Goal: Transaction & Acquisition: Purchase product/service

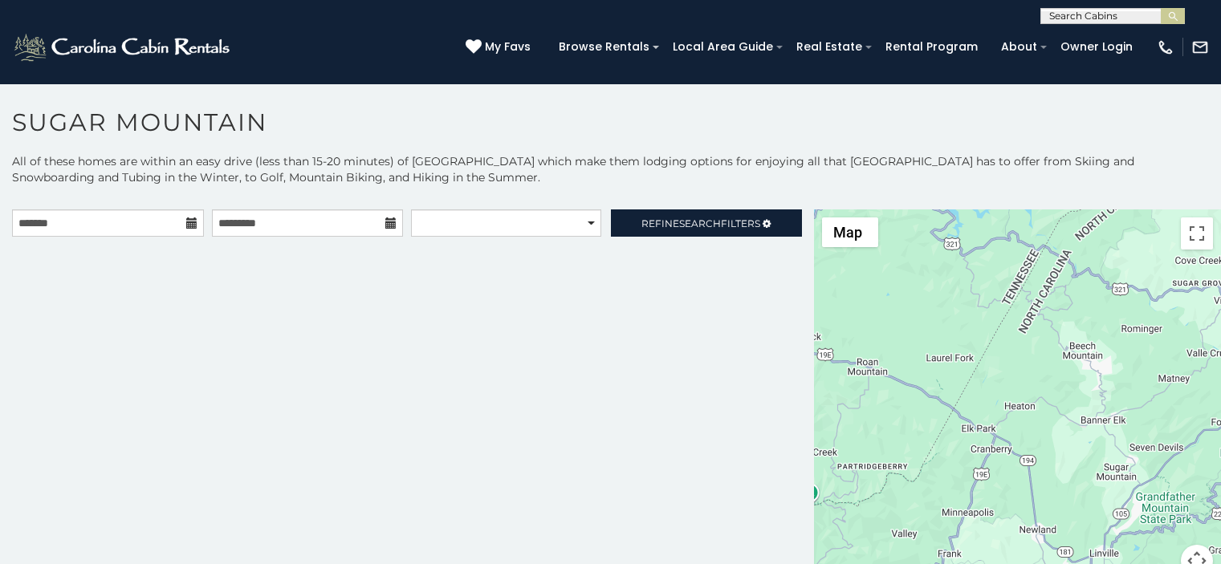
click at [391, 180] on p "All of these homes are within an easy drive (less than 15-20 minutes) of [GEOGR…" at bounding box center [610, 177] width 1221 height 48
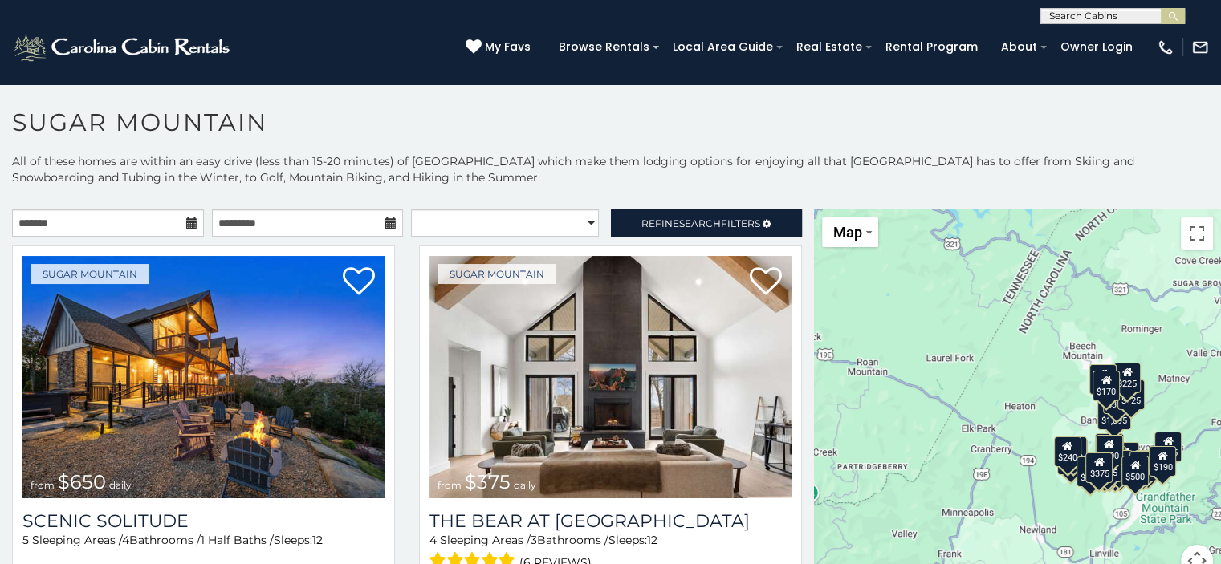
click at [469, 118] on h1 "Sugar Mountain" at bounding box center [610, 131] width 1221 height 46
click at [193, 224] on icon at bounding box center [191, 222] width 11 height 11
click at [190, 222] on icon at bounding box center [191, 222] width 11 height 11
click at [186, 222] on icon at bounding box center [191, 222] width 11 height 11
click at [189, 221] on icon at bounding box center [191, 222] width 11 height 11
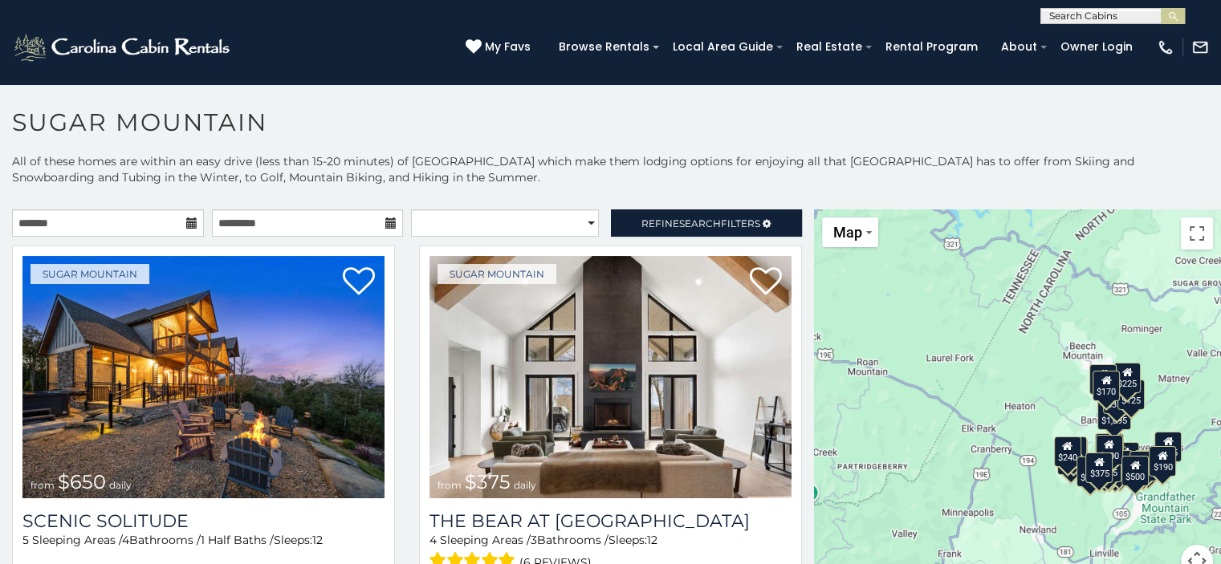
click at [189, 221] on icon at bounding box center [191, 222] width 11 height 11
click at [97, 222] on input "text" at bounding box center [108, 222] width 192 height 27
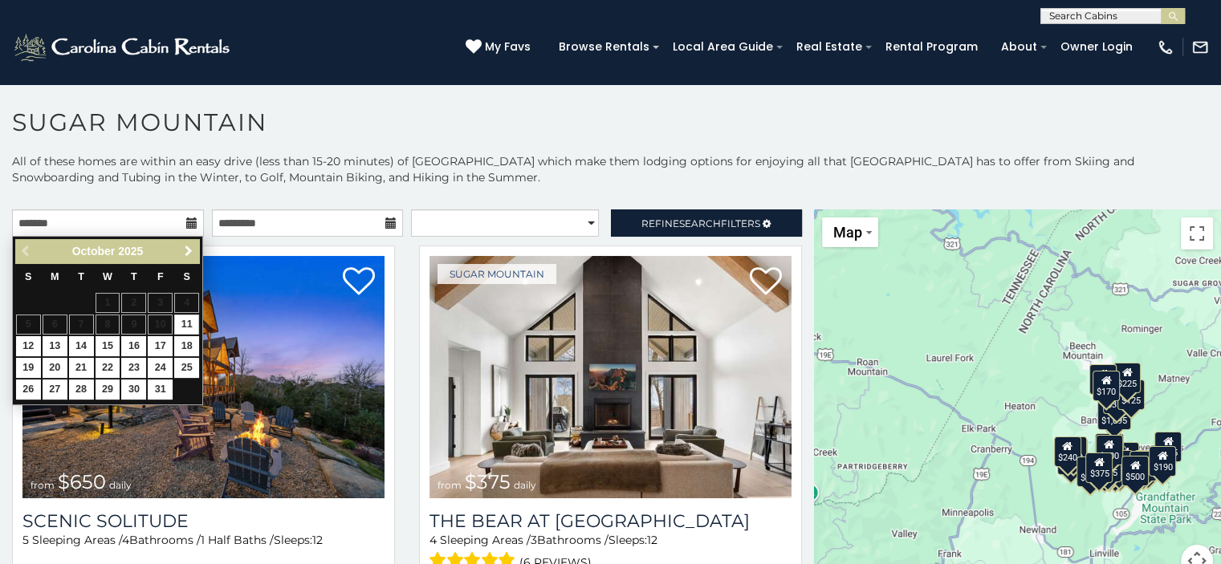
click at [196, 252] on link "Next" at bounding box center [188, 252] width 20 height 20
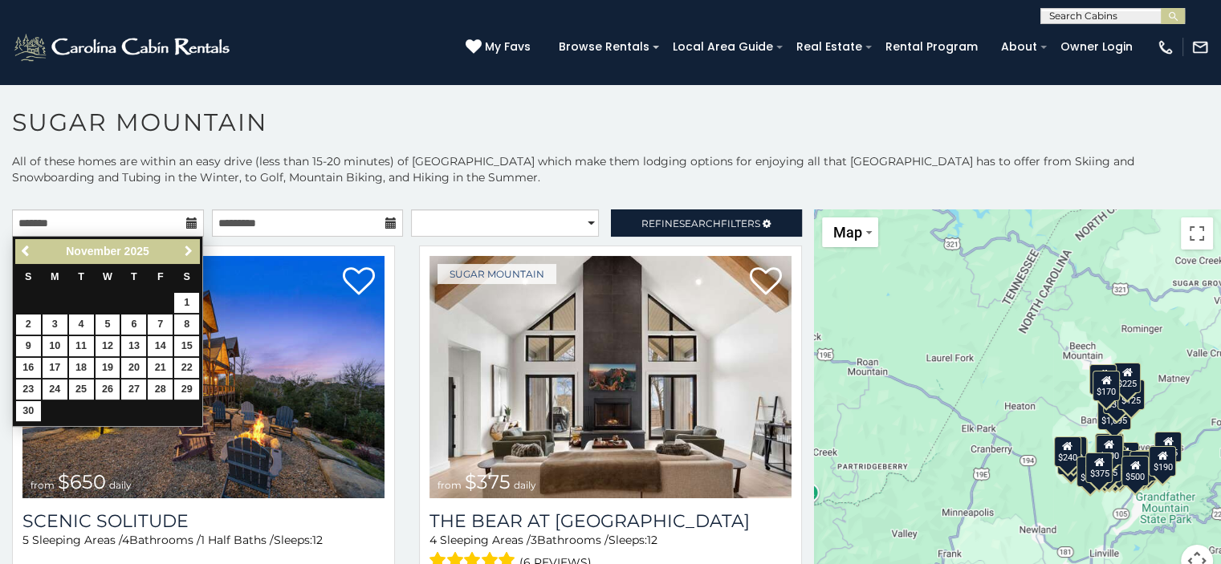
click at [185, 250] on span "Next" at bounding box center [188, 251] width 13 height 13
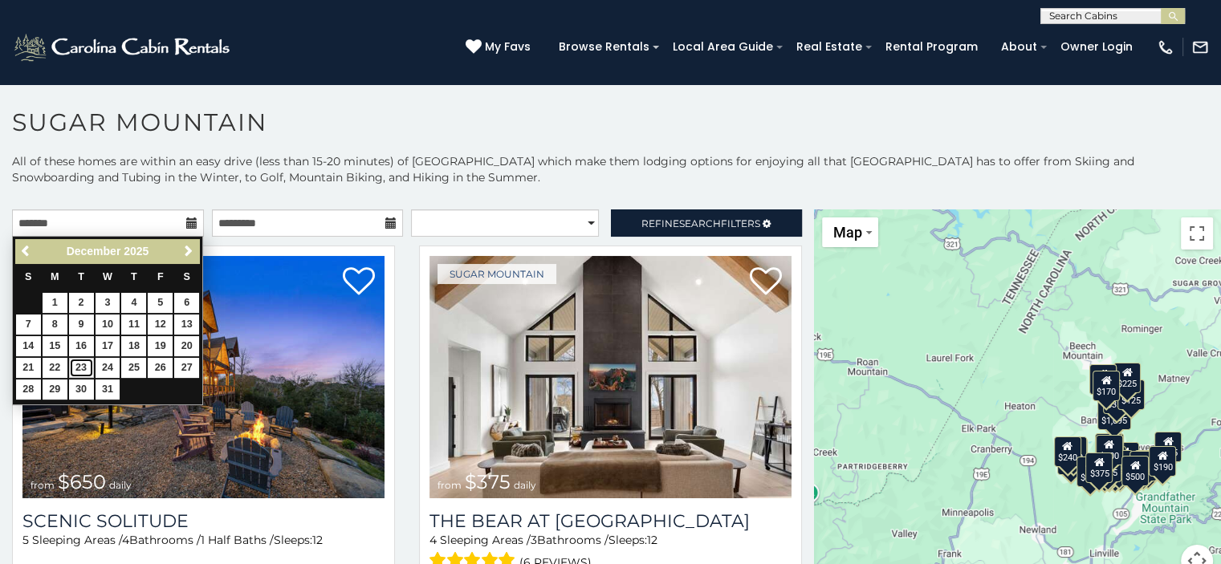
click at [82, 367] on link "23" at bounding box center [81, 368] width 25 height 20
type input "**********"
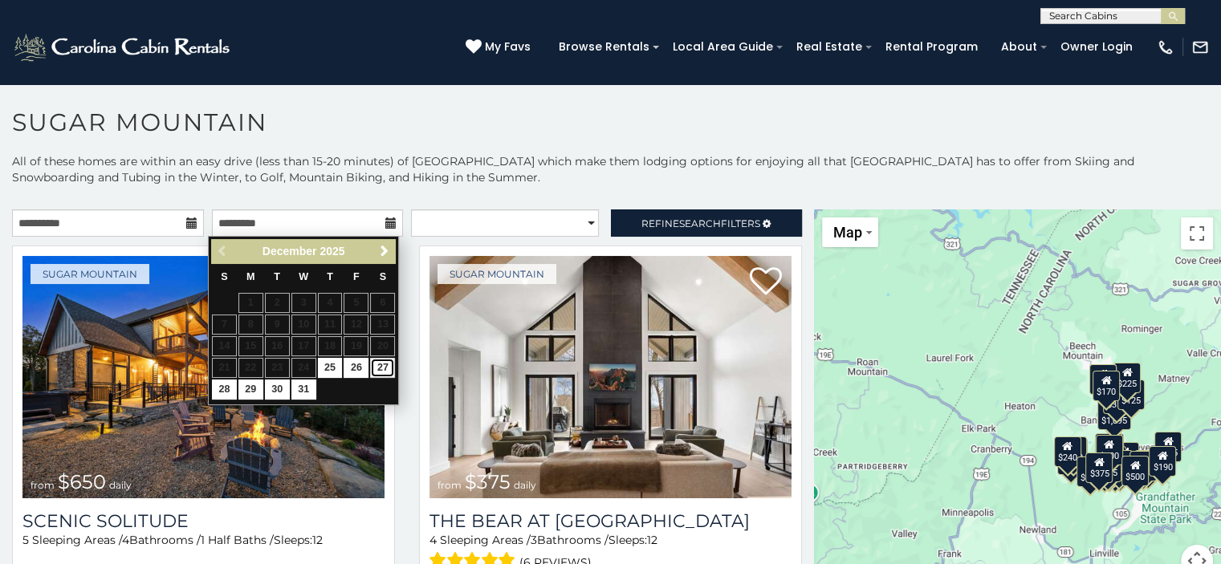
click at [383, 370] on link "27" at bounding box center [382, 368] width 25 height 20
type input "**********"
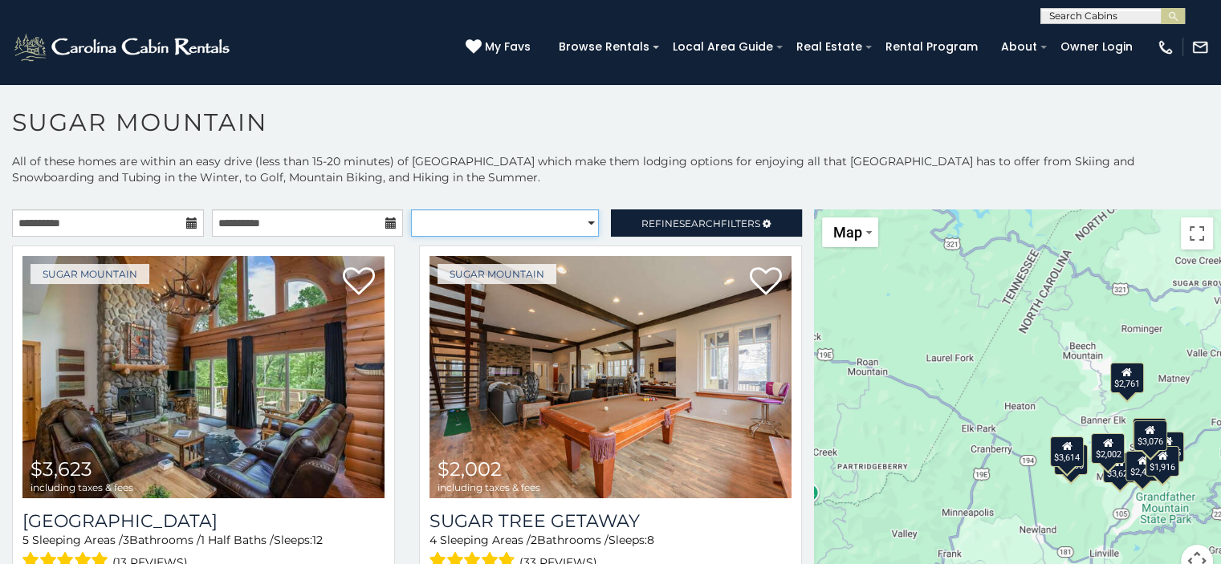
click at [581, 223] on select "**********" at bounding box center [505, 222] width 188 height 27
click at [686, 161] on p "All of these homes are within an easy drive (less than 15-20 minutes) of [GEOGR…" at bounding box center [610, 177] width 1221 height 48
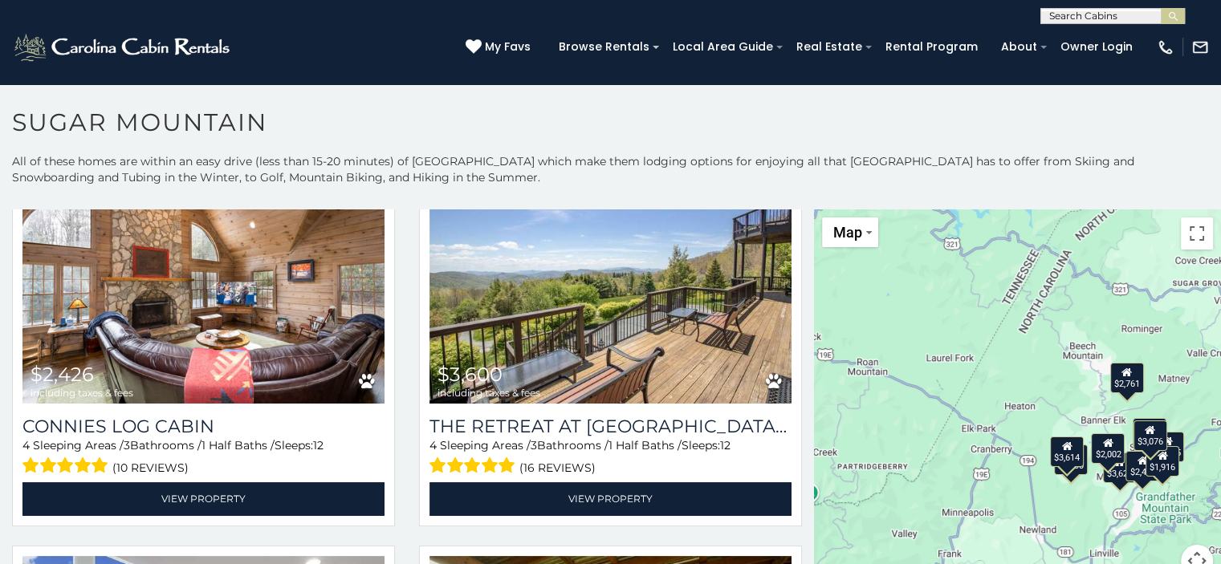
scroll to position [503, 0]
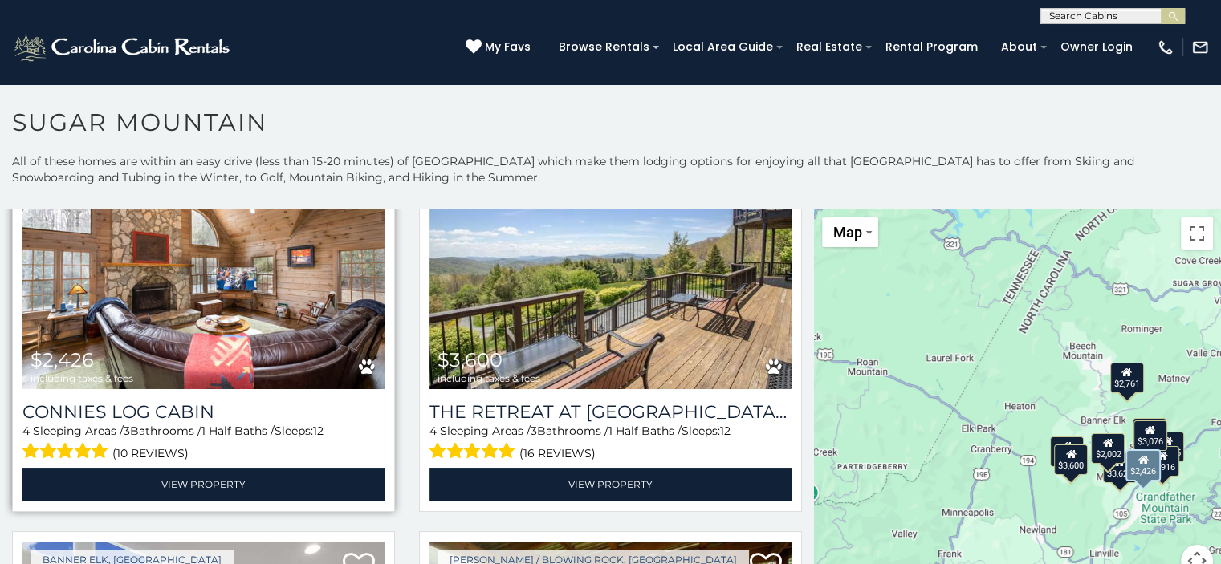
click at [305, 295] on img at bounding box center [203, 268] width 362 height 242
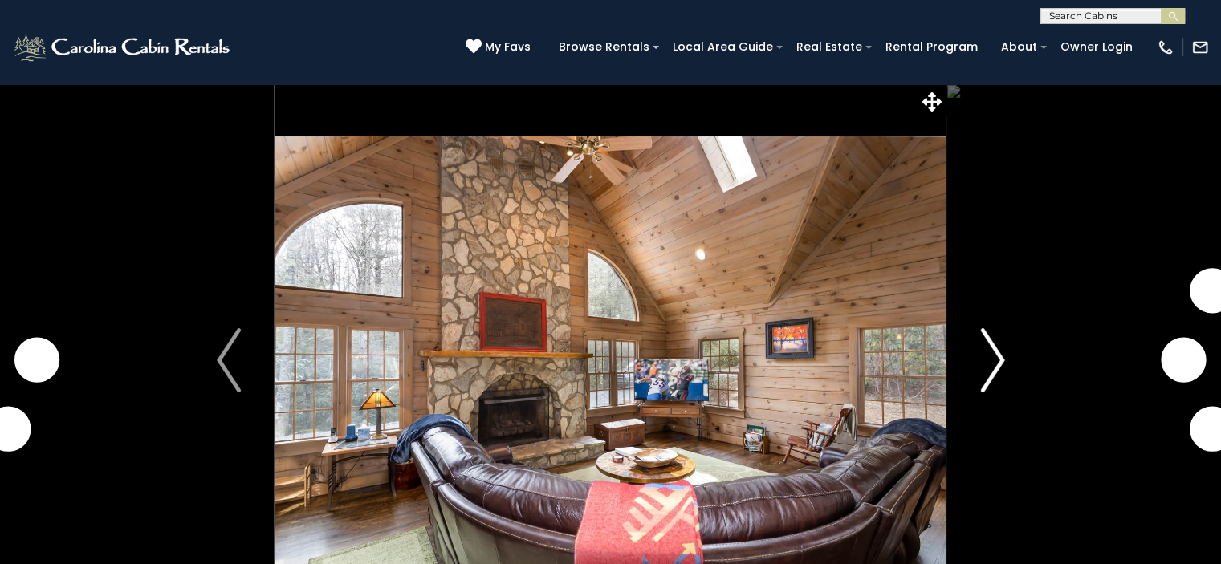
click at [995, 364] on img "Next" at bounding box center [992, 360] width 24 height 64
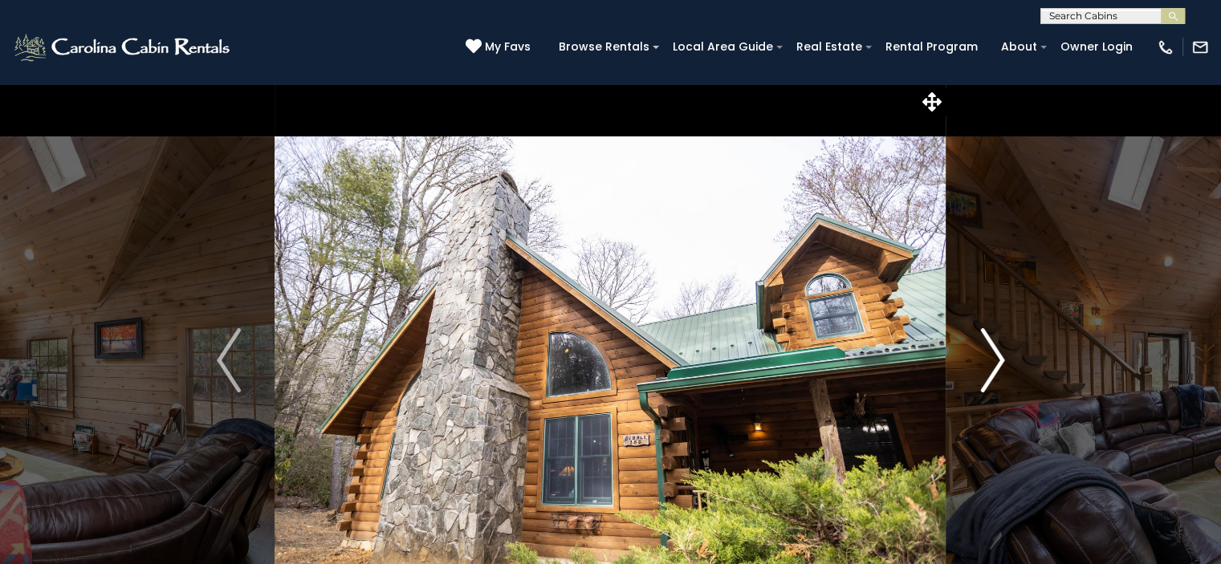
click at [1001, 363] on img "Next" at bounding box center [992, 360] width 24 height 64
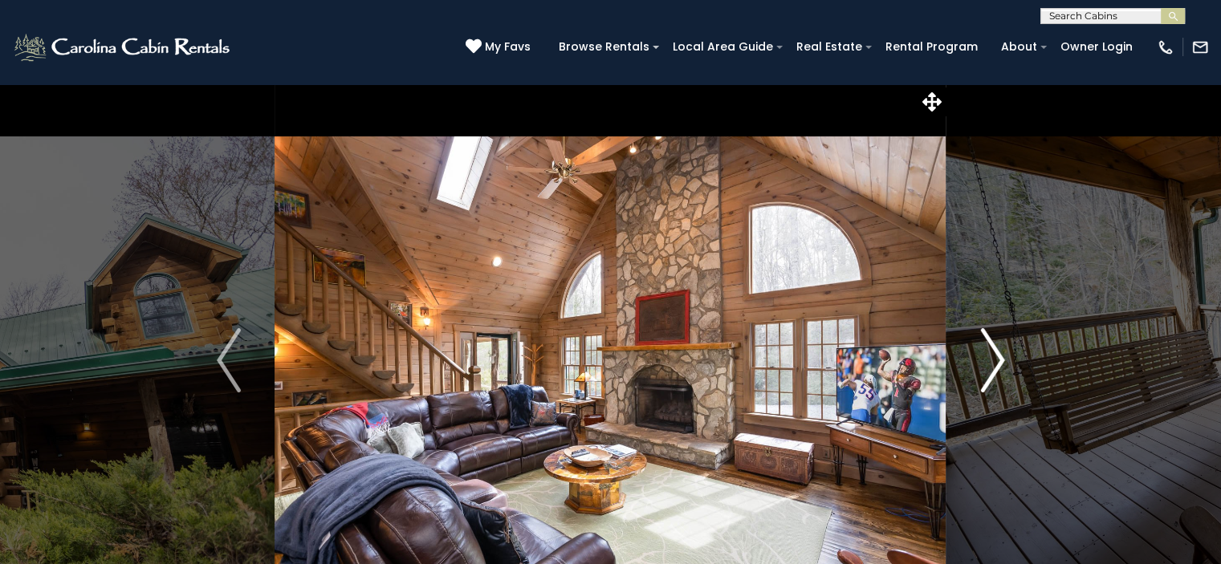
click at [1001, 363] on img "Next" at bounding box center [992, 360] width 24 height 64
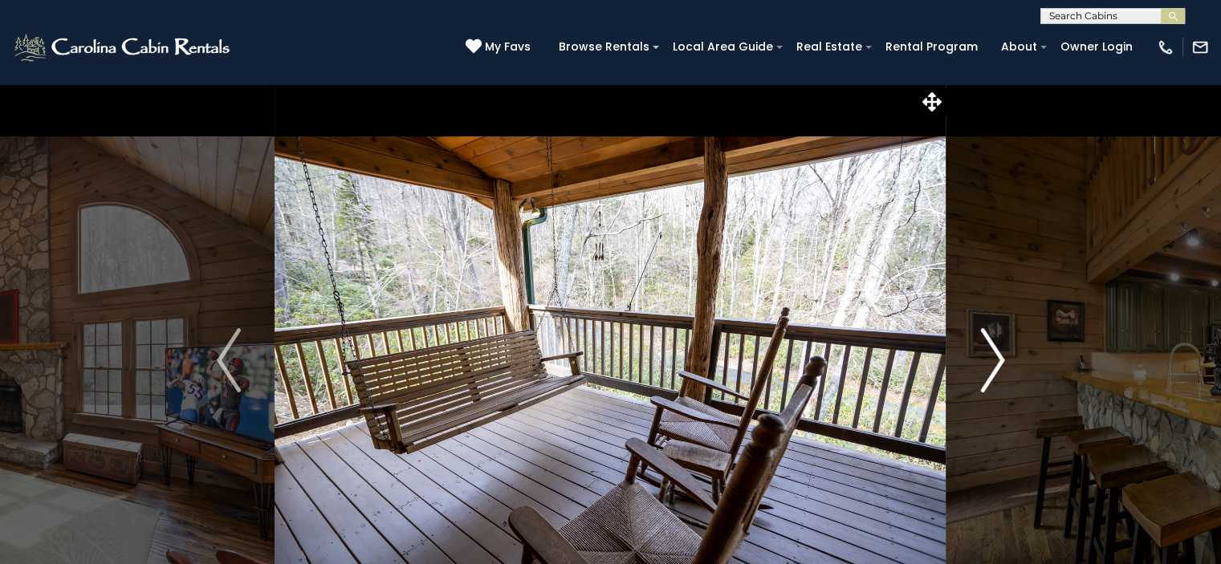
click at [1001, 363] on img "Next" at bounding box center [992, 360] width 24 height 64
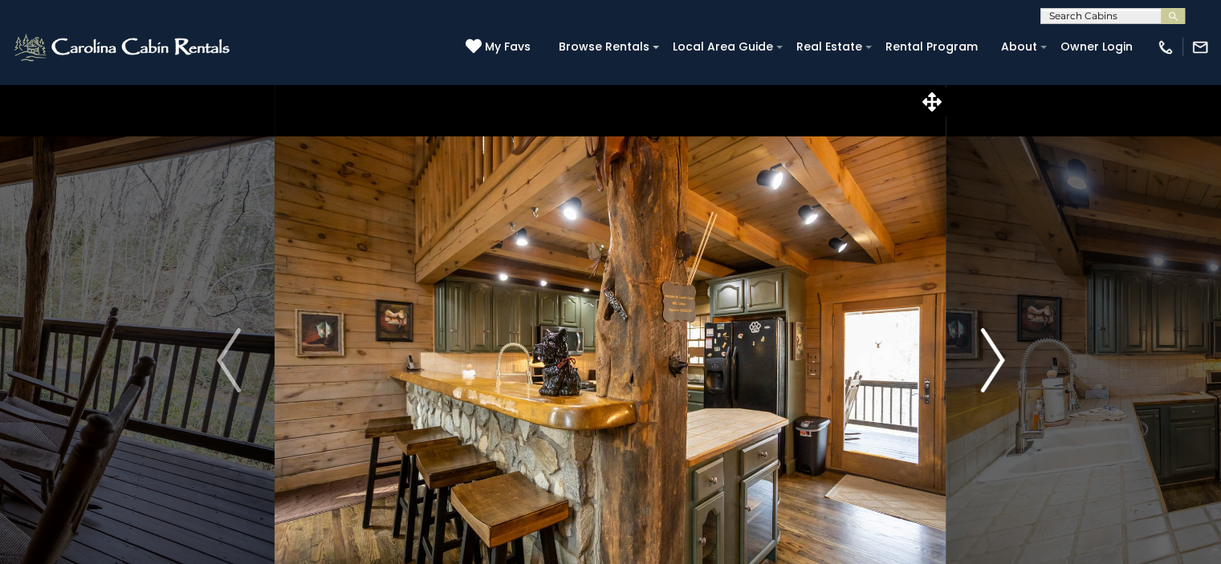
click at [1001, 363] on img "Next" at bounding box center [992, 360] width 24 height 64
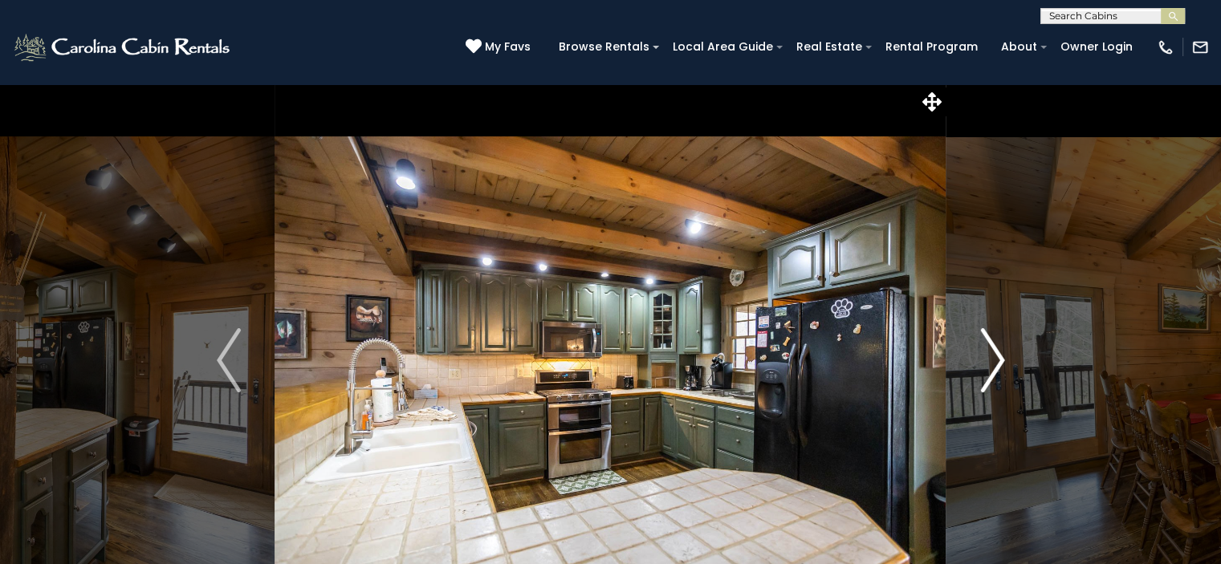
click at [1001, 363] on img "Next" at bounding box center [992, 360] width 24 height 64
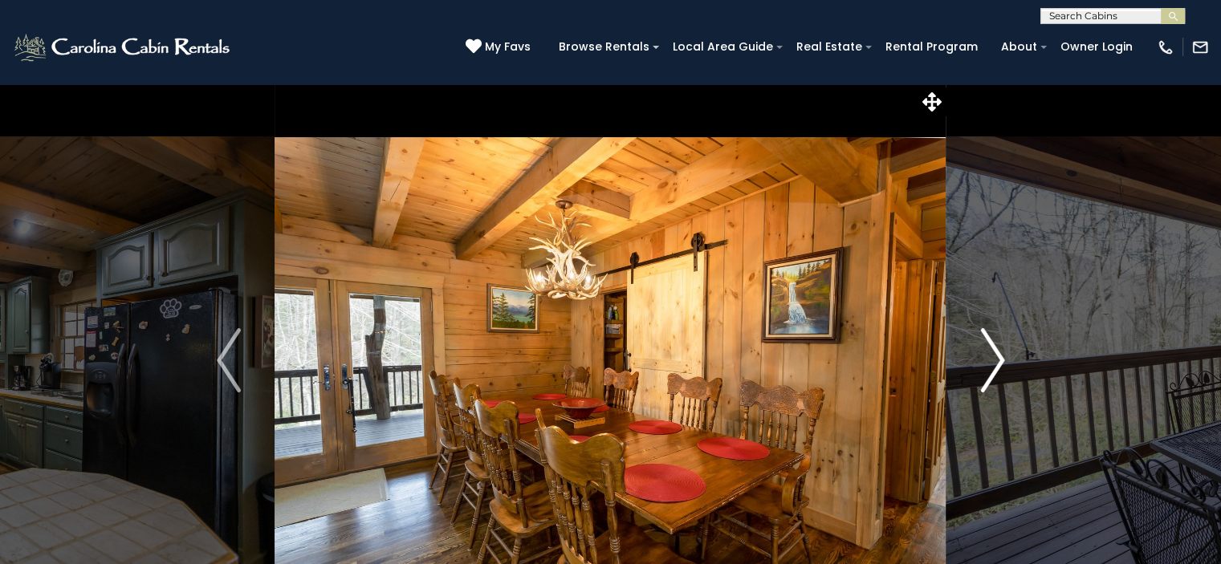
click at [1001, 363] on img "Next" at bounding box center [992, 360] width 24 height 64
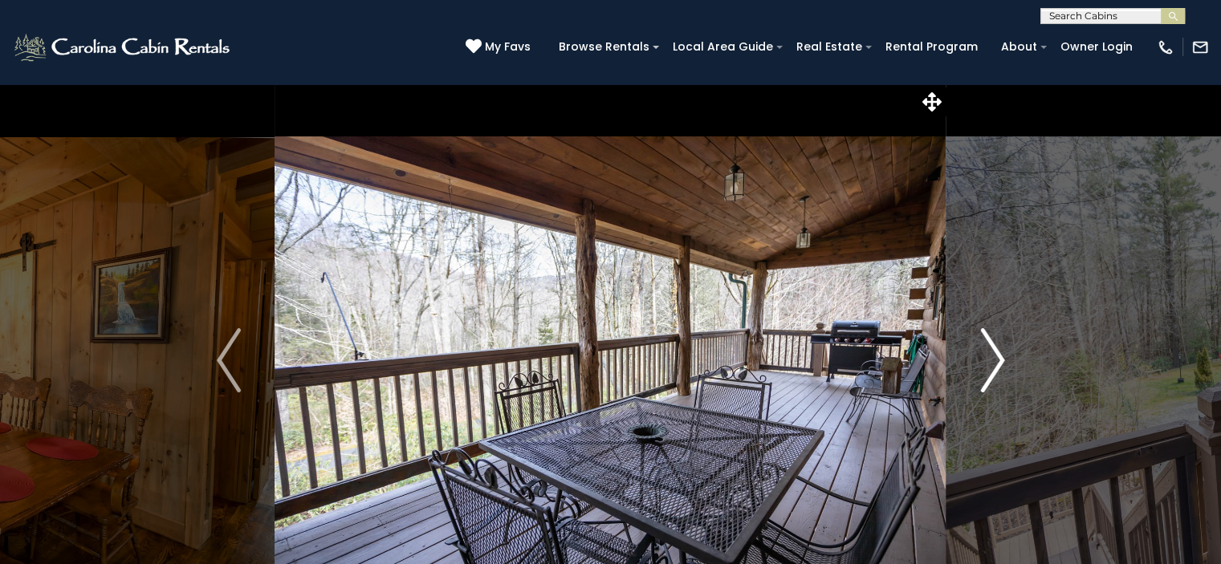
click at [1001, 363] on img "Next" at bounding box center [992, 360] width 24 height 64
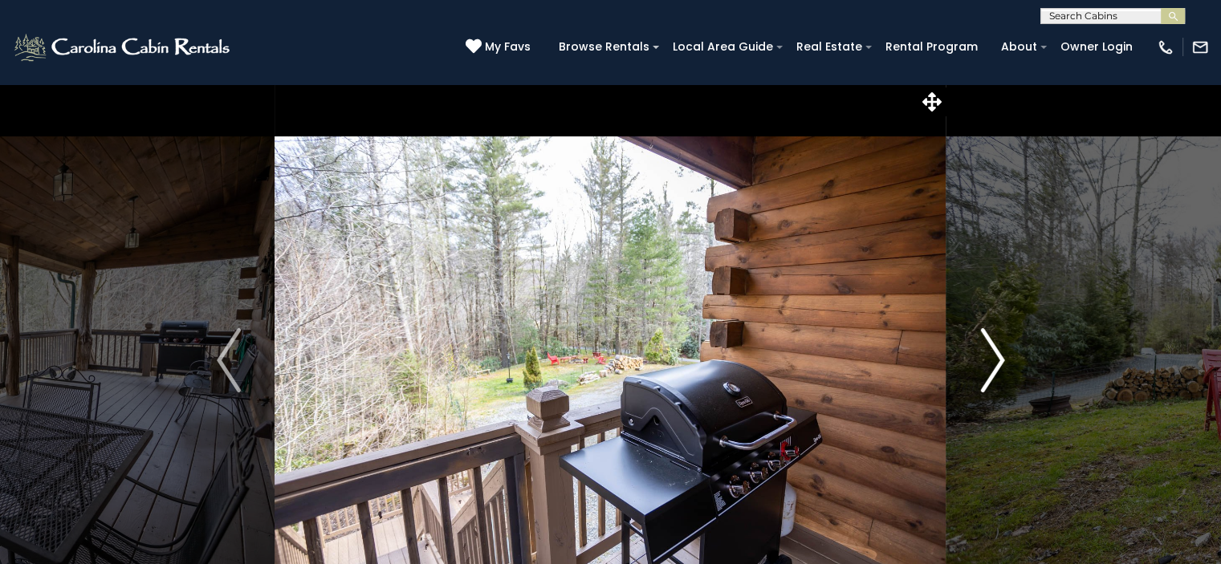
click at [1001, 363] on img "Next" at bounding box center [992, 360] width 24 height 64
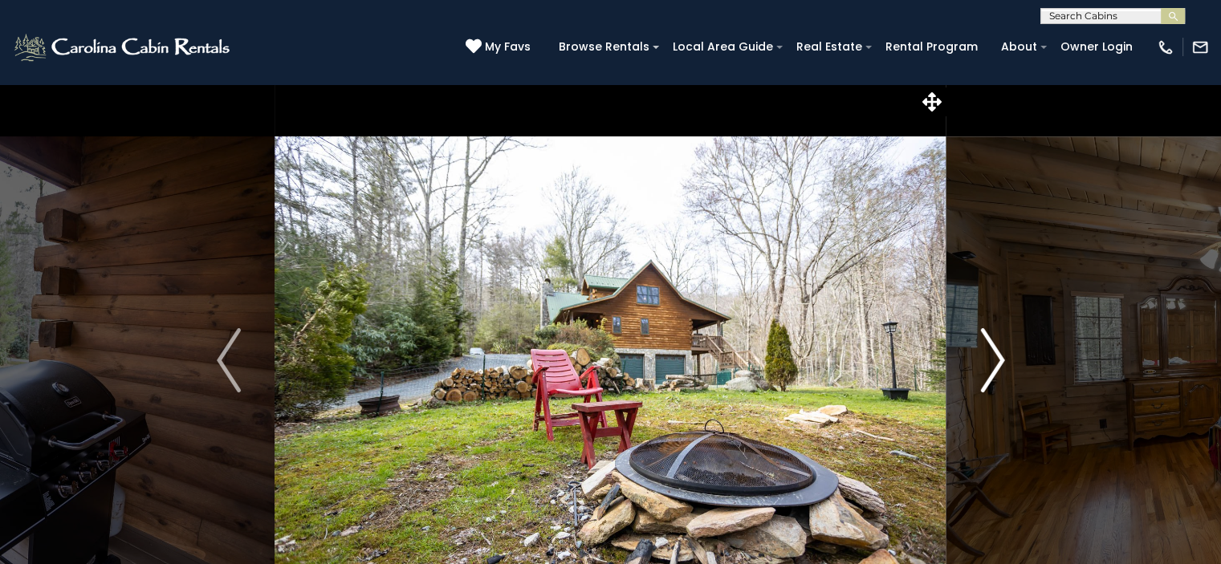
click at [1001, 363] on img "Next" at bounding box center [992, 360] width 24 height 64
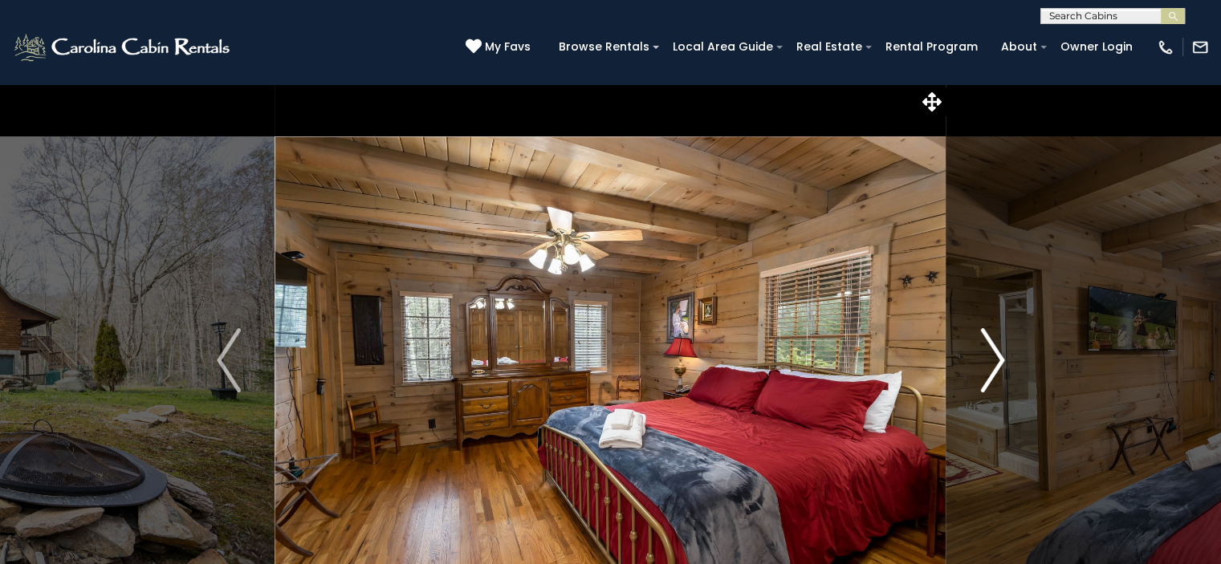
click at [1001, 363] on img "Next" at bounding box center [992, 360] width 24 height 64
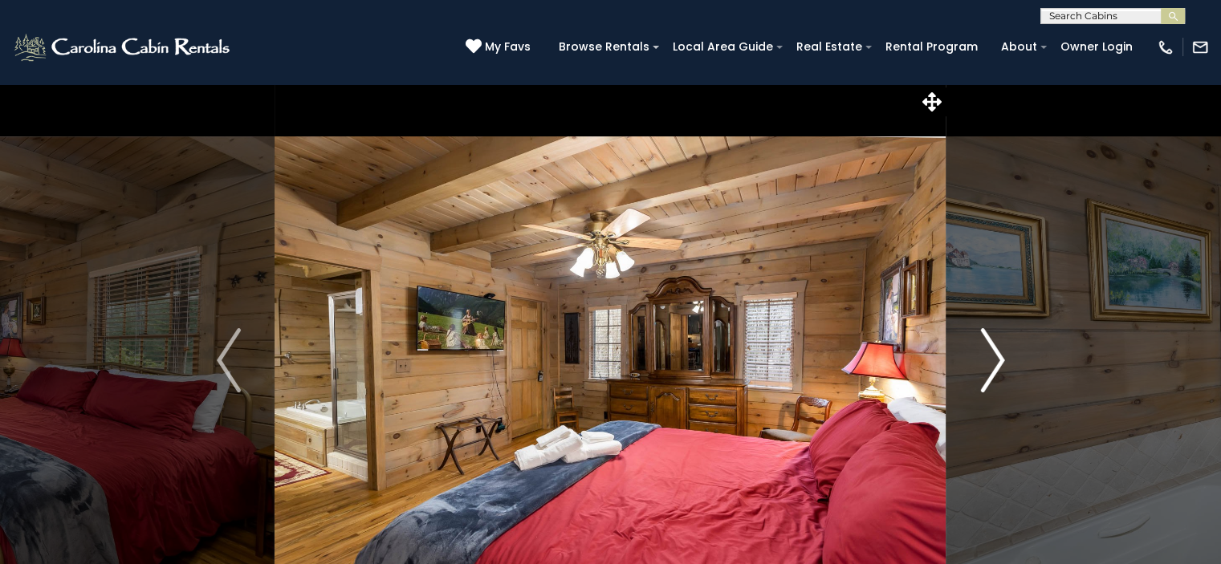
click at [1001, 363] on img "Next" at bounding box center [992, 360] width 24 height 64
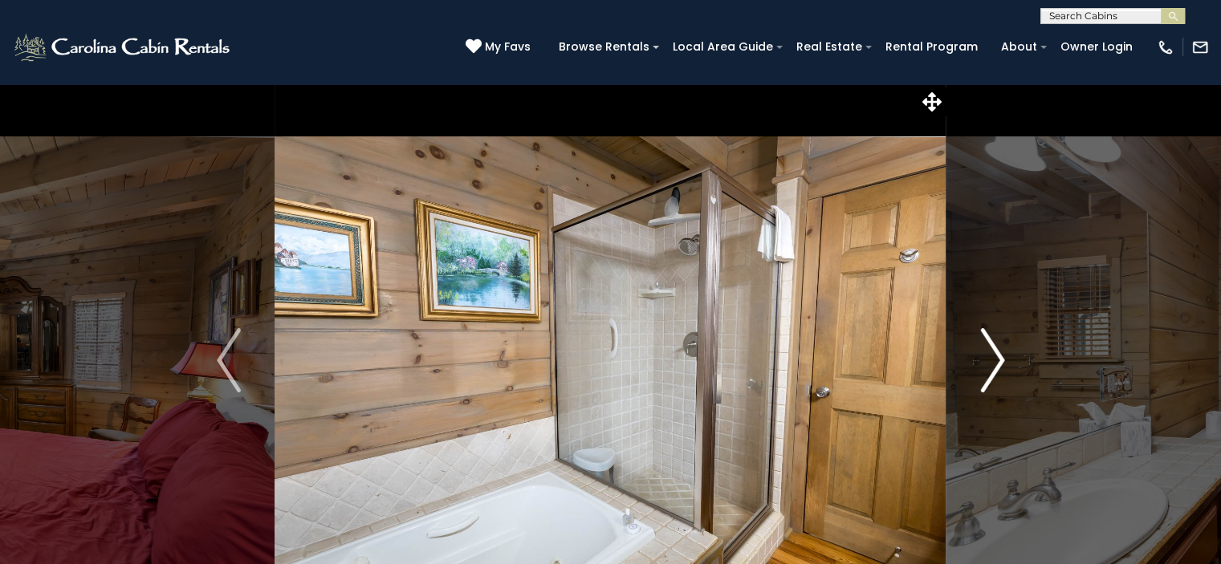
click at [1001, 363] on img "Next" at bounding box center [992, 360] width 24 height 64
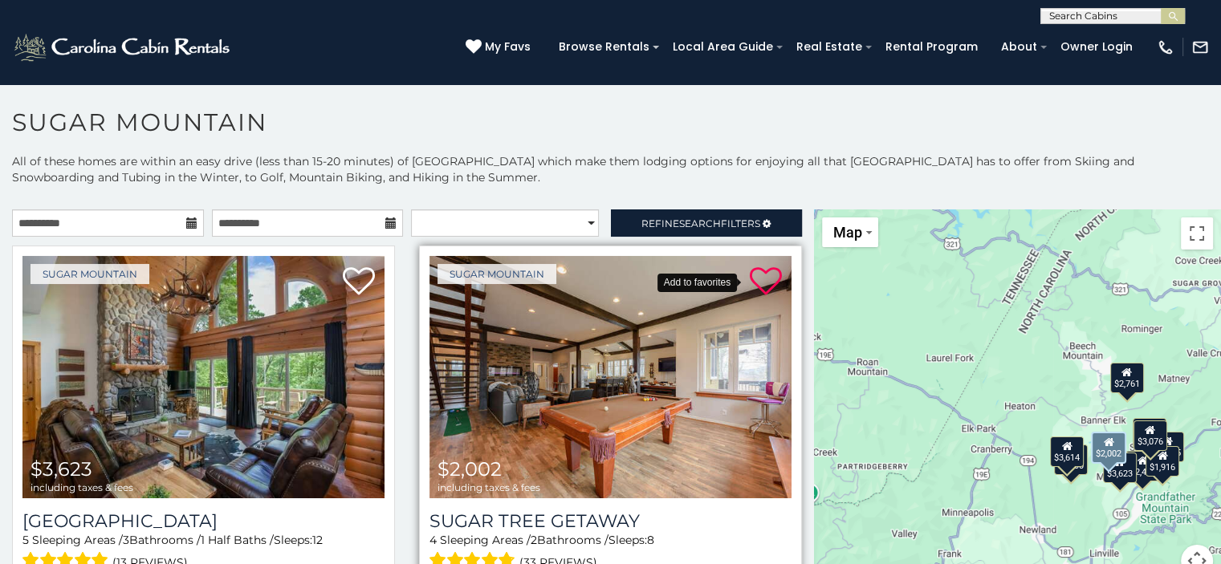
click at [755, 282] on icon at bounding box center [765, 282] width 32 height 32
click at [749, 278] on icon at bounding box center [765, 282] width 32 height 32
click at [750, 274] on icon at bounding box center [765, 282] width 32 height 32
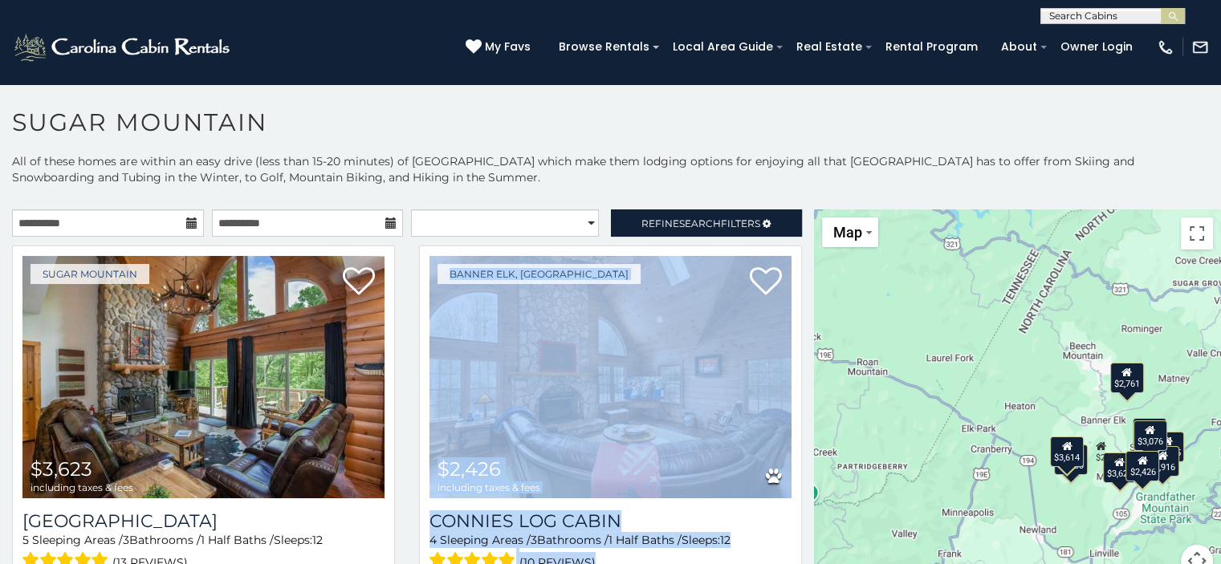
drag, startPoint x: 799, startPoint y: 251, endPoint x: 806, endPoint y: 289, distance: 38.3
click at [806, 289] on div "**********" at bounding box center [407, 402] width 814 height 387
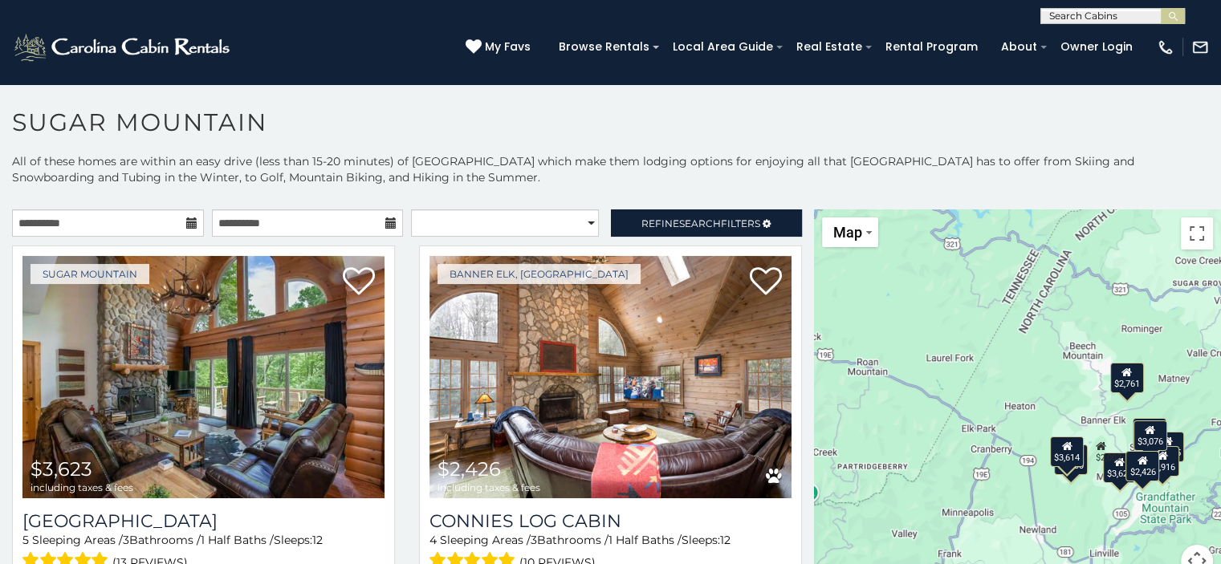
click at [799, 130] on h1 "Sugar Mountain" at bounding box center [610, 131] width 1221 height 46
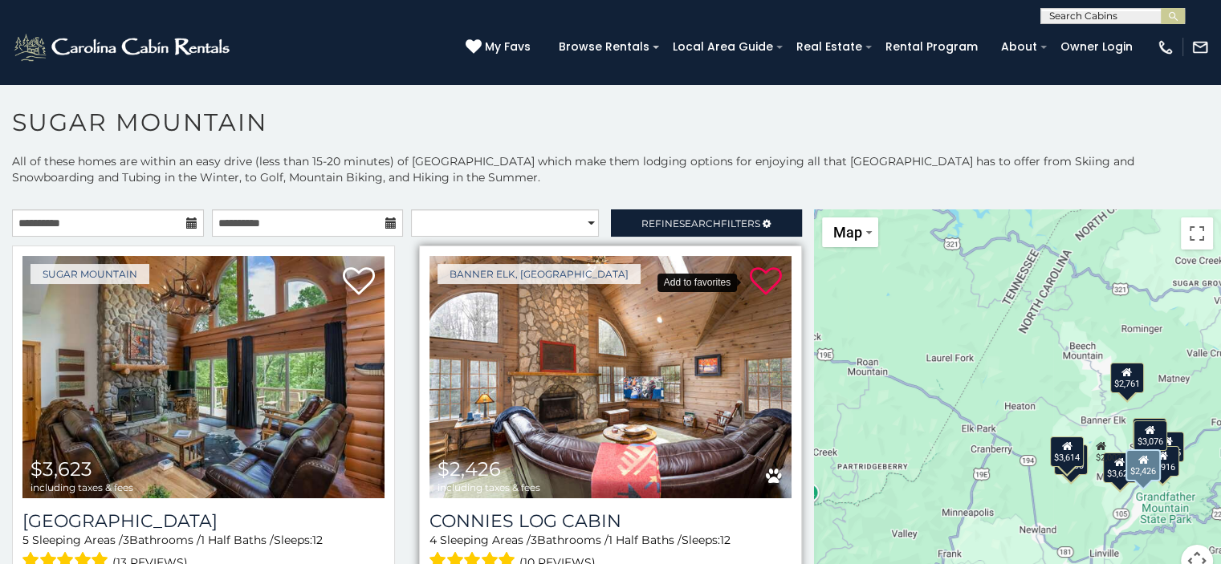
click at [749, 279] on icon at bounding box center [765, 282] width 32 height 32
click at [555, 402] on img at bounding box center [610, 377] width 362 height 242
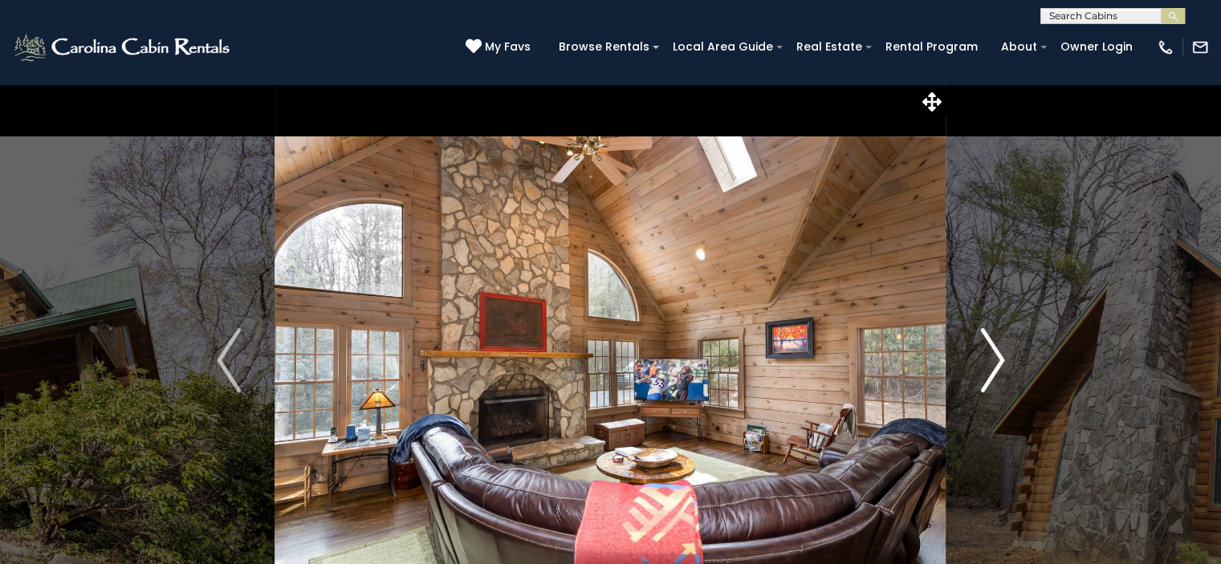
click at [998, 355] on img "Next" at bounding box center [992, 360] width 24 height 64
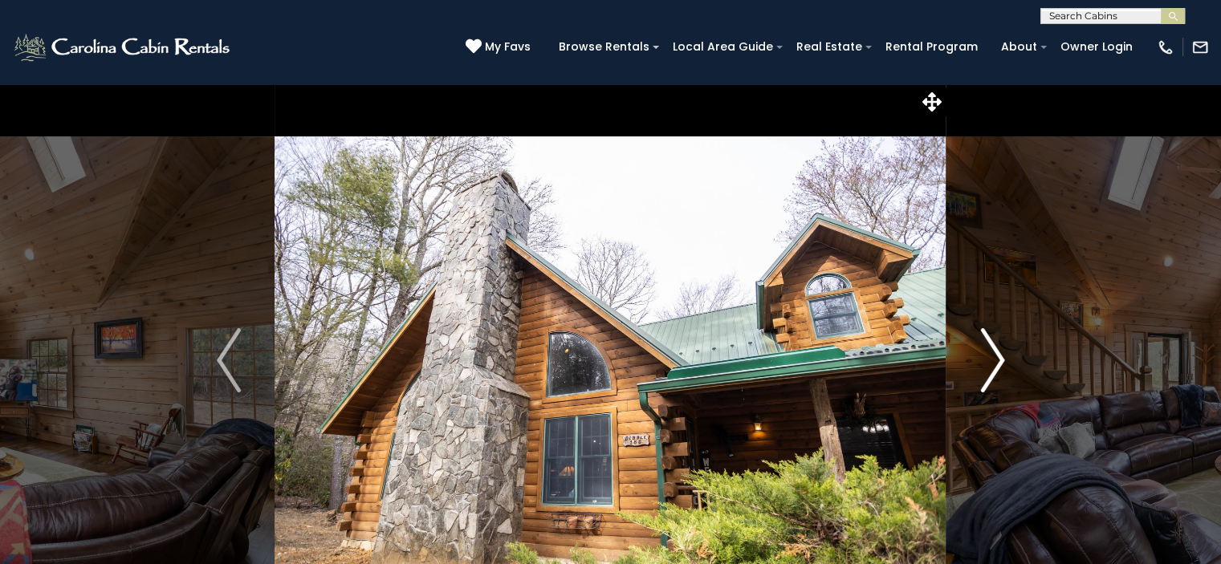
click at [998, 355] on img "Next" at bounding box center [992, 360] width 24 height 64
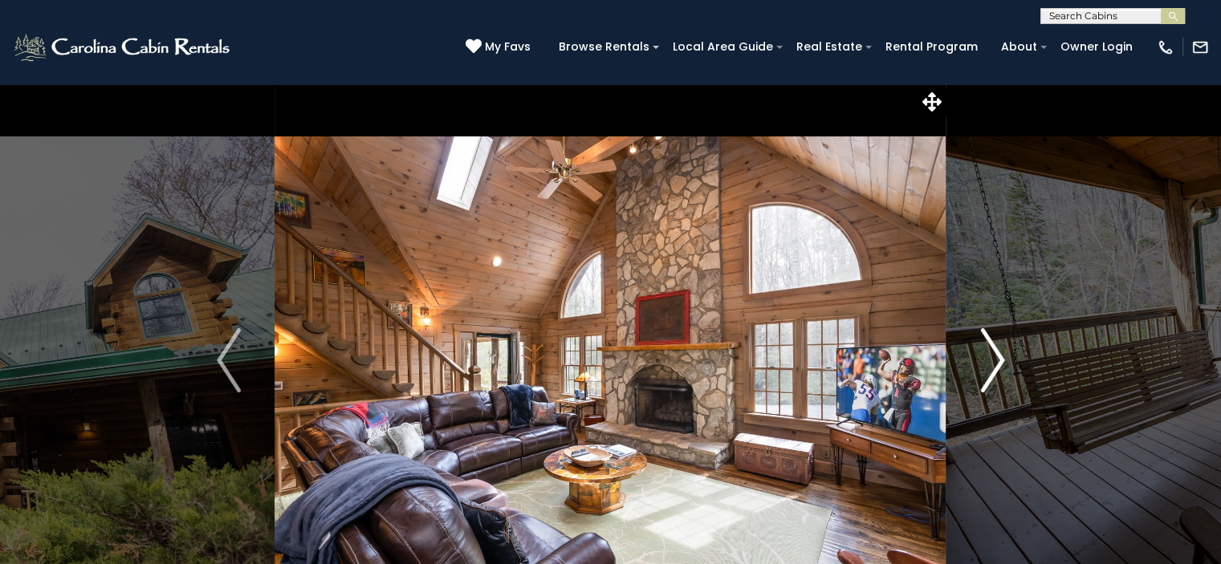
click at [998, 355] on img "Next" at bounding box center [992, 360] width 24 height 64
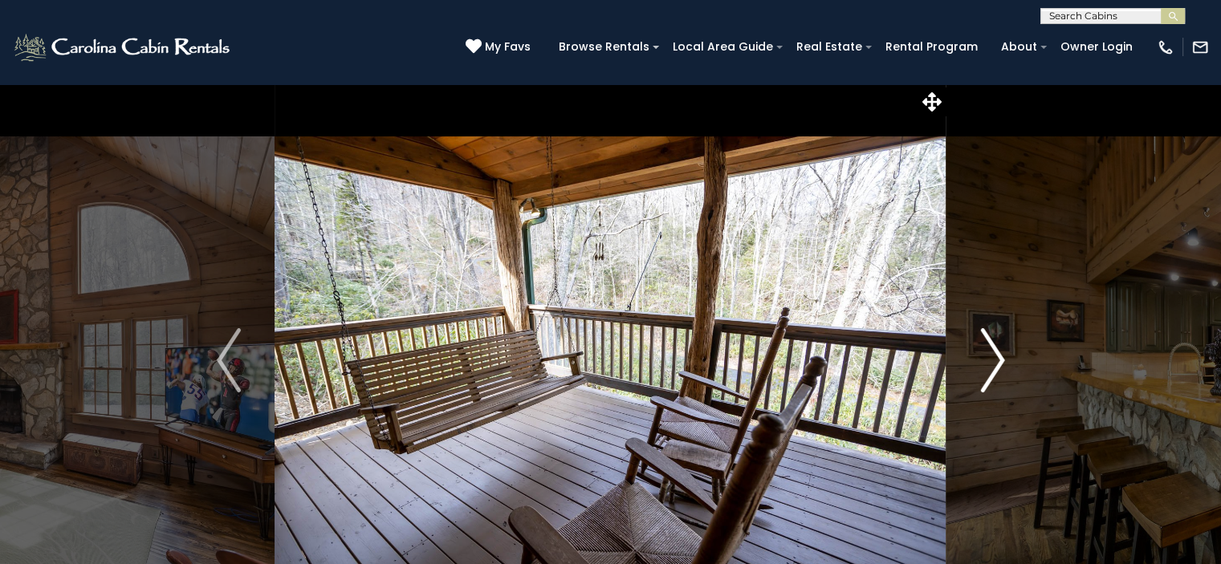
click at [998, 355] on img "Next" at bounding box center [992, 360] width 24 height 64
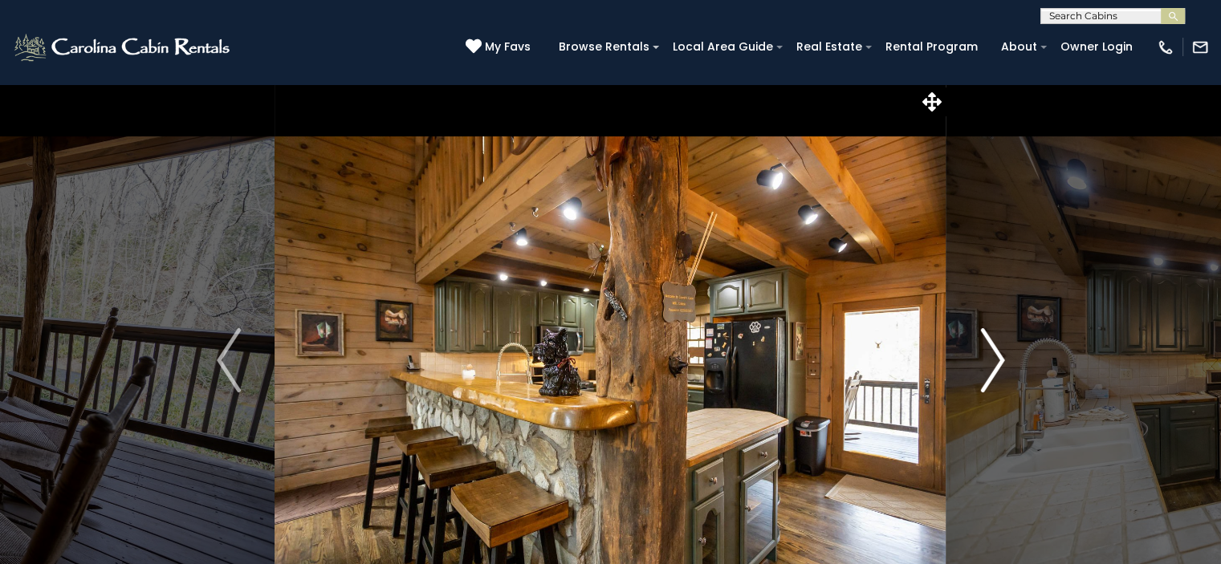
click at [998, 355] on img "Next" at bounding box center [992, 360] width 24 height 64
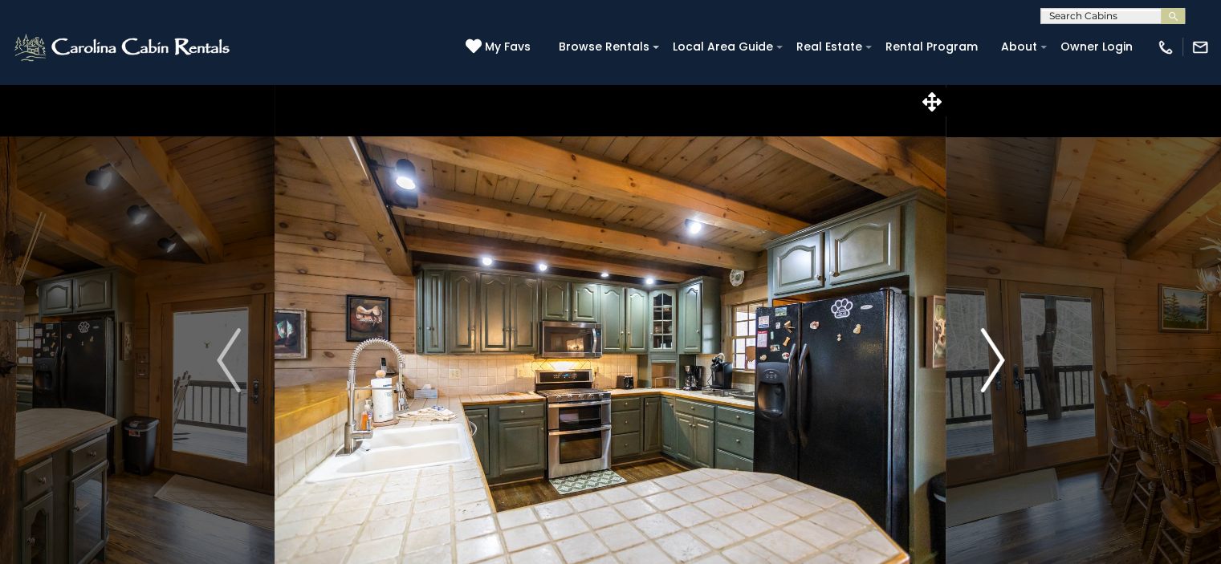
click at [998, 355] on img "Next" at bounding box center [992, 360] width 24 height 64
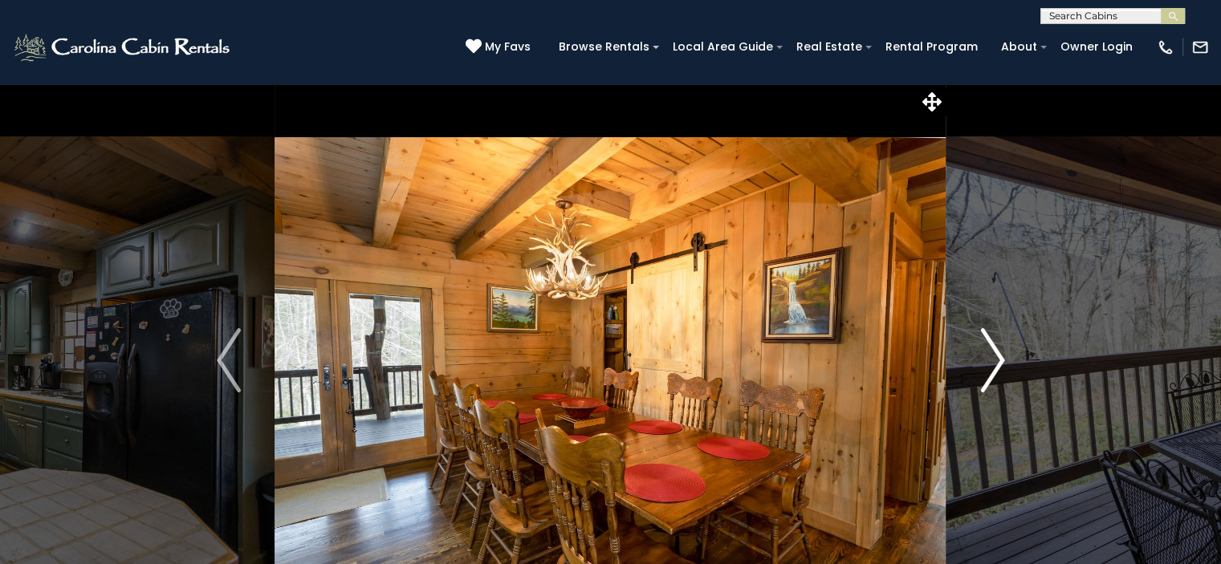
click at [998, 355] on img "Next" at bounding box center [992, 360] width 24 height 64
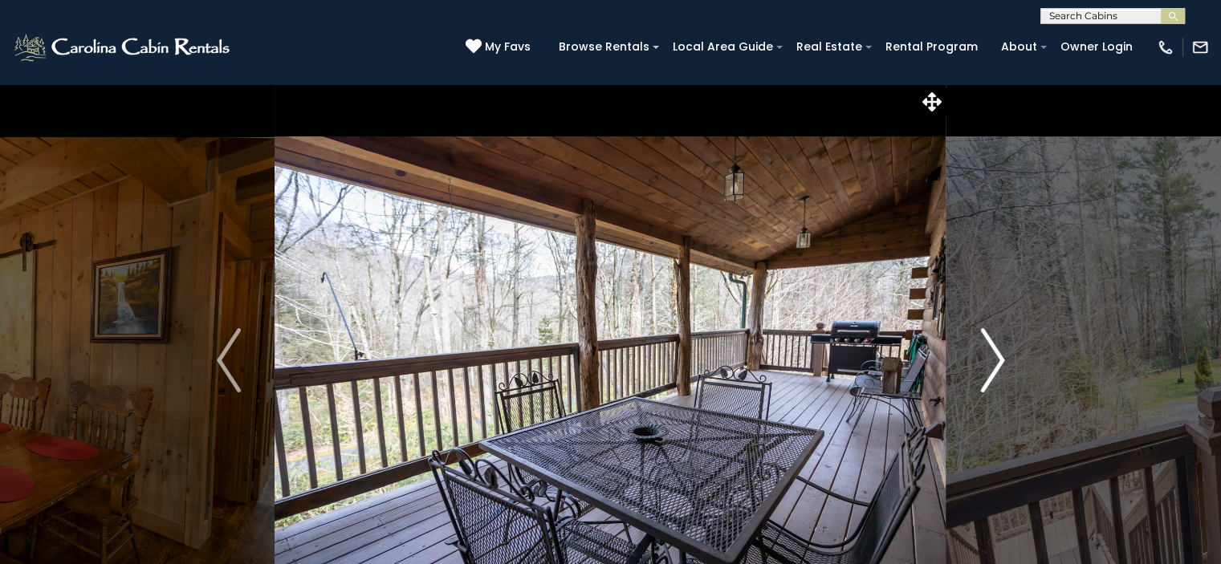
click at [998, 355] on img "Next" at bounding box center [992, 360] width 24 height 64
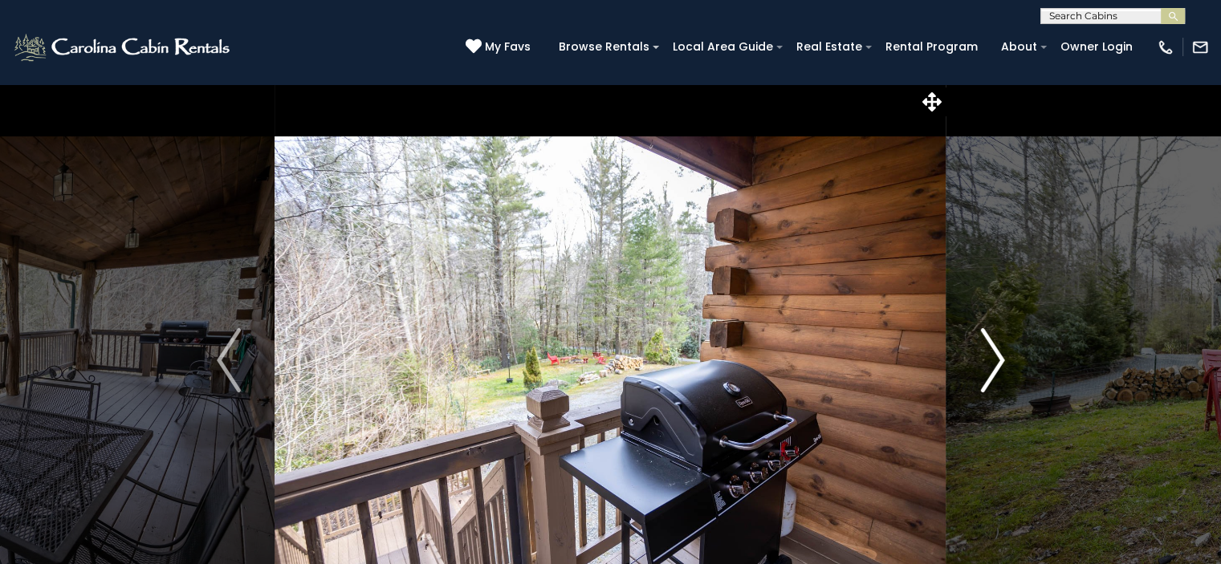
click at [998, 355] on img "Next" at bounding box center [992, 360] width 24 height 64
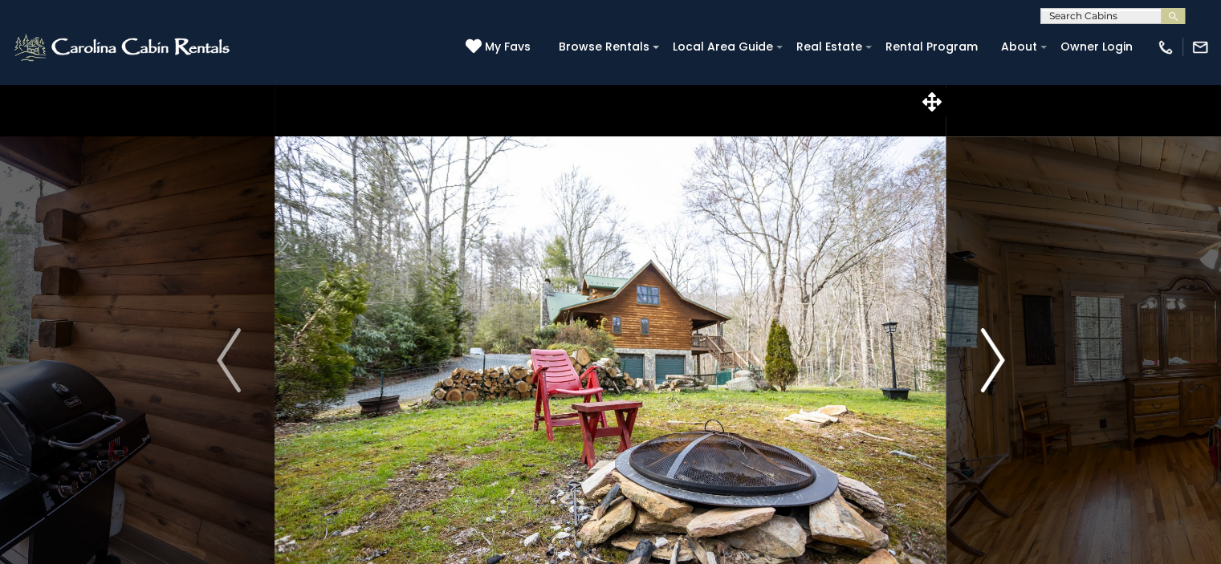
click at [998, 355] on img "Next" at bounding box center [992, 360] width 24 height 64
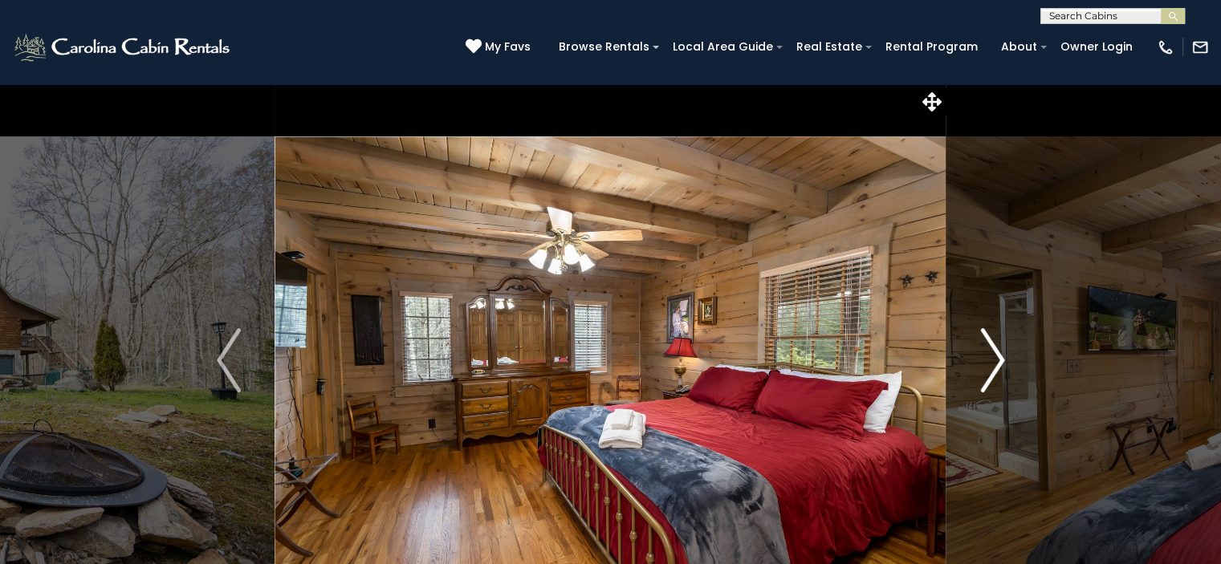
click at [998, 355] on img "Next" at bounding box center [992, 360] width 24 height 64
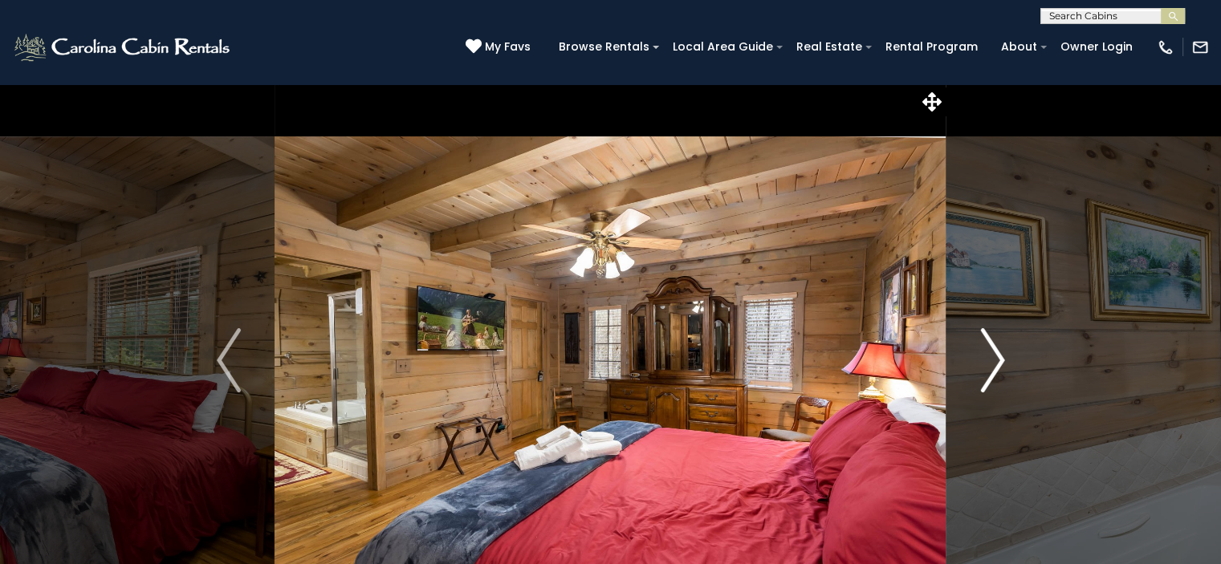
click at [998, 355] on img "Next" at bounding box center [992, 360] width 24 height 64
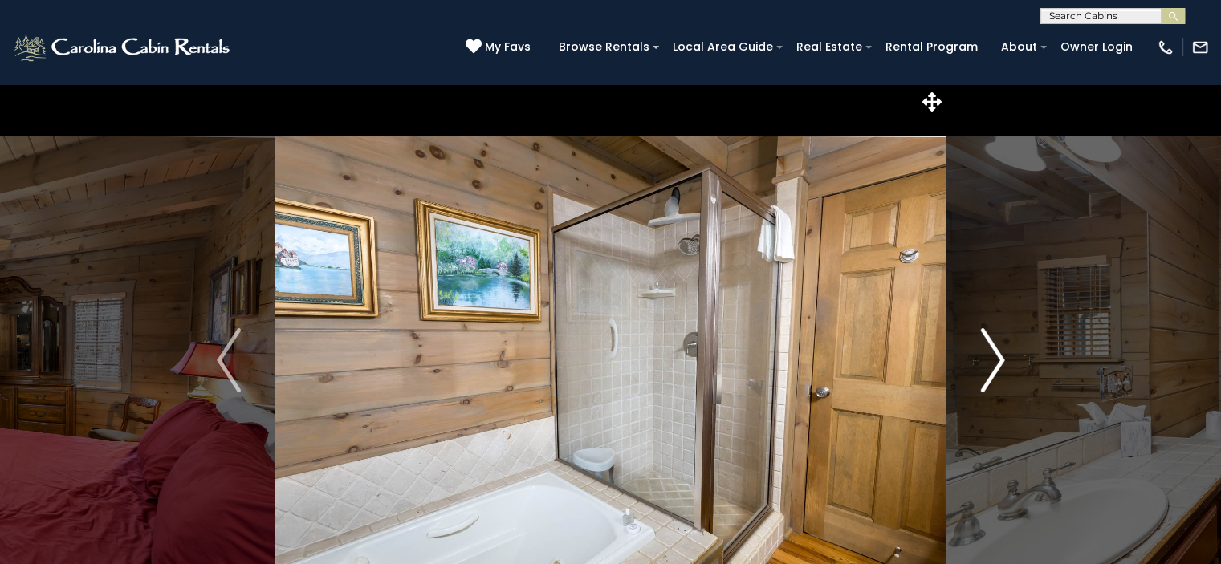
click at [998, 355] on img "Next" at bounding box center [992, 360] width 24 height 64
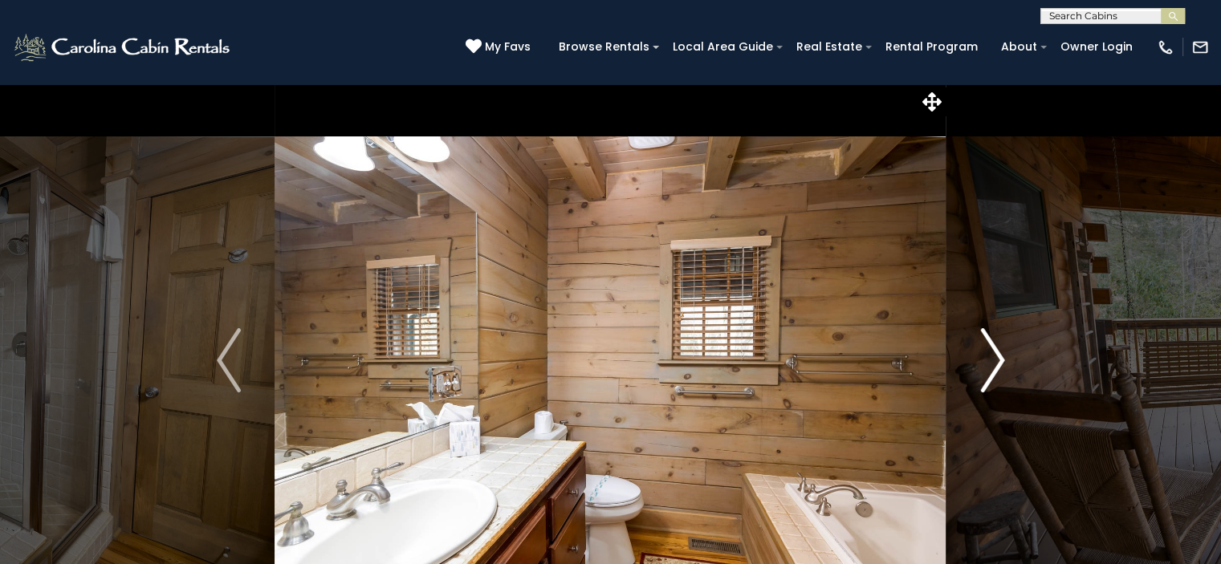
click at [998, 355] on img "Next" at bounding box center [992, 360] width 24 height 64
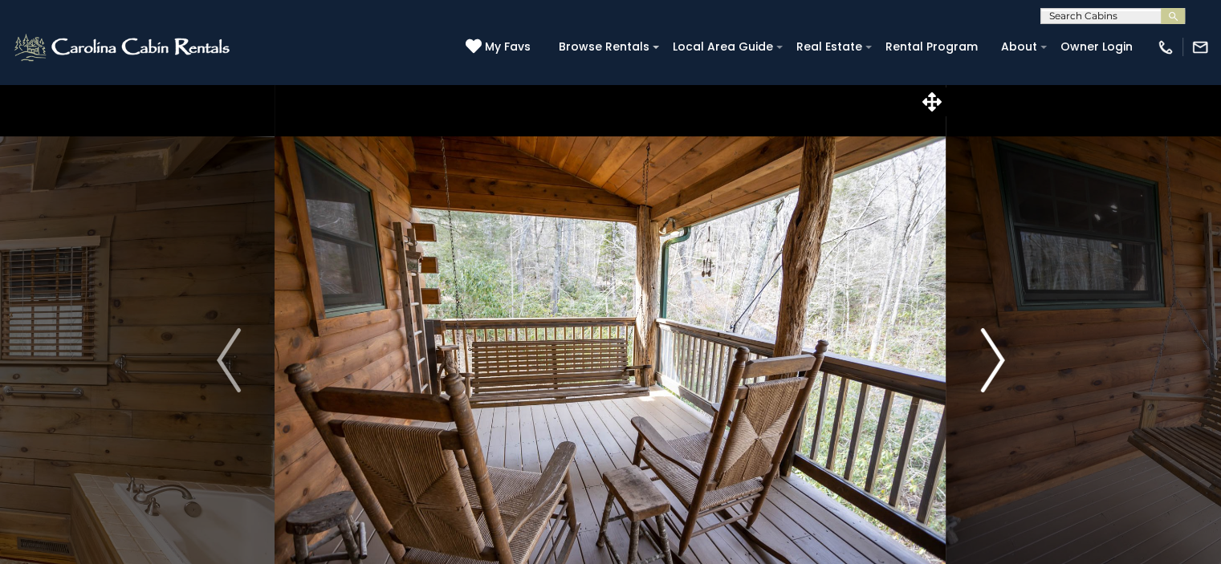
click at [998, 355] on img "Next" at bounding box center [992, 360] width 24 height 64
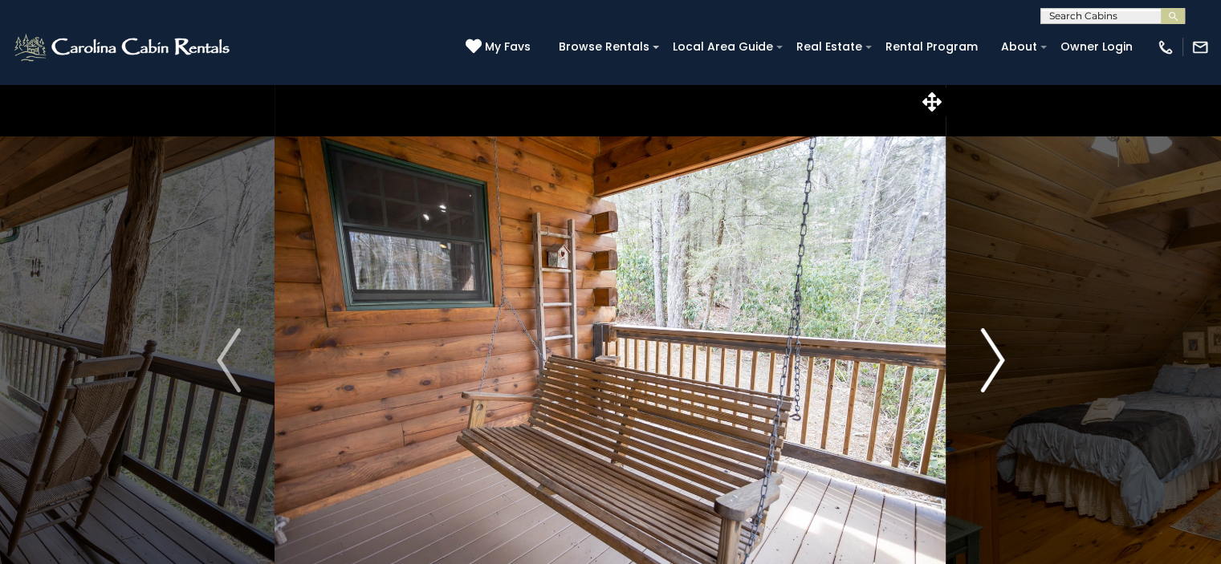
click at [998, 355] on img "Next" at bounding box center [992, 360] width 24 height 64
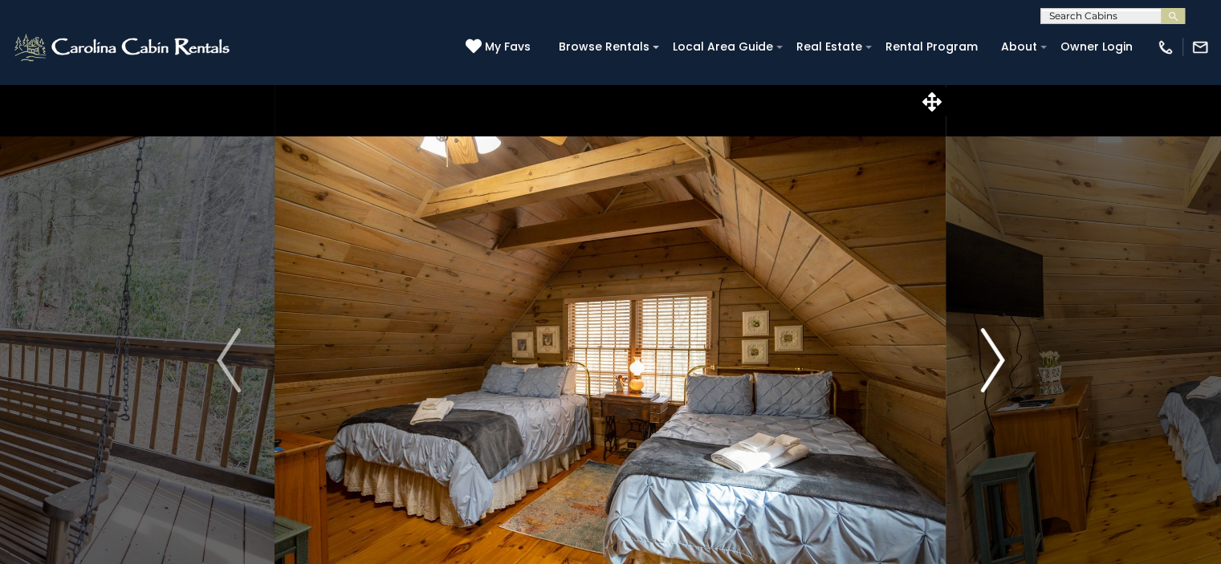
click at [998, 355] on img "Next" at bounding box center [992, 360] width 24 height 64
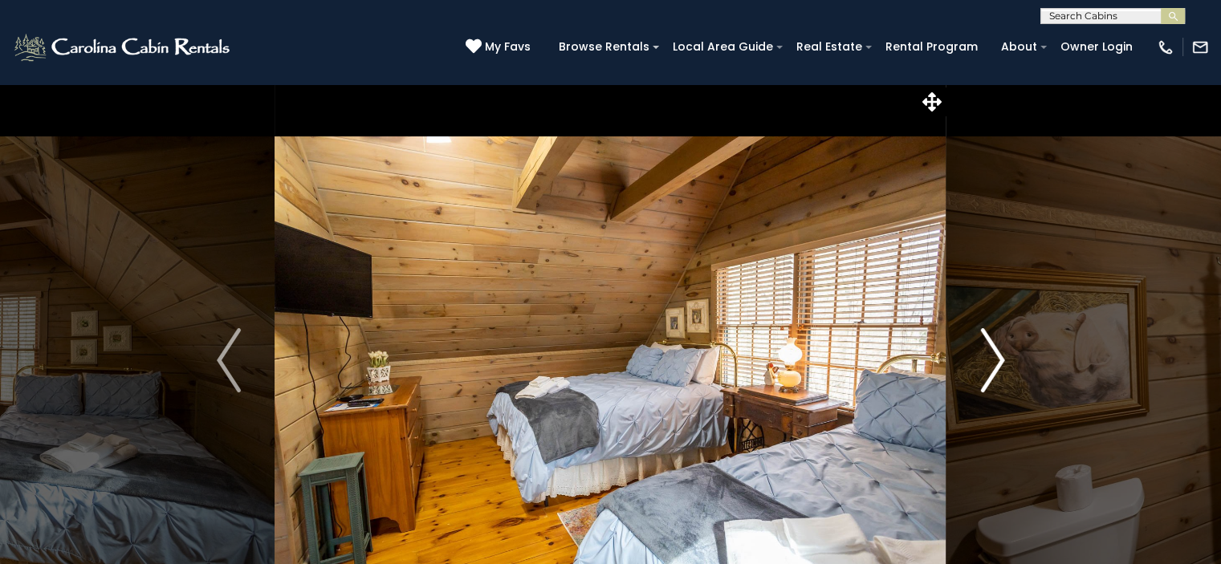
click at [998, 355] on img "Next" at bounding box center [992, 360] width 24 height 64
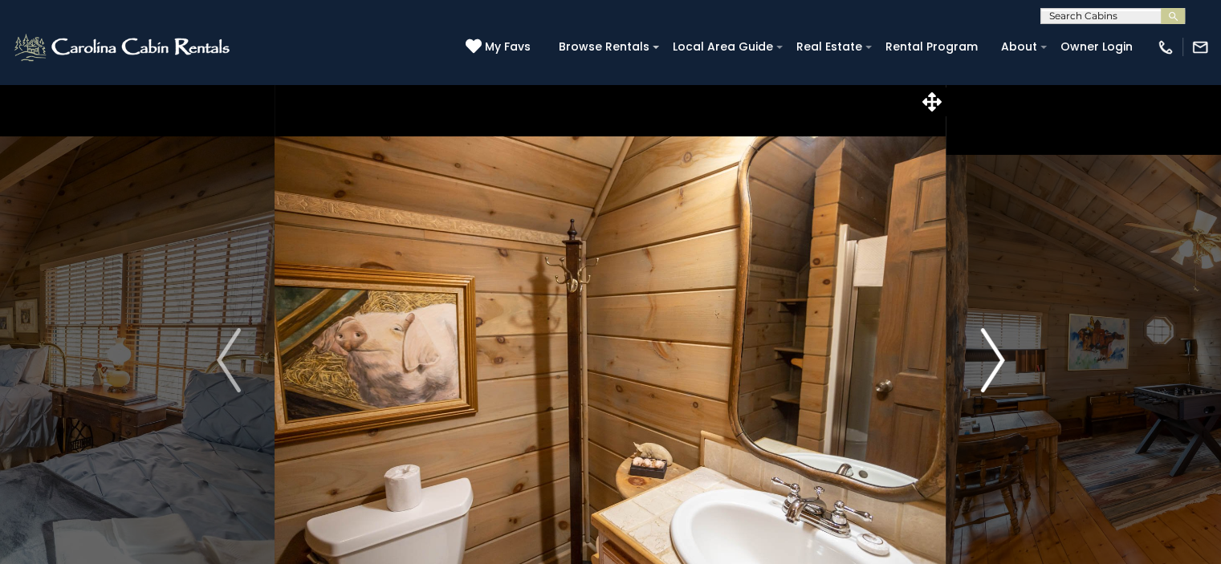
click at [998, 355] on img "Next" at bounding box center [992, 360] width 24 height 64
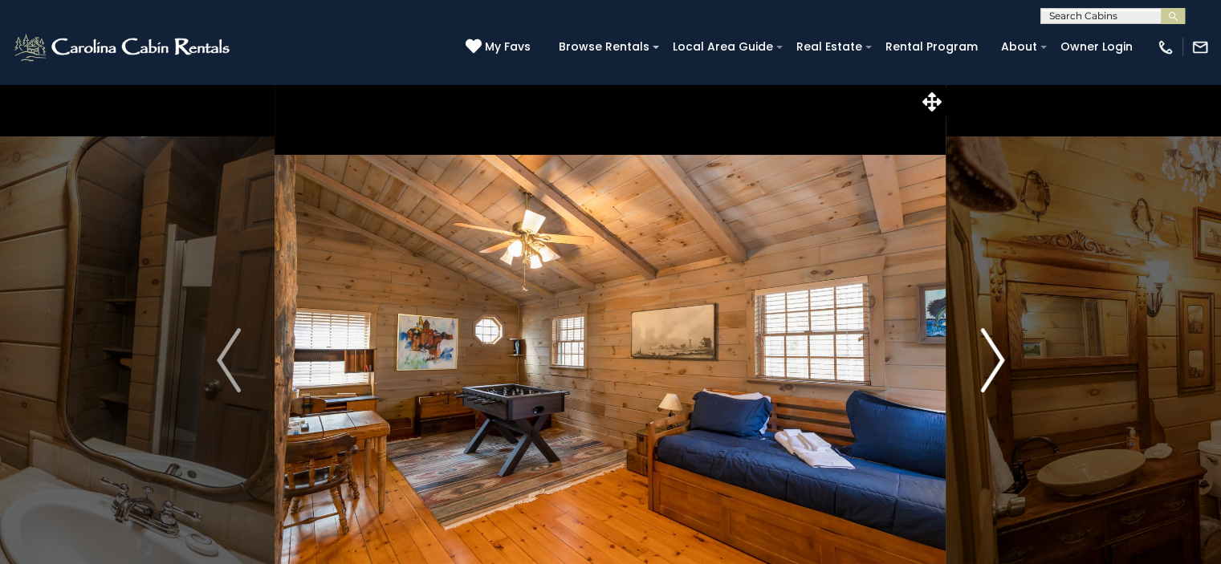
click at [998, 355] on img "Next" at bounding box center [992, 360] width 24 height 64
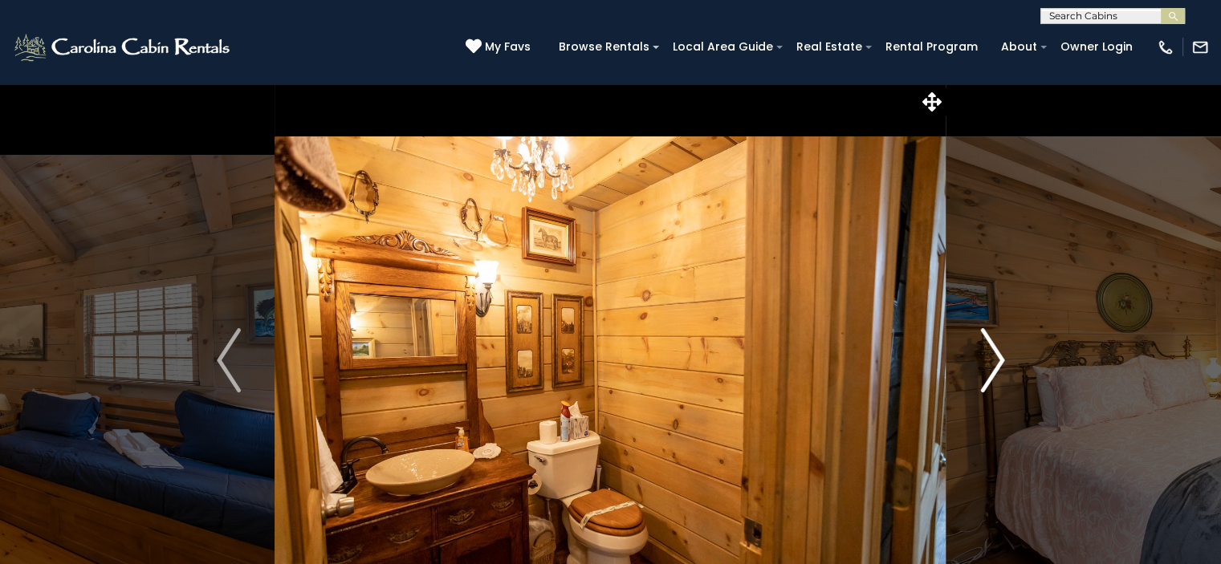
click at [998, 355] on img "Next" at bounding box center [992, 360] width 24 height 64
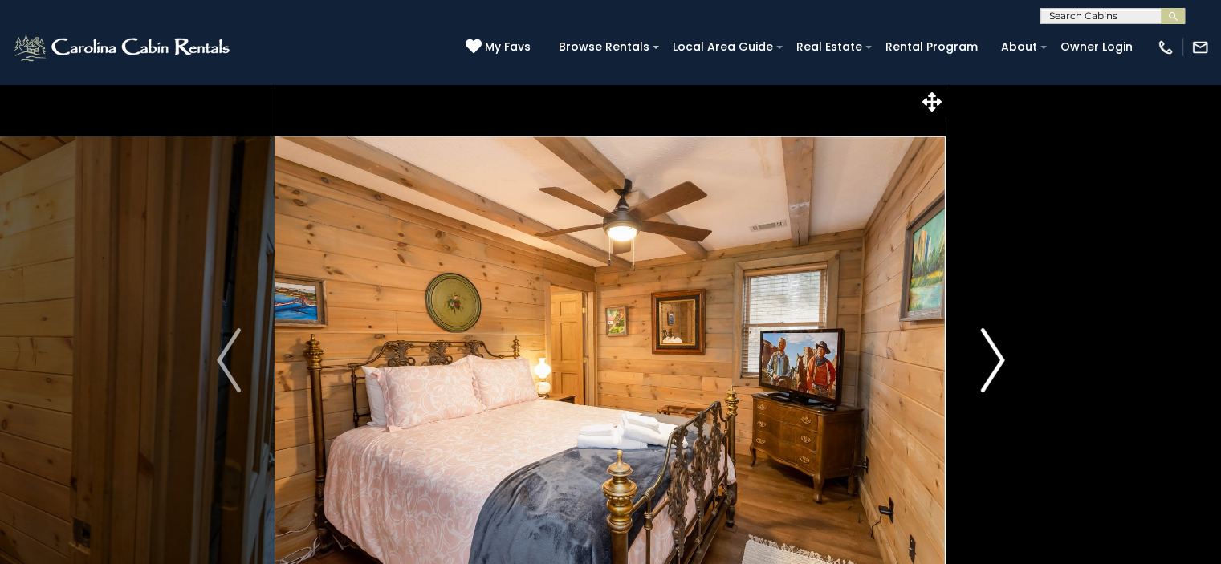
click at [998, 355] on img "Next" at bounding box center [992, 360] width 24 height 64
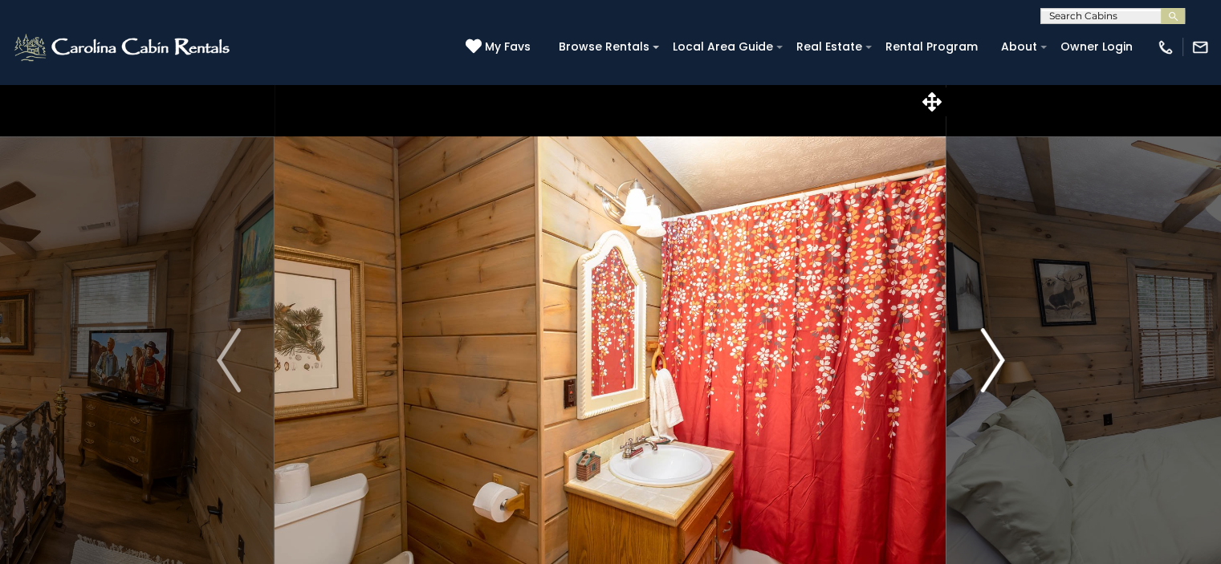
click at [998, 355] on img "Next" at bounding box center [992, 360] width 24 height 64
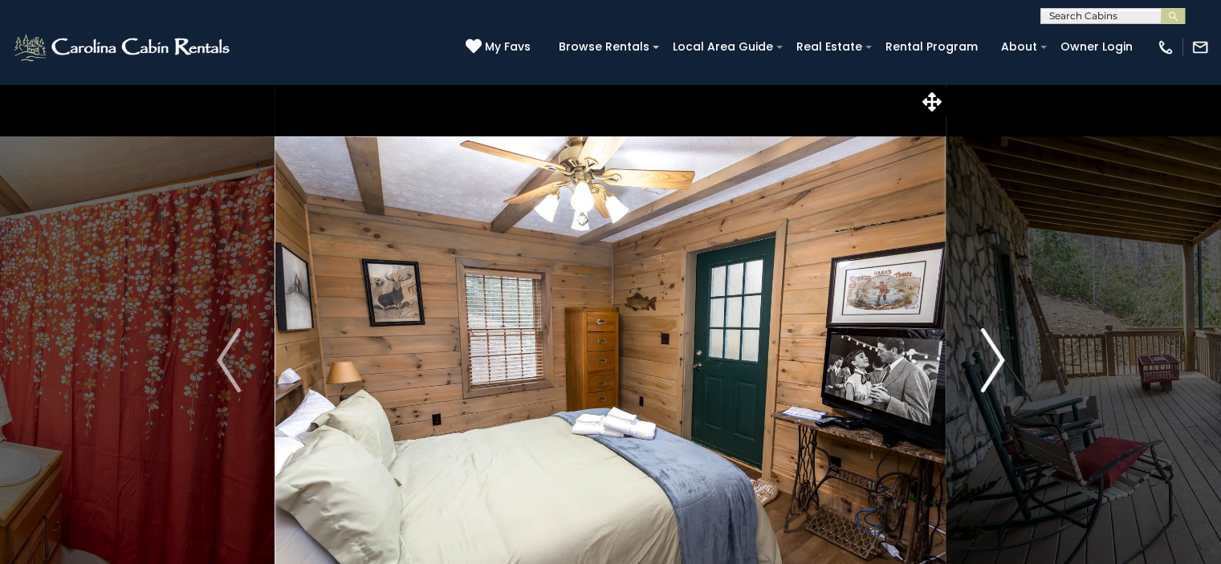
click at [998, 355] on img "Next" at bounding box center [992, 360] width 24 height 64
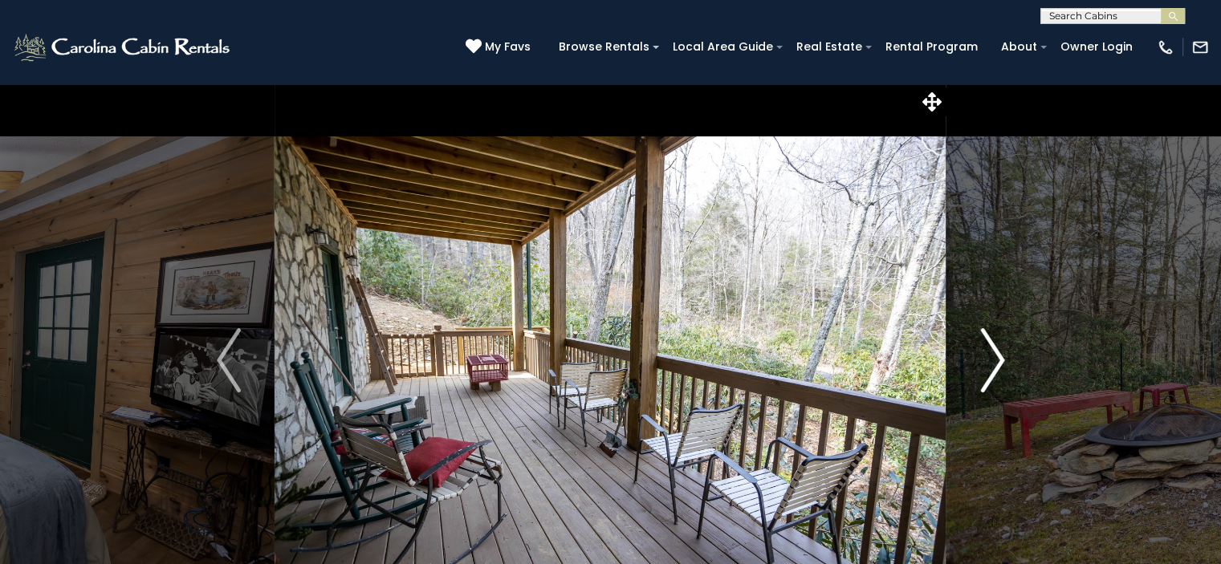
click at [998, 355] on img "Next" at bounding box center [992, 360] width 24 height 64
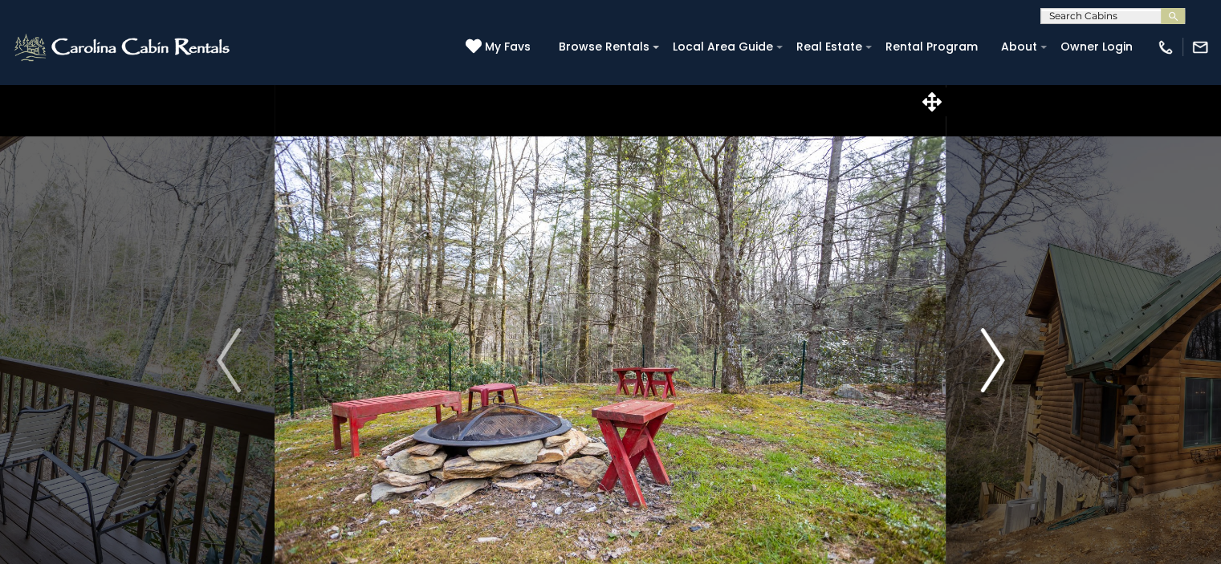
click at [998, 355] on img "Next" at bounding box center [992, 360] width 24 height 64
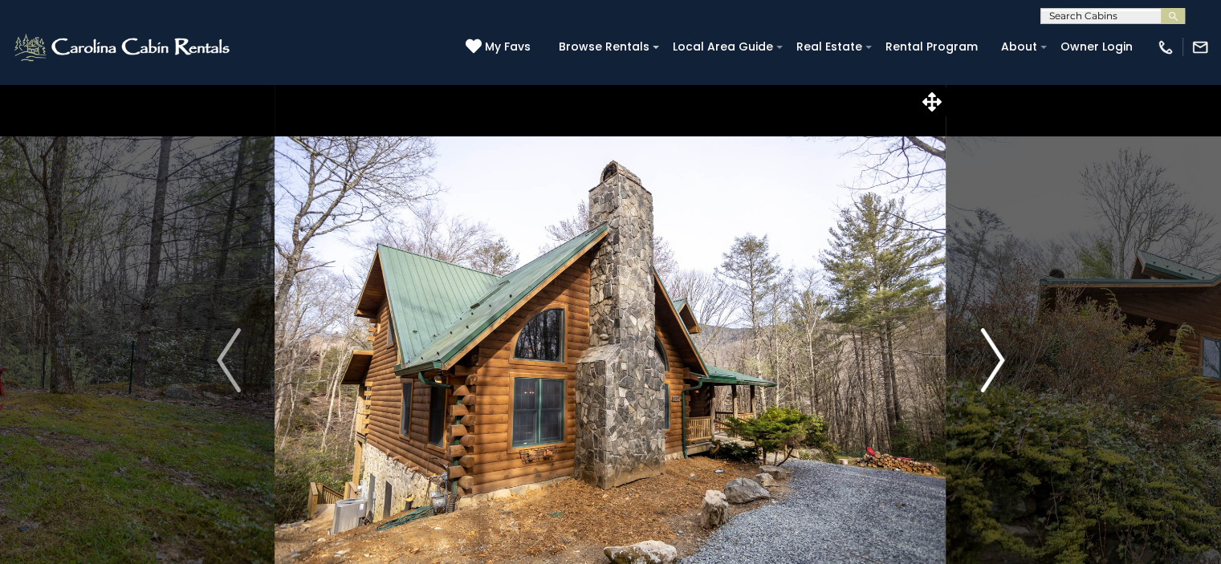
click at [998, 355] on img "Next" at bounding box center [992, 360] width 24 height 64
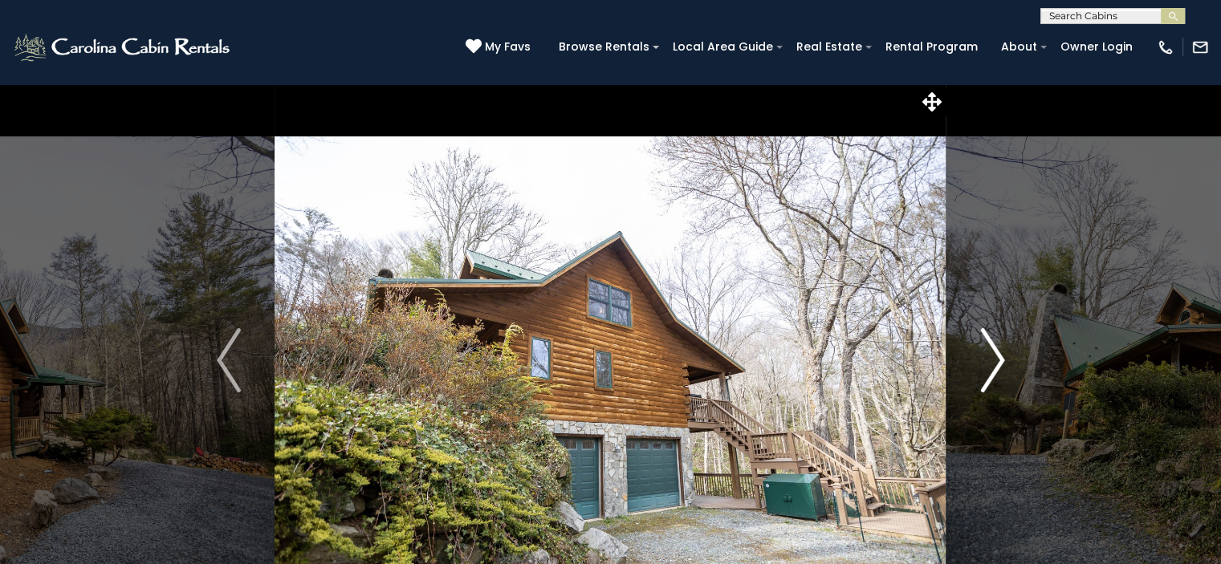
click at [998, 355] on img "Next" at bounding box center [992, 360] width 24 height 64
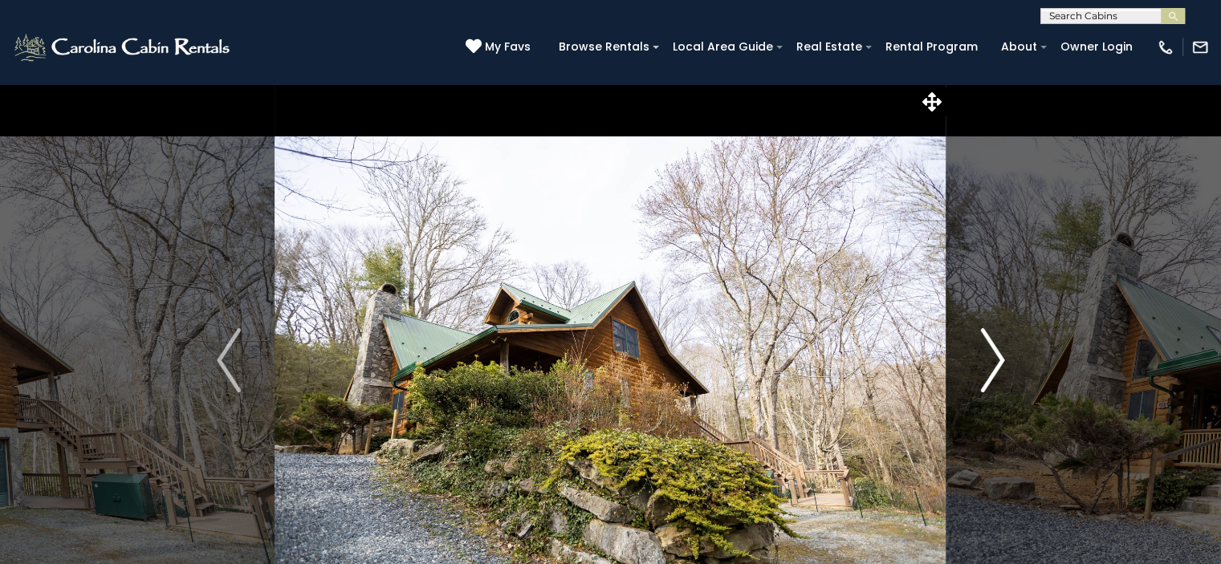
click at [998, 355] on img "Next" at bounding box center [992, 360] width 24 height 64
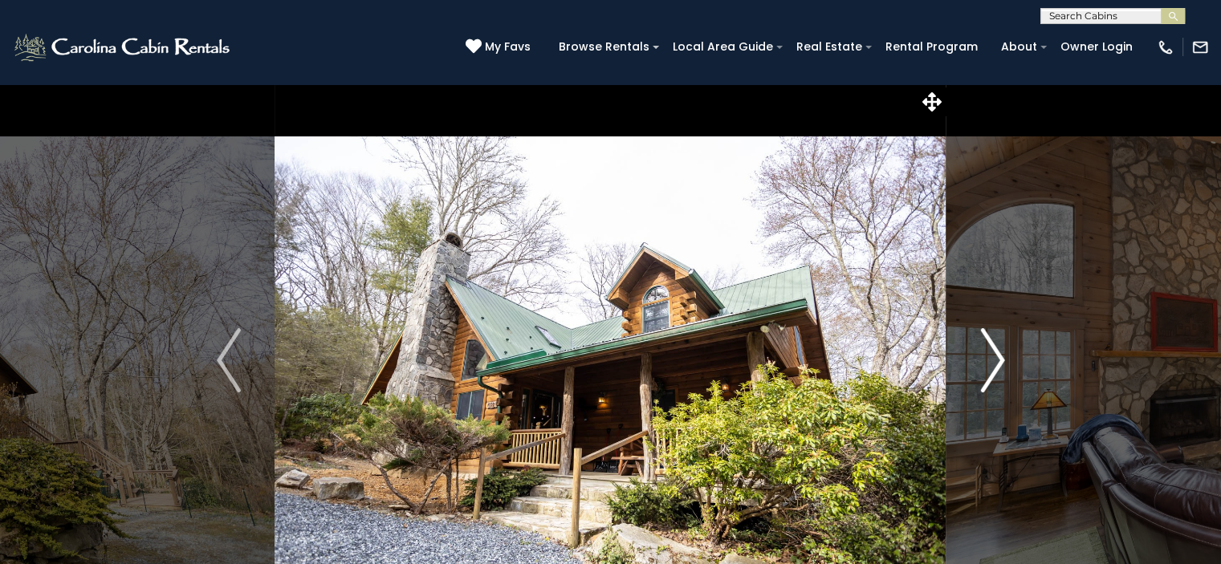
click at [998, 355] on img "Next" at bounding box center [992, 360] width 24 height 64
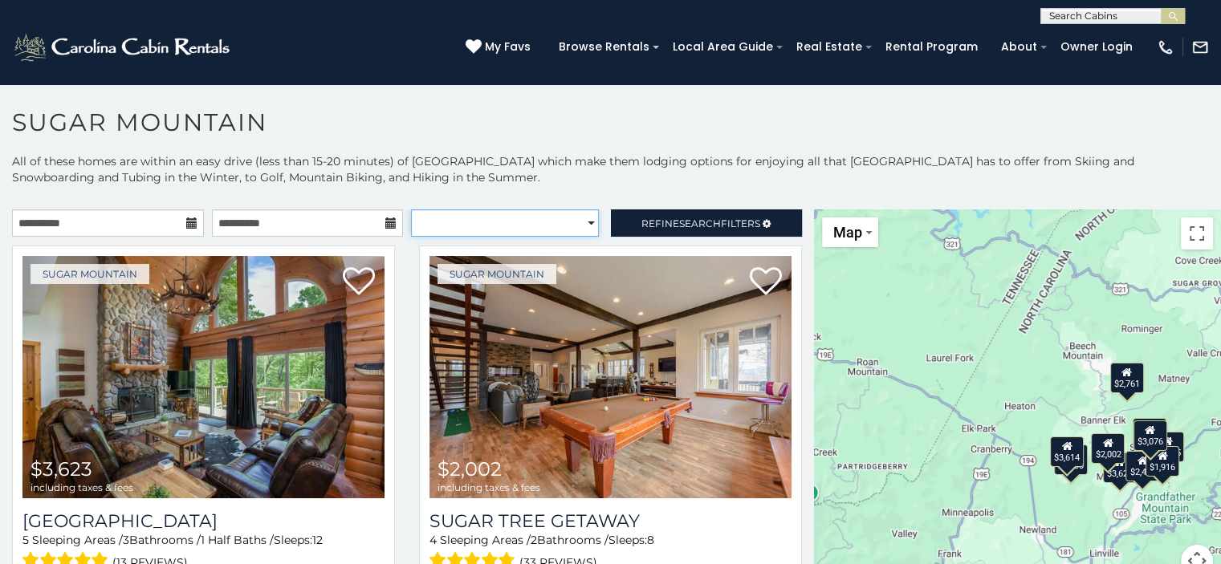
click at [579, 222] on select "**********" at bounding box center [505, 222] width 188 height 27
click at [700, 177] on p "All of these homes are within an easy drive (less than 15-20 minutes) of Sugar …" at bounding box center [610, 177] width 1221 height 48
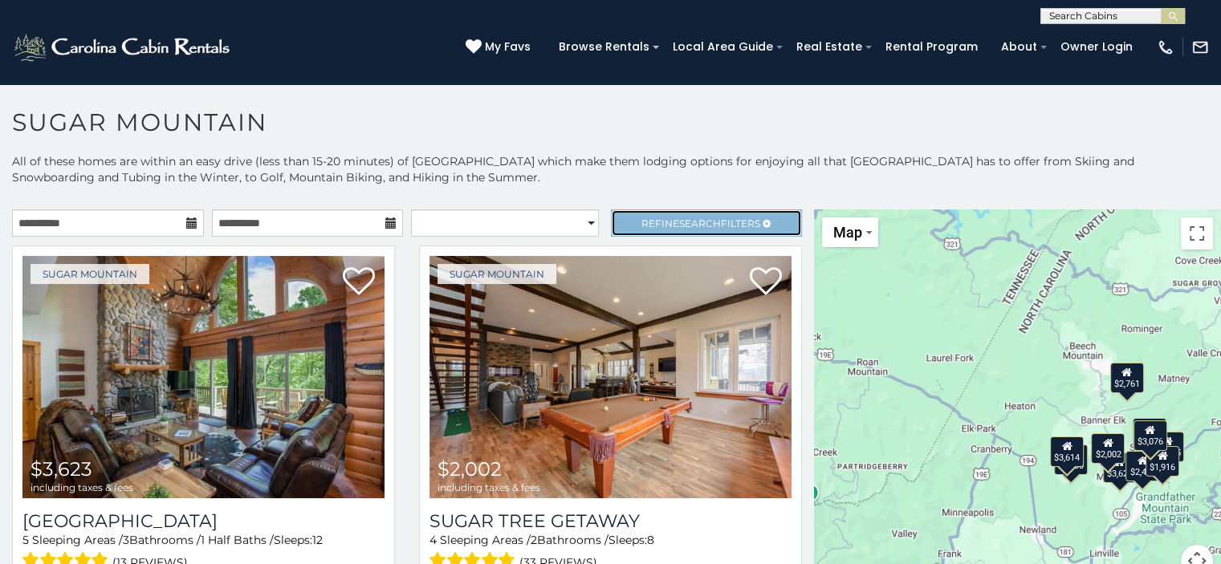
click at [760, 220] on link "Refine Search Filters" at bounding box center [707, 222] width 192 height 27
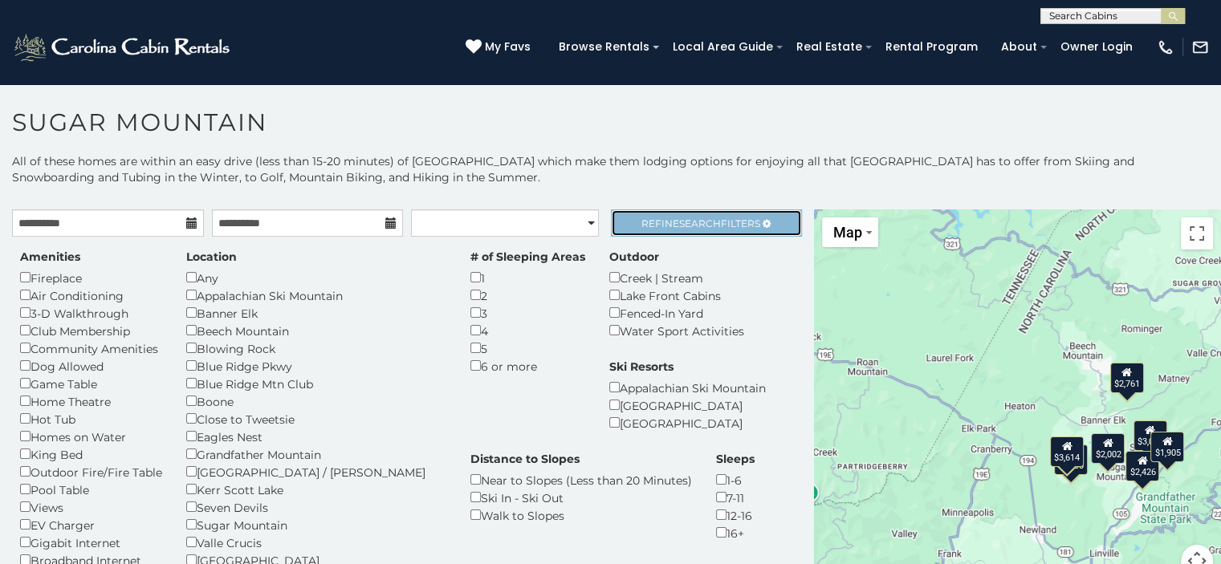
click at [721, 221] on span "Refine Search Filters" at bounding box center [700, 223] width 119 height 12
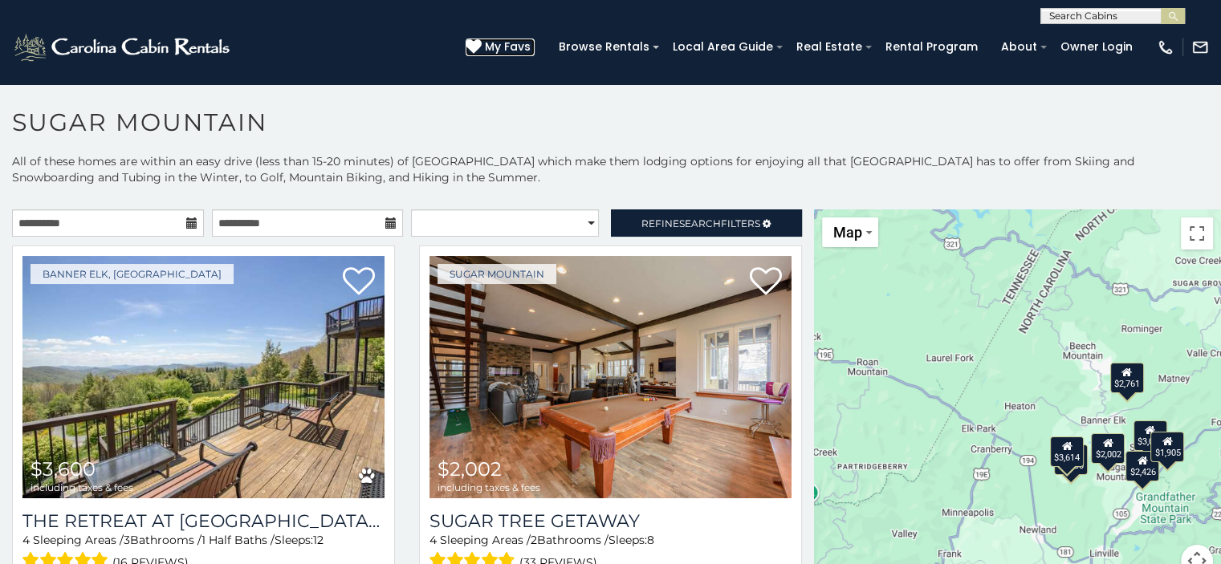
click at [481, 39] on icon at bounding box center [473, 47] width 16 height 16
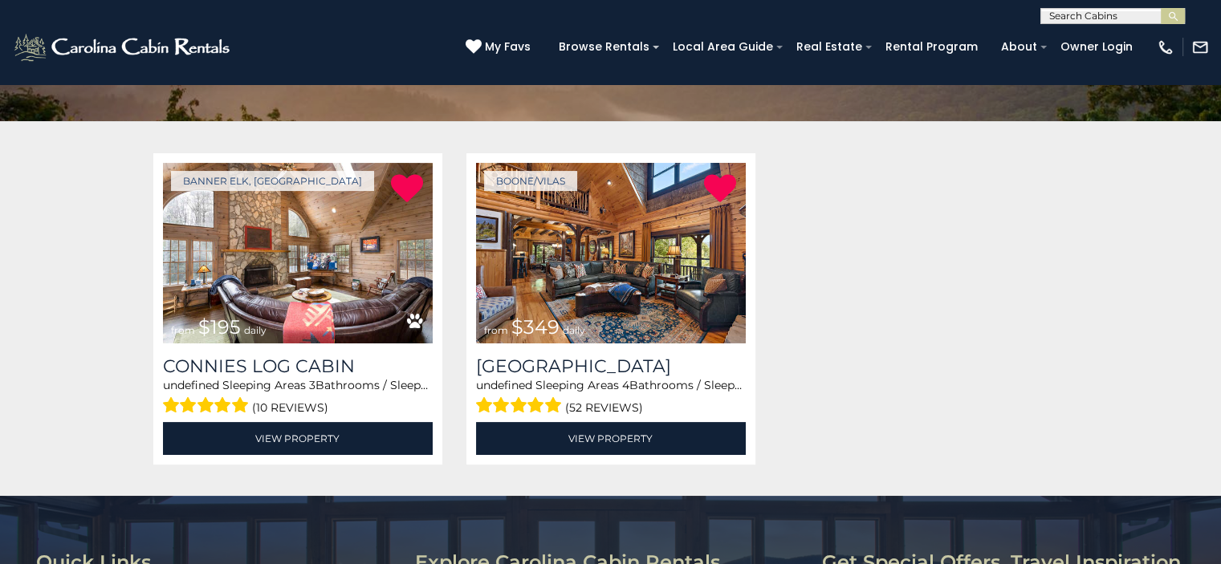
scroll to position [199, 0]
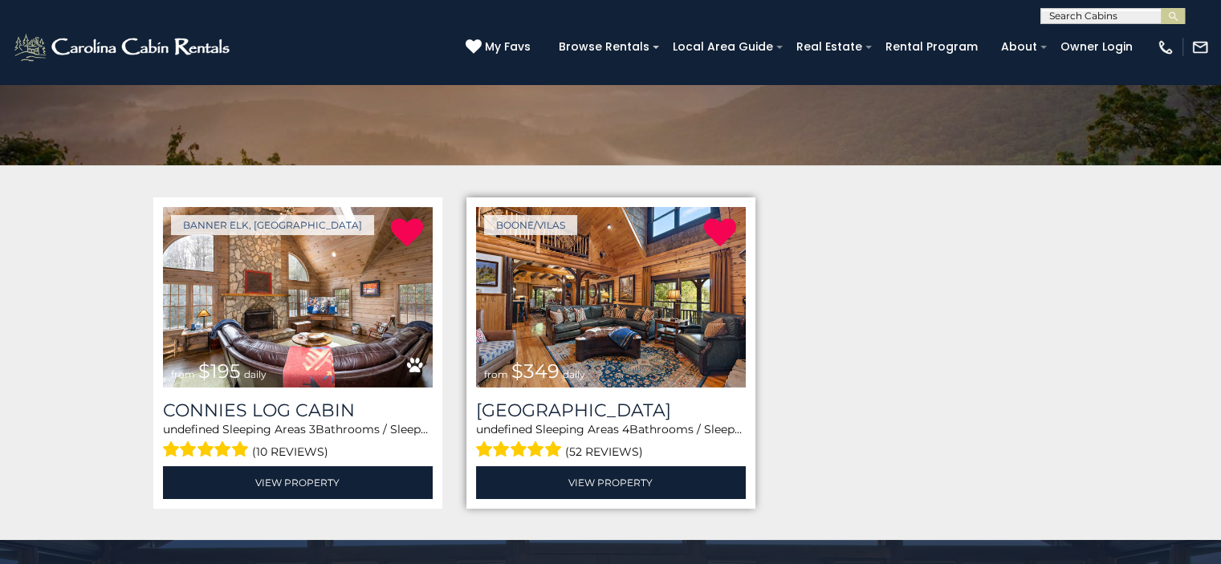
click at [648, 285] on img at bounding box center [611, 297] width 270 height 181
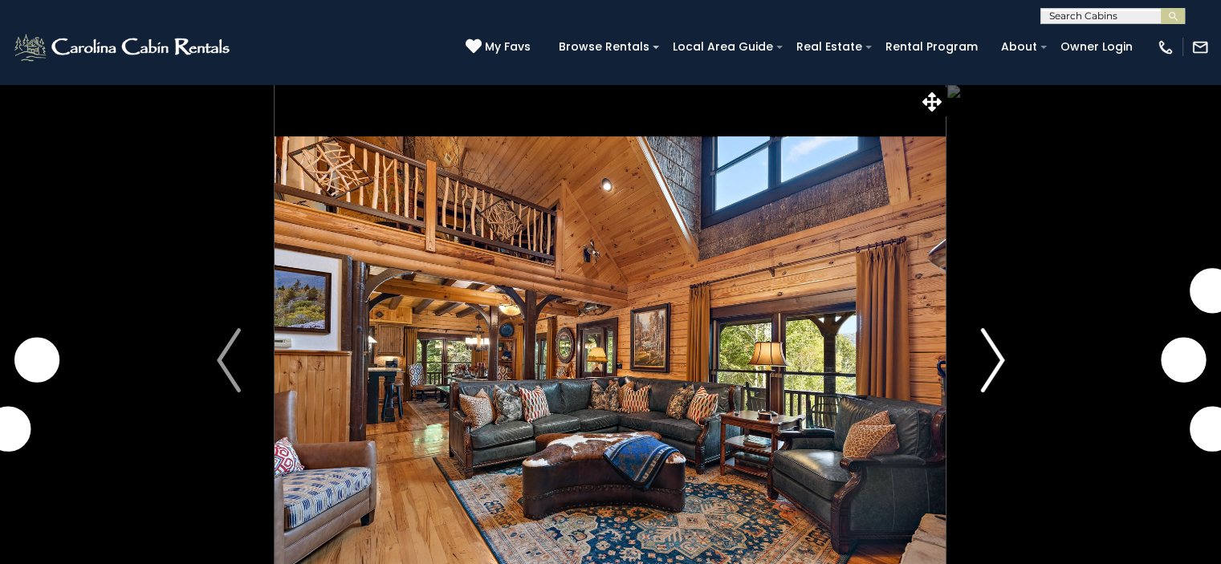
click at [989, 357] on img "Next" at bounding box center [992, 360] width 24 height 64
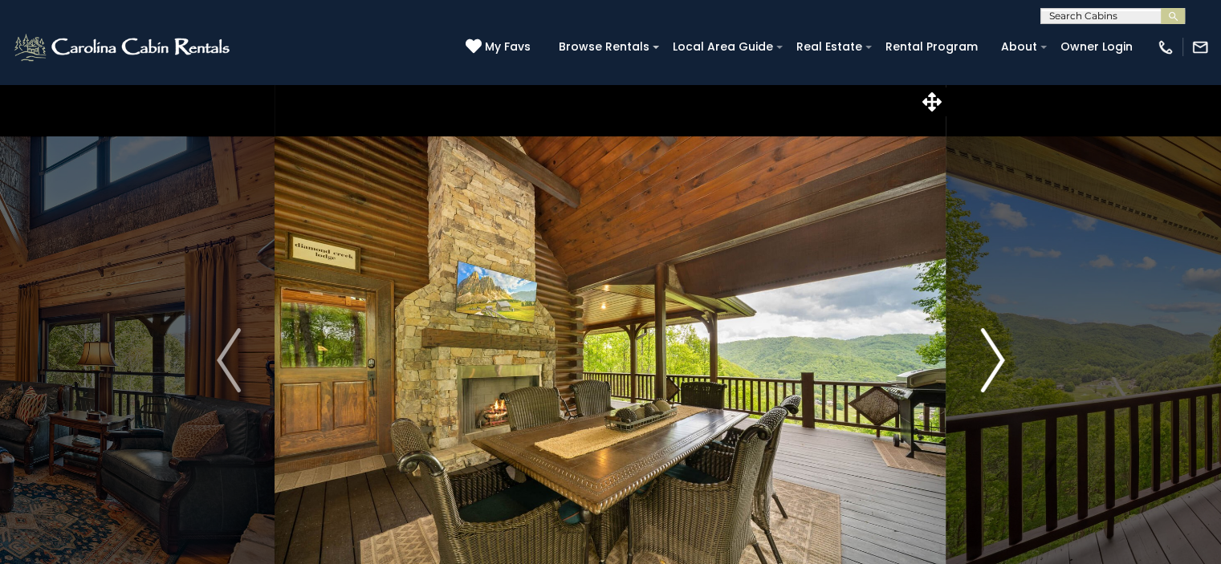
click at [989, 357] on img "Next" at bounding box center [992, 360] width 24 height 64
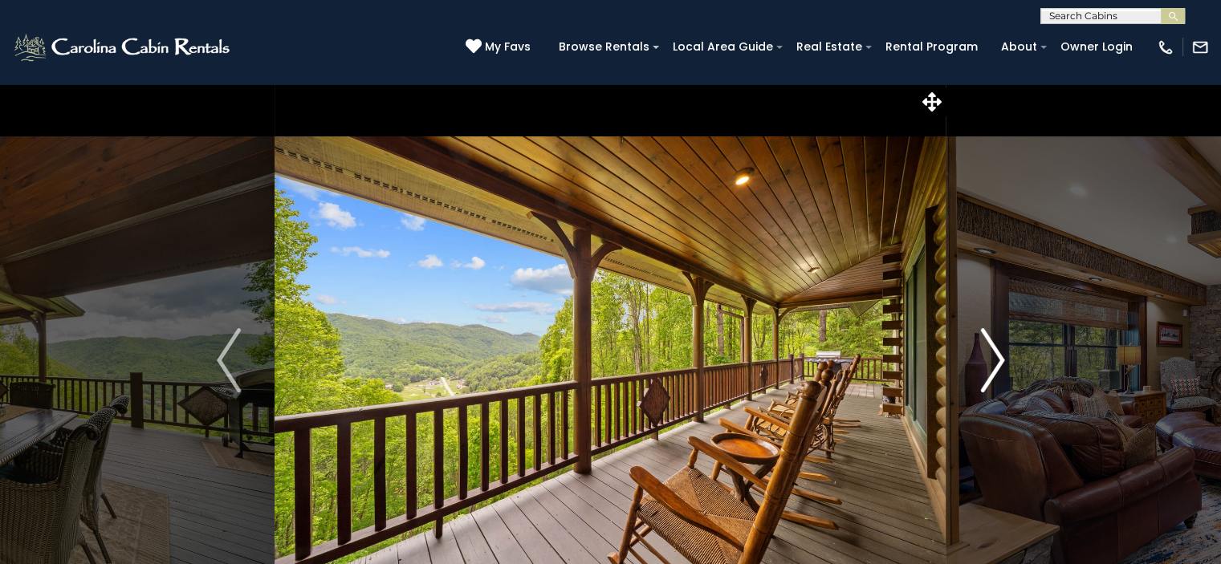
click at [989, 357] on img "Next" at bounding box center [992, 360] width 24 height 64
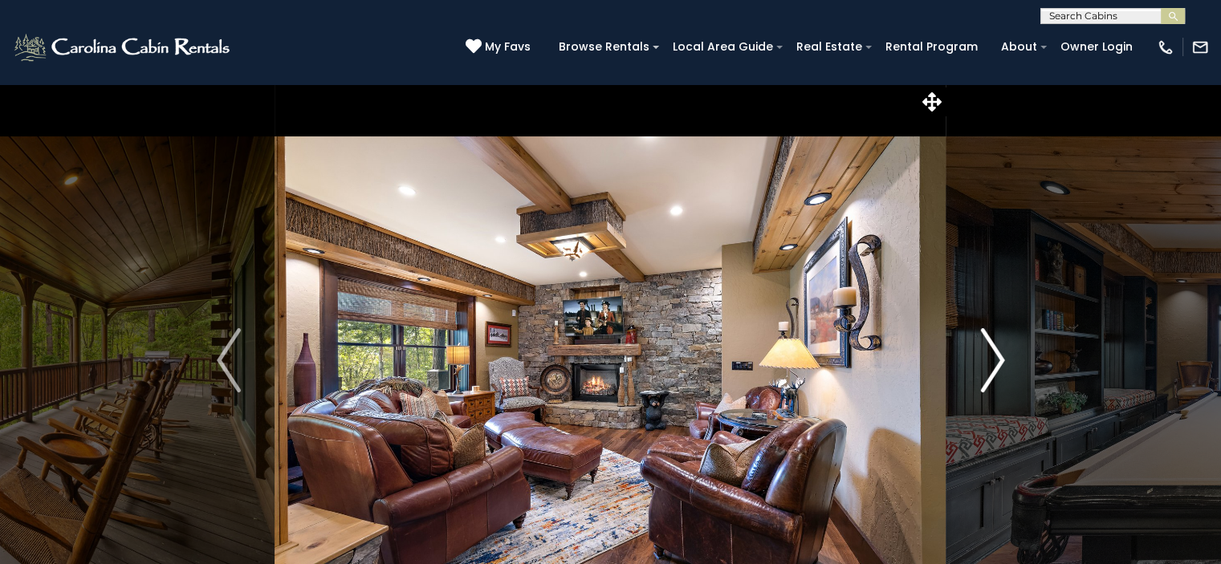
click at [989, 357] on img "Next" at bounding box center [992, 360] width 24 height 64
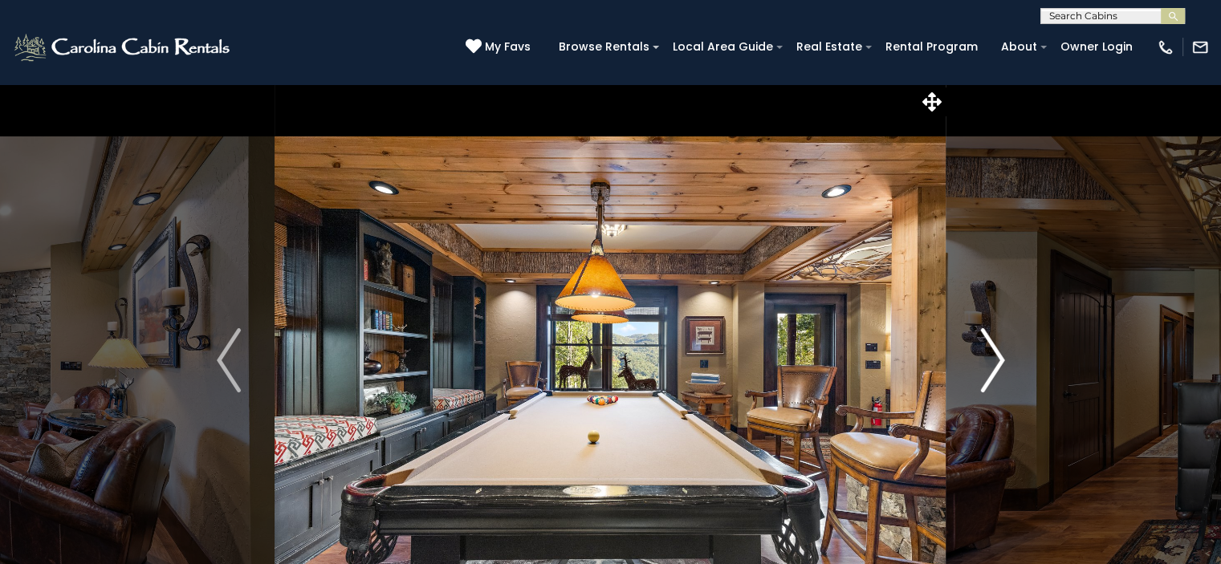
click at [989, 357] on img "Next" at bounding box center [992, 360] width 24 height 64
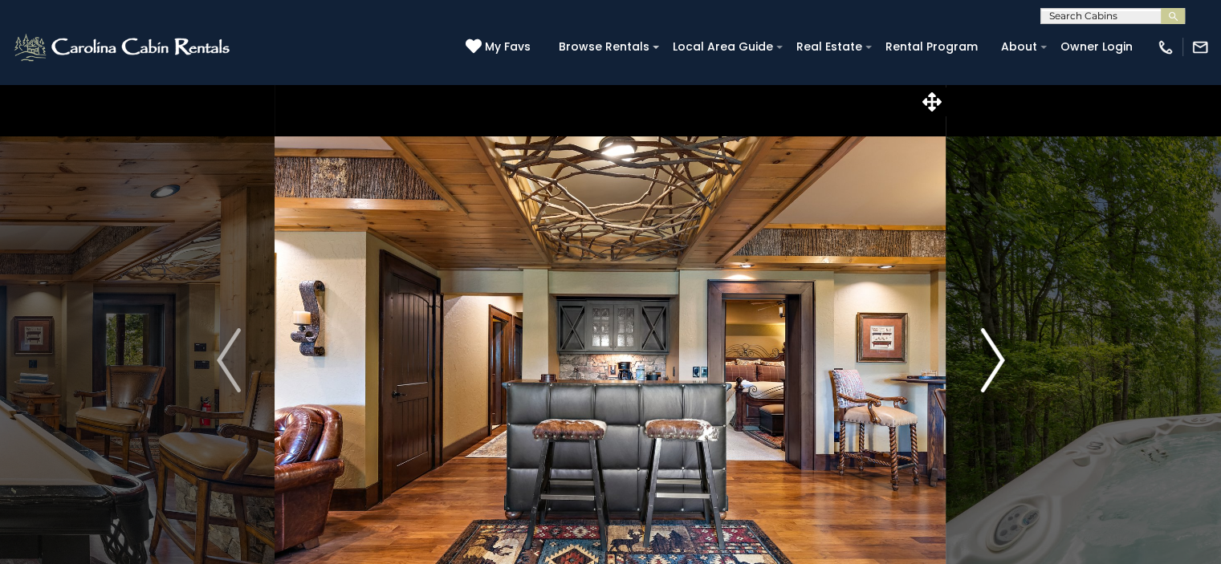
click at [989, 357] on img "Next" at bounding box center [992, 360] width 24 height 64
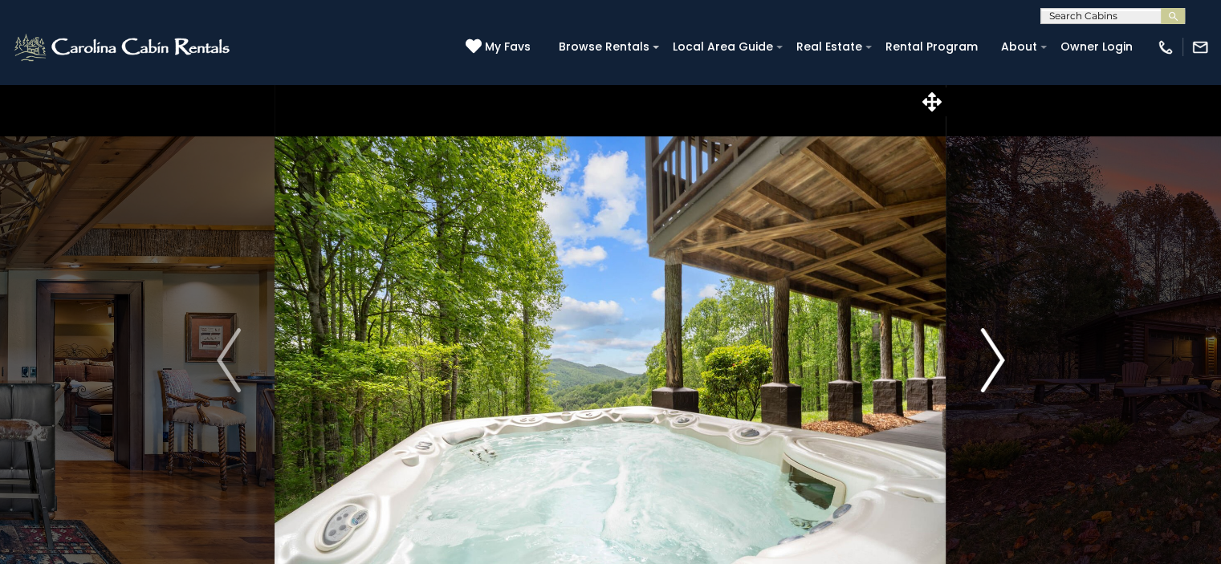
click at [989, 357] on img "Next" at bounding box center [992, 360] width 24 height 64
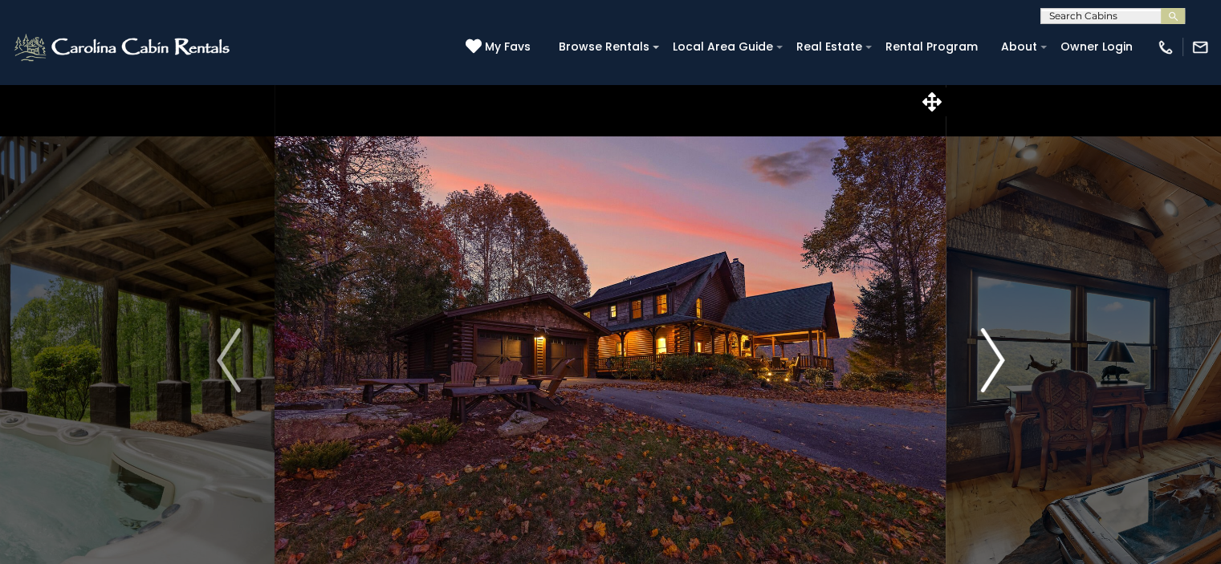
click at [989, 357] on img "Next" at bounding box center [992, 360] width 24 height 64
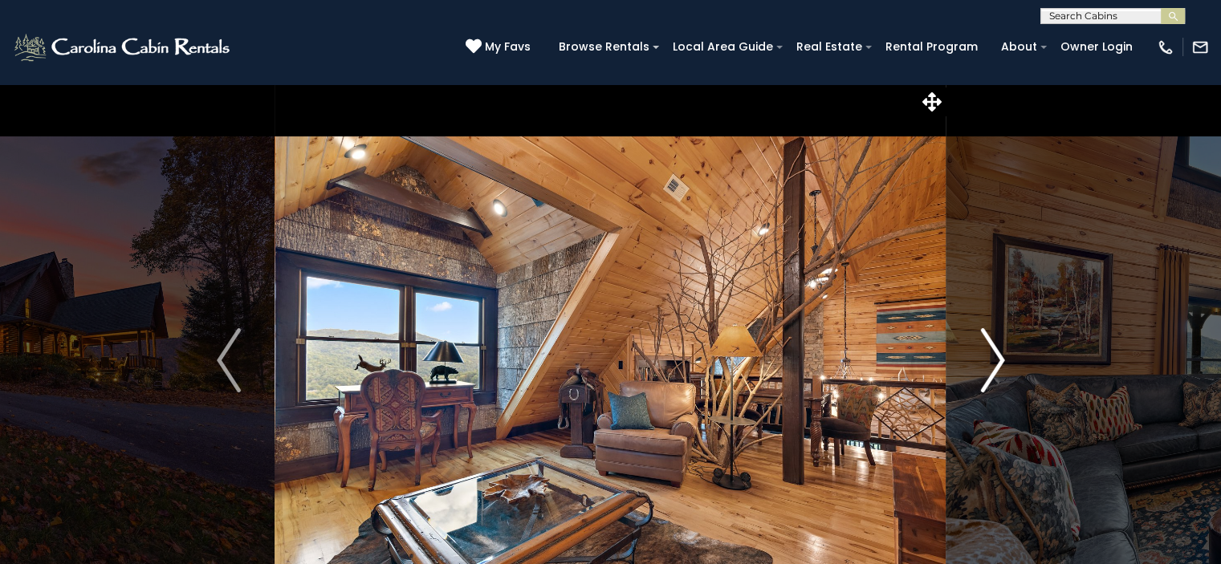
click at [989, 357] on img "Next" at bounding box center [992, 360] width 24 height 64
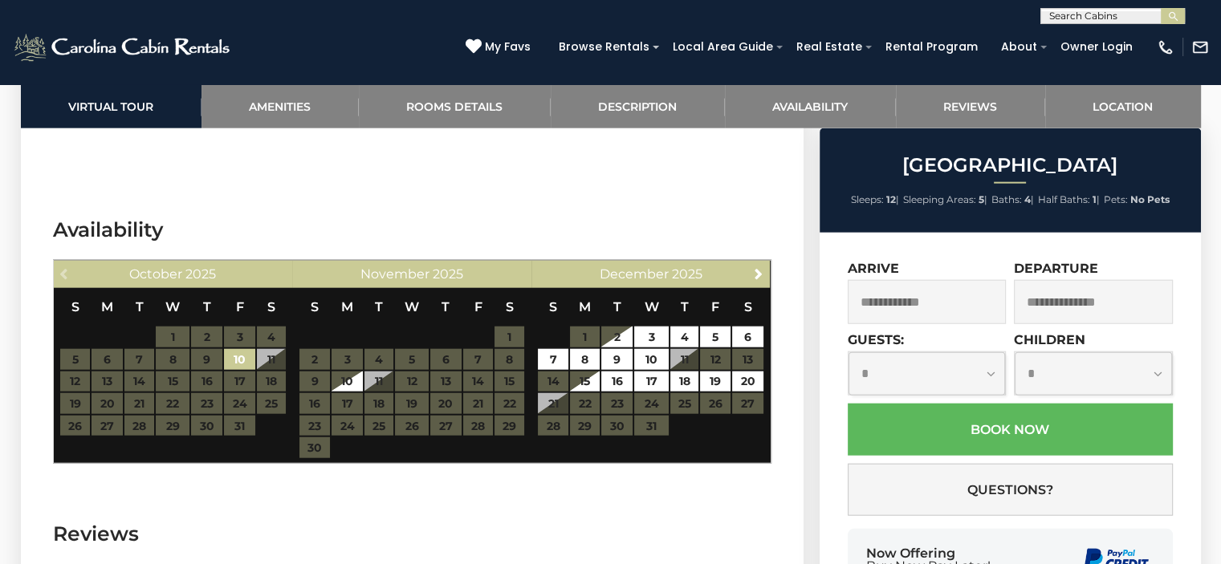
scroll to position [3791, 0]
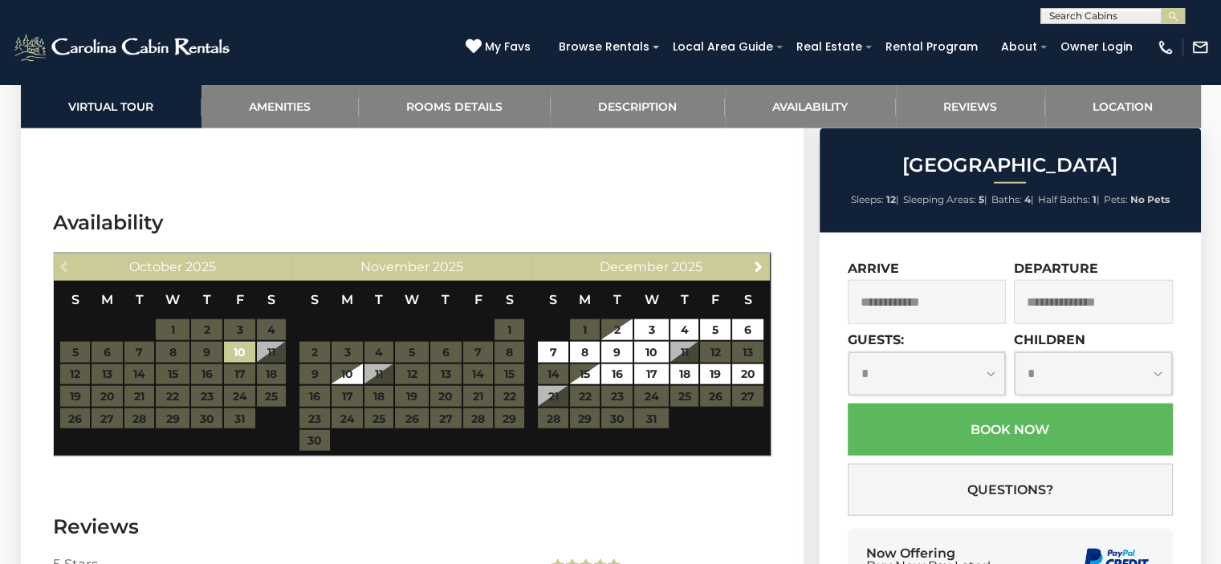
click at [623, 368] on table "S M T W T F S 1 2 3 4 5 6 7 8 9 10 11 12 13 14 15 16 17 18 19 20 21 22 23 24 25…" at bounding box center [650, 363] width 227 height 165
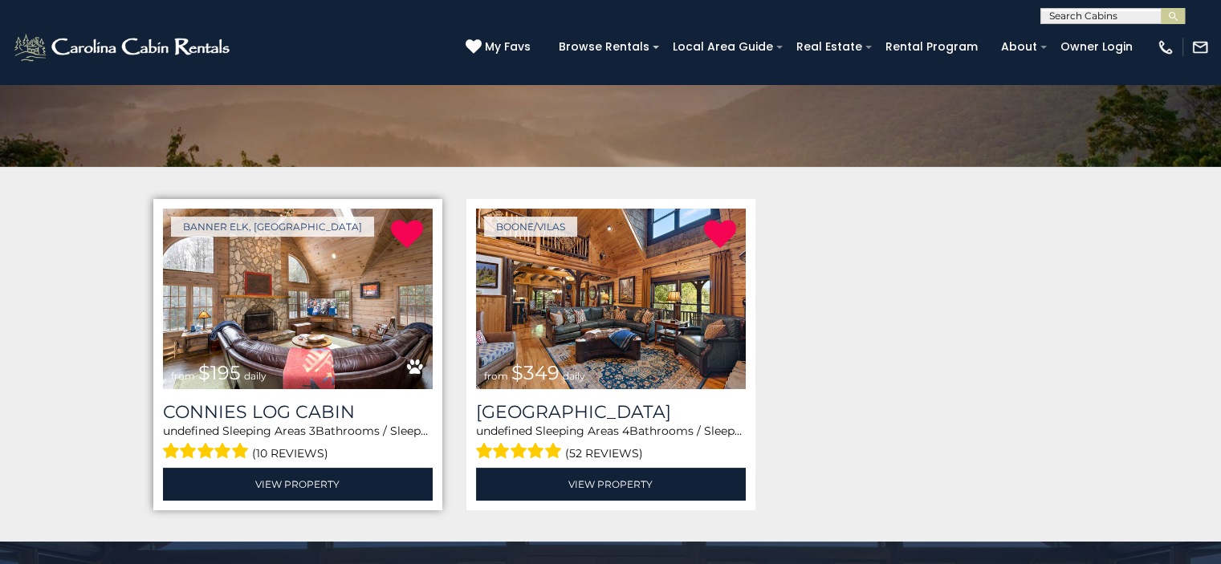
click at [331, 339] on img at bounding box center [298, 299] width 270 height 181
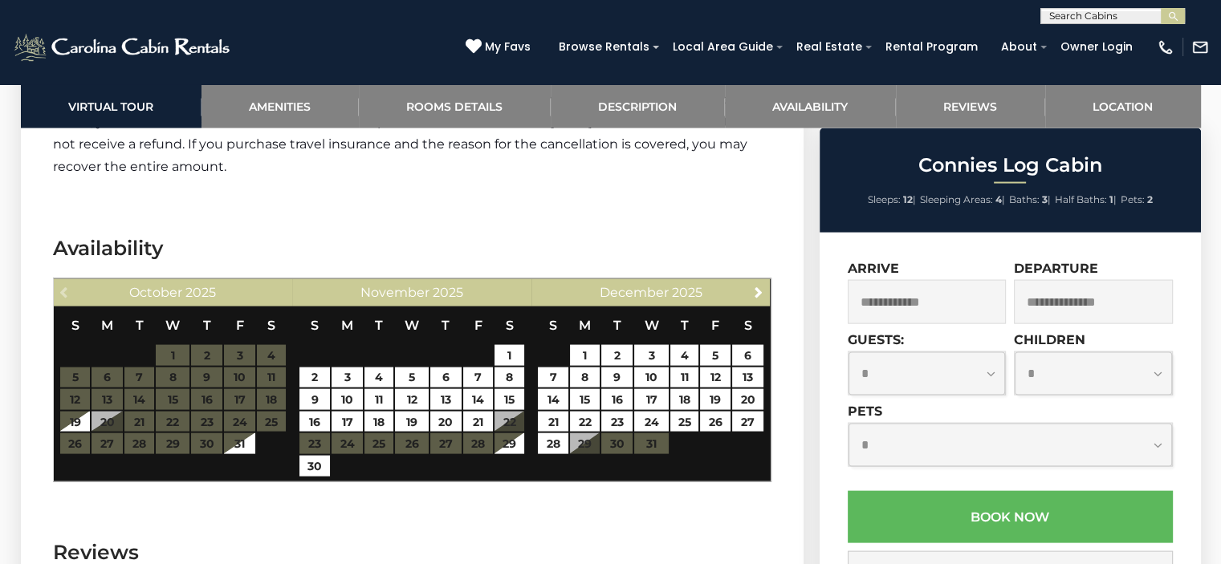
scroll to position [2878, 0]
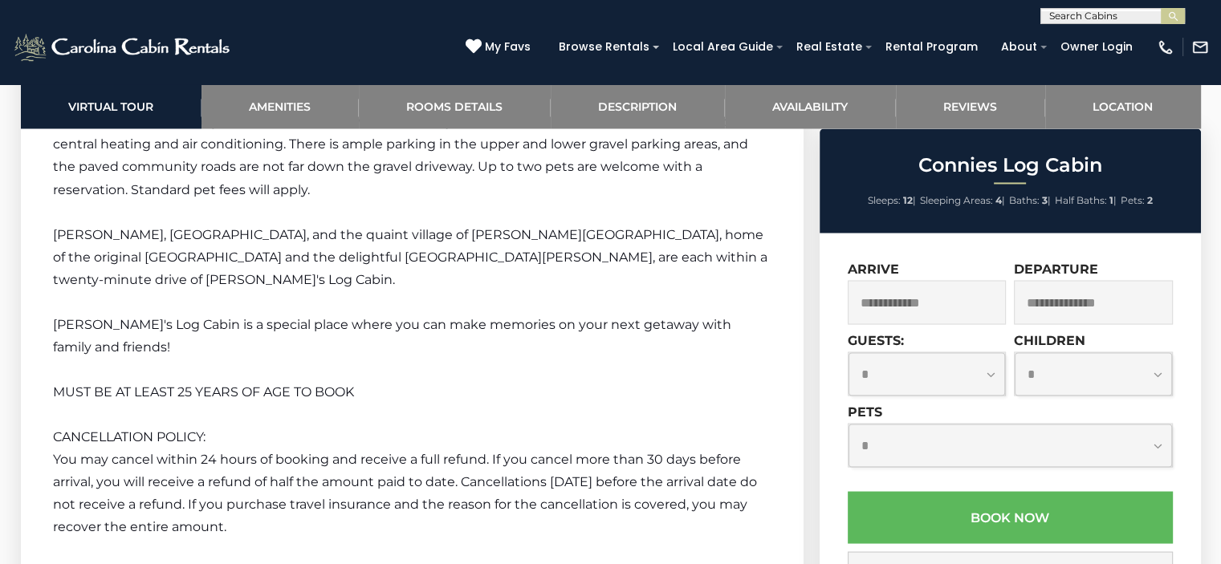
click at [924, 302] on input "text" at bounding box center [926, 302] width 159 height 44
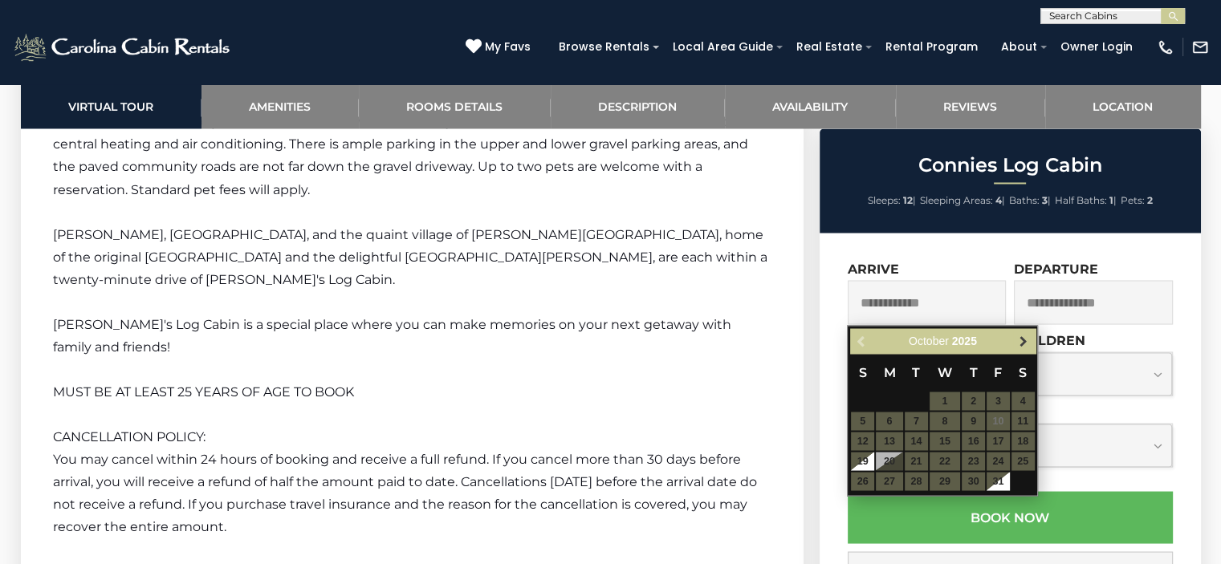
click at [1024, 339] on span "Next" at bounding box center [1023, 341] width 13 height 13
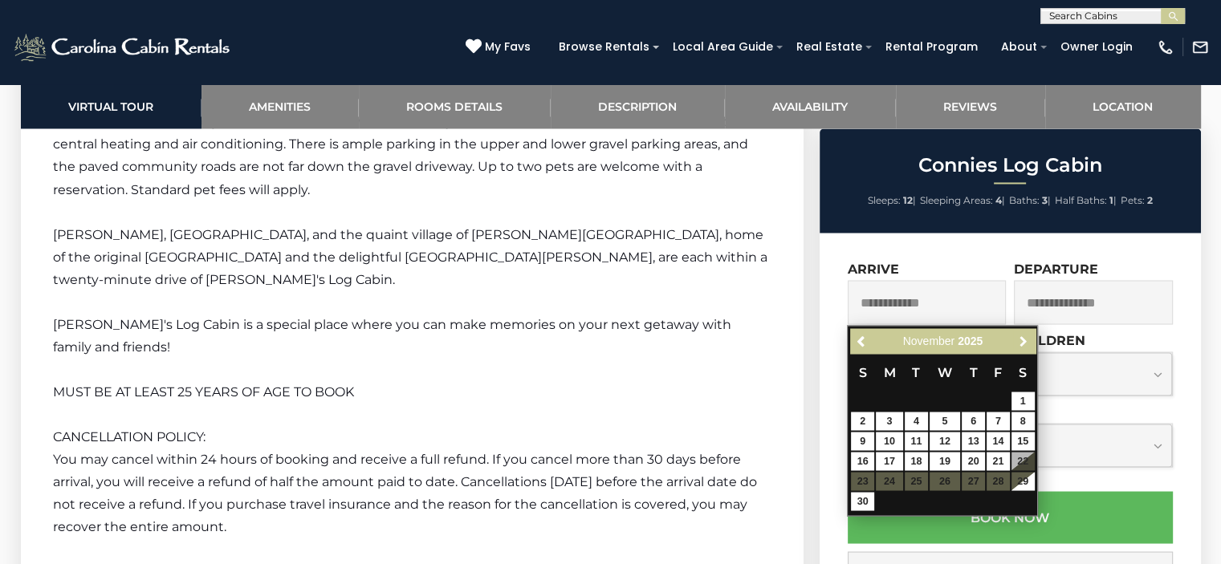
click at [1024, 339] on span "Next" at bounding box center [1023, 341] width 13 height 13
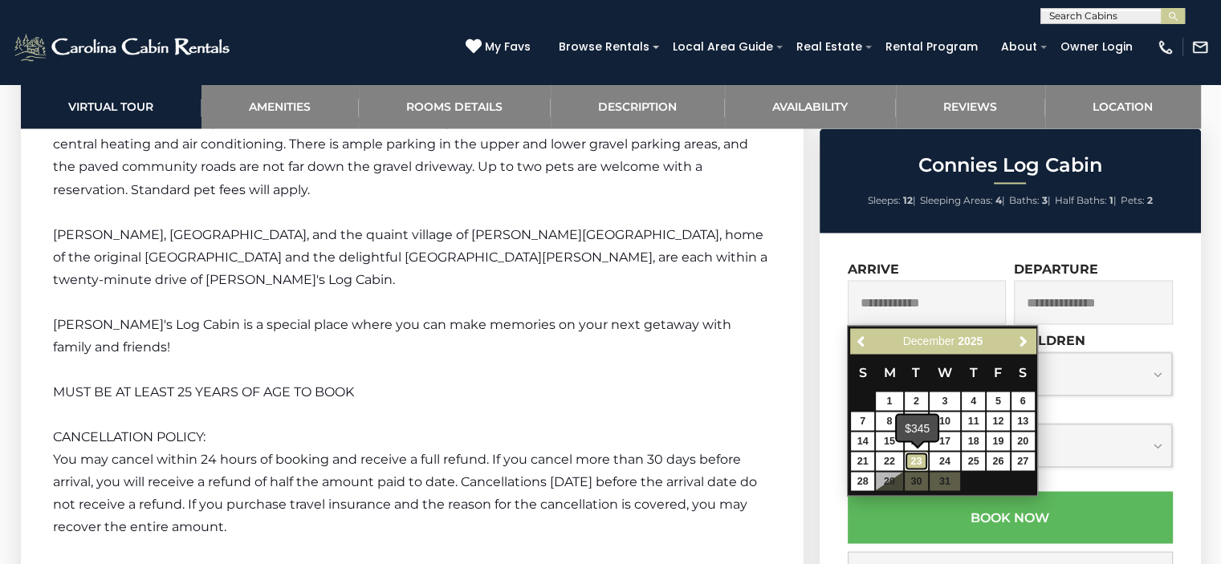
click at [919, 455] on link "23" at bounding box center [915, 461] width 23 height 18
type input "**********"
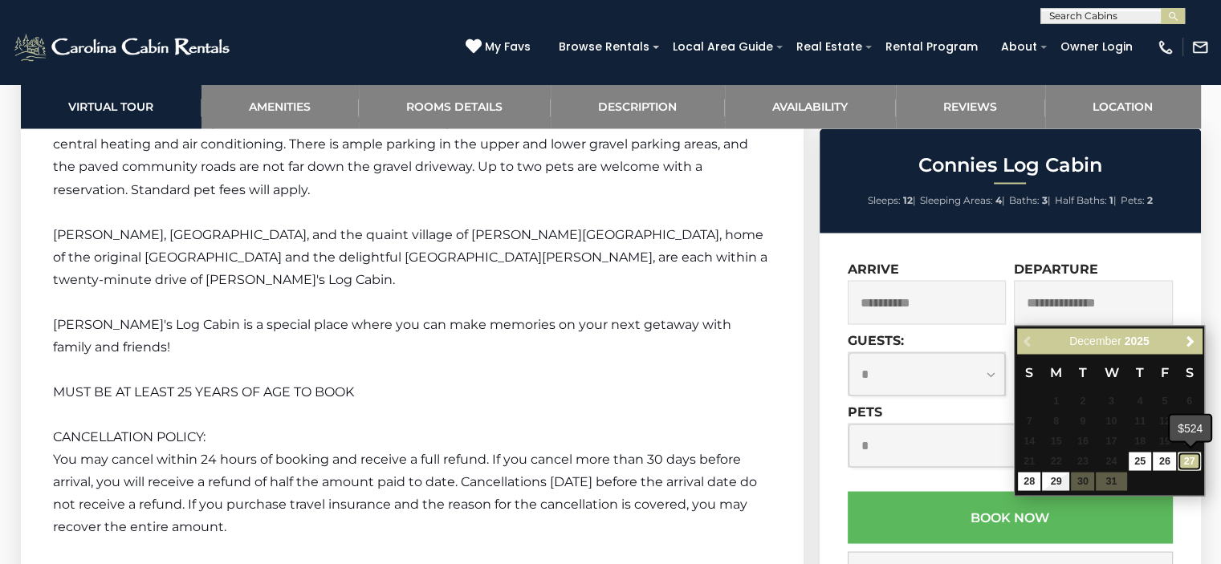
click at [1184, 455] on link "27" at bounding box center [1188, 461] width 23 height 18
type input "**********"
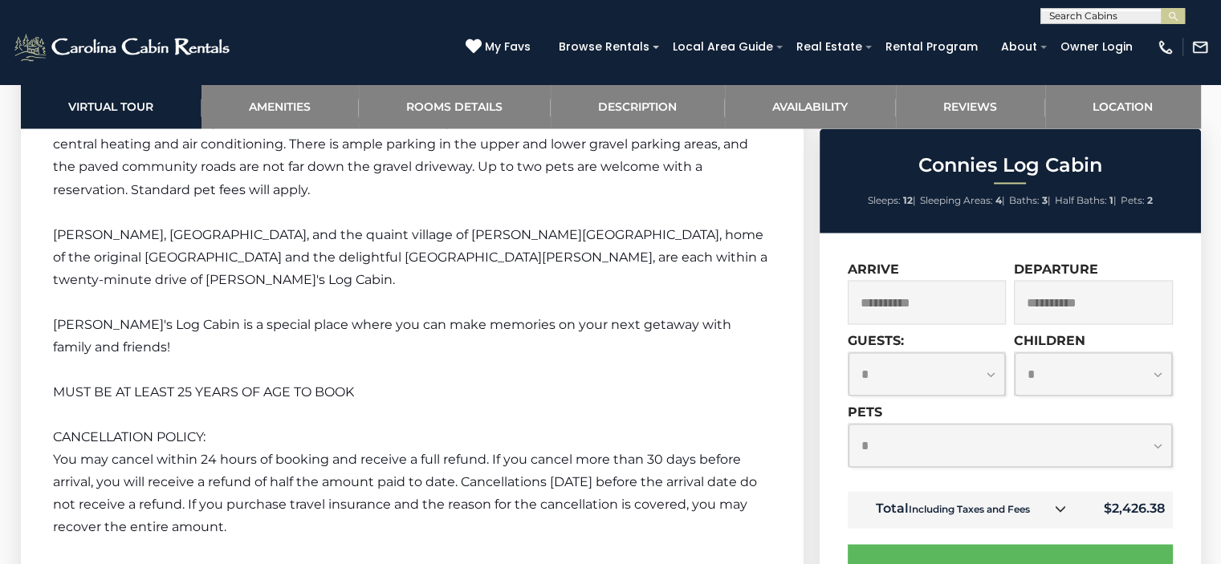
click at [992, 379] on select "**********" at bounding box center [926, 373] width 157 height 43
select select "*"
click at [848, 353] on select "**********" at bounding box center [926, 373] width 157 height 43
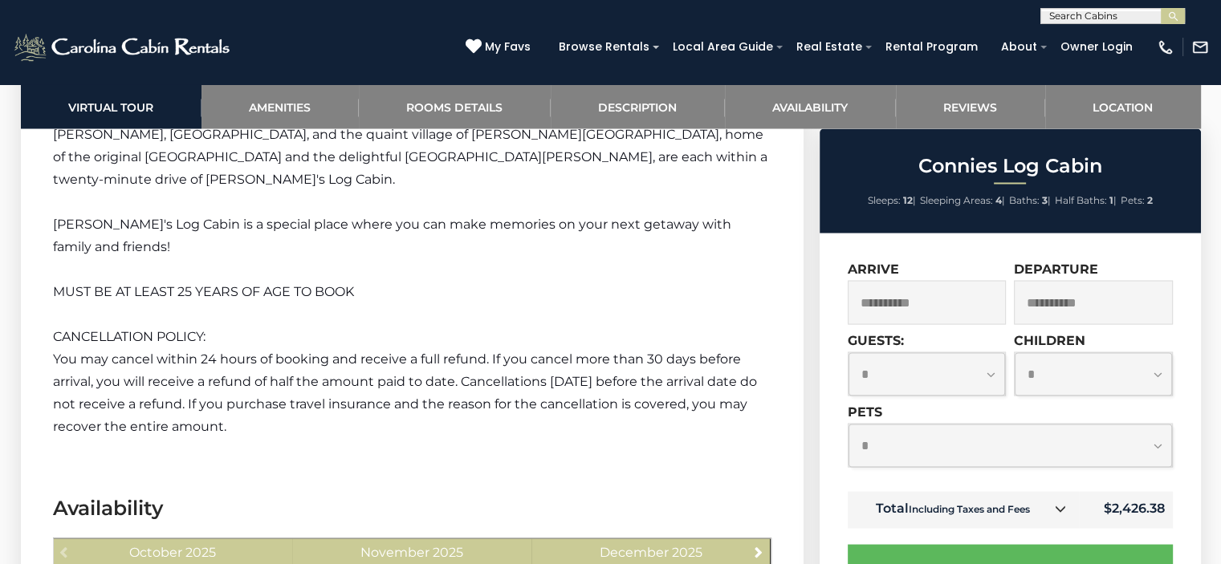
scroll to position [2992, 0]
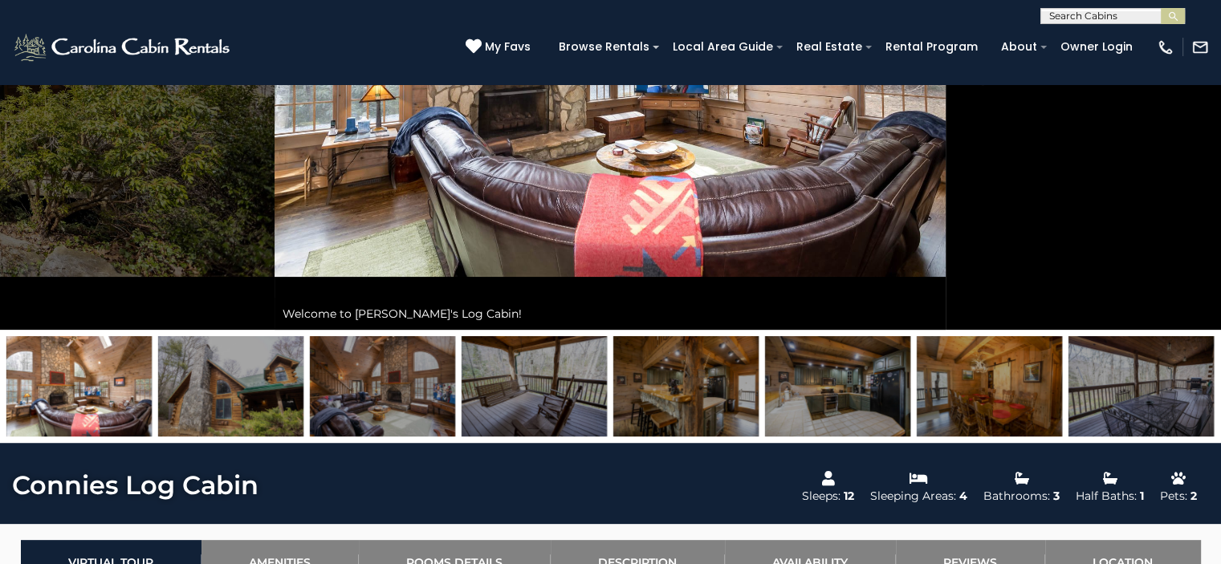
scroll to position [0, 0]
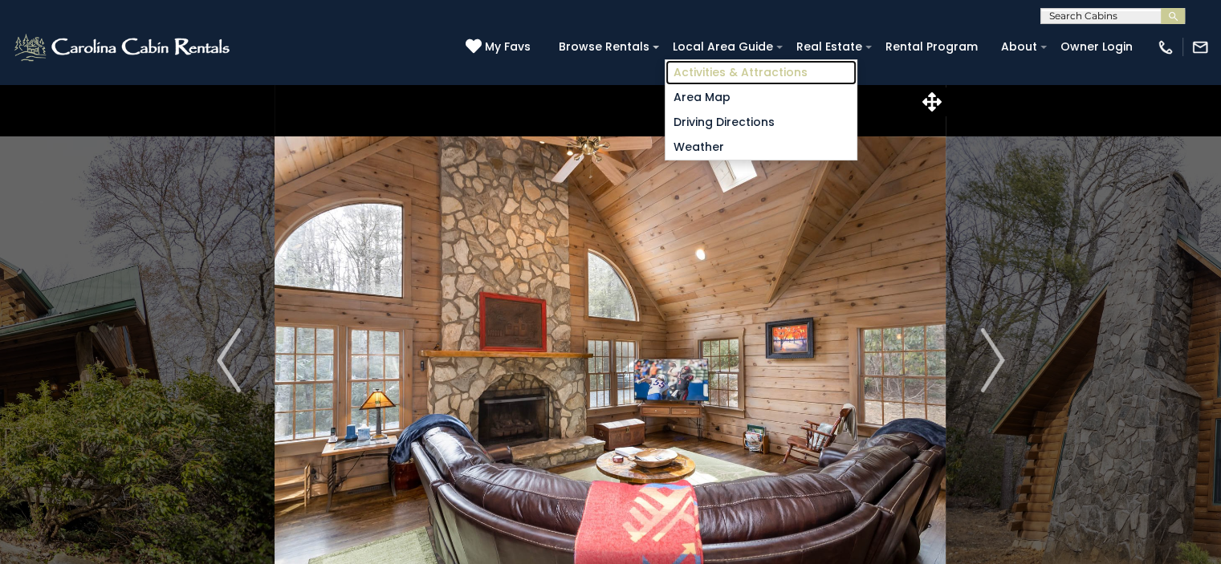
click at [728, 70] on link "Activities & Attractions" at bounding box center [760, 72] width 191 height 25
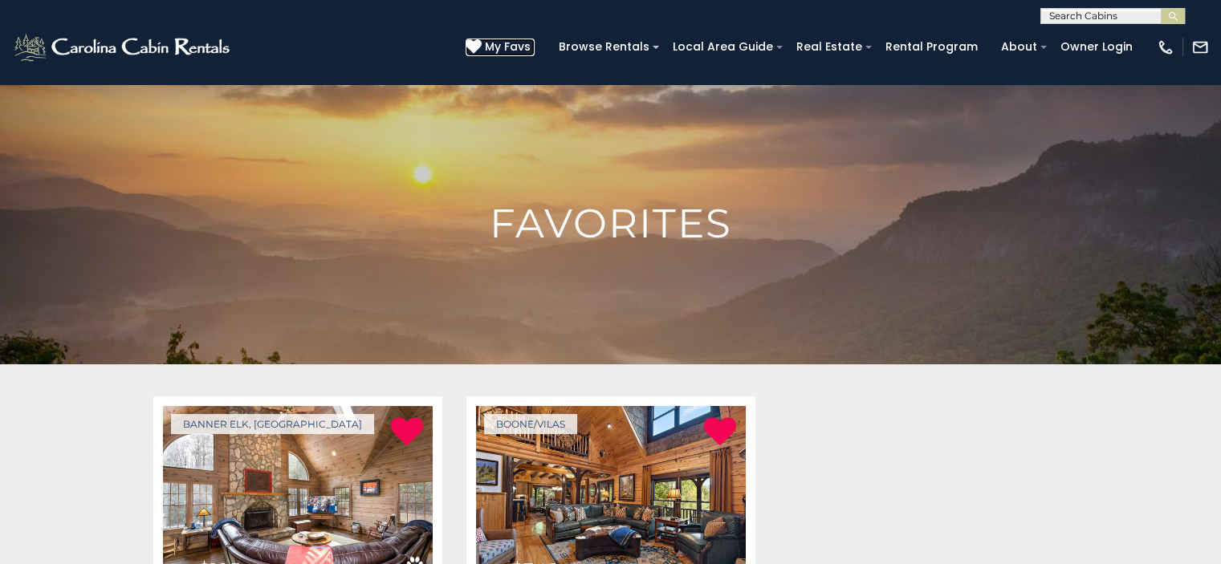
click at [517, 49] on span "My Favs" at bounding box center [508, 47] width 46 height 17
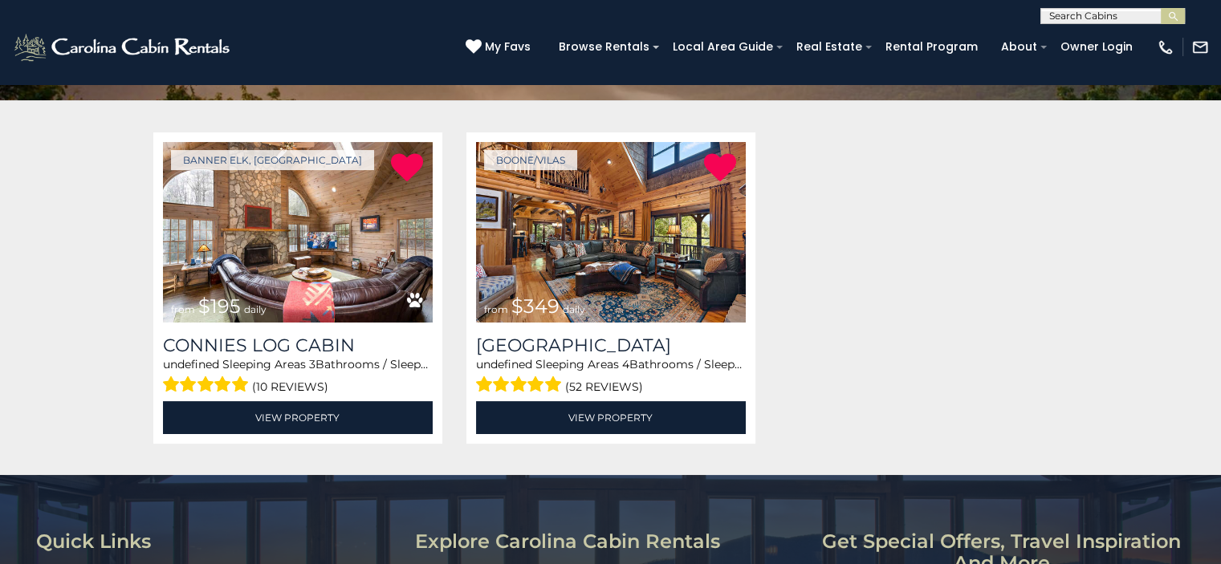
scroll to position [260, 0]
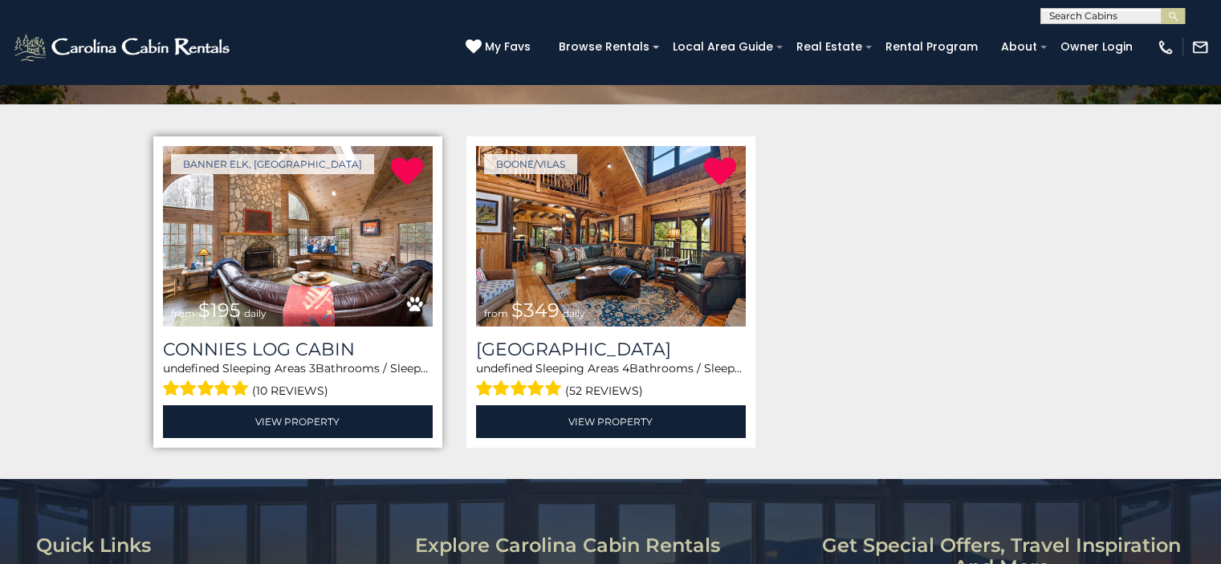
click at [331, 243] on img at bounding box center [298, 236] width 270 height 181
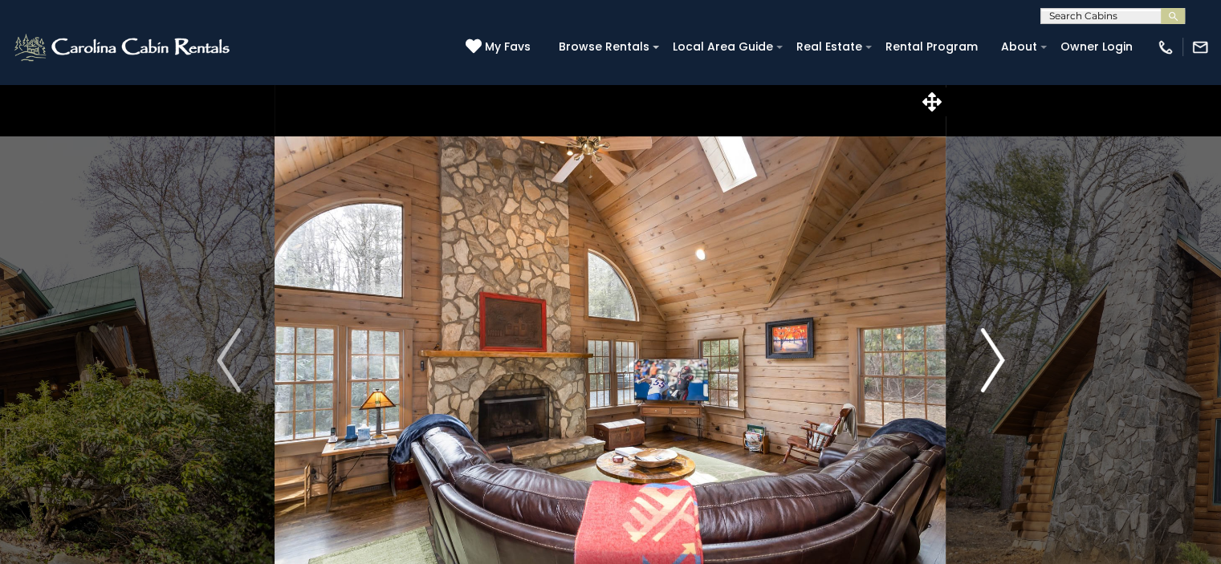
click at [996, 365] on img "Next" at bounding box center [992, 360] width 24 height 64
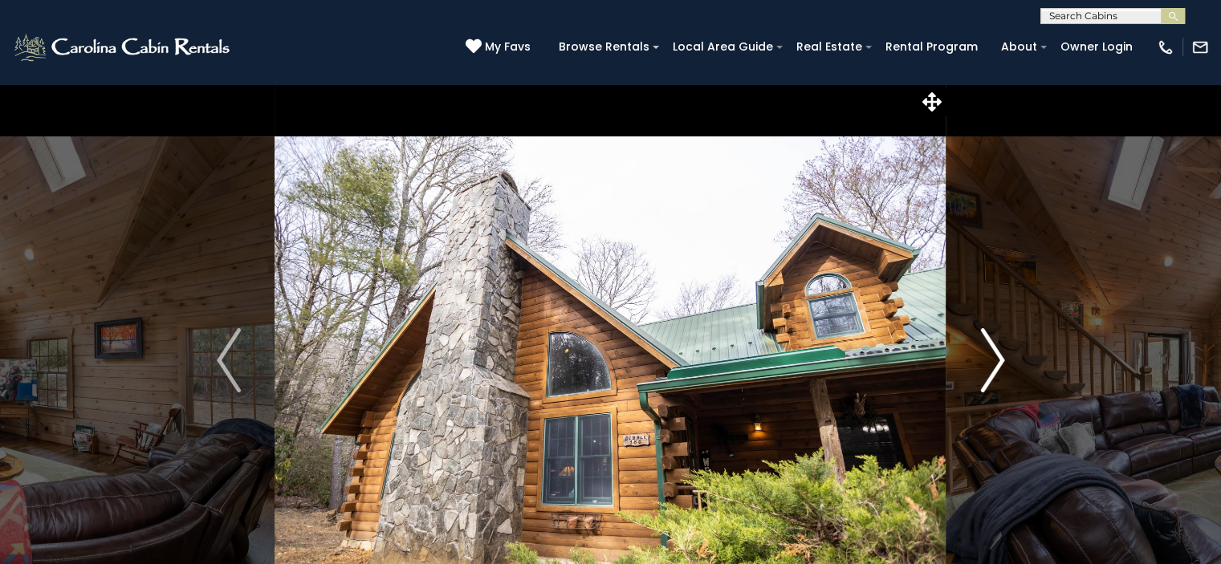
click at [996, 365] on img "Next" at bounding box center [992, 360] width 24 height 64
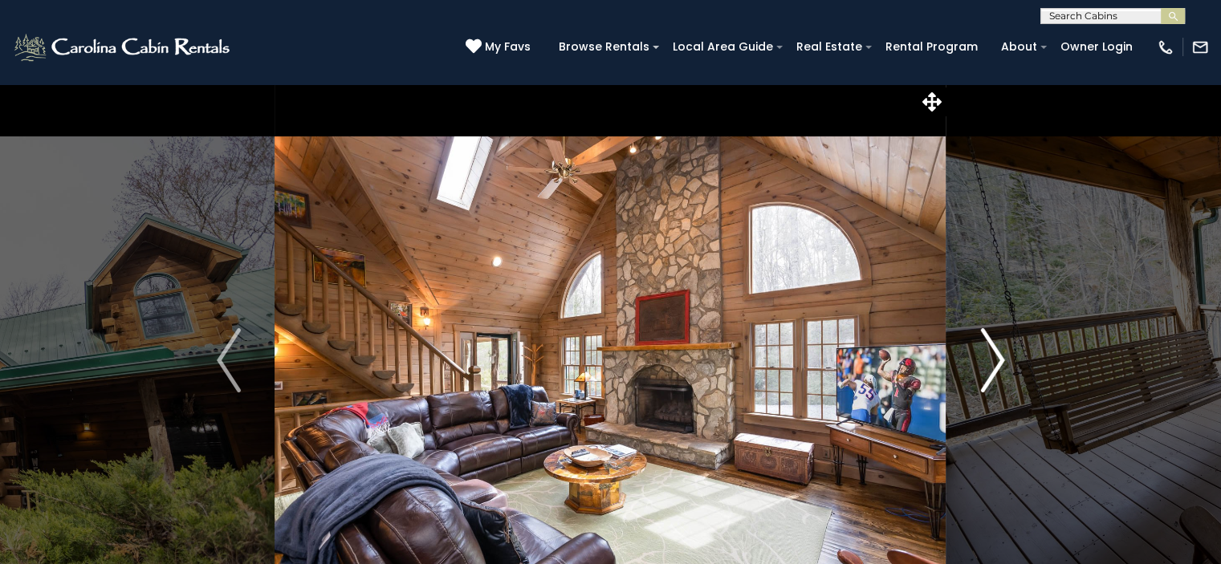
click at [996, 365] on img "Next" at bounding box center [992, 360] width 24 height 64
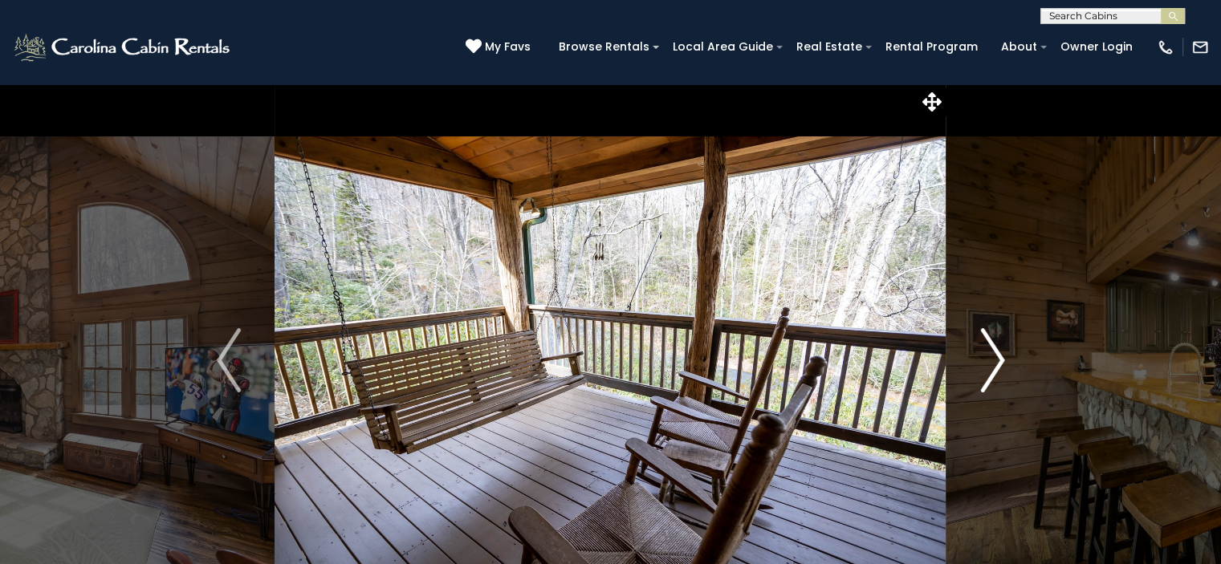
click at [996, 365] on img "Next" at bounding box center [992, 360] width 24 height 64
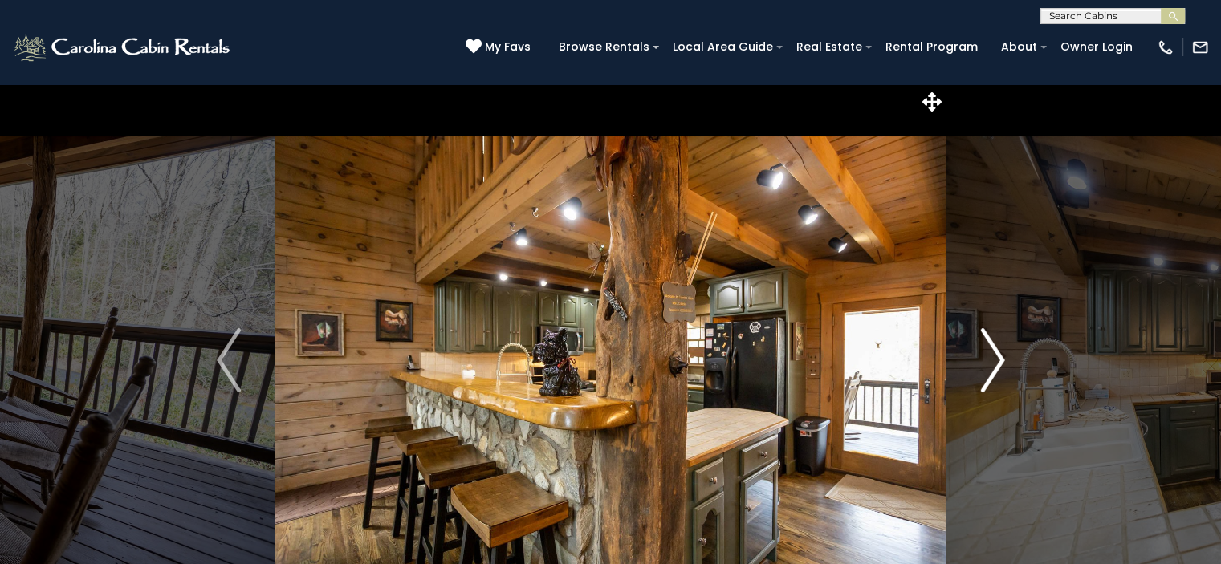
click at [996, 365] on img "Next" at bounding box center [992, 360] width 24 height 64
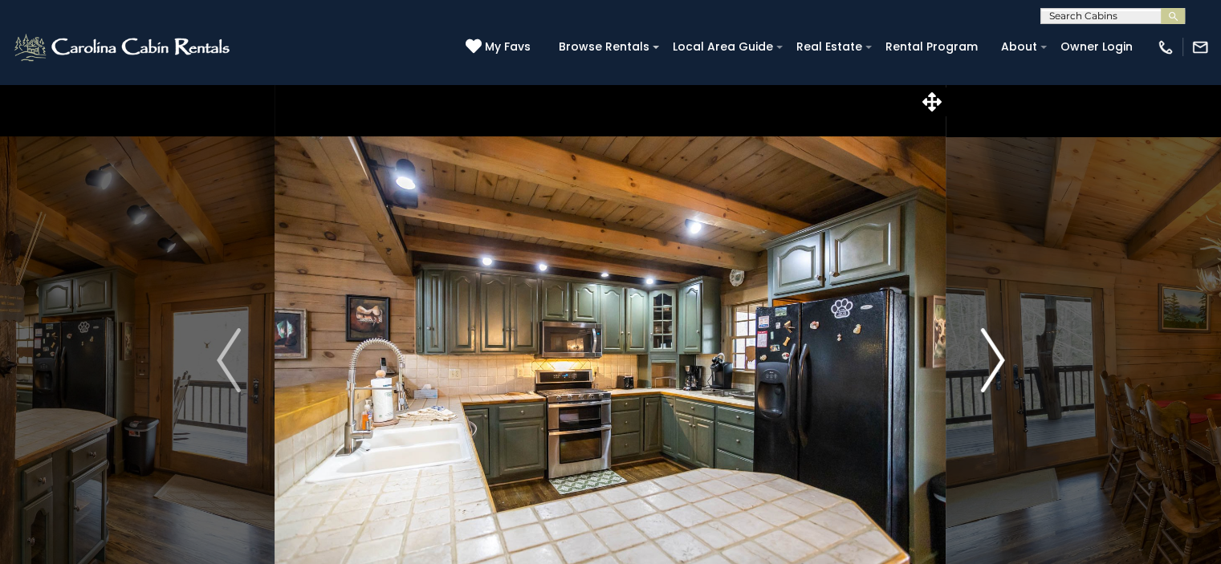
click at [996, 365] on img "Next" at bounding box center [992, 360] width 24 height 64
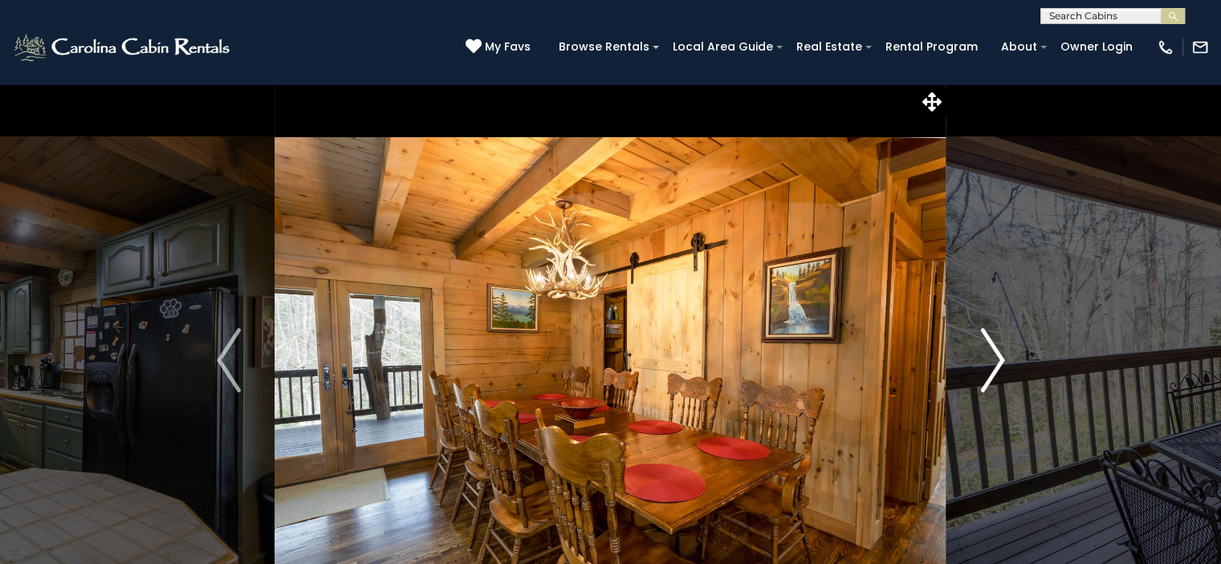
click at [996, 365] on img "Next" at bounding box center [992, 360] width 24 height 64
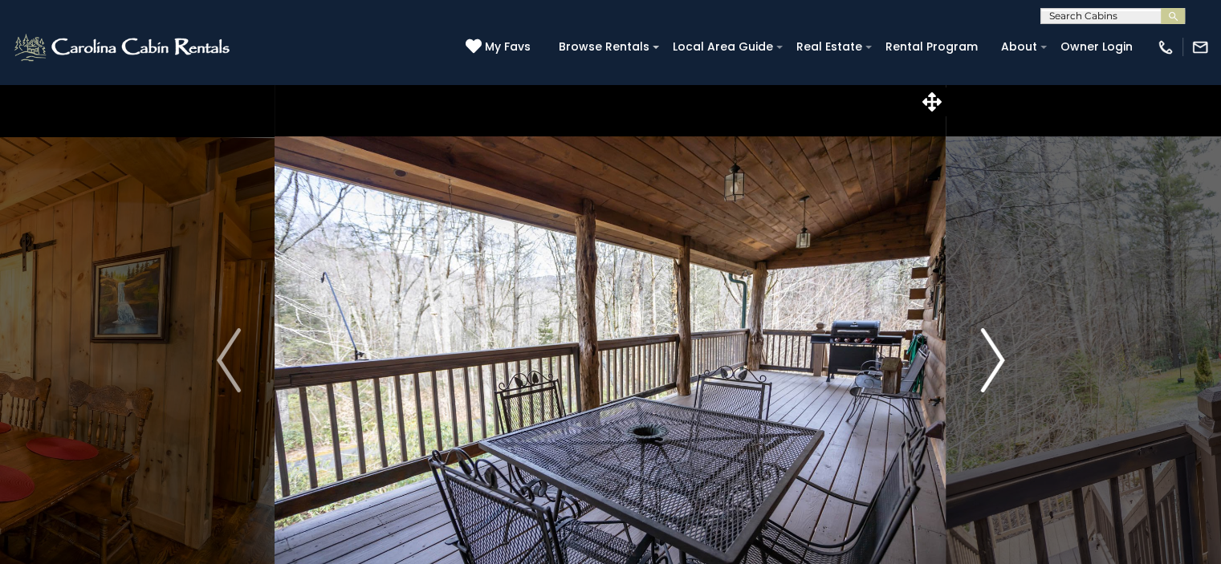
click at [996, 365] on img "Next" at bounding box center [992, 360] width 24 height 64
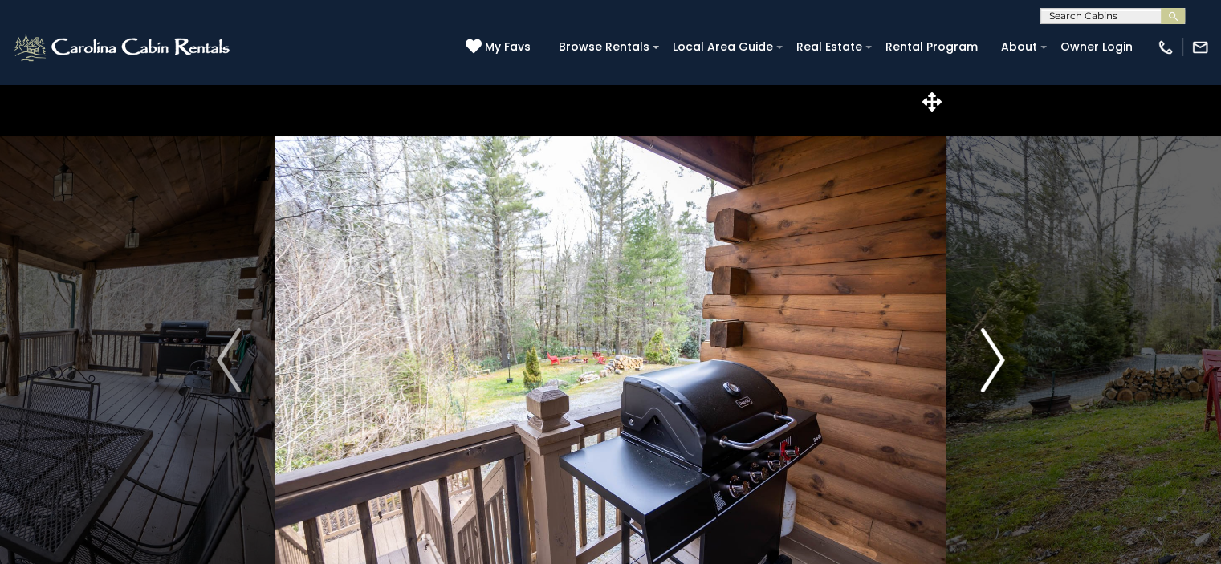
click at [996, 365] on img "Next" at bounding box center [992, 360] width 24 height 64
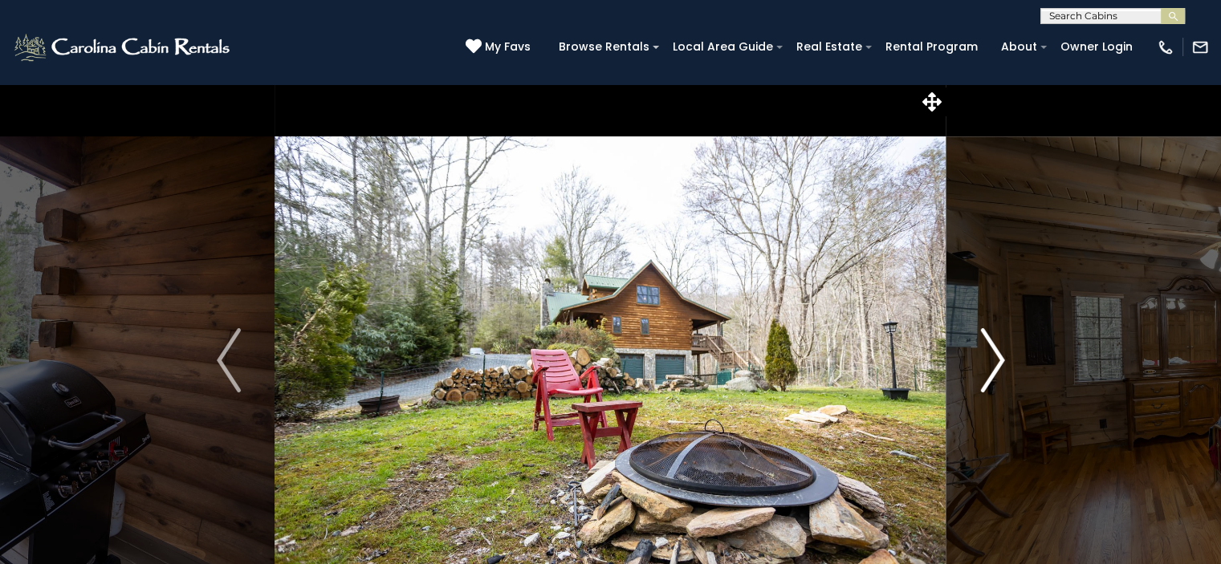
click at [996, 365] on img "Next" at bounding box center [992, 360] width 24 height 64
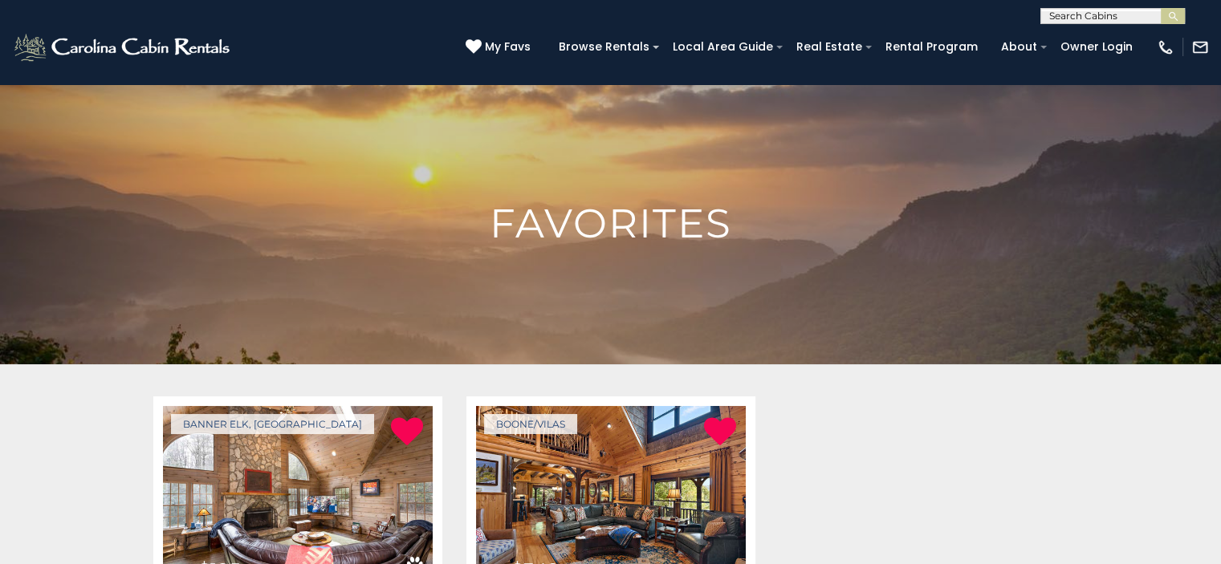
scroll to position [260, 0]
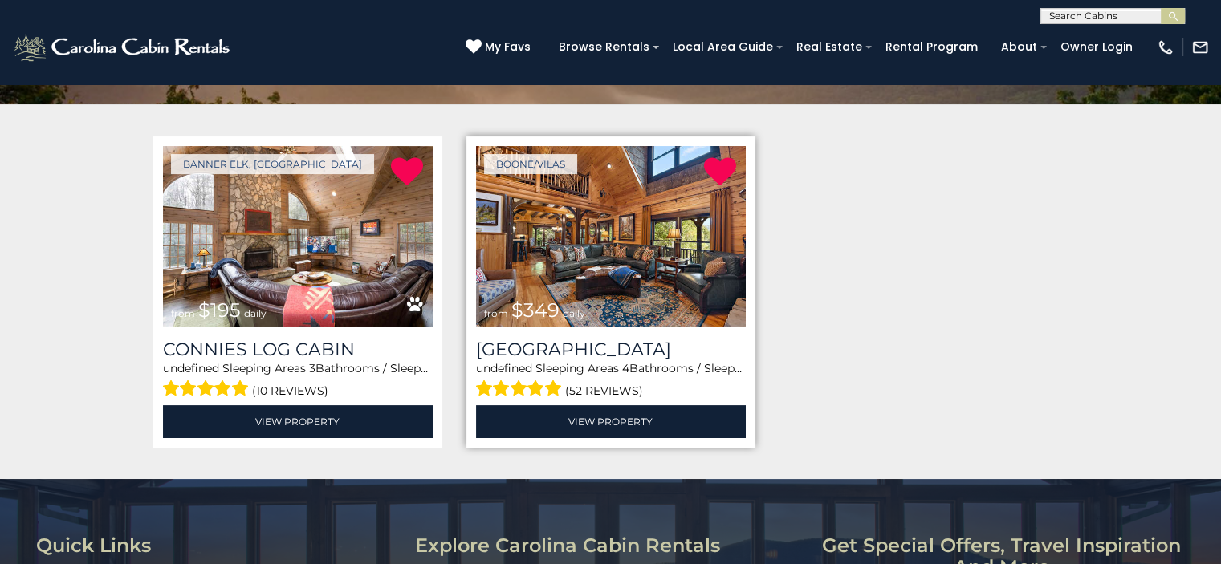
click at [647, 206] on img at bounding box center [611, 236] width 270 height 181
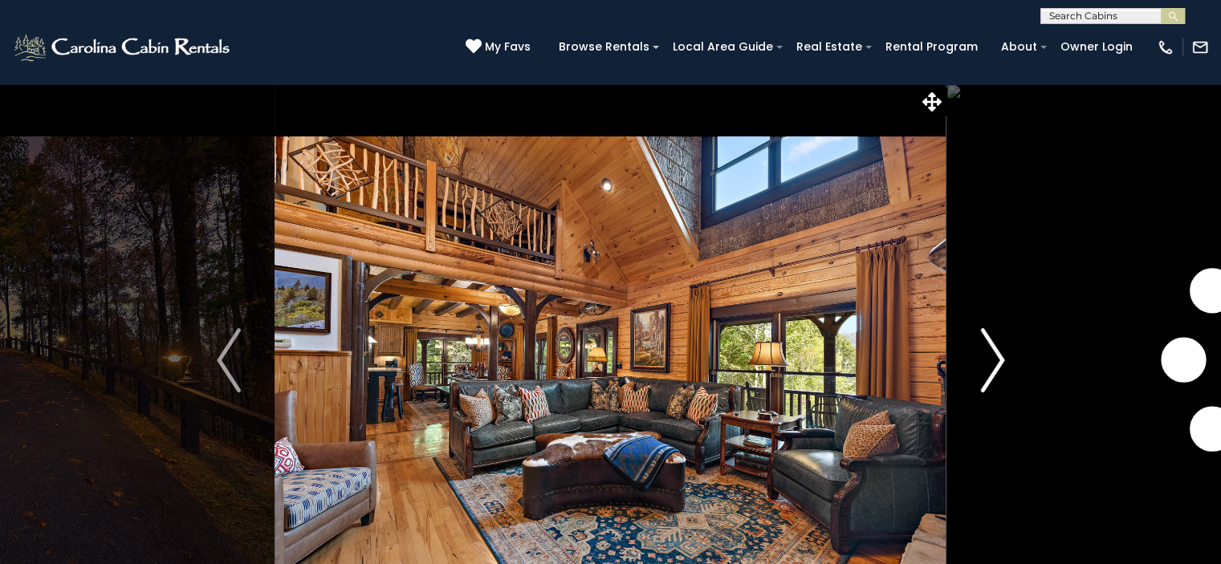
click at [1001, 357] on img "Next" at bounding box center [992, 360] width 24 height 64
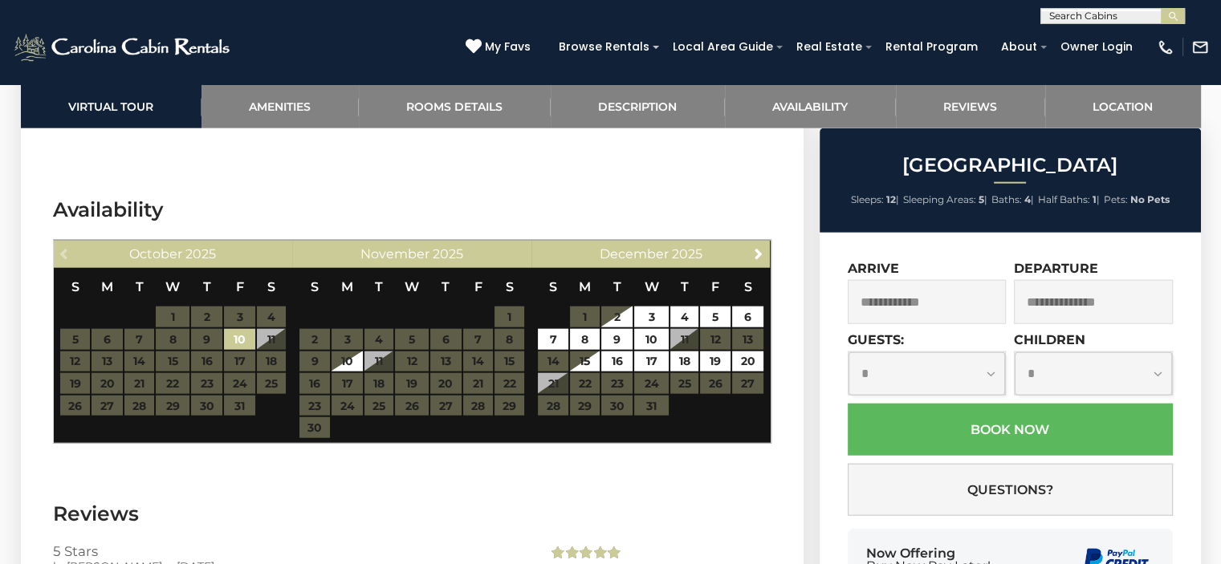
scroll to position [3751, 0]
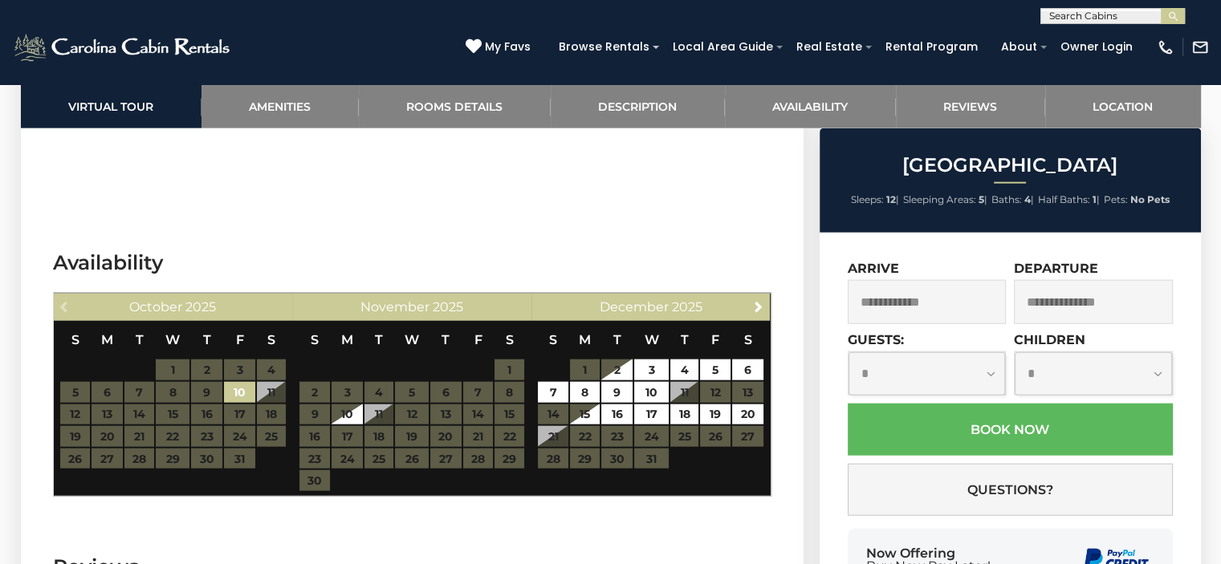
click at [616, 427] on table "S M T W T F S 1 2 3 4 5 6 7 8 9 10 11 12 13 14 15 16 17 18 19 20 21 22 23 24 25…" at bounding box center [650, 403] width 227 height 165
click at [614, 400] on table "S M T W T F S 1 2 3 4 5 6 7 8 9 10 11 12 13 14 15 16 17 18 19 20 21 22 23 24 25…" at bounding box center [650, 403] width 227 height 165
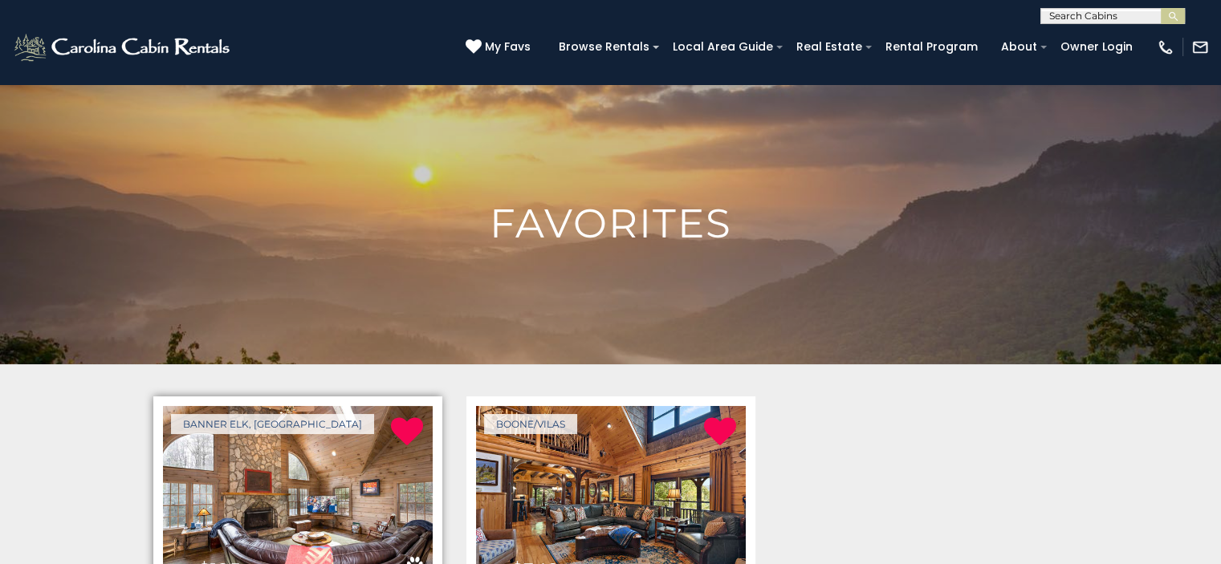
click at [334, 459] on img at bounding box center [298, 496] width 270 height 181
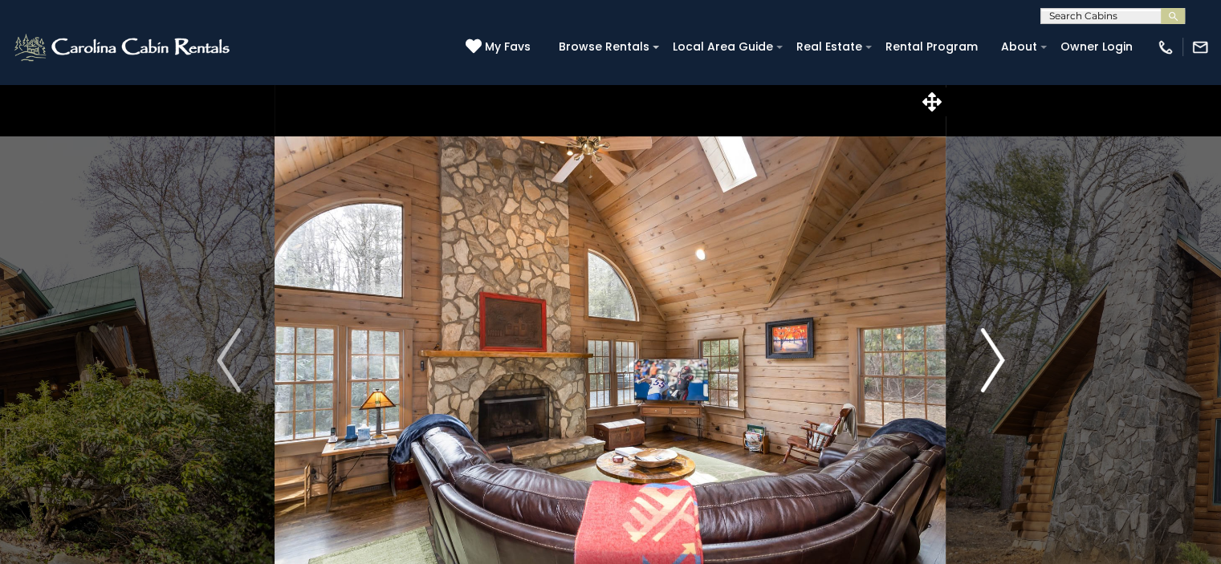
click at [986, 367] on img "Next" at bounding box center [992, 360] width 24 height 64
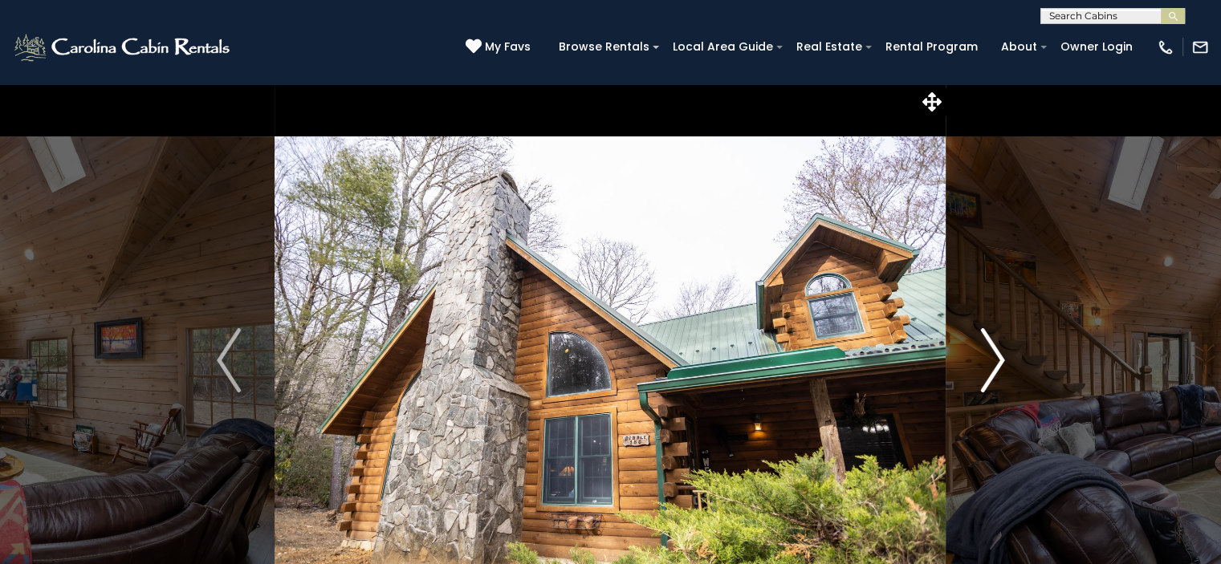
click at [986, 367] on img "Next" at bounding box center [992, 360] width 24 height 64
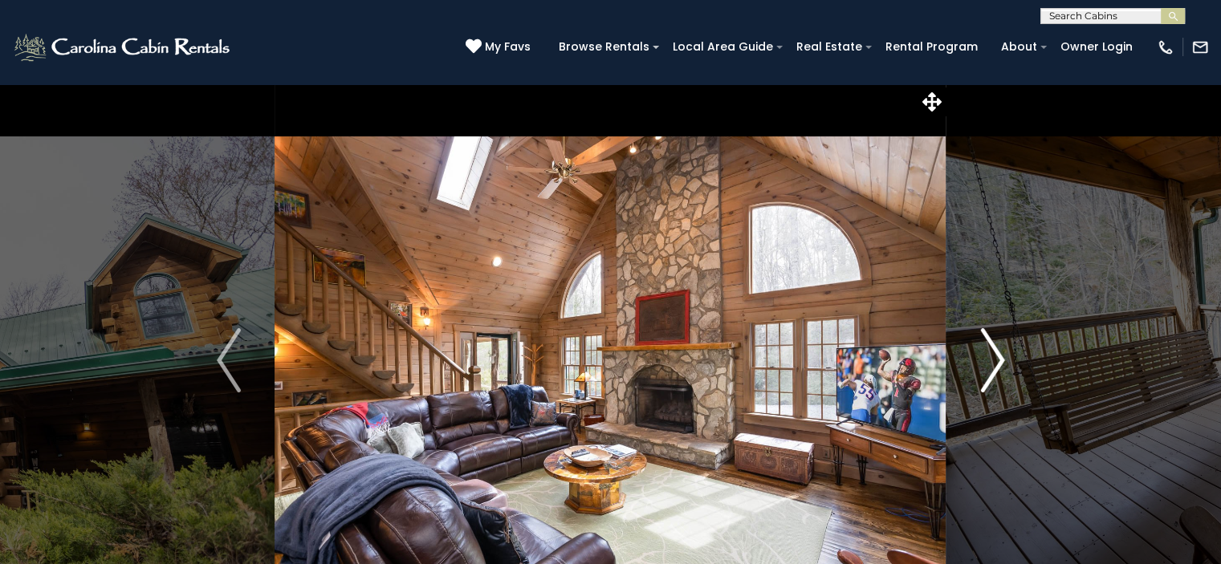
click at [986, 367] on img "Next" at bounding box center [992, 360] width 24 height 64
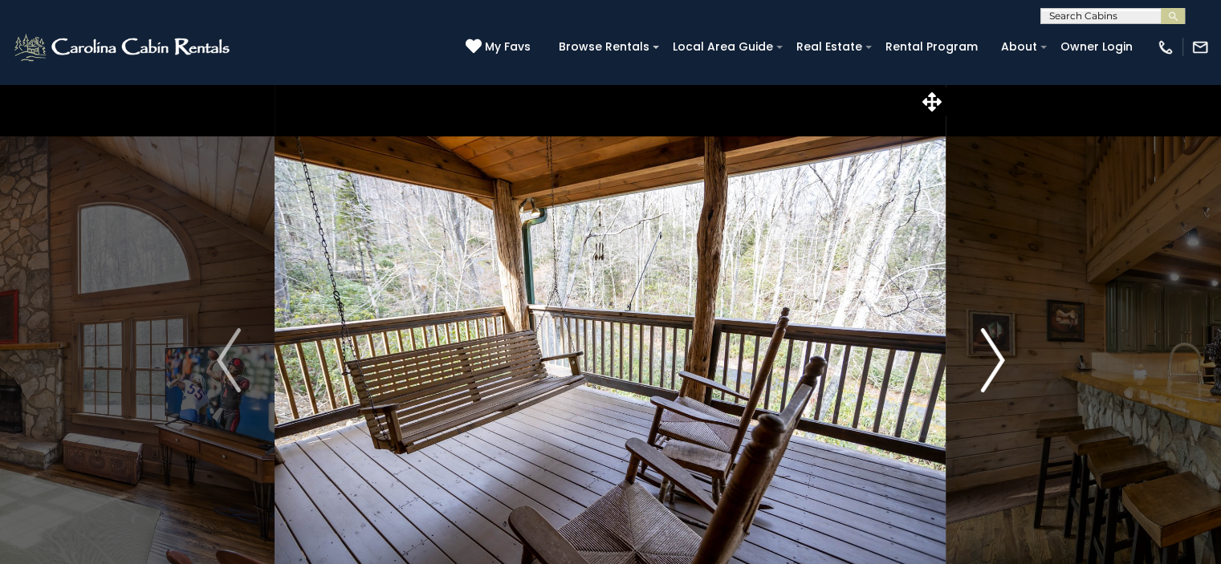
click at [986, 367] on img "Next" at bounding box center [992, 360] width 24 height 64
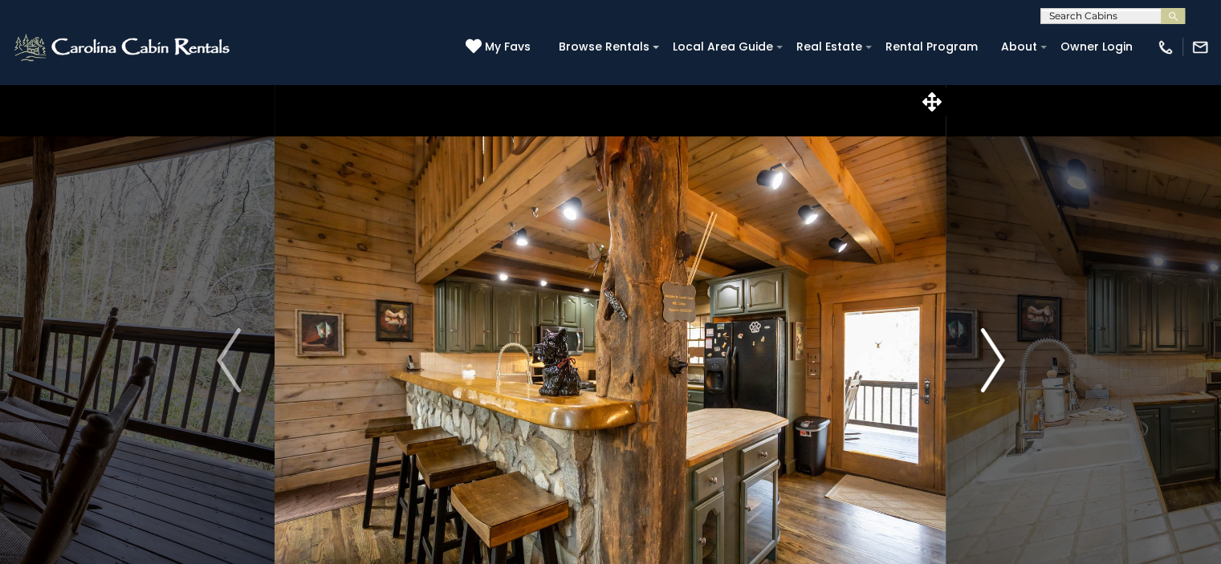
click at [986, 367] on img "Next" at bounding box center [992, 360] width 24 height 64
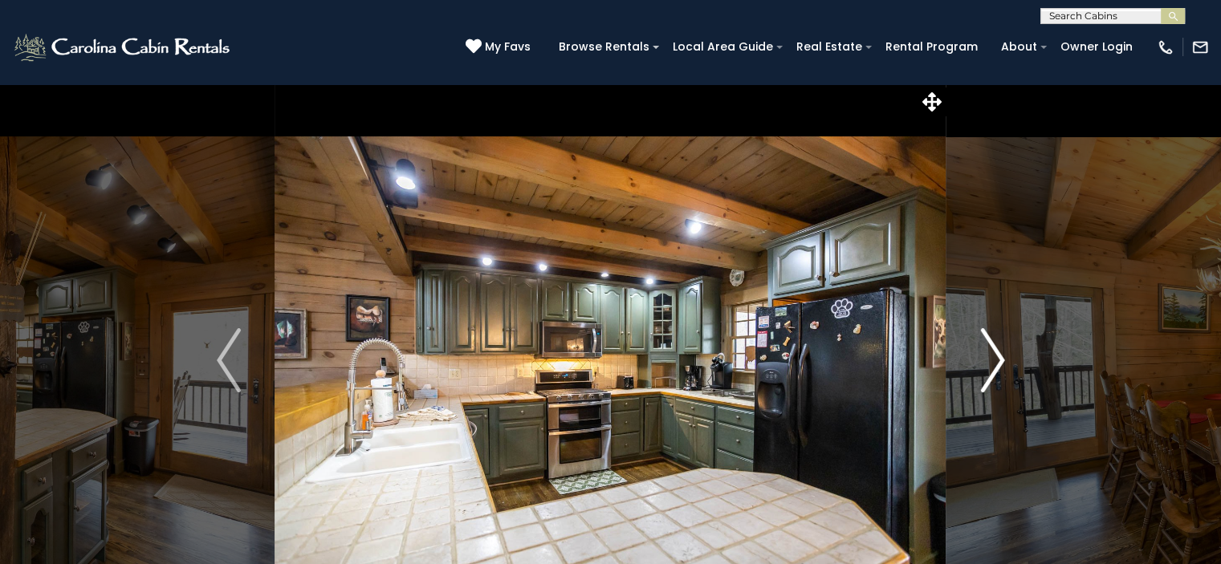
click at [986, 367] on img "Next" at bounding box center [992, 360] width 24 height 64
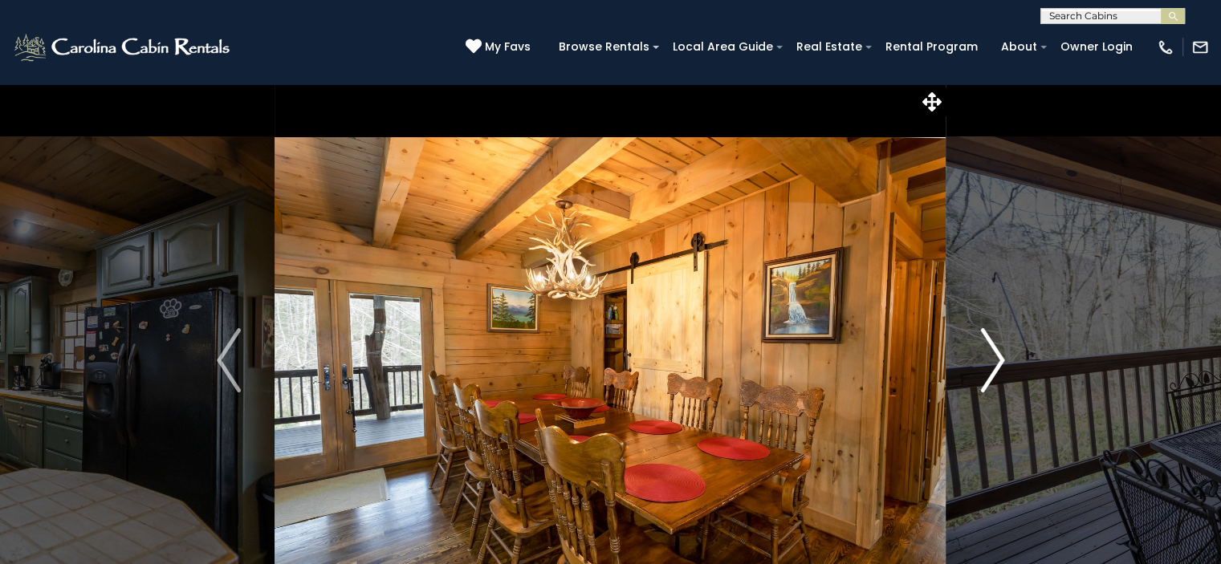
click at [986, 367] on img "Next" at bounding box center [992, 360] width 24 height 64
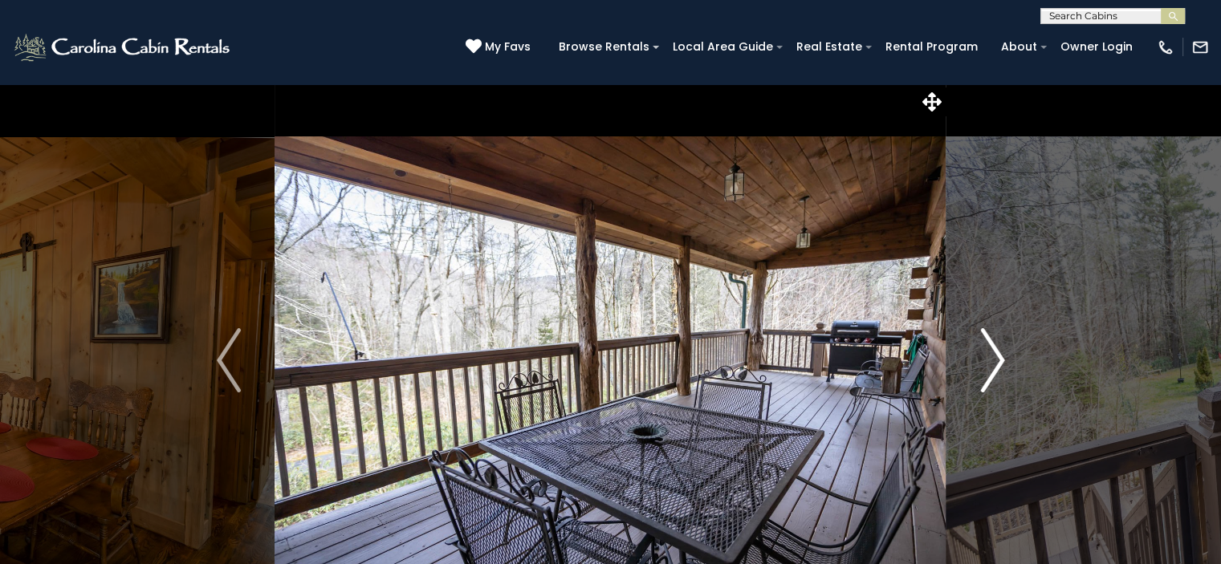
click at [986, 367] on img "Next" at bounding box center [992, 360] width 24 height 64
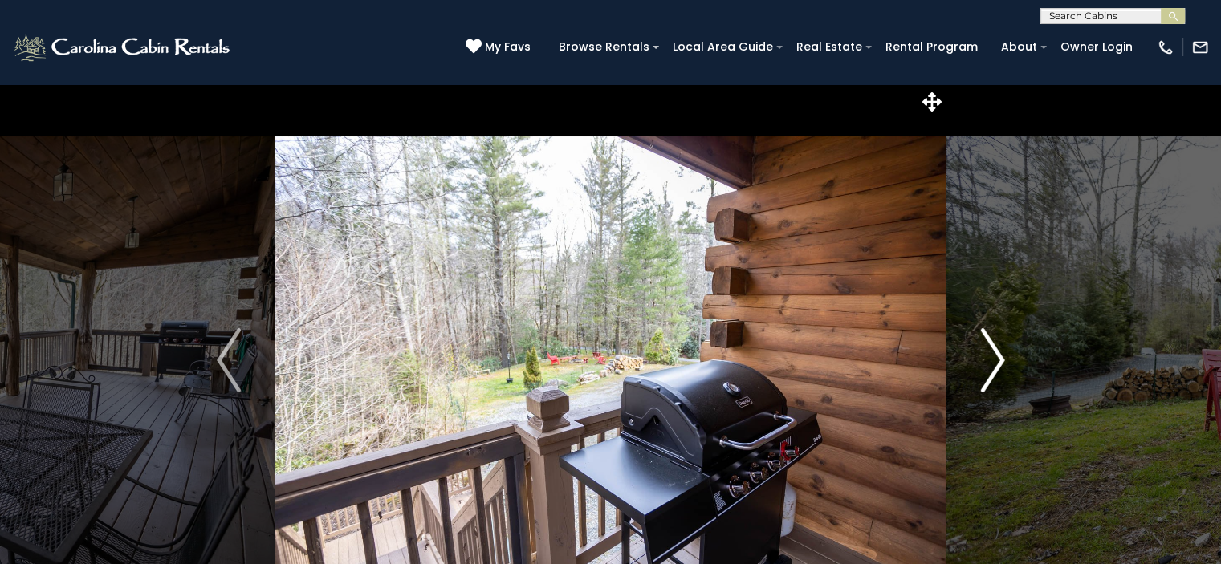
click at [986, 367] on img "Next" at bounding box center [992, 360] width 24 height 64
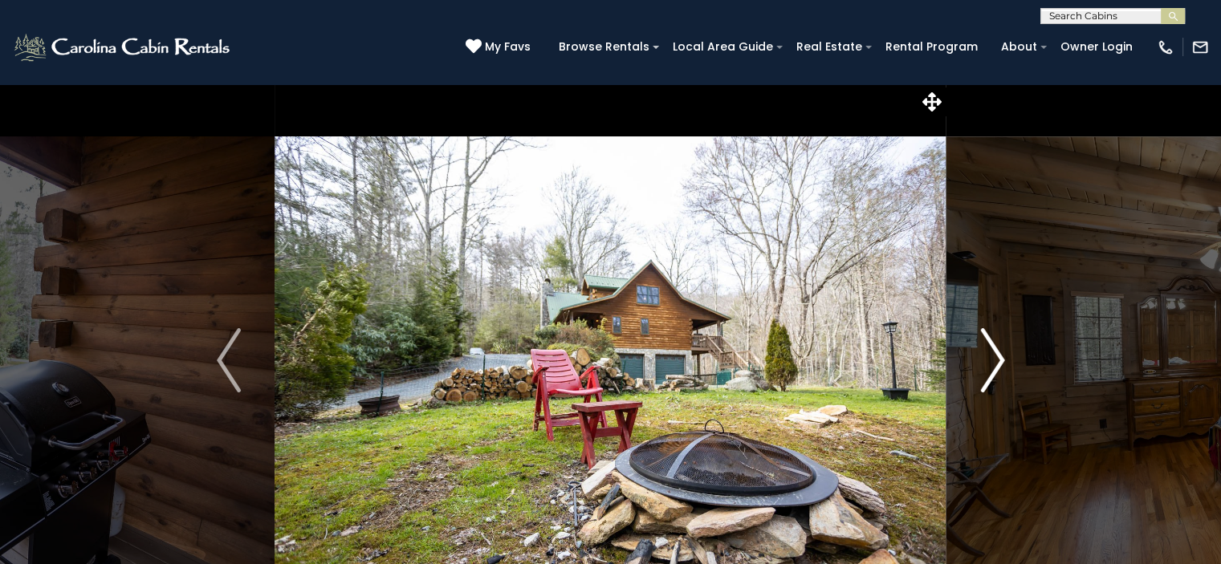
click at [986, 367] on img "Next" at bounding box center [992, 360] width 24 height 64
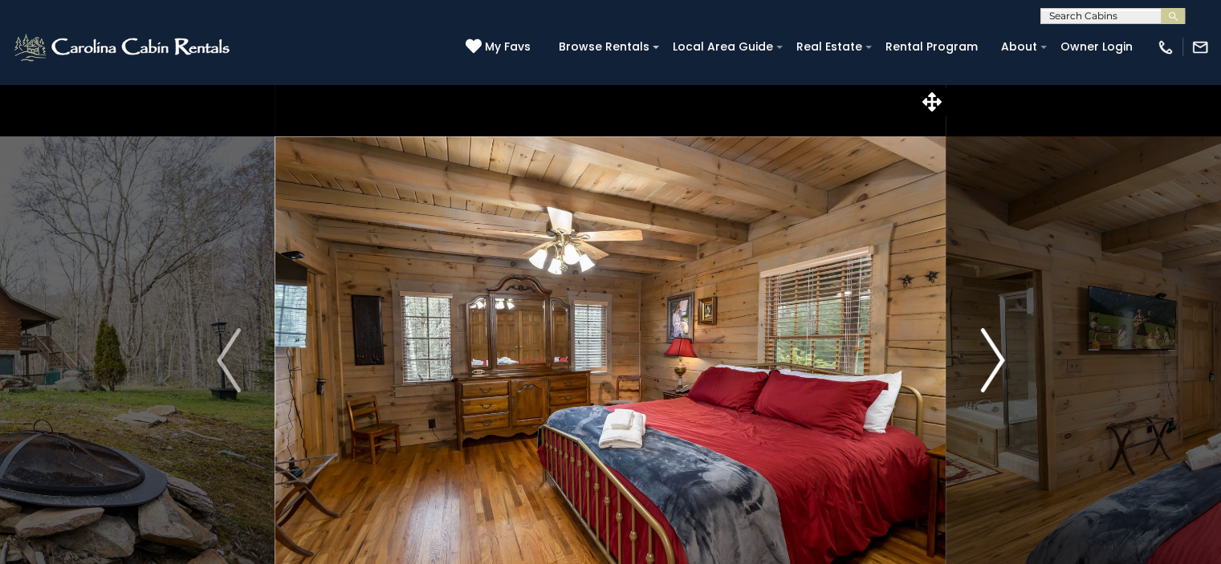
click at [986, 367] on img "Next" at bounding box center [992, 360] width 24 height 64
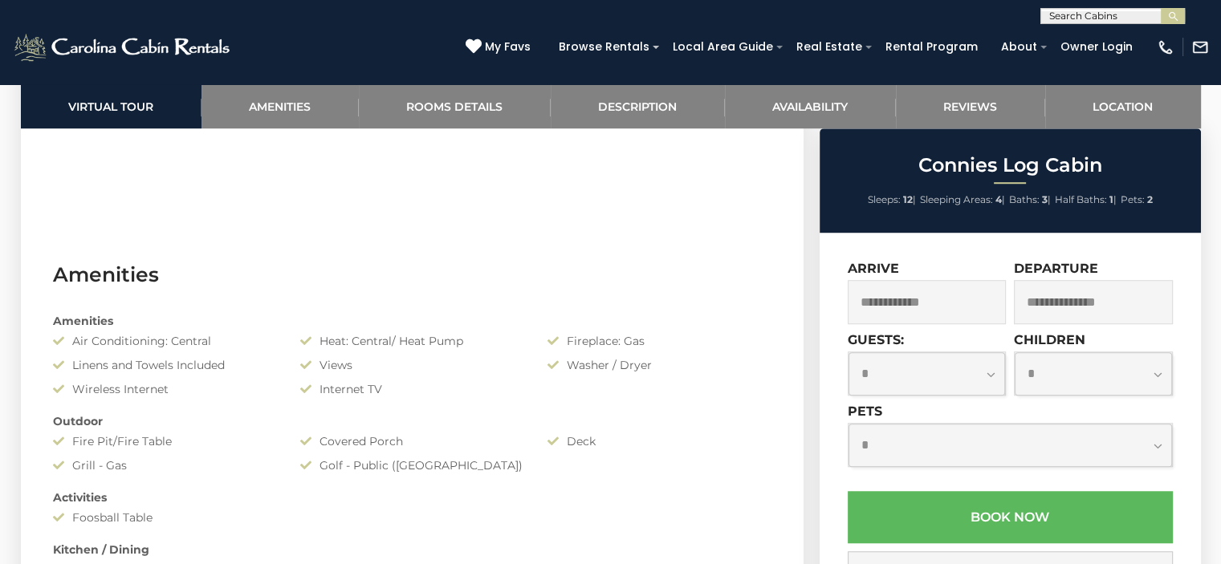
scroll to position [1650, 0]
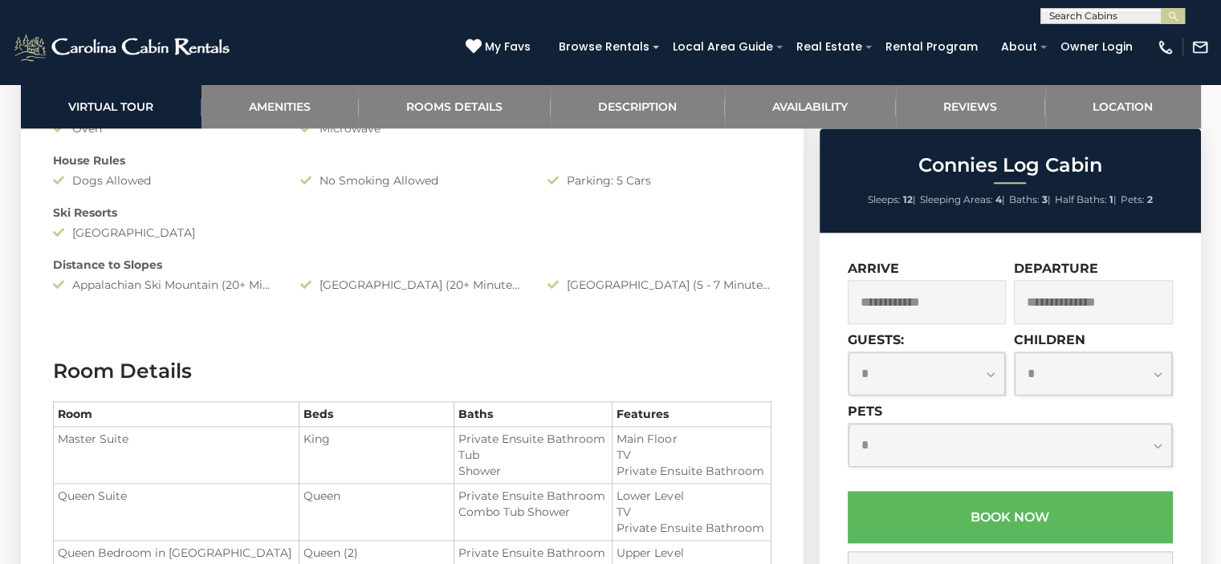
click at [944, 307] on input "text" at bounding box center [926, 302] width 159 height 44
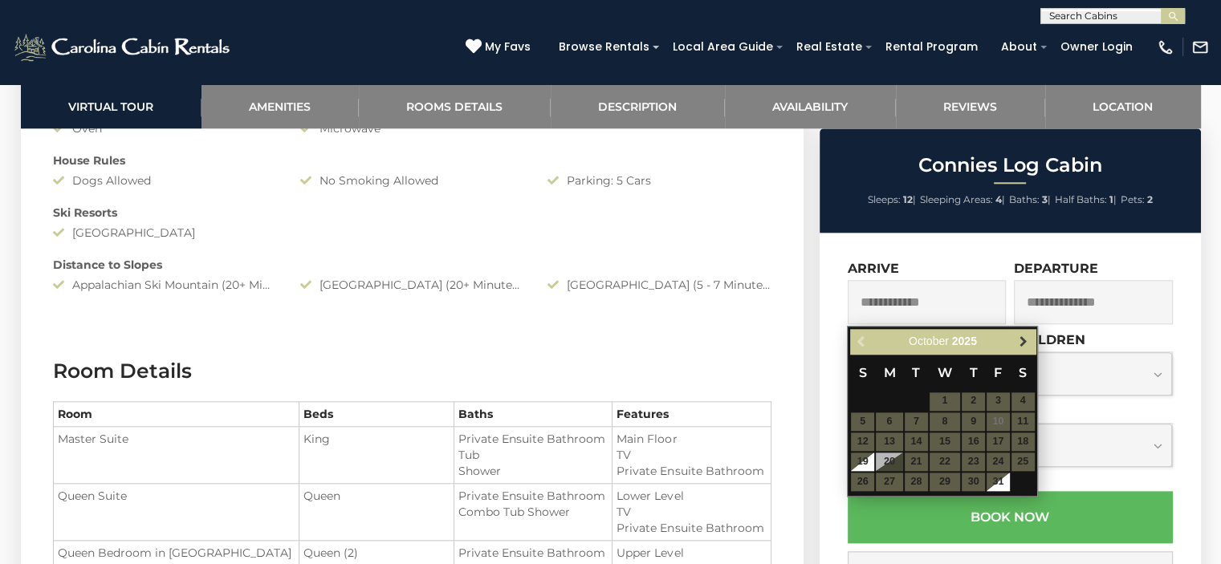
click at [1027, 339] on span "Next" at bounding box center [1023, 341] width 13 height 13
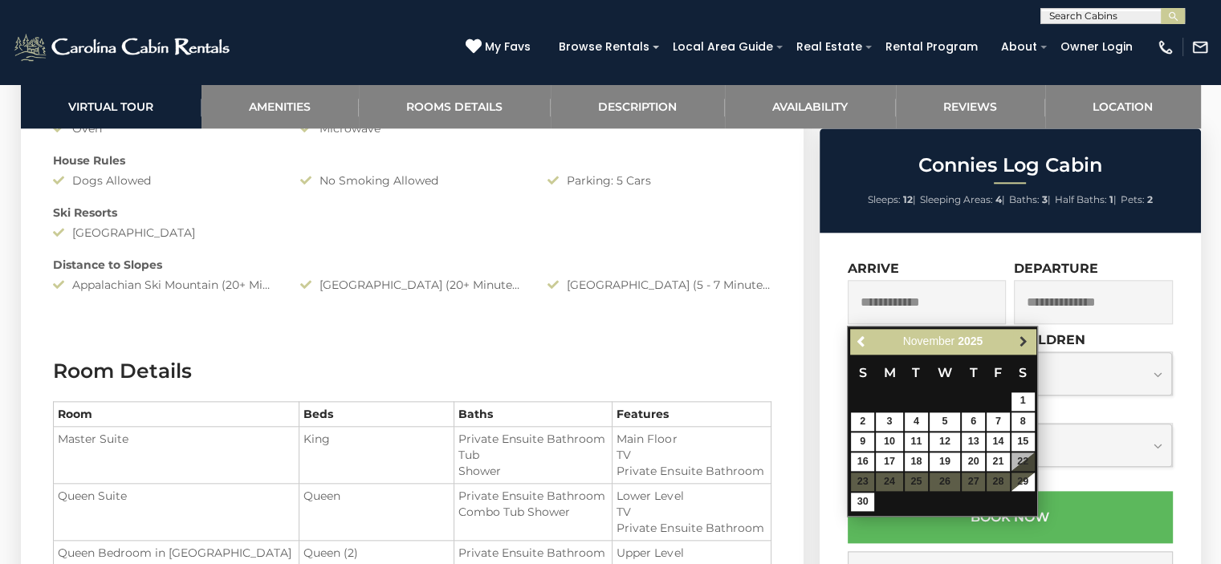
click at [1030, 350] on link "Next" at bounding box center [1023, 341] width 20 height 20
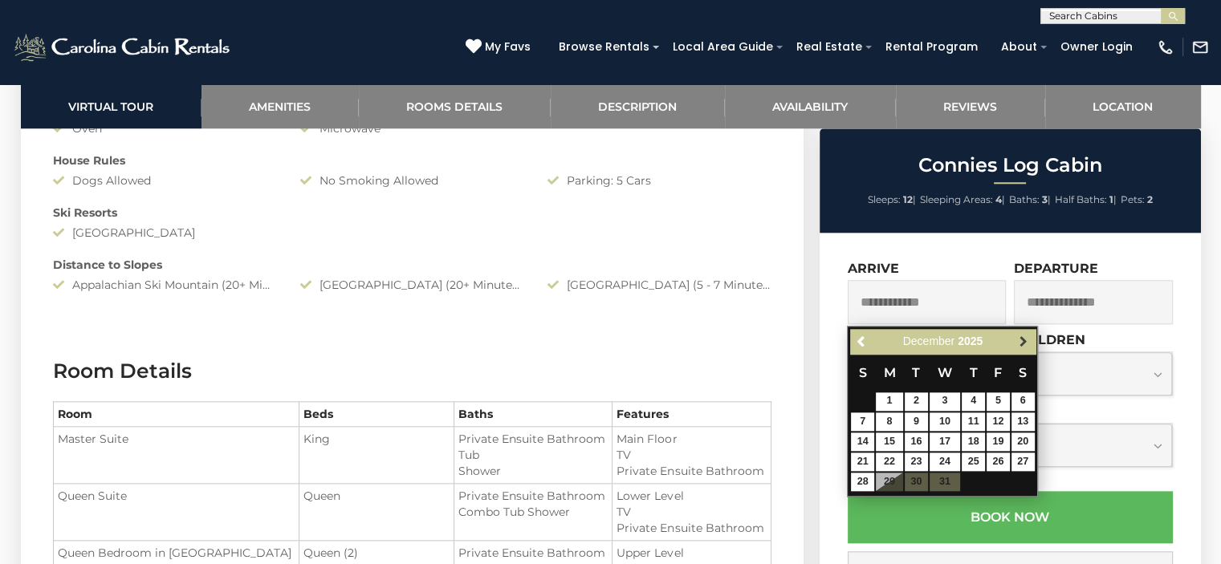
click at [1024, 335] on span "Next" at bounding box center [1023, 341] width 13 height 13
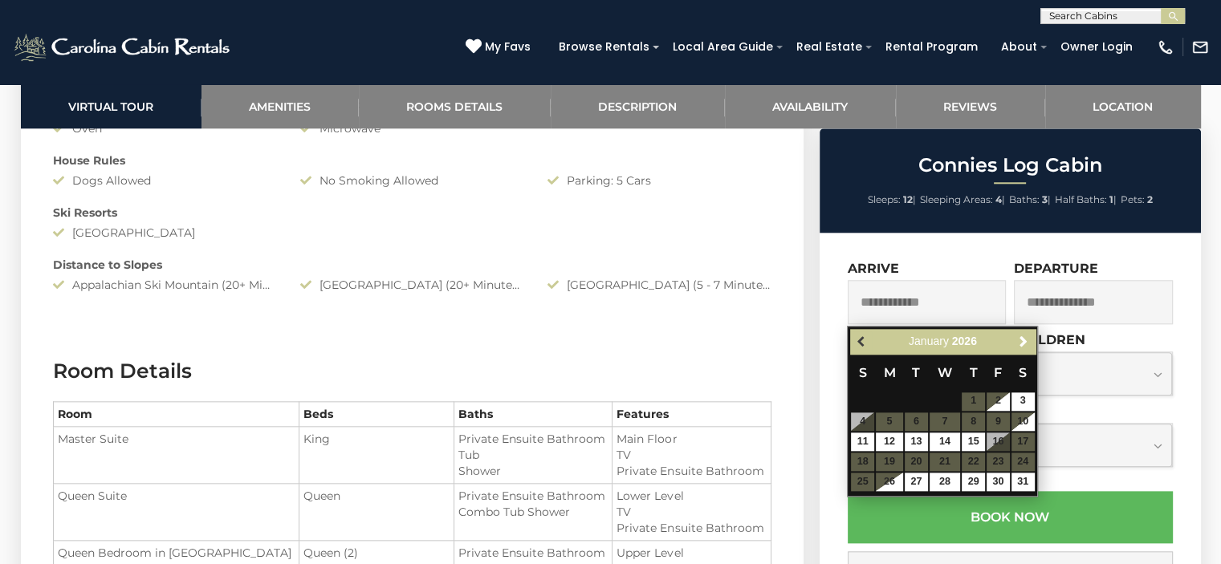
click at [863, 333] on link "Previous" at bounding box center [861, 341] width 20 height 20
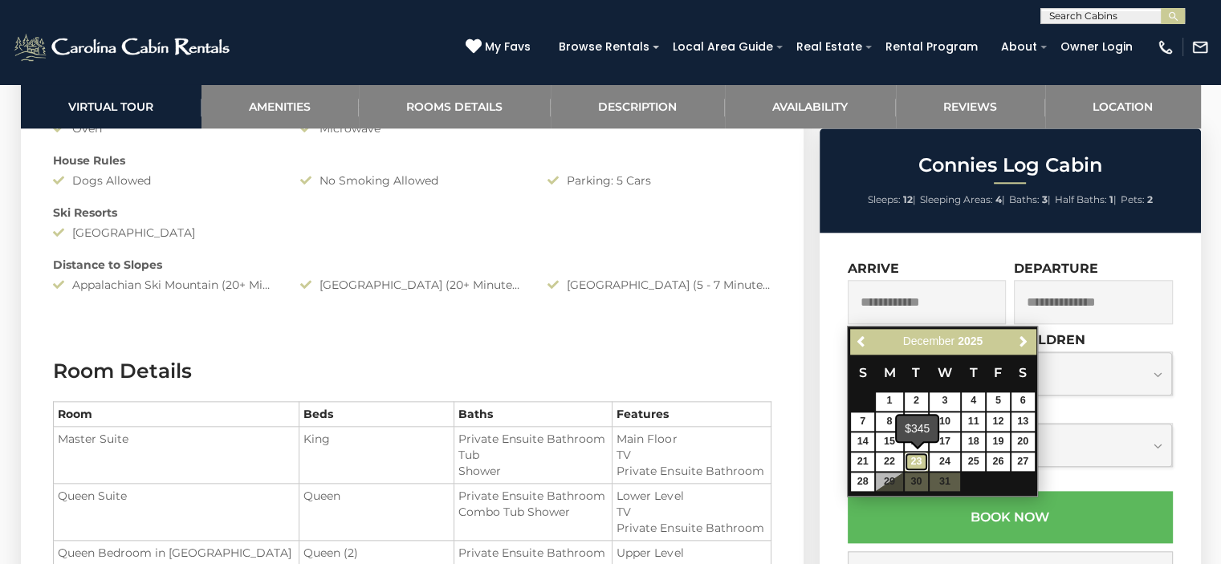
click at [915, 457] on link "23" at bounding box center [915, 462] width 23 height 18
type input "**********"
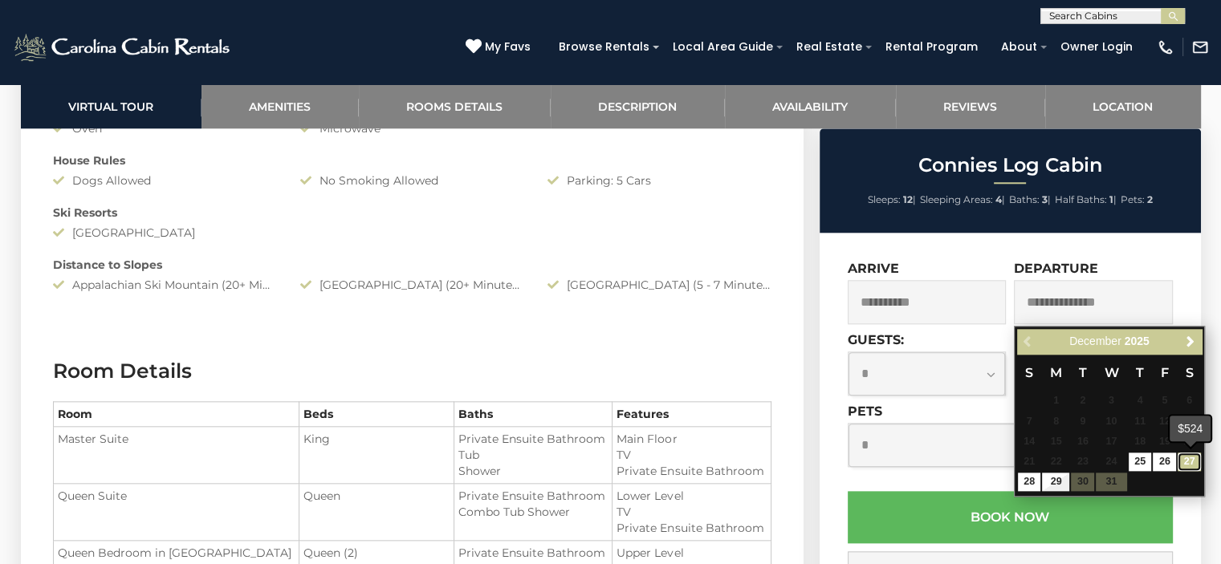
click at [1188, 461] on link "27" at bounding box center [1188, 462] width 23 height 18
type input "**********"
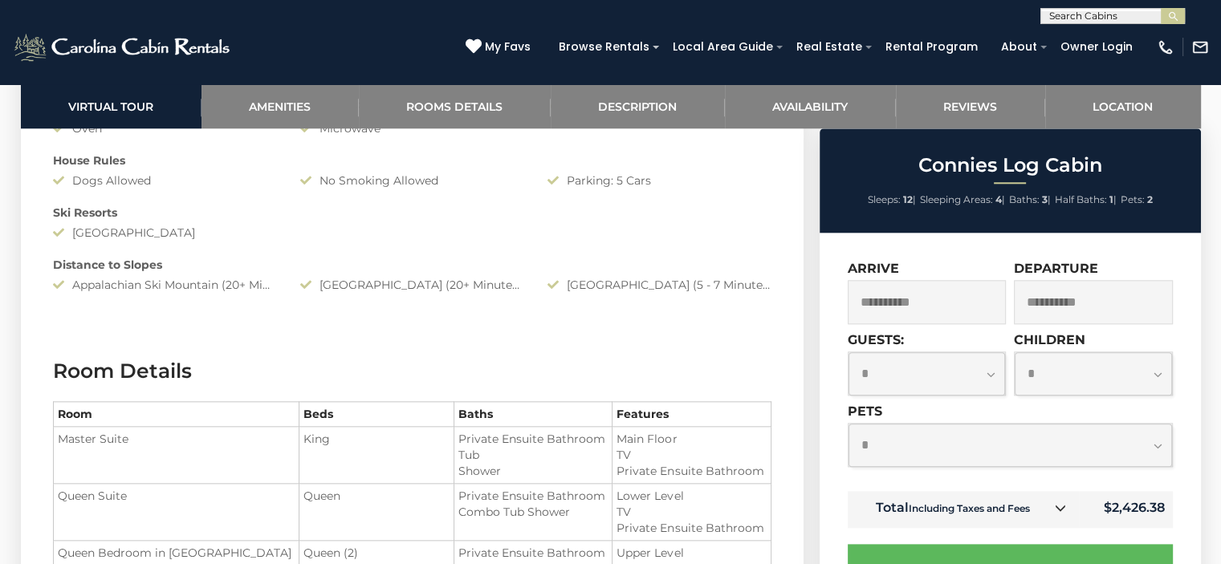
click at [993, 376] on select "**********" at bounding box center [926, 373] width 157 height 43
select select "*"
click at [848, 353] on select "**********" at bounding box center [926, 373] width 157 height 43
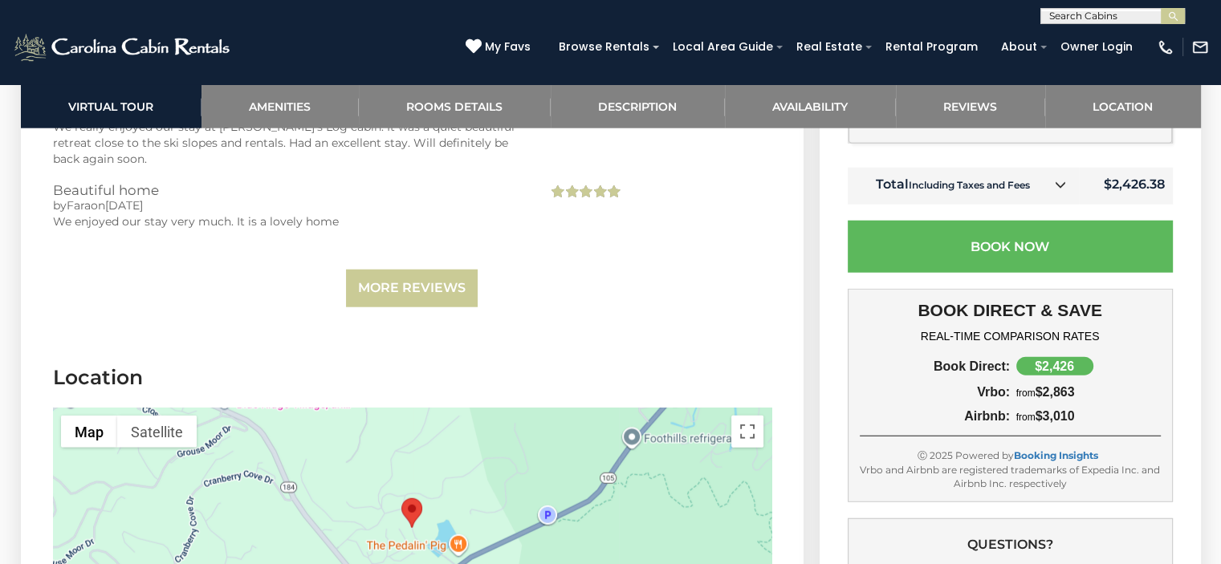
scroll to position [3974, 0]
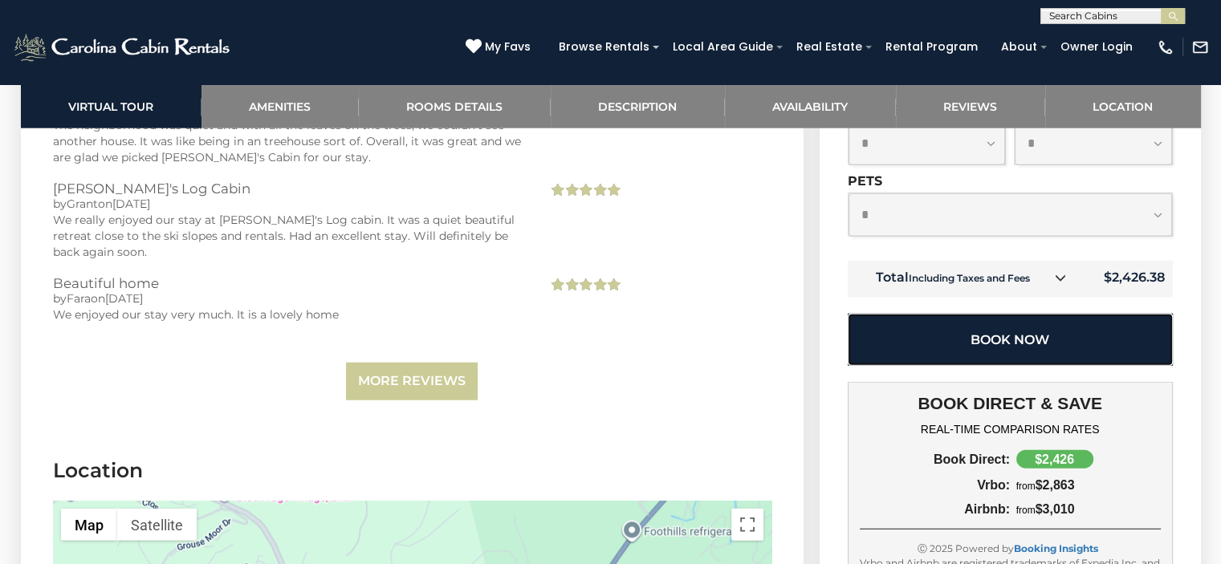
click at [1014, 314] on button "Book Now" at bounding box center [1009, 340] width 325 height 52
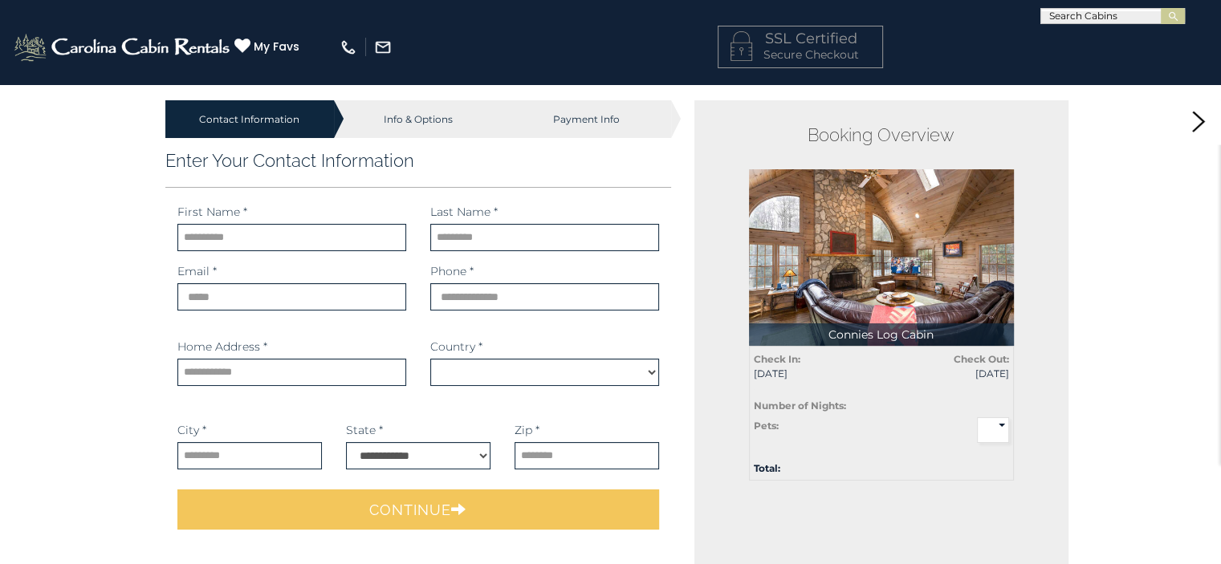
select select "*********"
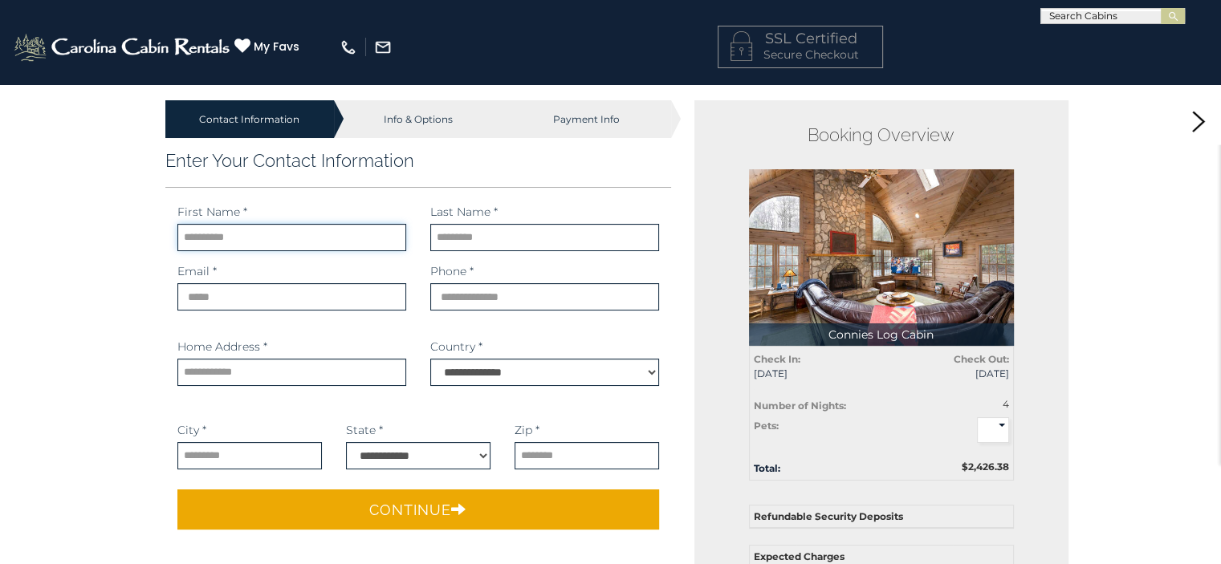
click at [209, 235] on input "text" at bounding box center [291, 237] width 229 height 27
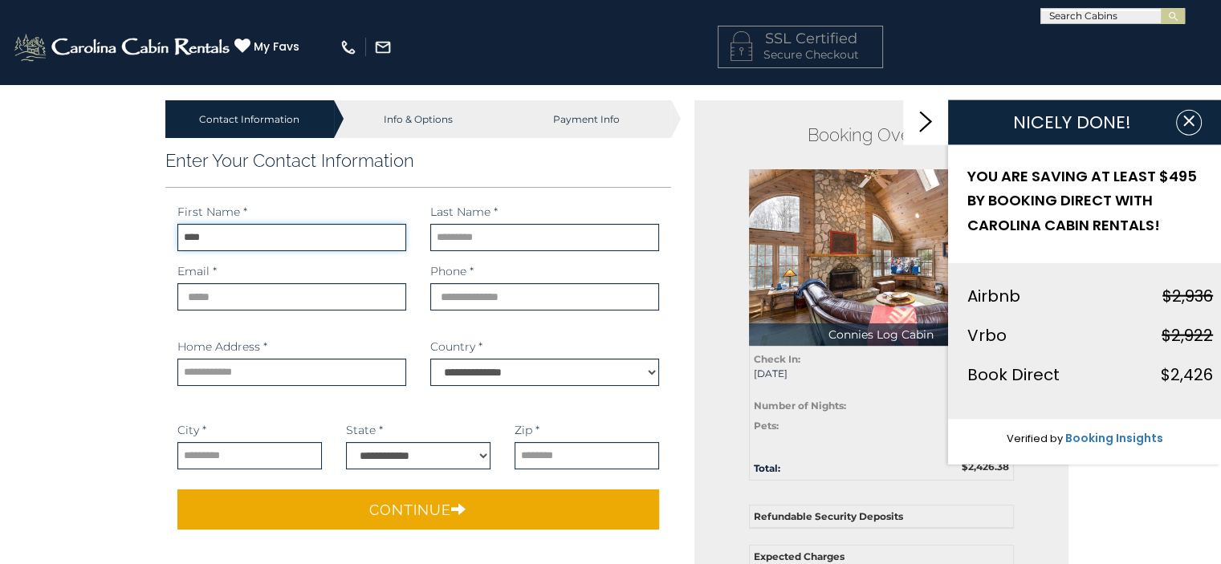
click at [228, 246] on input "****" at bounding box center [291, 237] width 229 height 27
type input "*"
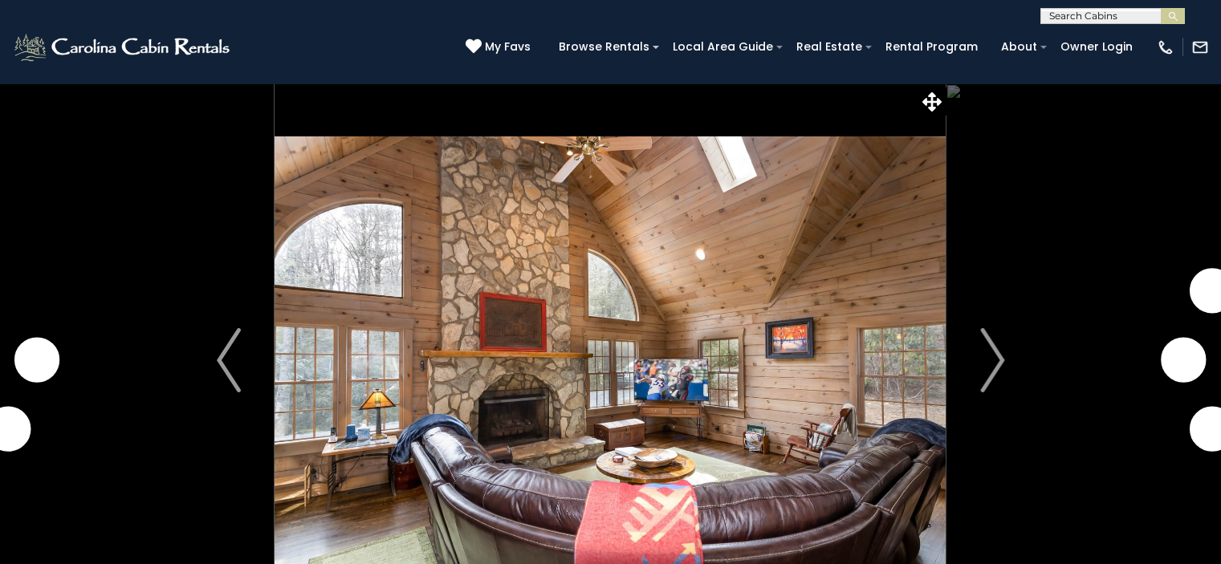
select select "*"
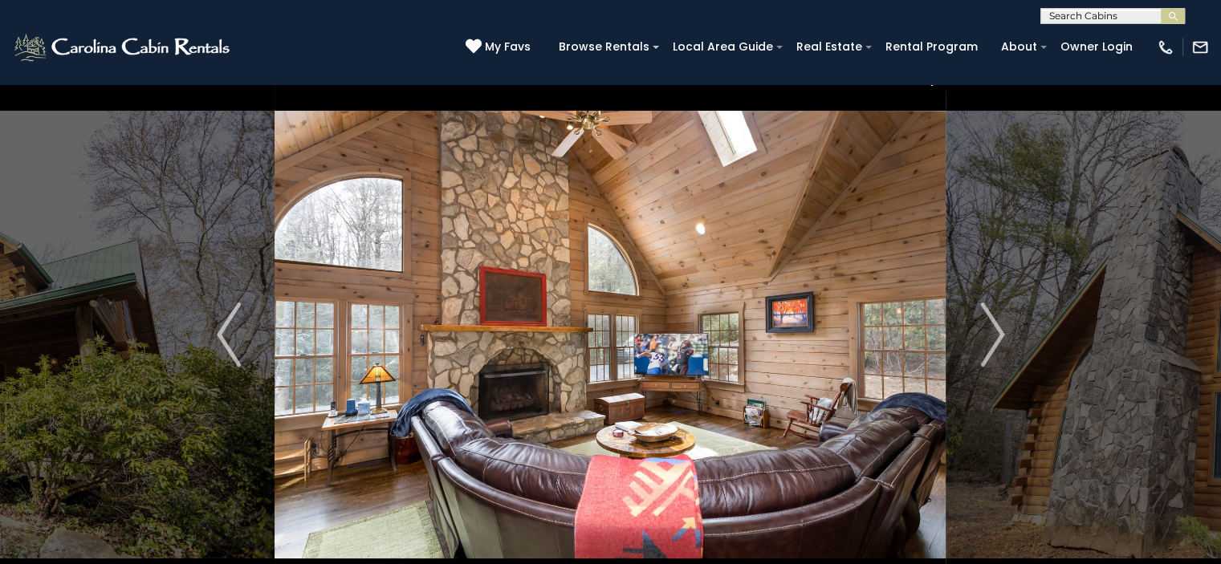
scroll to position [70, 0]
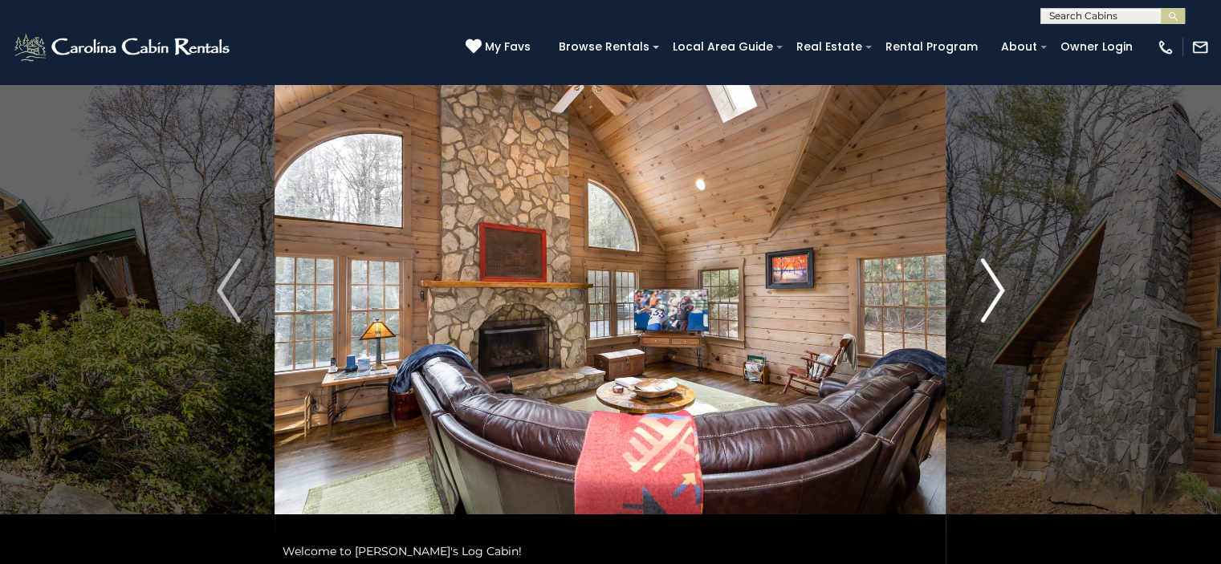
click at [1005, 290] on button "Next" at bounding box center [992, 291] width 92 height 554
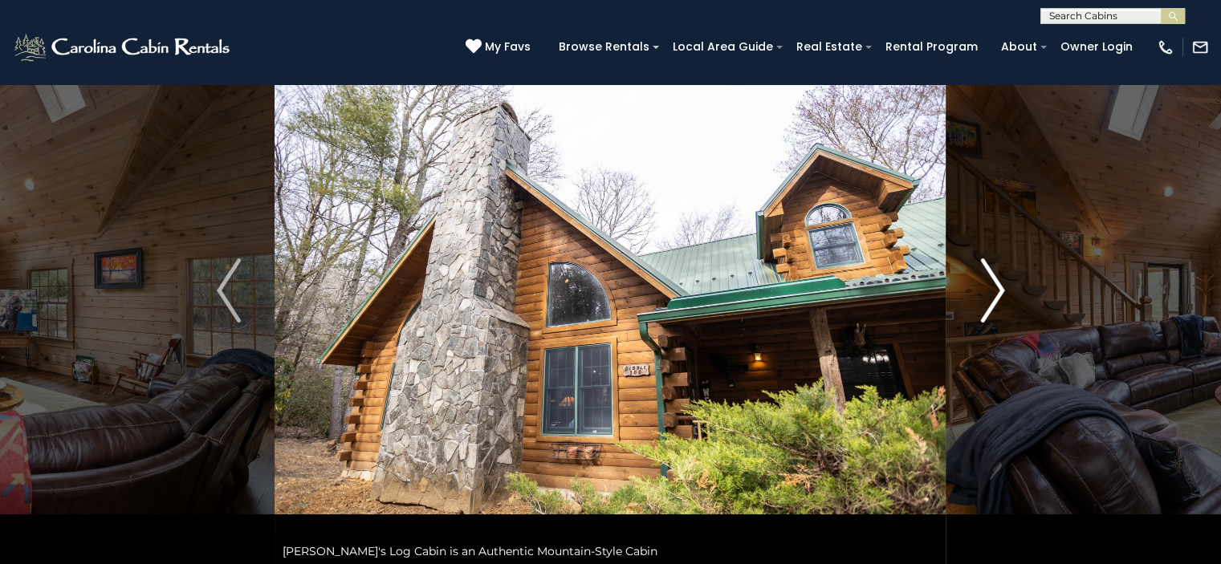
click at [998, 291] on img "Next" at bounding box center [992, 290] width 24 height 64
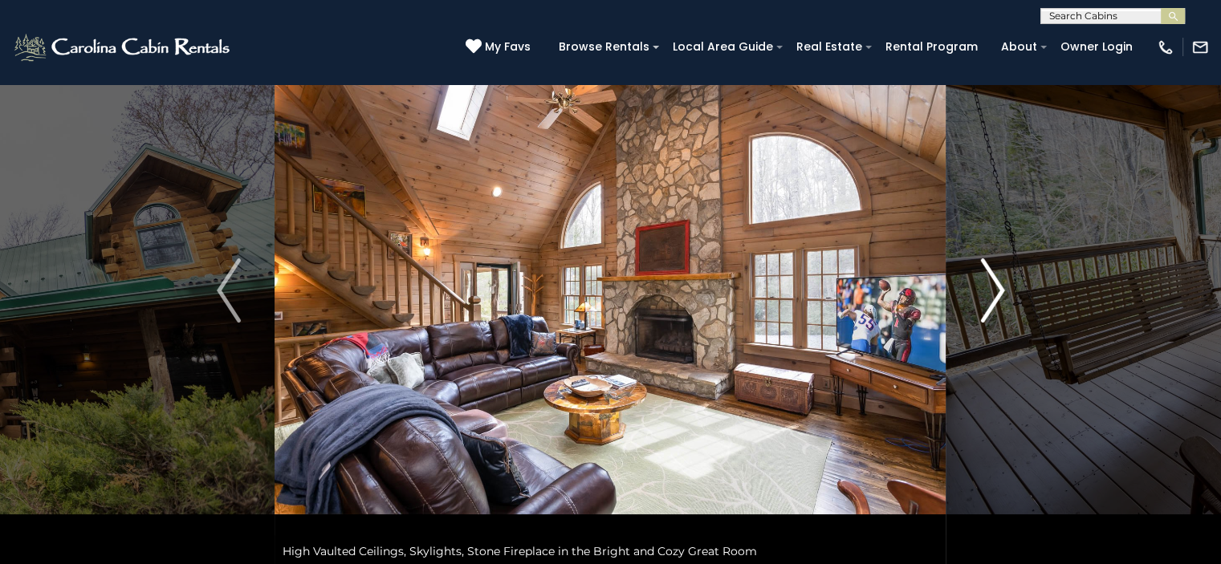
click at [998, 291] on img "Next" at bounding box center [992, 290] width 24 height 64
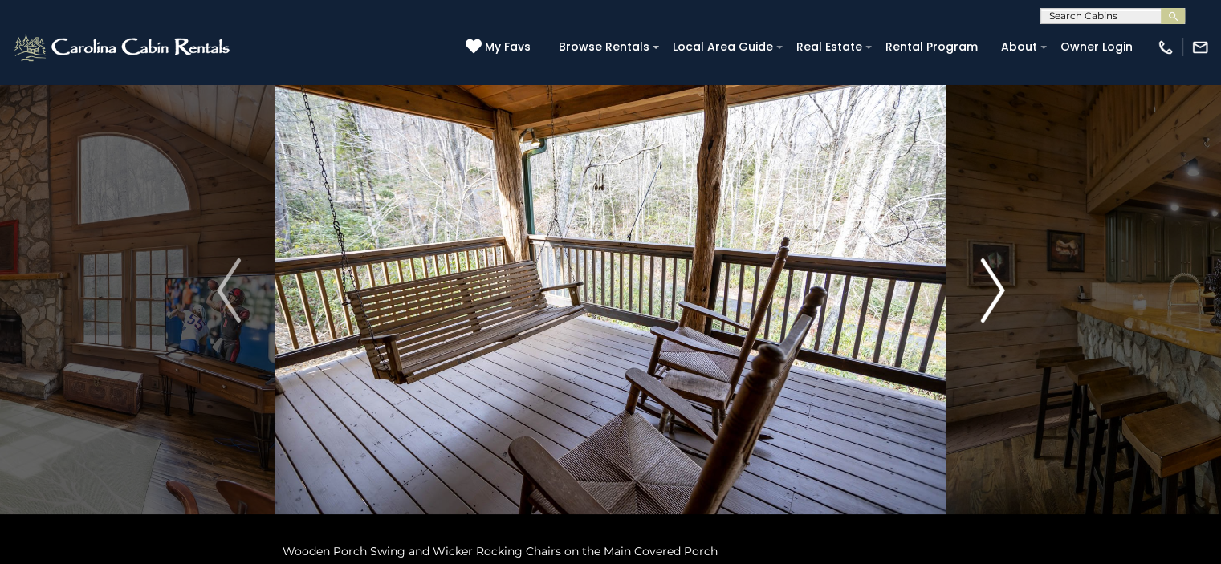
click at [998, 291] on img "Next" at bounding box center [992, 290] width 24 height 64
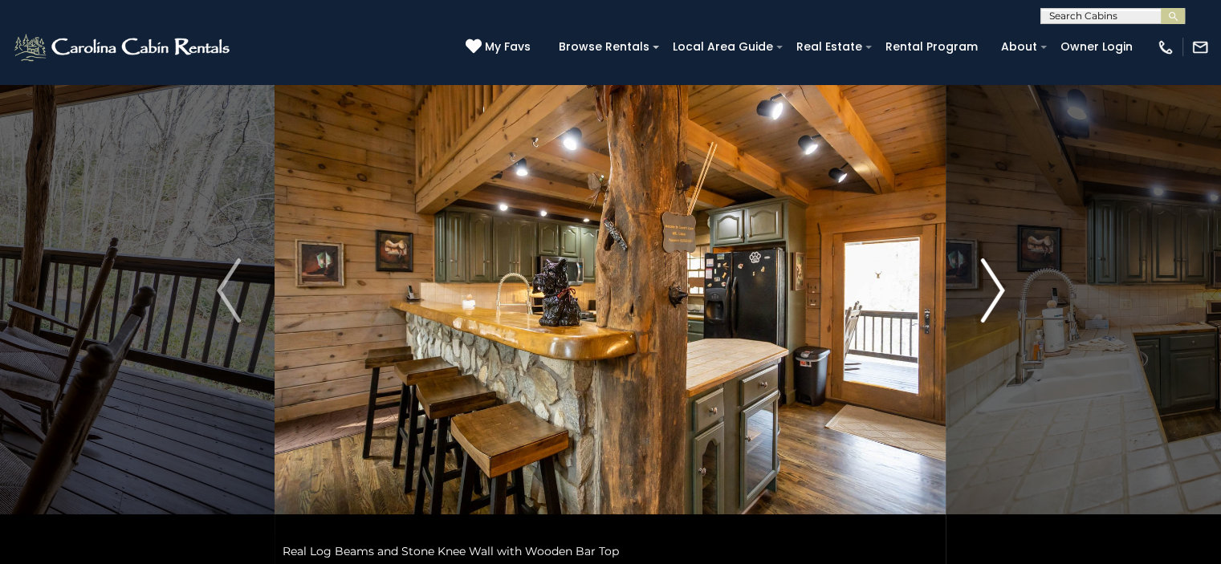
click at [998, 291] on img "Next" at bounding box center [992, 290] width 24 height 64
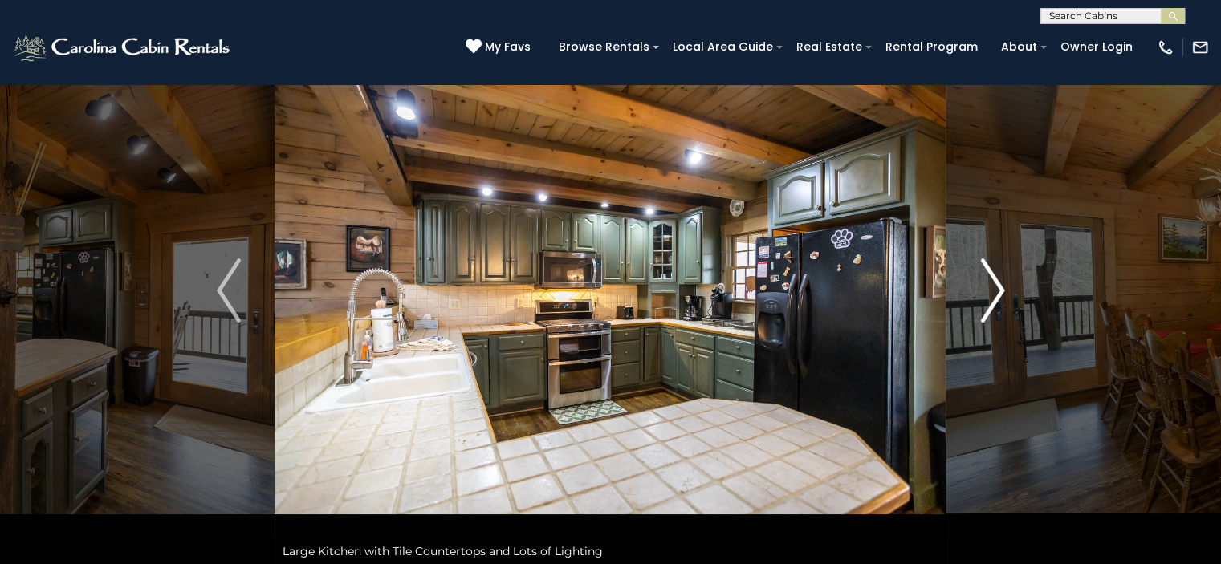
click at [998, 291] on img "Next" at bounding box center [992, 290] width 24 height 64
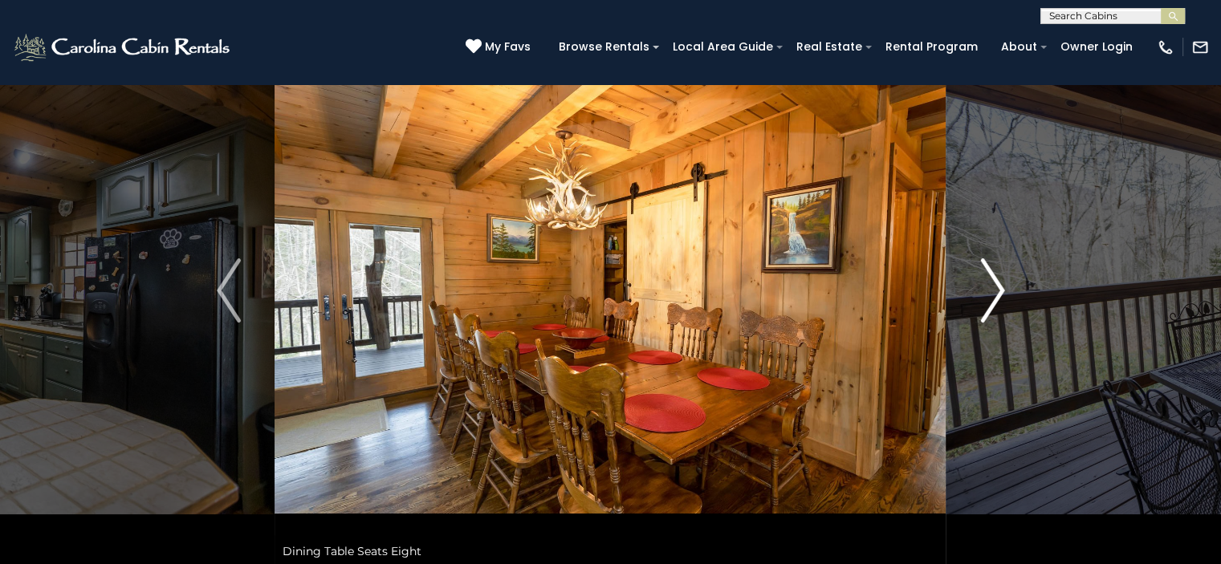
click at [998, 291] on img "Next" at bounding box center [992, 290] width 24 height 64
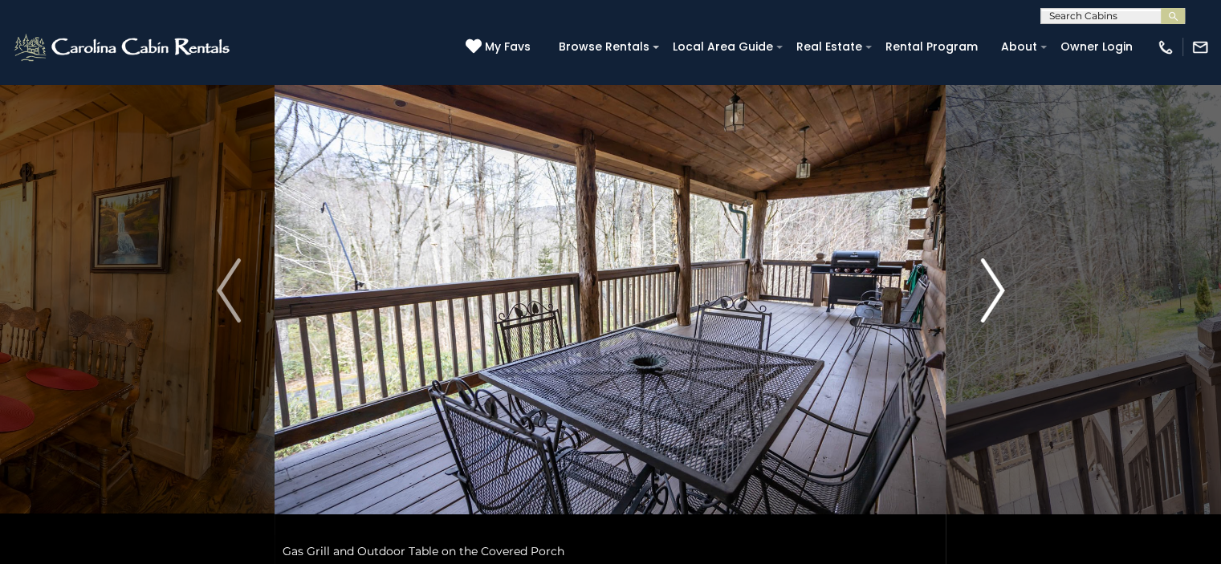
click at [998, 291] on img "Next" at bounding box center [992, 290] width 24 height 64
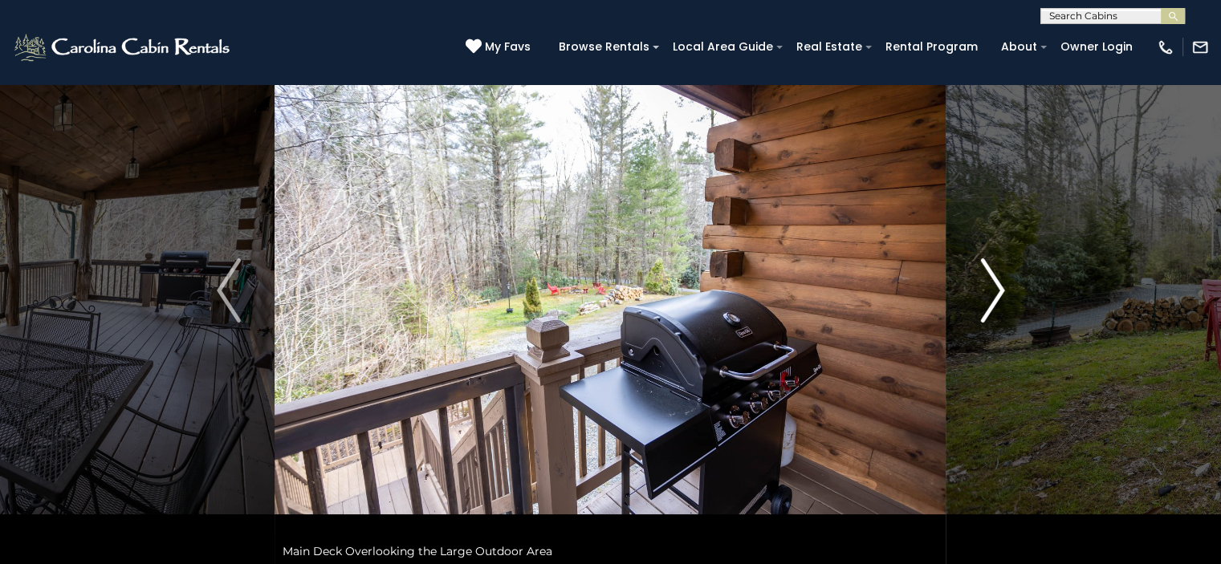
click at [998, 291] on img "Next" at bounding box center [992, 290] width 24 height 64
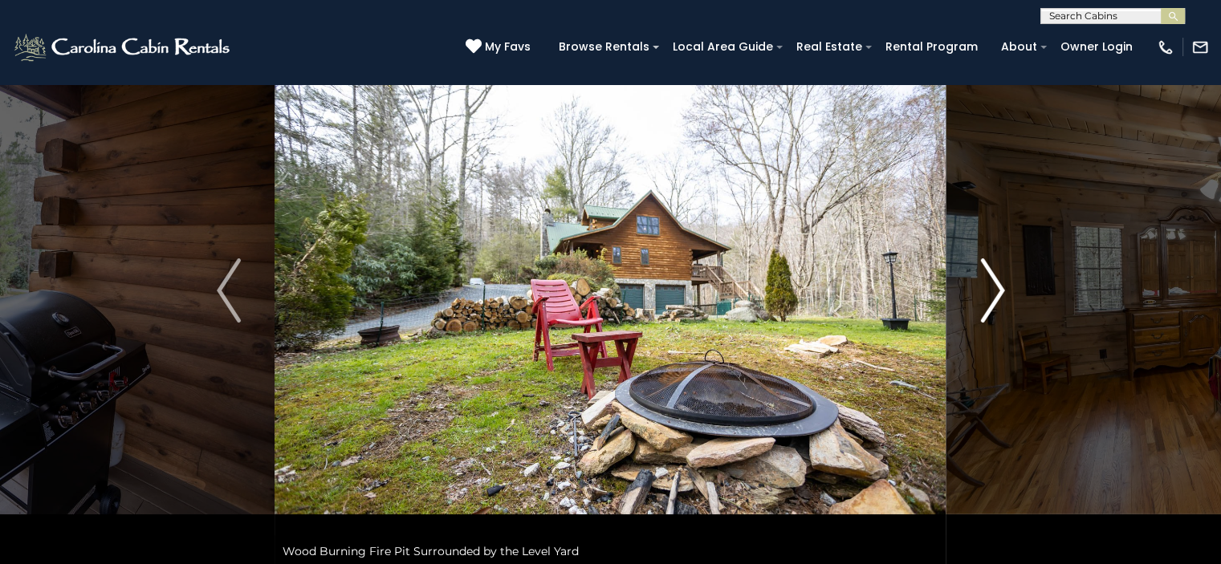
click at [998, 291] on img "Next" at bounding box center [992, 290] width 24 height 64
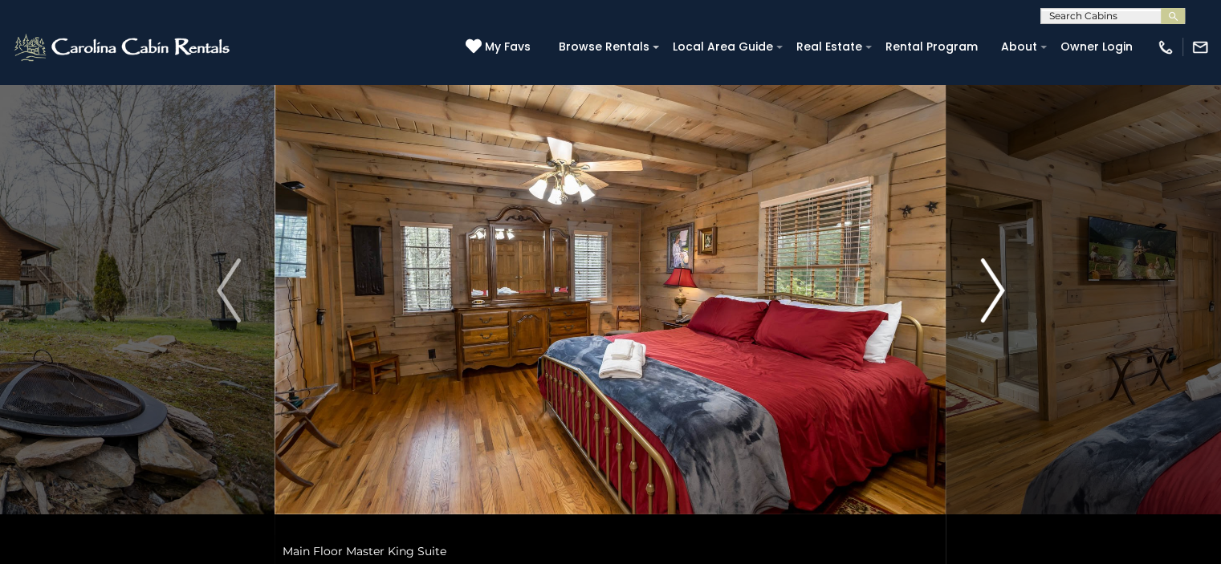
click at [998, 291] on img "Next" at bounding box center [992, 290] width 24 height 64
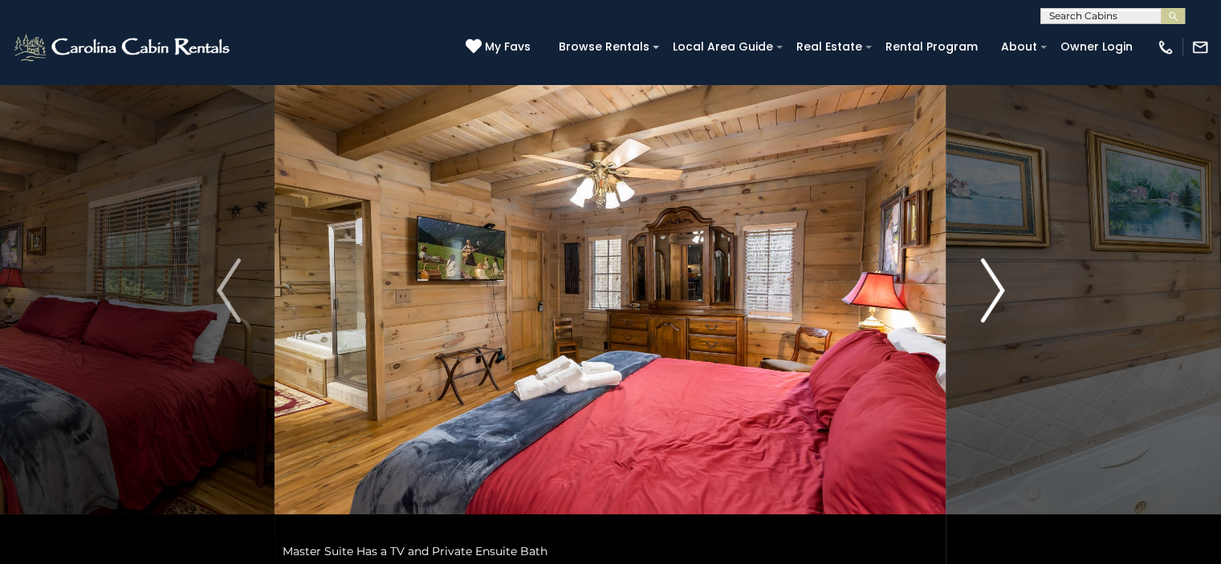
click at [998, 291] on img "Next" at bounding box center [992, 290] width 24 height 64
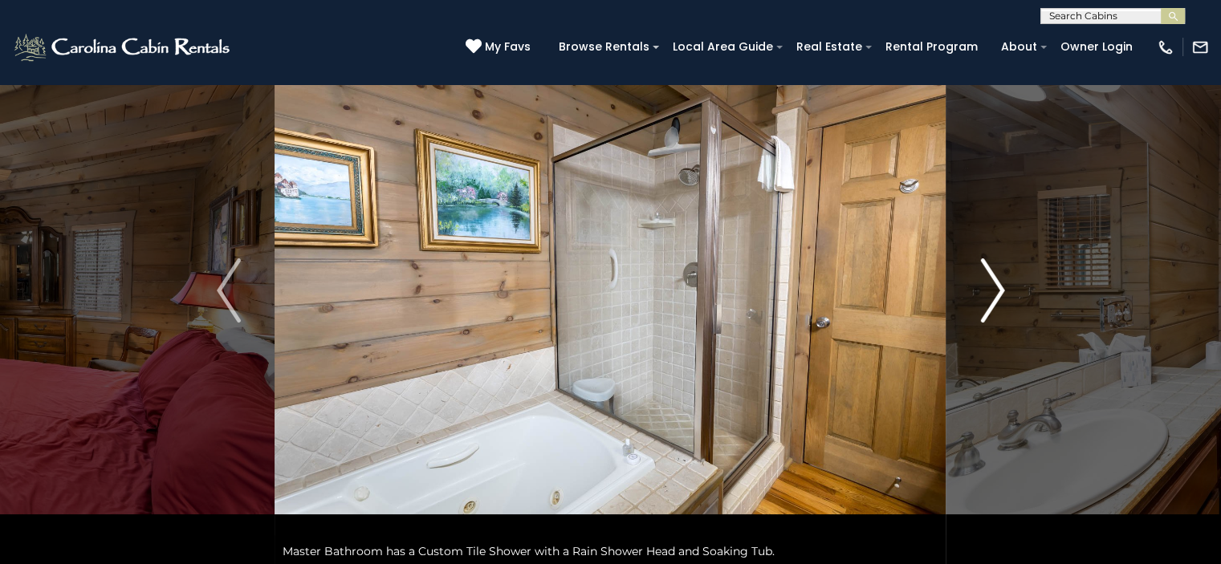
click at [998, 291] on img "Next" at bounding box center [992, 290] width 24 height 64
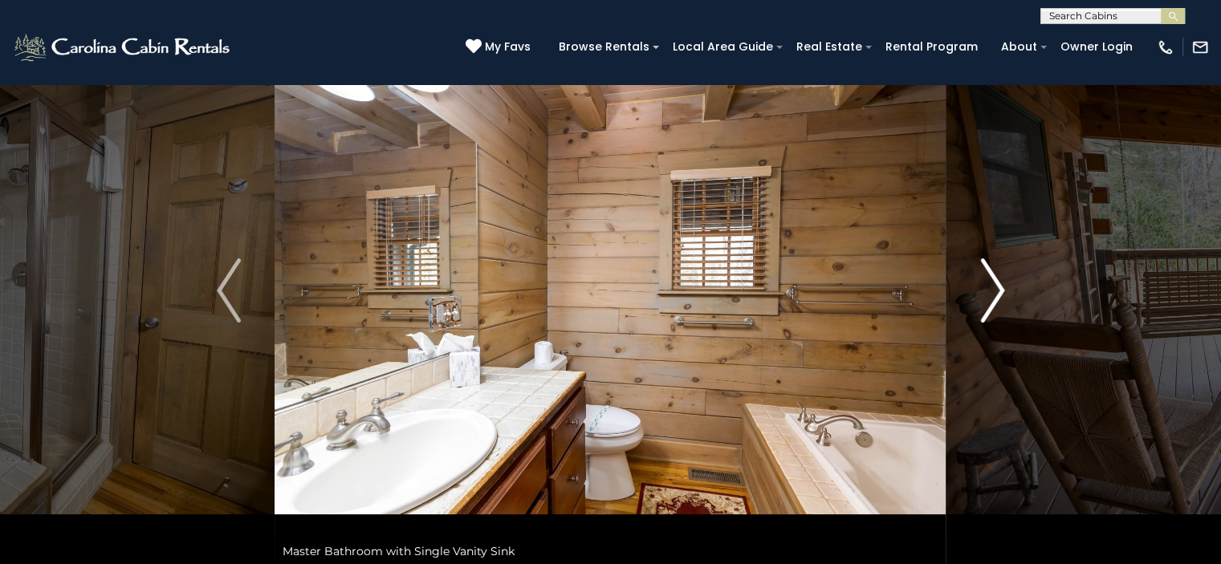
click at [998, 291] on img "Next" at bounding box center [992, 290] width 24 height 64
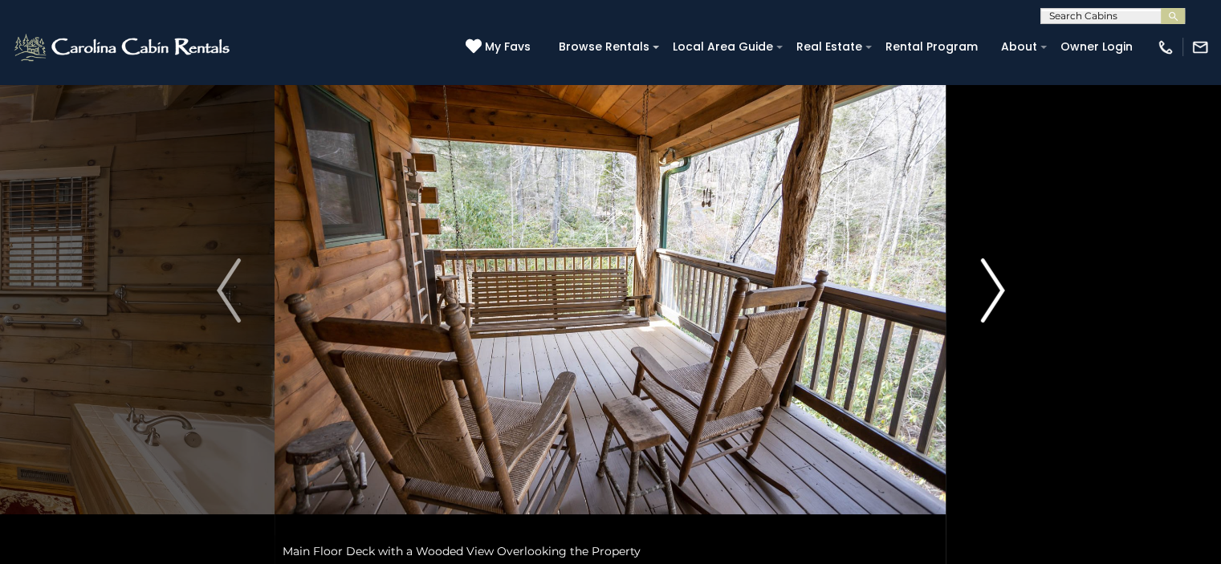
click at [998, 291] on img "Next" at bounding box center [992, 290] width 24 height 64
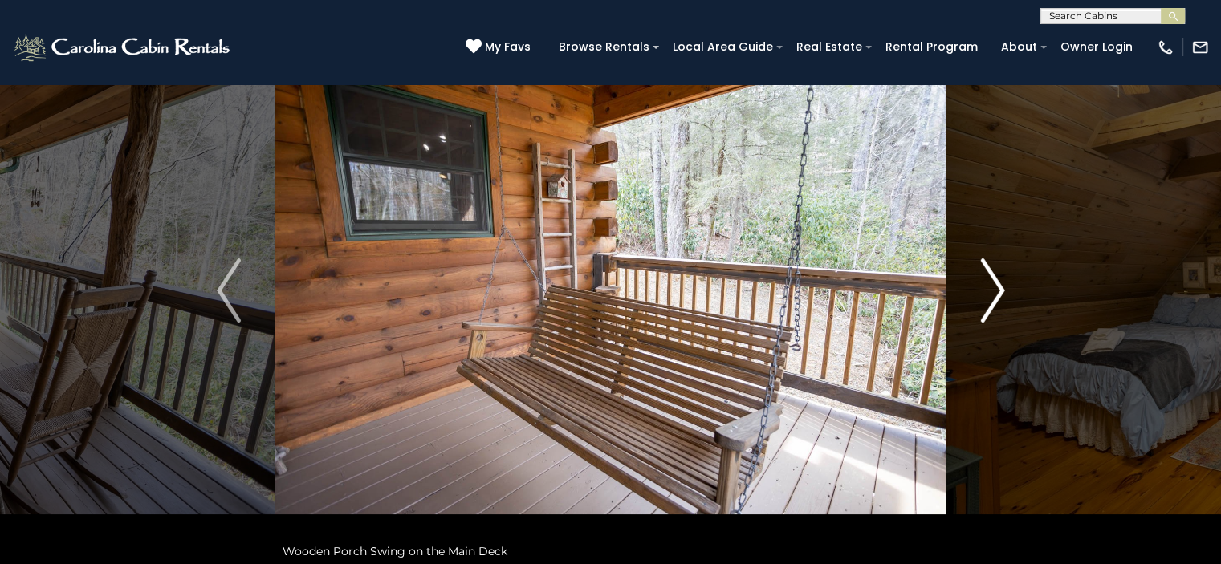
click at [998, 291] on img "Next" at bounding box center [992, 290] width 24 height 64
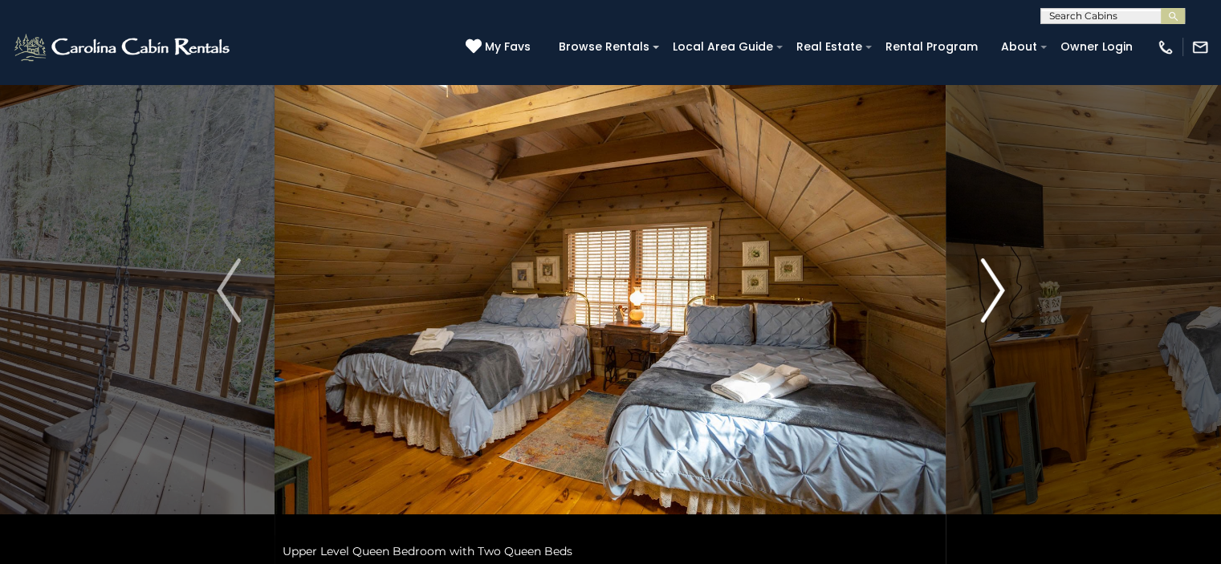
click at [998, 291] on img "Next" at bounding box center [992, 290] width 24 height 64
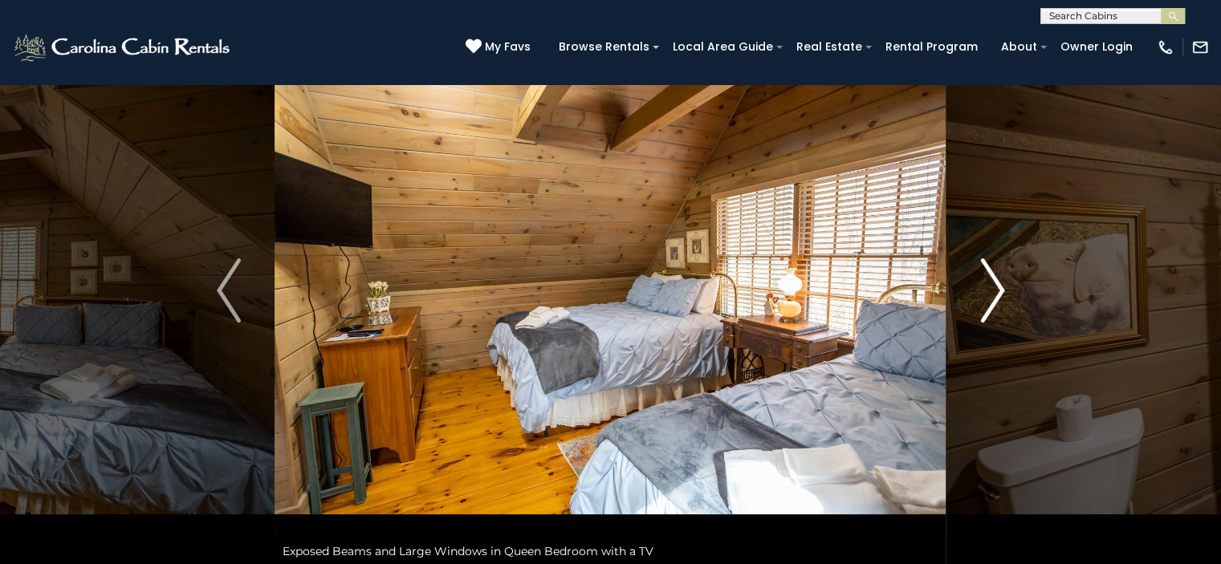
click at [998, 291] on img "Next" at bounding box center [992, 290] width 24 height 64
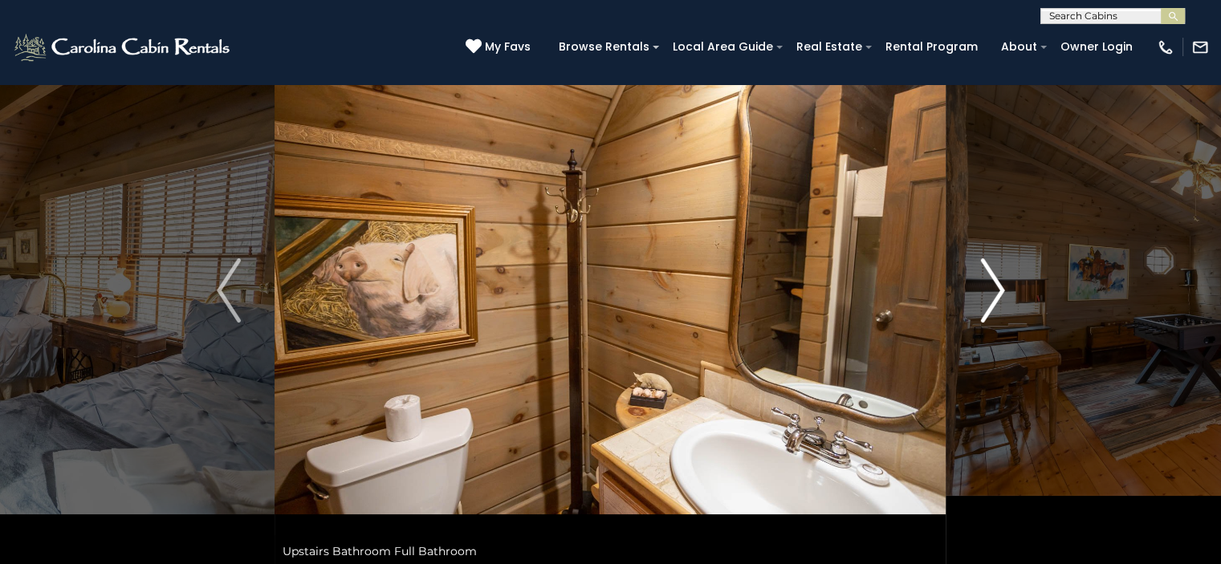
click at [998, 291] on img "Next" at bounding box center [992, 290] width 24 height 64
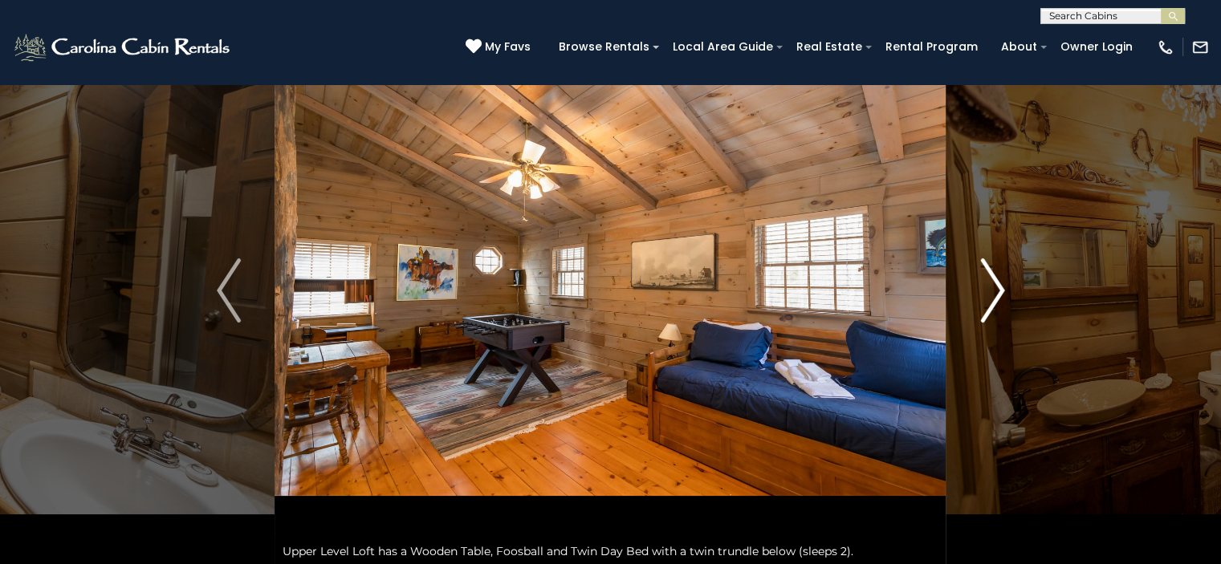
click at [998, 291] on img "Next" at bounding box center [992, 290] width 24 height 64
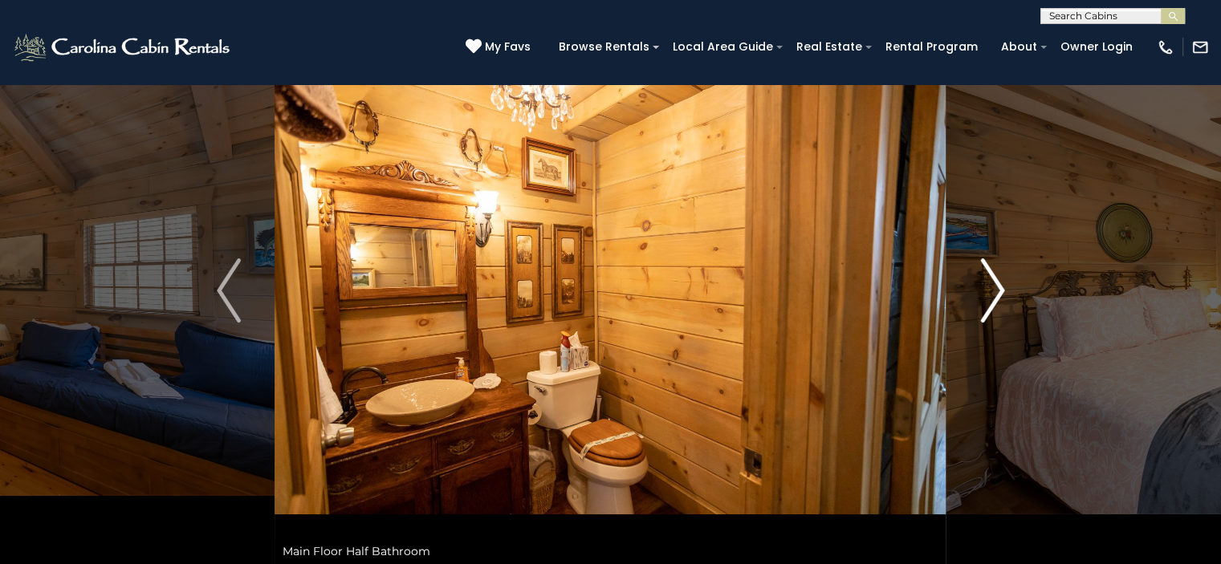
click at [998, 291] on img "Next" at bounding box center [992, 290] width 24 height 64
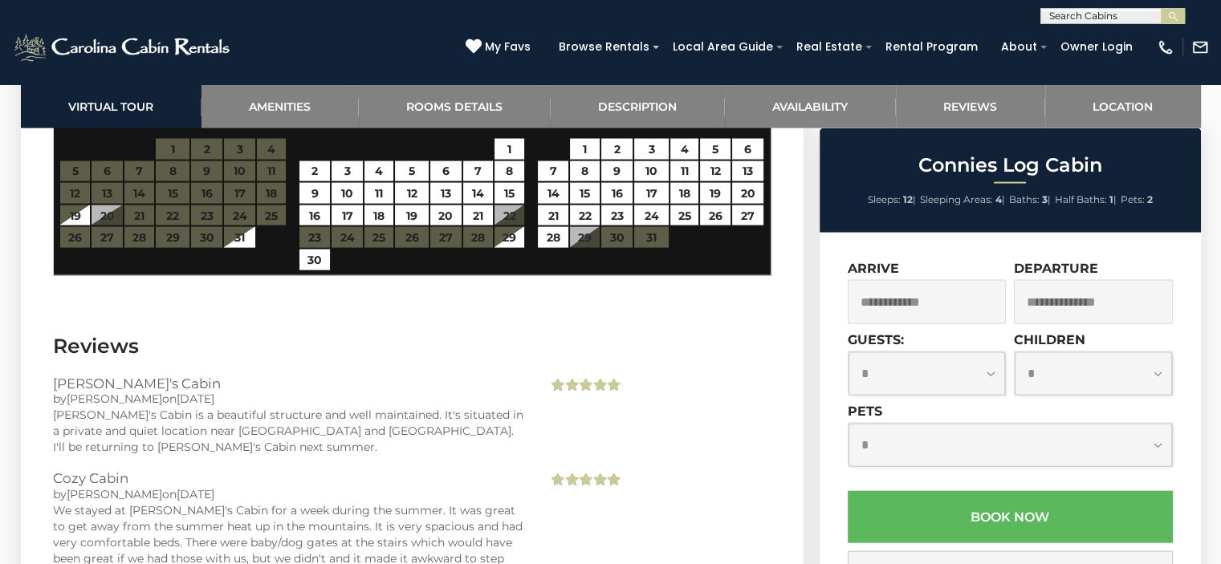
scroll to position [3468, 0]
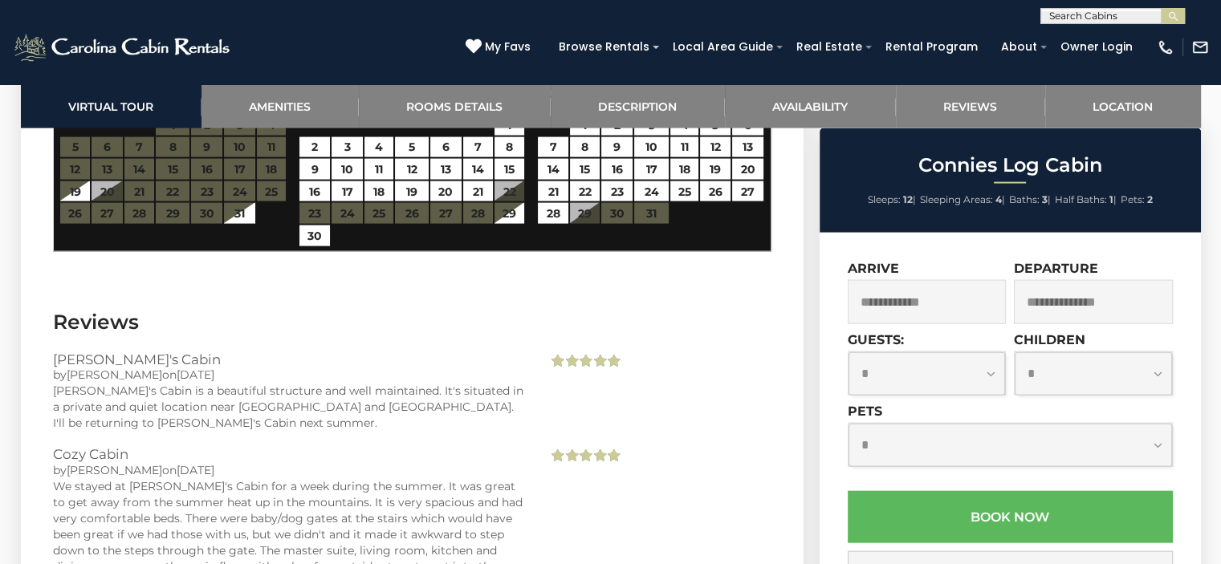
click at [928, 302] on input "text" at bounding box center [926, 302] width 159 height 44
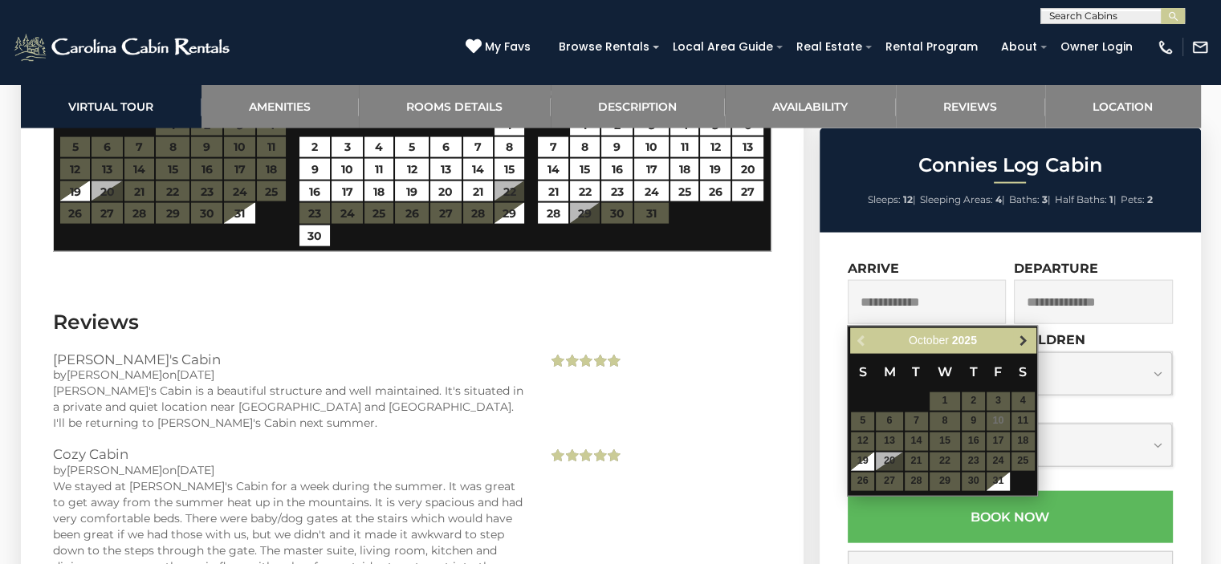
click at [1025, 339] on span "Next" at bounding box center [1023, 341] width 13 height 13
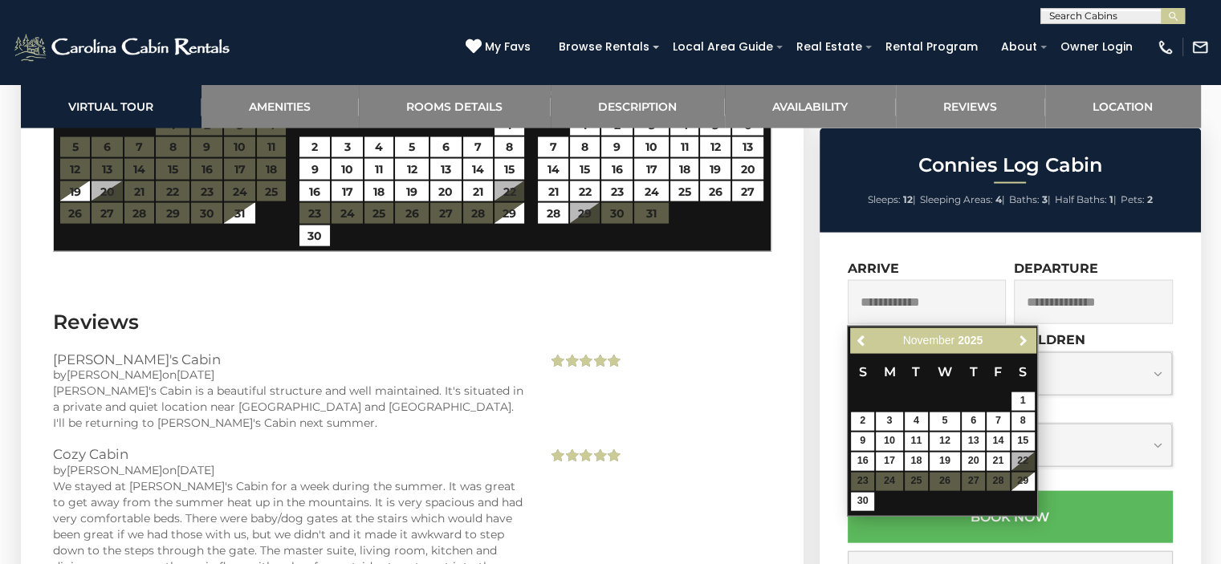
click at [1025, 339] on span "Next" at bounding box center [1023, 341] width 13 height 13
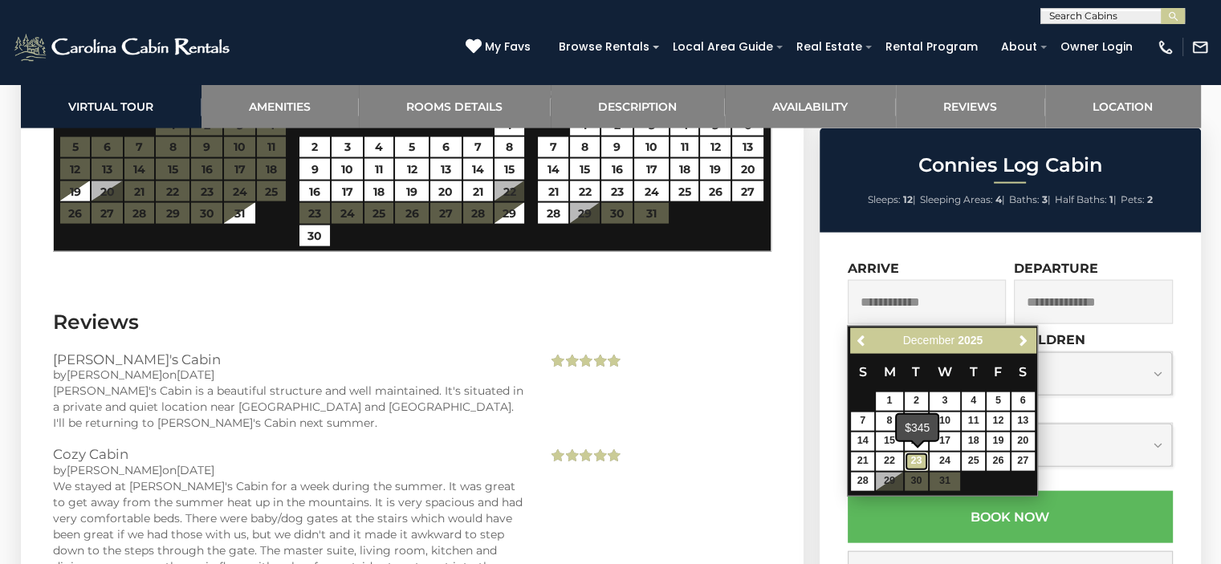
click at [916, 457] on link "23" at bounding box center [915, 462] width 23 height 18
type input "**********"
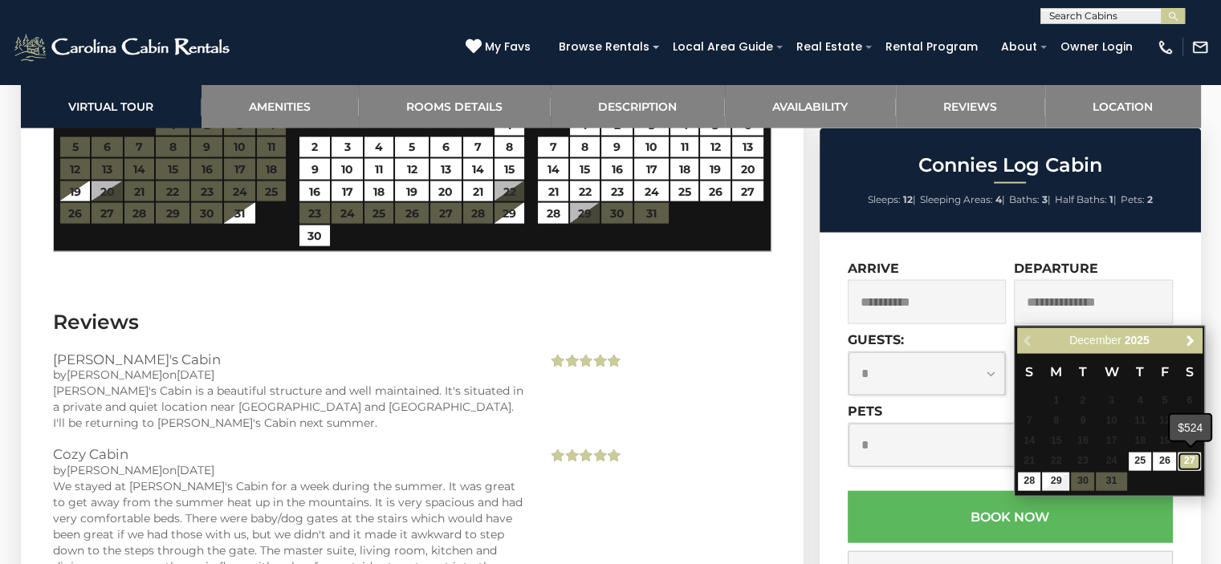
click at [1188, 465] on link "27" at bounding box center [1188, 462] width 23 height 18
type input "**********"
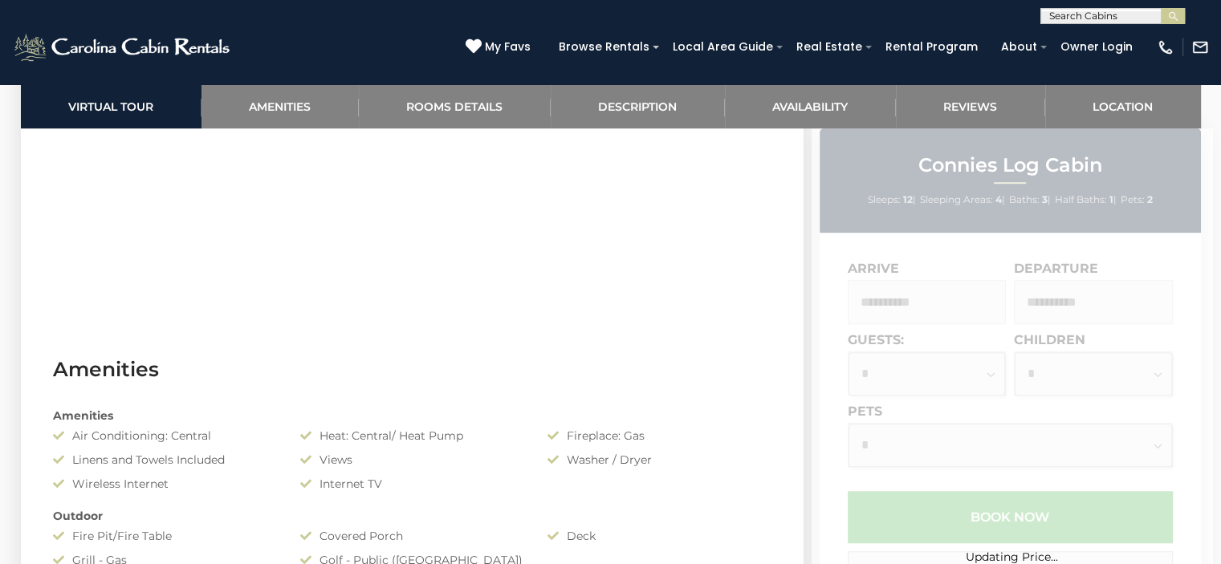
scroll to position [1338, 0]
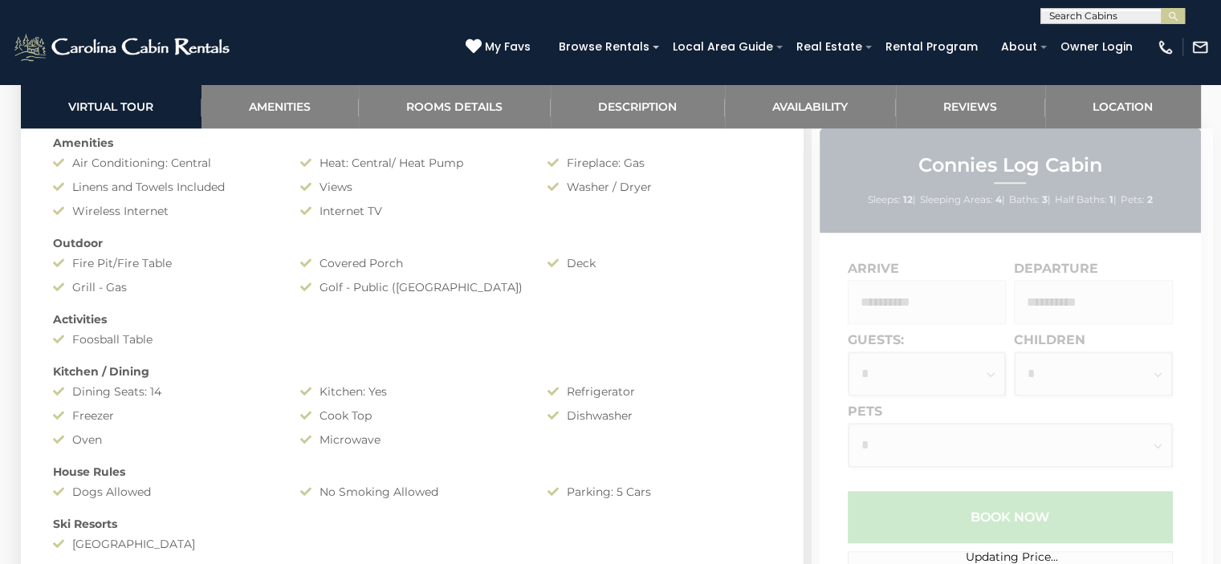
click at [912, 378] on div "Updating Price..." at bounding box center [1011, 433] width 401 height 610
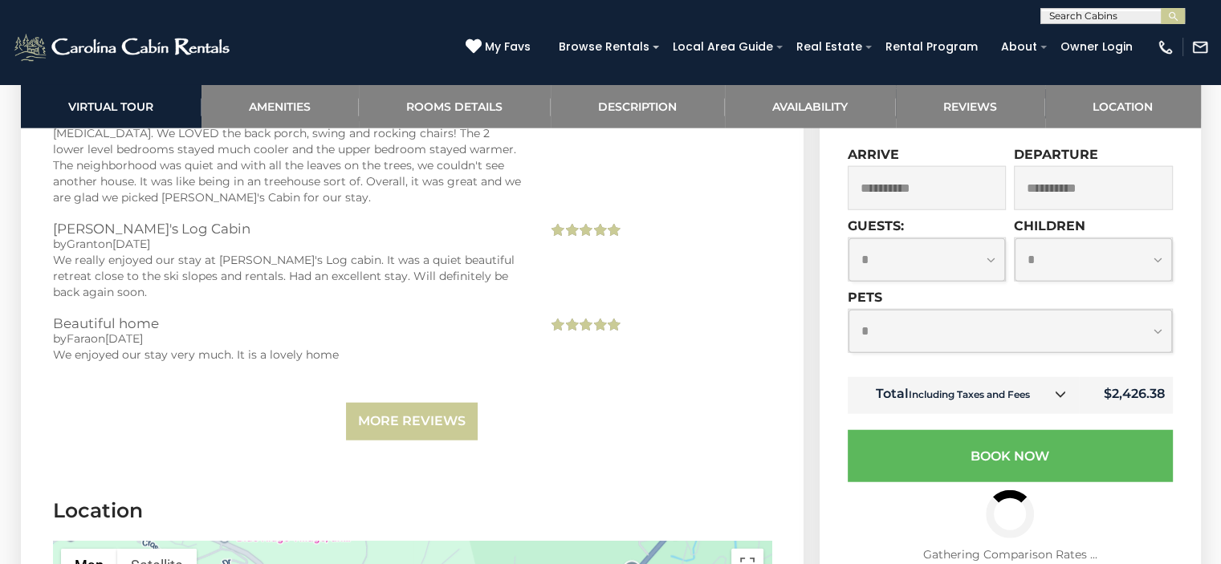
scroll to position [3903, 0]
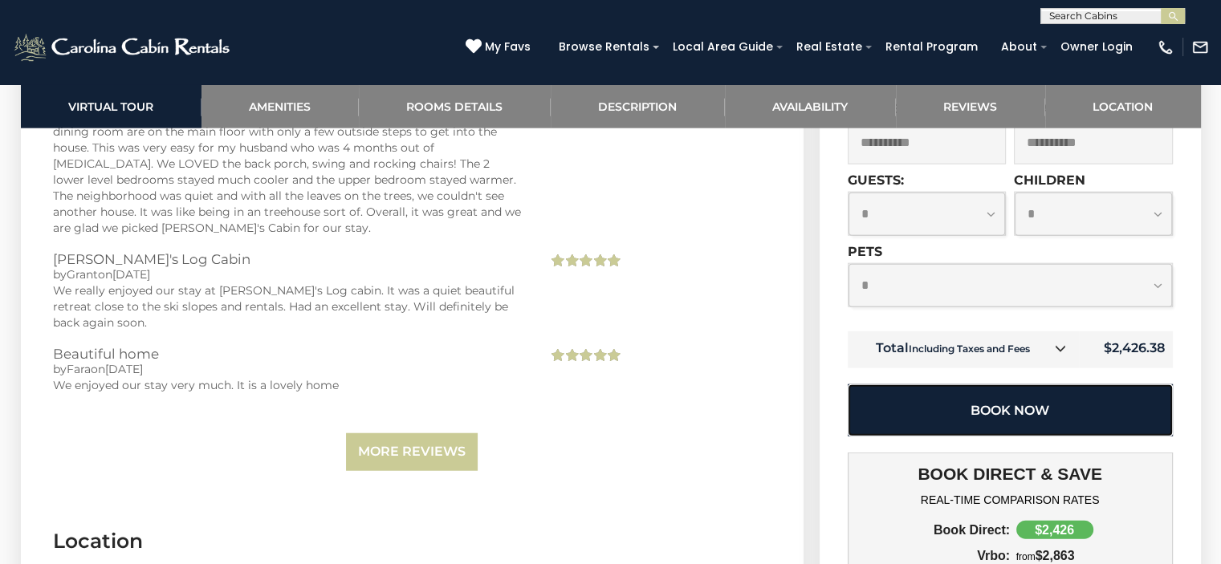
click at [982, 384] on button "Book Now" at bounding box center [1009, 410] width 325 height 52
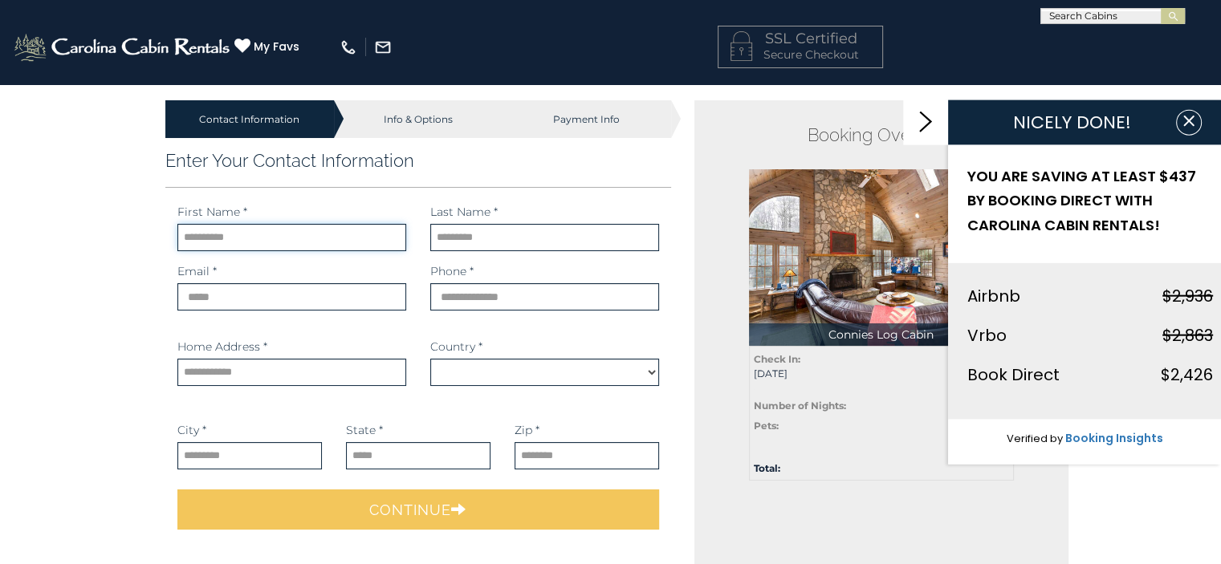
click at [206, 240] on input "text" at bounding box center [291, 237] width 229 height 27
type input "*******"
type input "*********"
type input "**********"
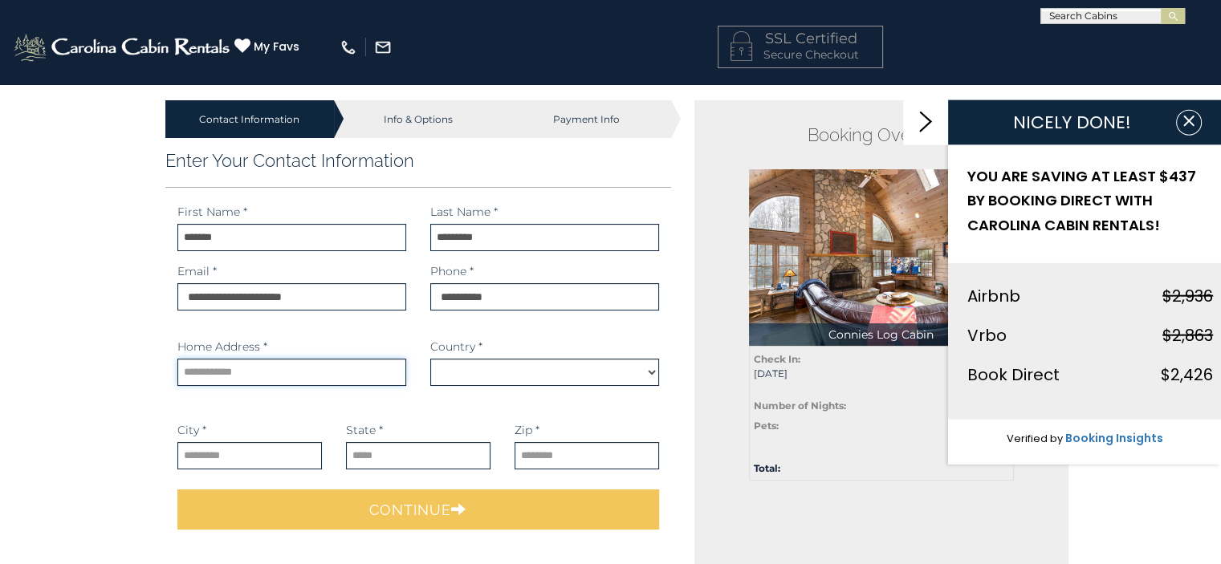
type input "**********"
type input "**"
type input "*****"
click at [364, 294] on input "**********" at bounding box center [291, 296] width 229 height 27
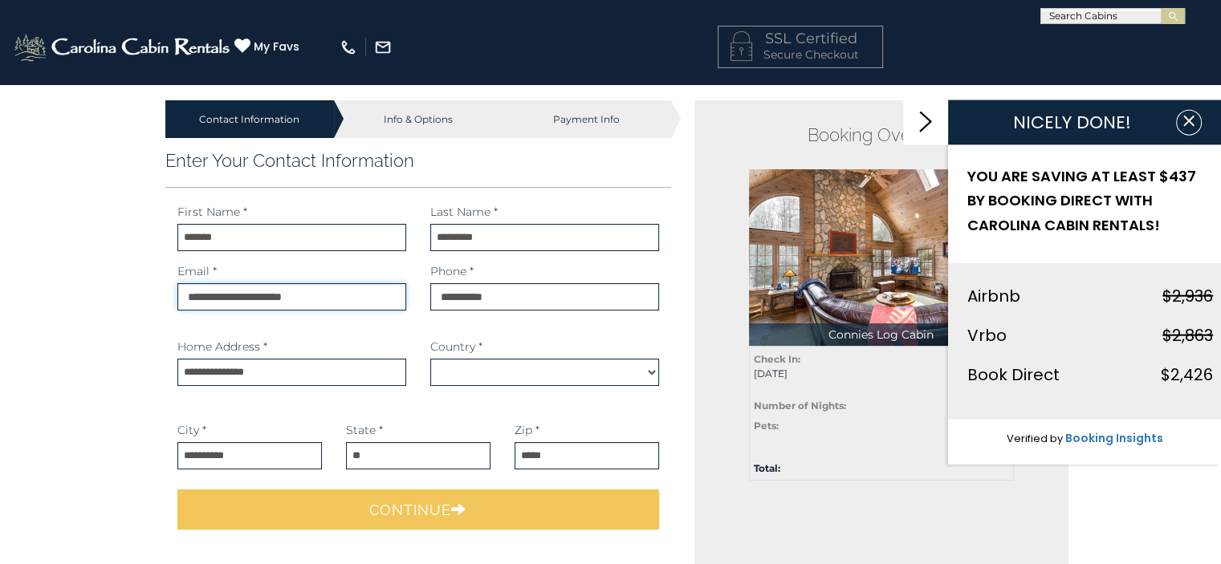
select select "*********"
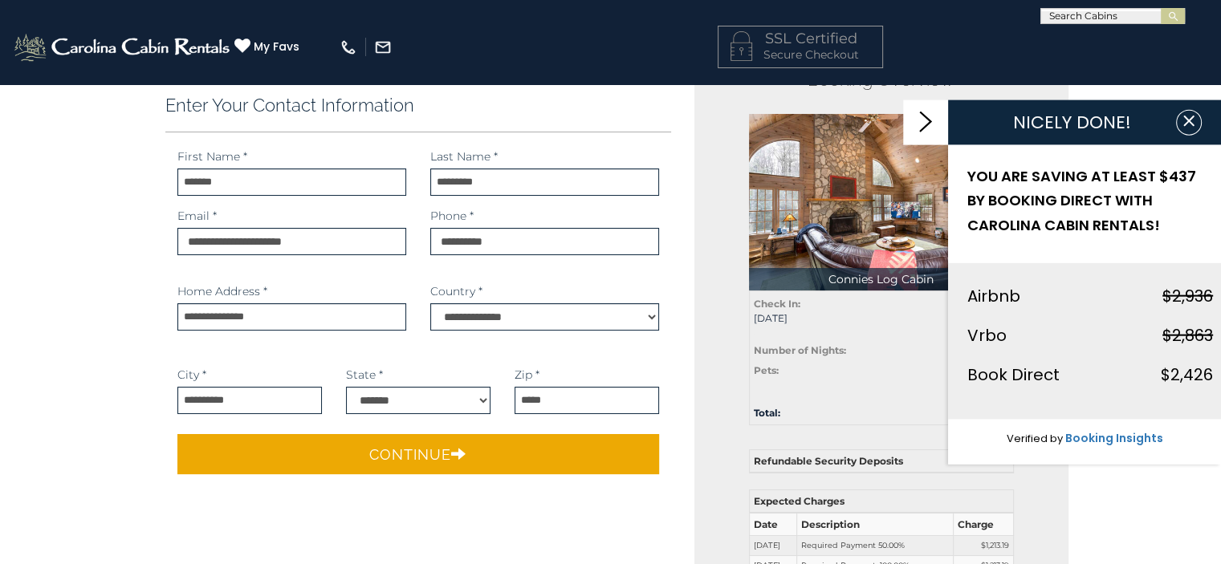
scroll to position [124, 0]
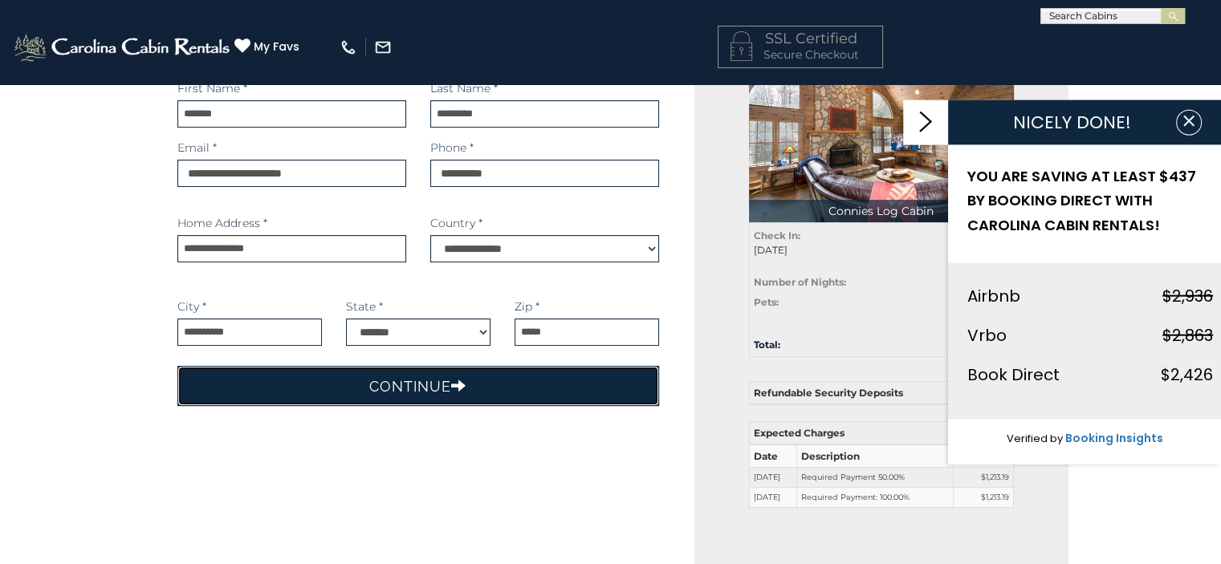
click at [417, 396] on button "Continue" at bounding box center [418, 386] width 482 height 40
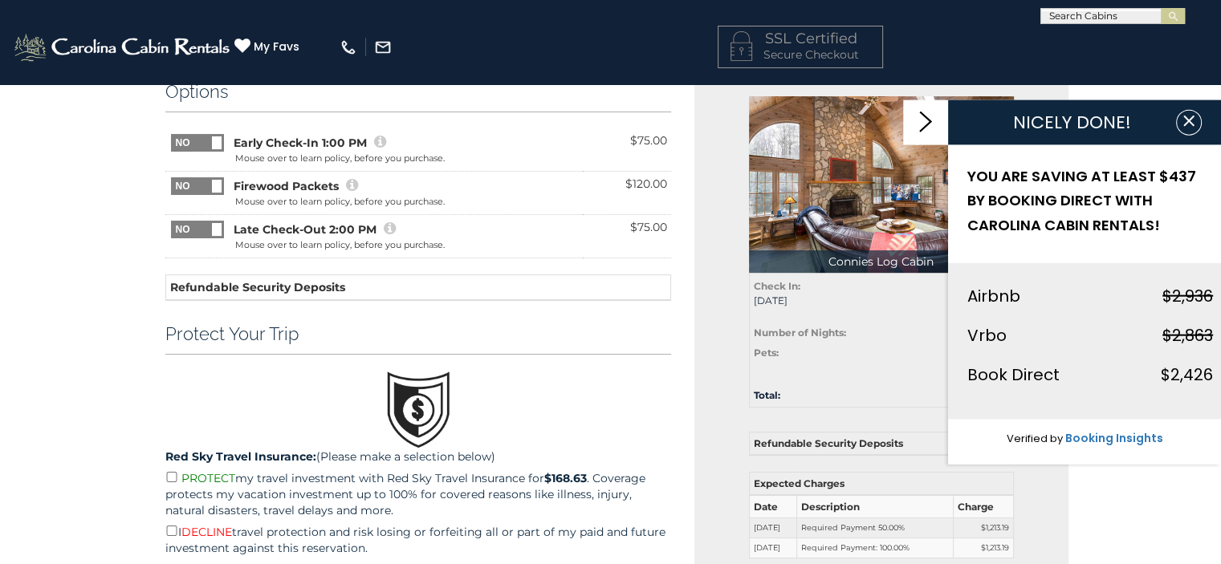
scroll to position [0, 0]
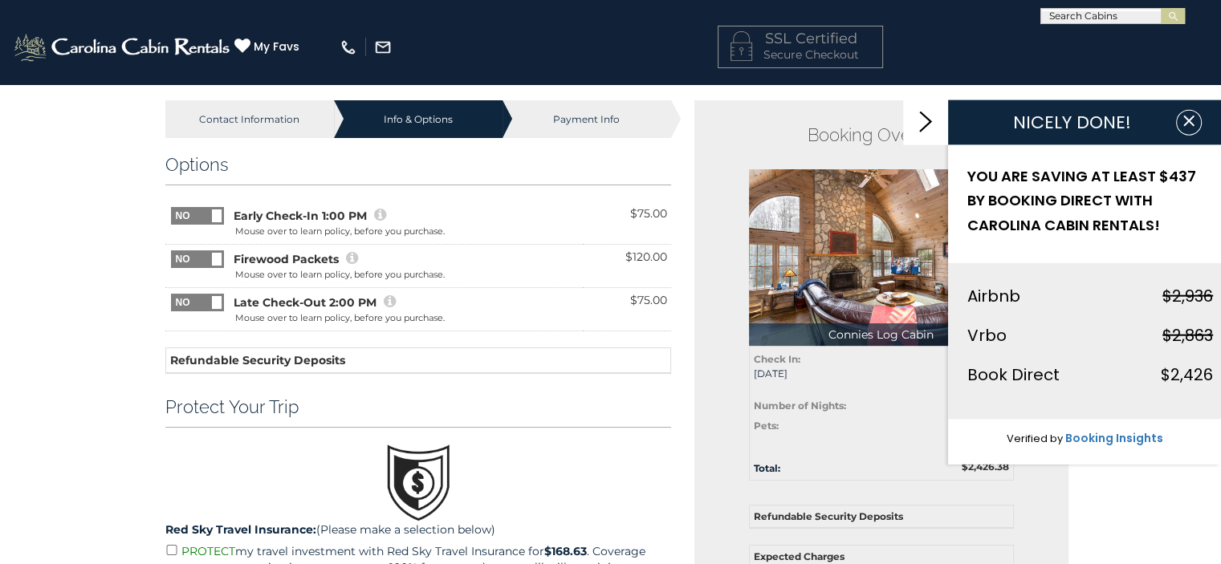
click at [218, 301] on span at bounding box center [217, 302] width 10 height 13
click at [218, 257] on span at bounding box center [217, 259] width 10 height 13
click at [1188, 124] on icon "button" at bounding box center [1188, 120] width 16 height 16
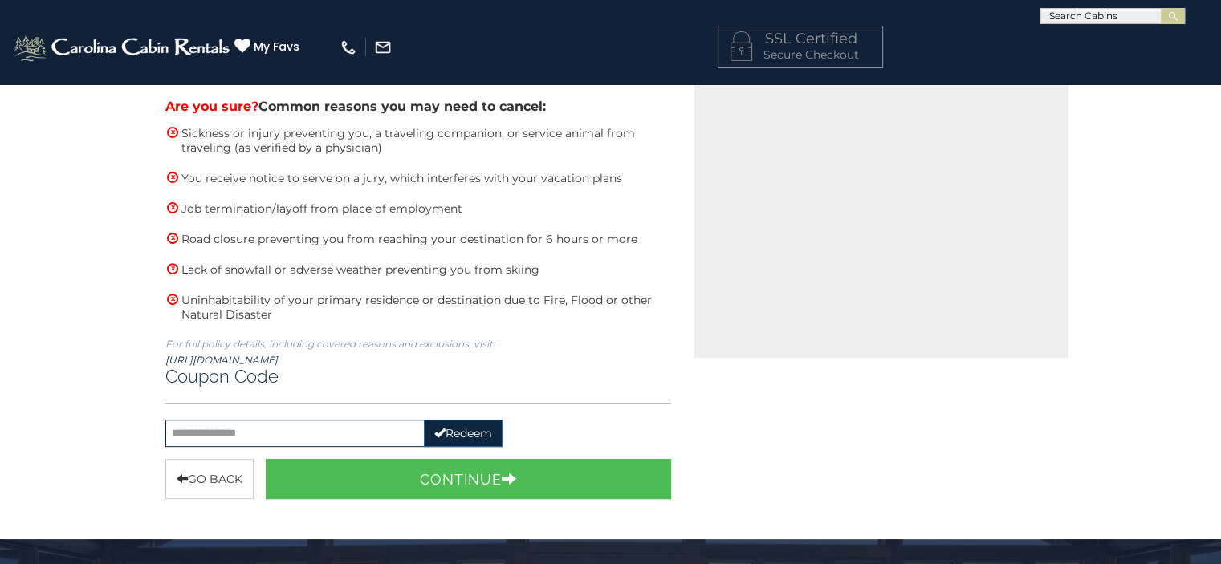
scroll to position [616, 0]
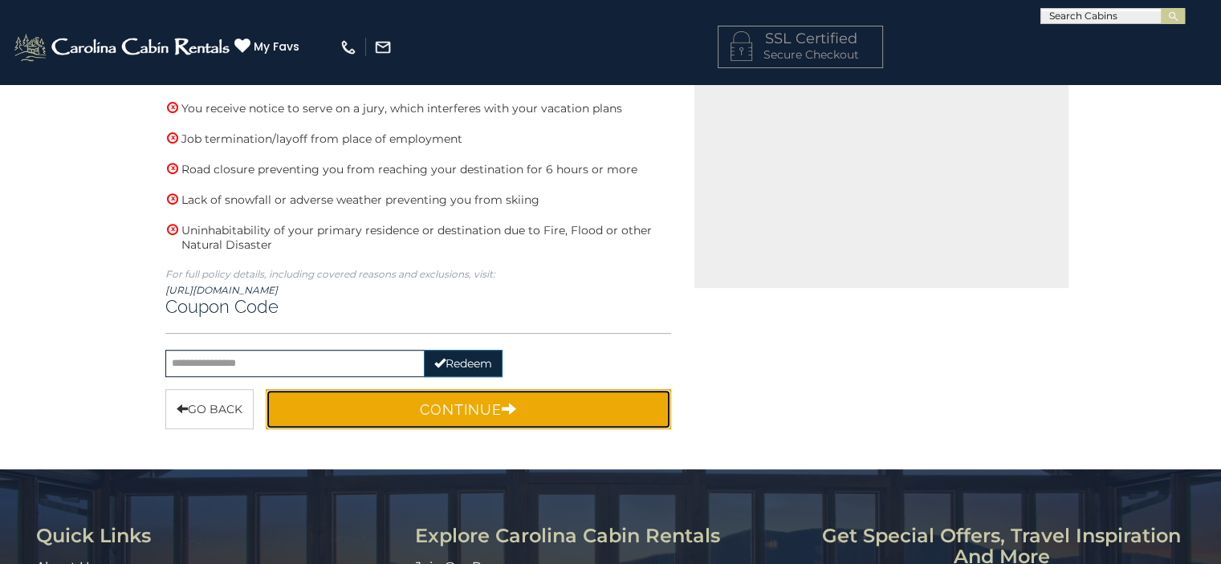
click at [457, 398] on button "Continue" at bounding box center [469, 409] width 406 height 40
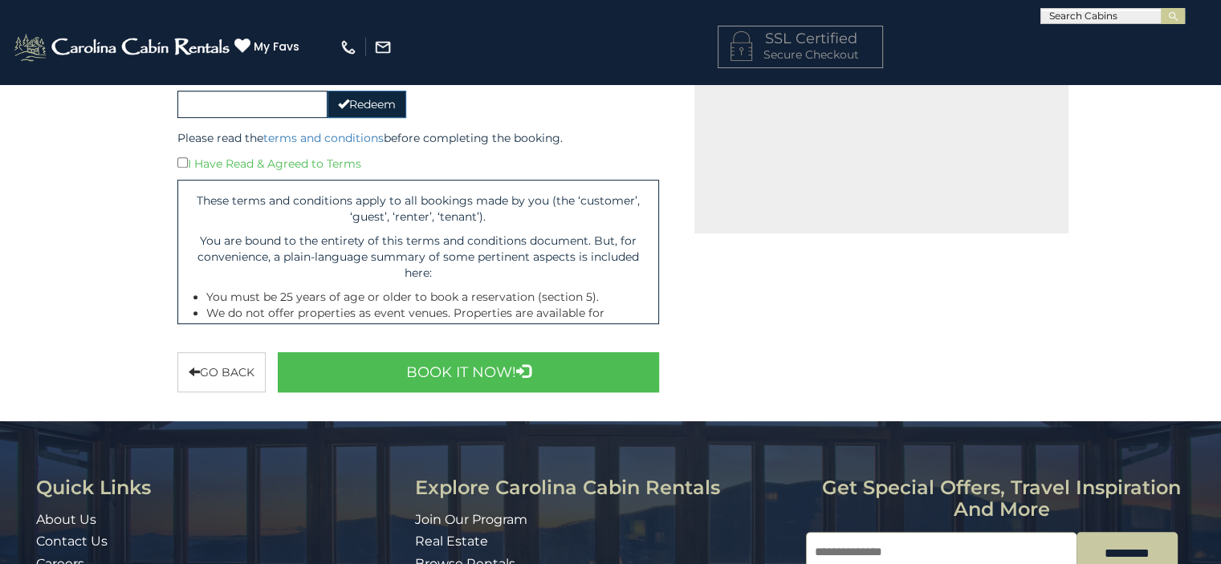
scroll to position [589, 0]
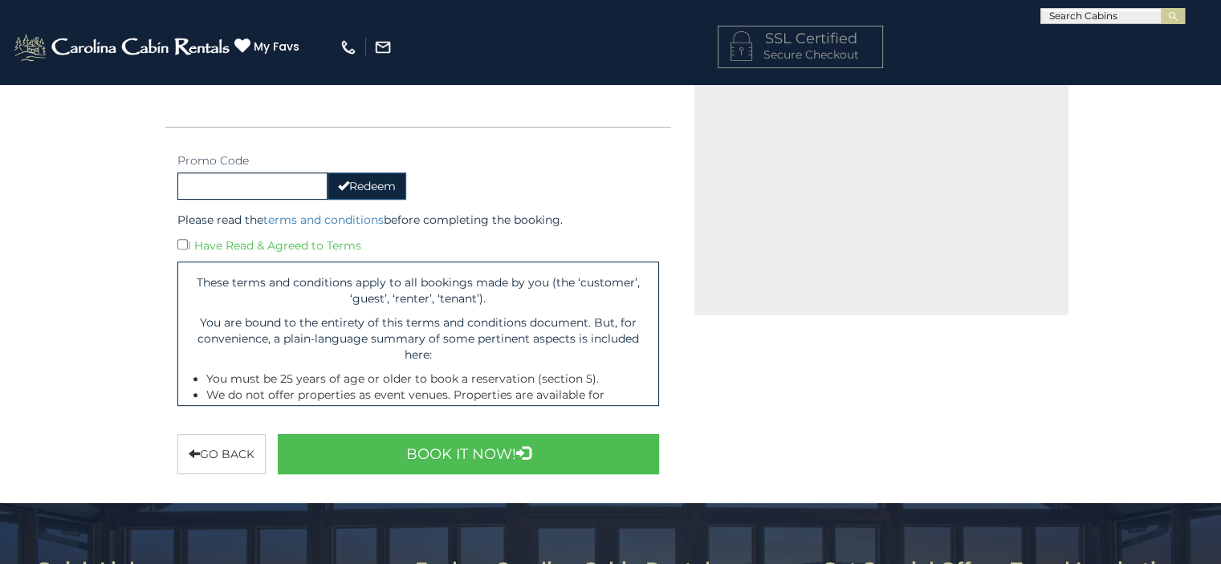
click at [189, 243] on div "I Have Read & Agreed to Terms" at bounding box center [418, 245] width 482 height 18
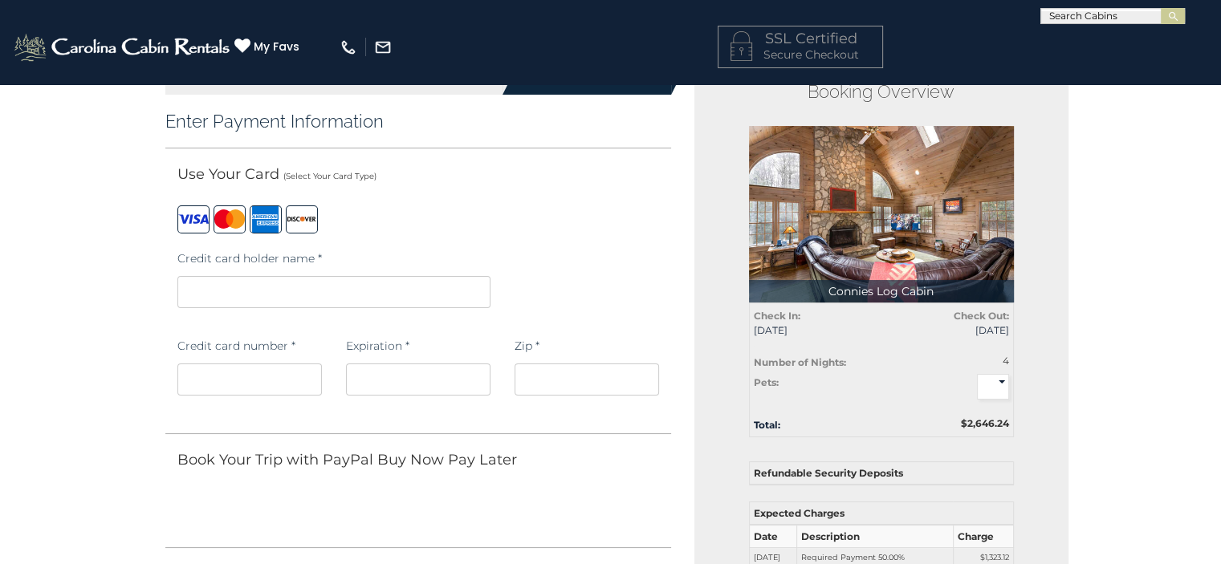
scroll to position [0, 0]
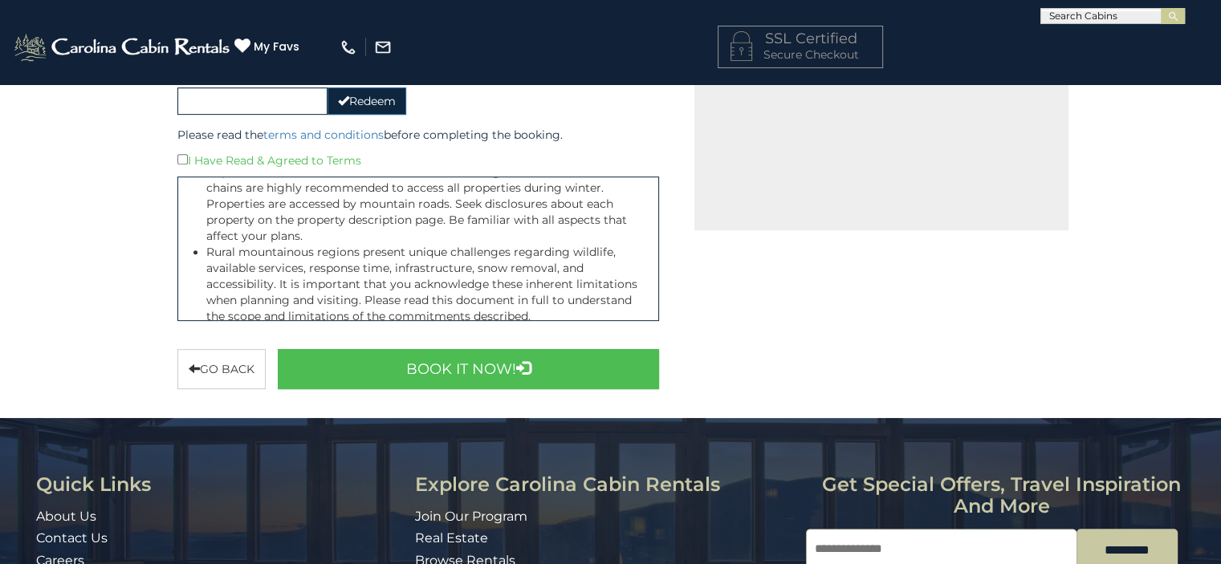
scroll to position [376, 0]
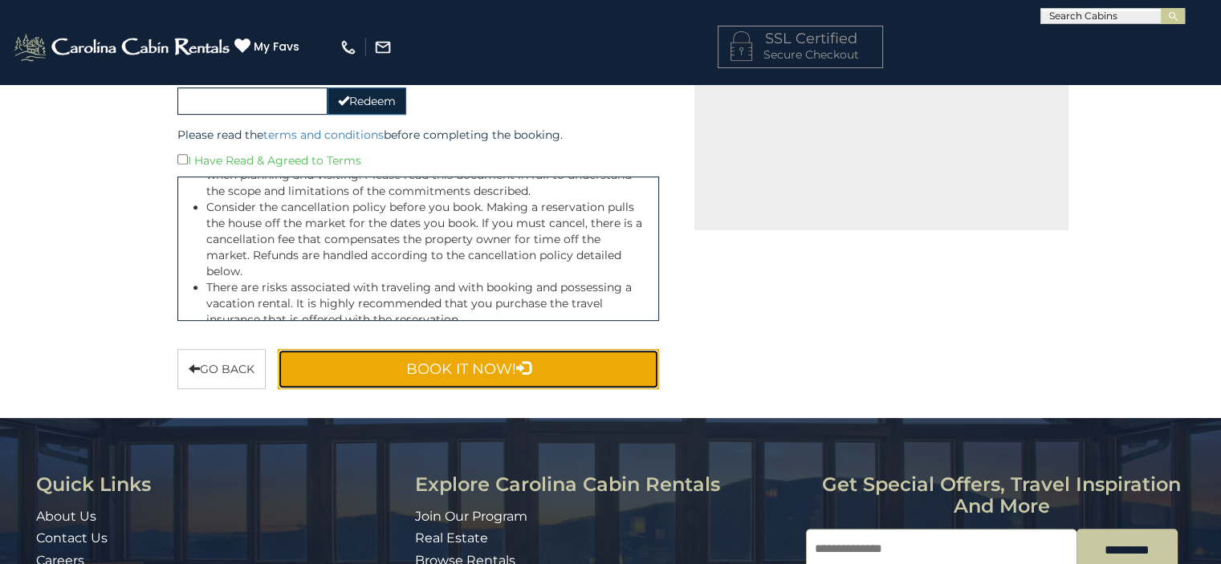
click at [460, 354] on button "Book It Now!" at bounding box center [469, 369] width 382 height 40
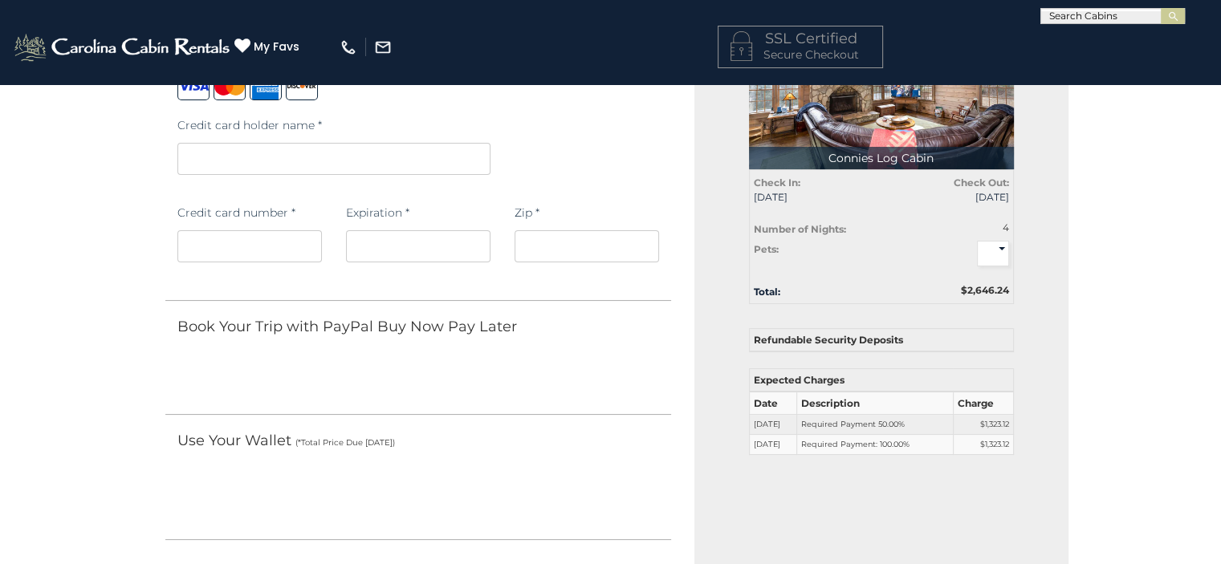
scroll to position [187, 0]
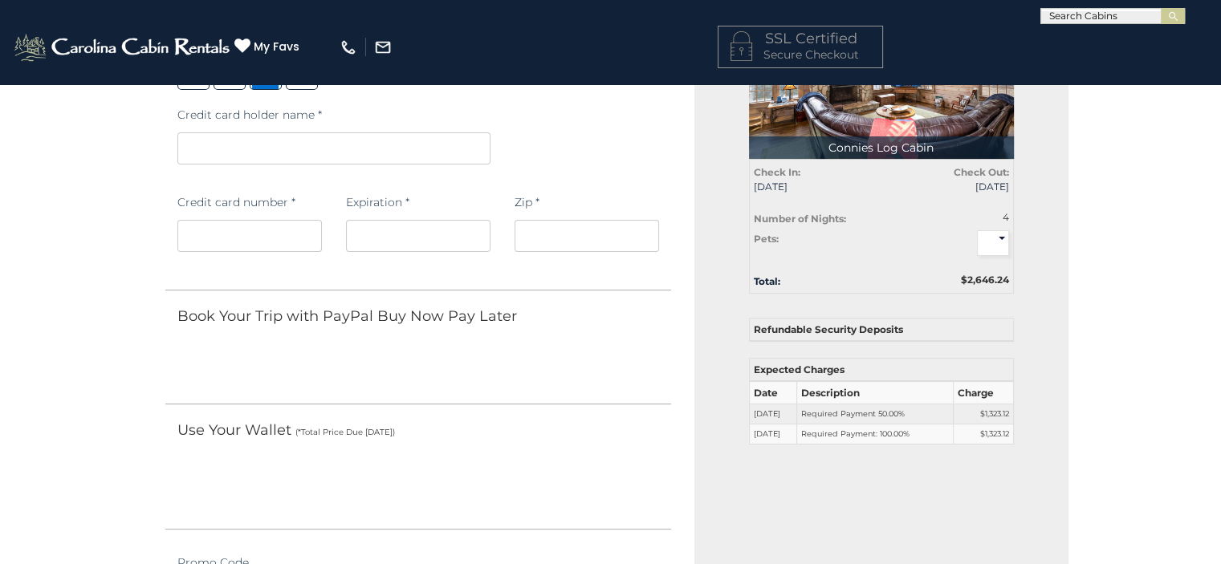
click at [626, 362] on div at bounding box center [418, 361] width 506 height 52
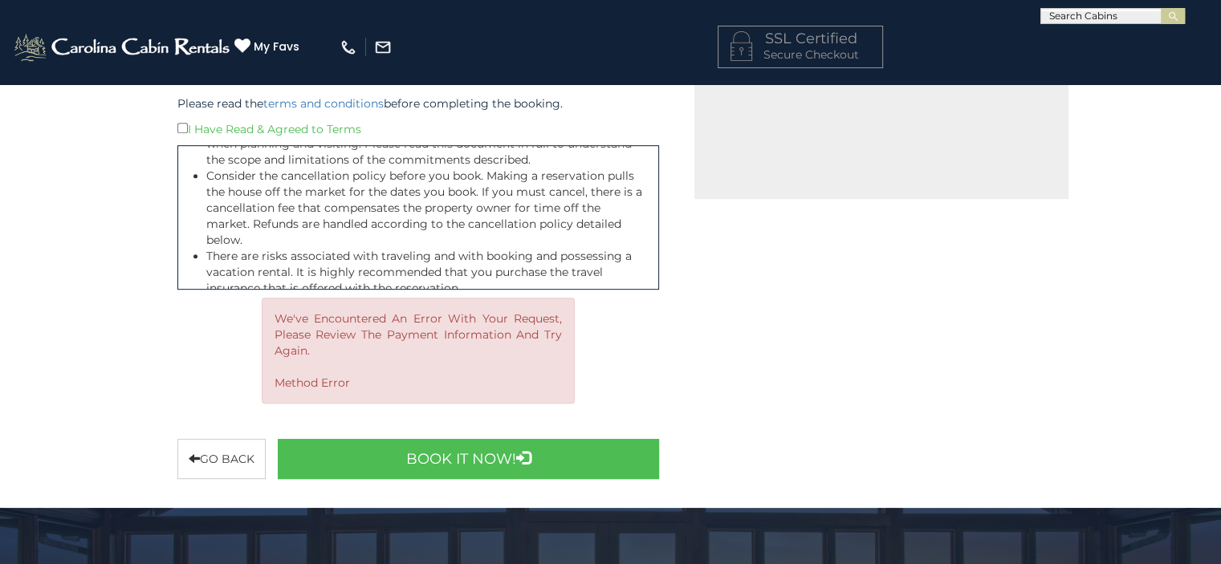
scroll to position [710, 0]
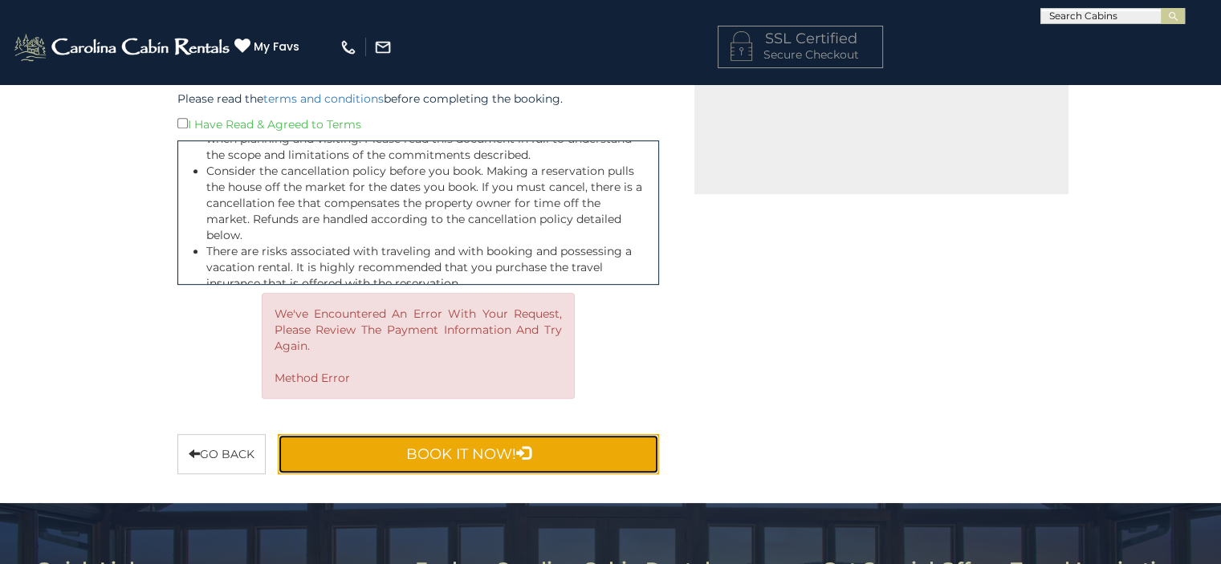
click at [423, 461] on button "Book It Now!" at bounding box center [469, 454] width 382 height 40
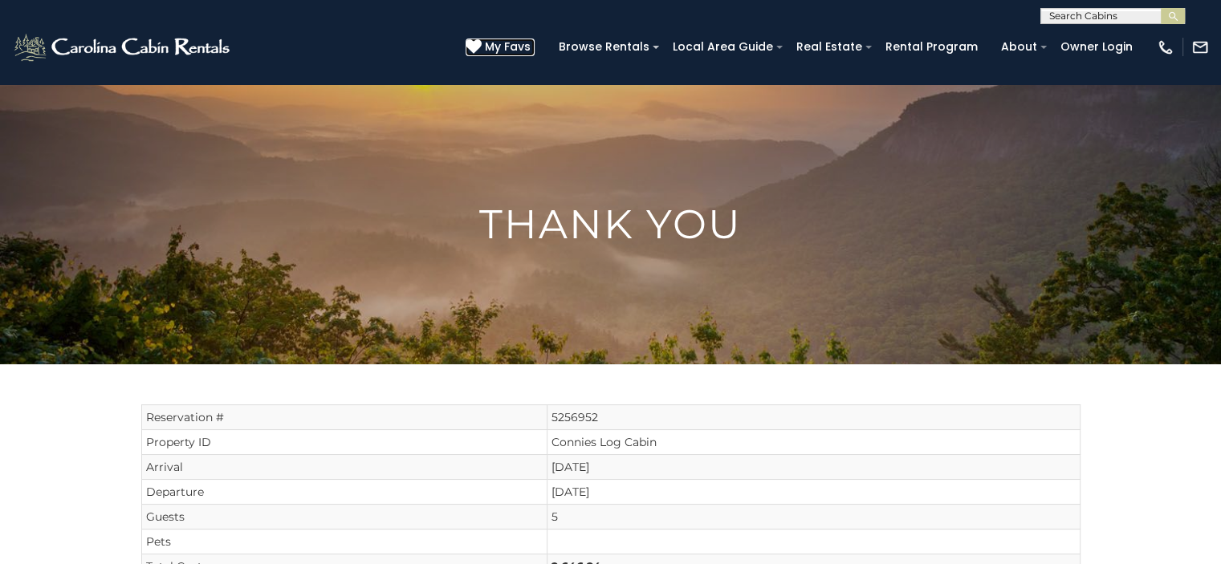
click at [481, 43] on icon at bounding box center [473, 47] width 16 height 16
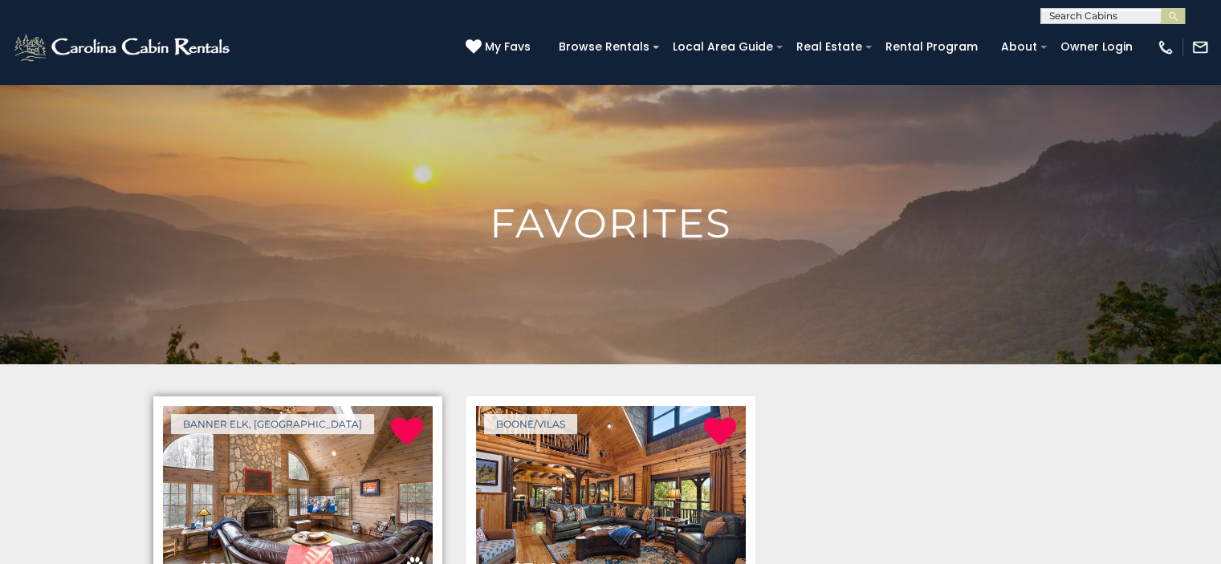
click at [335, 460] on img at bounding box center [298, 496] width 270 height 181
click at [335, 461] on img at bounding box center [298, 496] width 270 height 181
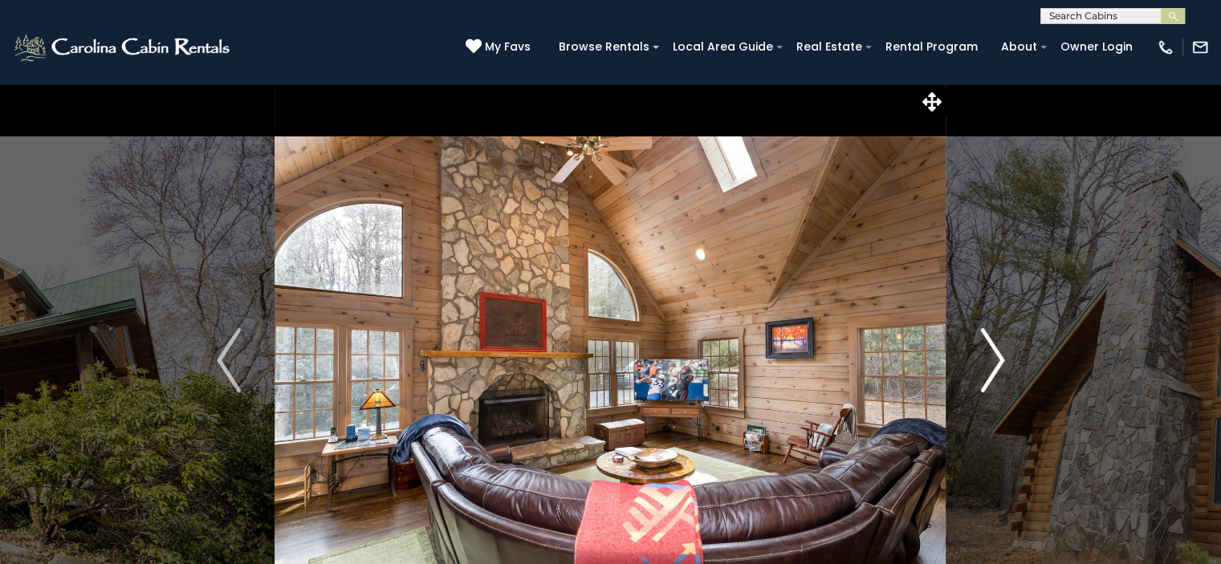
click at [987, 376] on img "Next" at bounding box center [992, 360] width 24 height 64
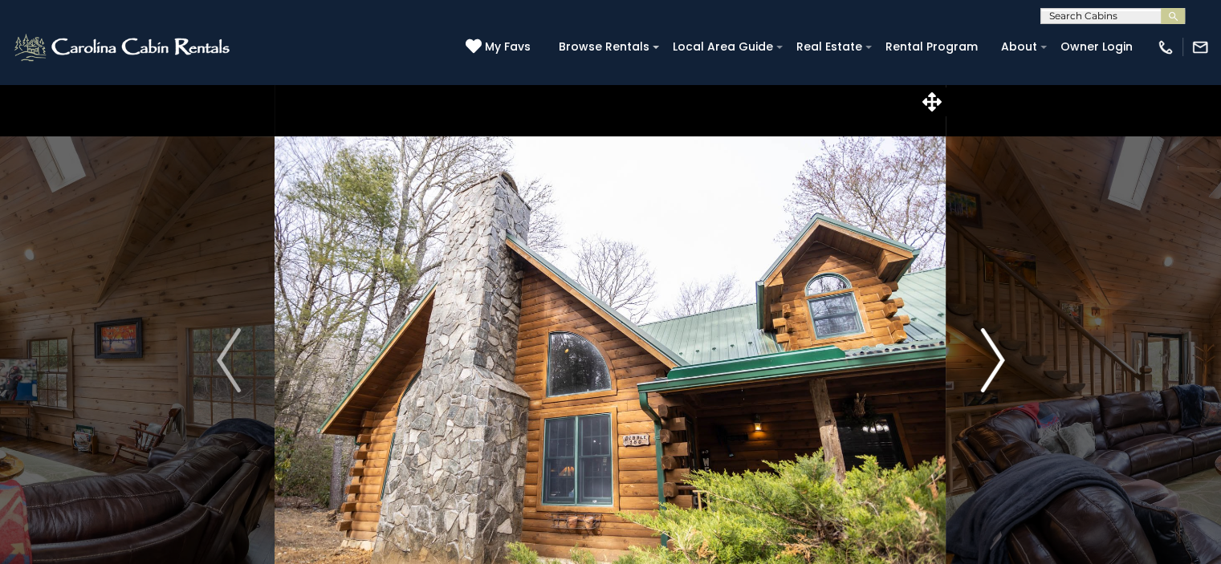
click at [987, 376] on img "Next" at bounding box center [992, 360] width 24 height 64
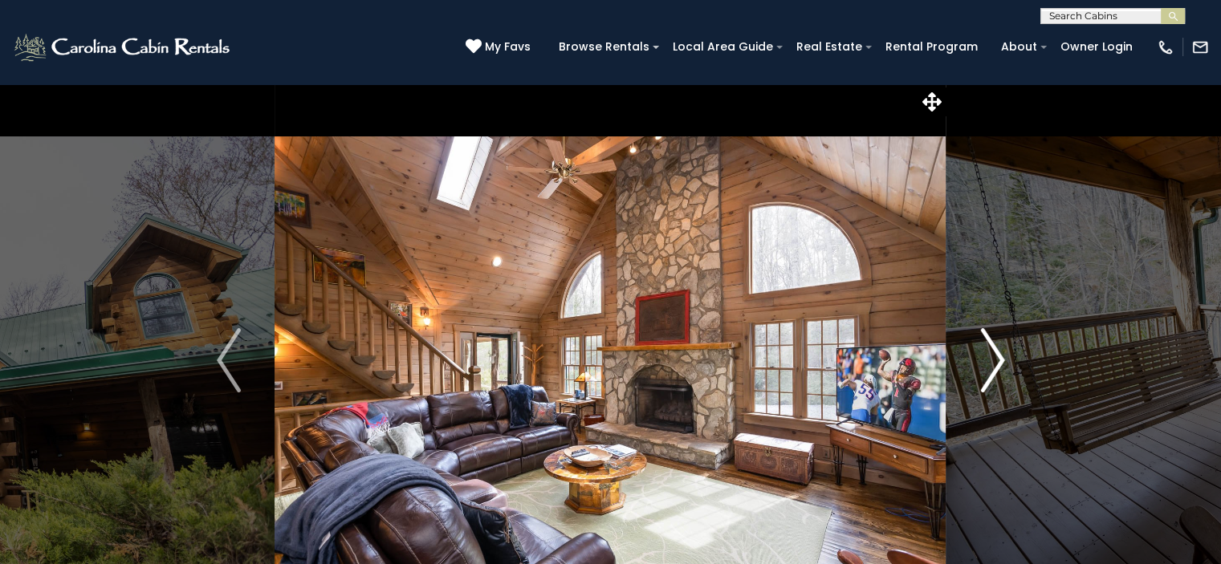
click at [987, 376] on img "Next" at bounding box center [992, 360] width 24 height 64
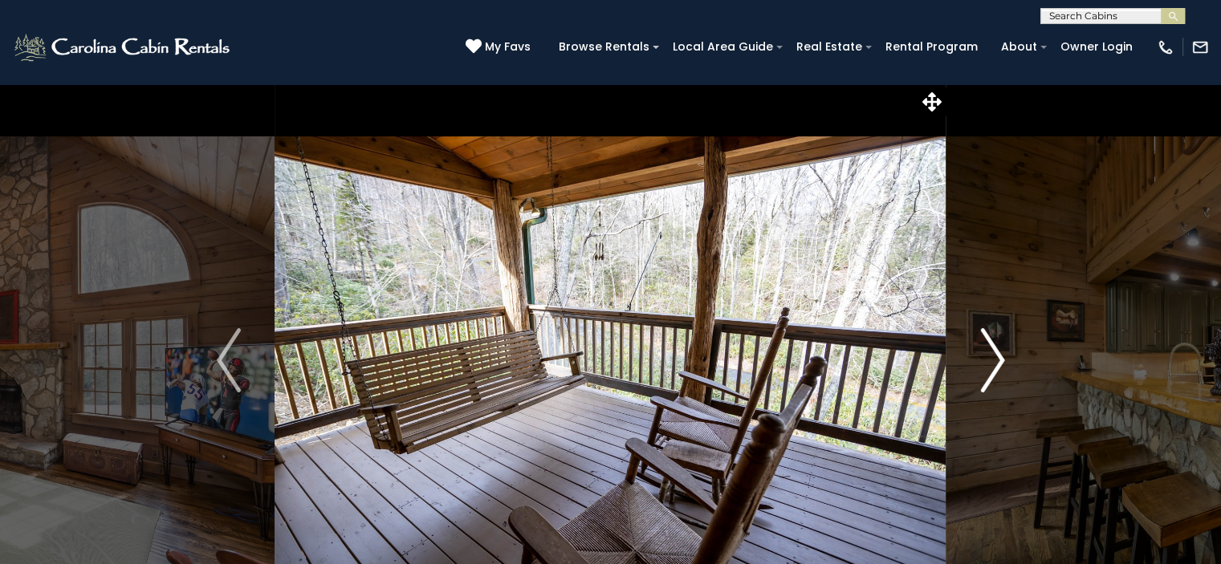
click at [999, 364] on img "Next" at bounding box center [992, 360] width 24 height 64
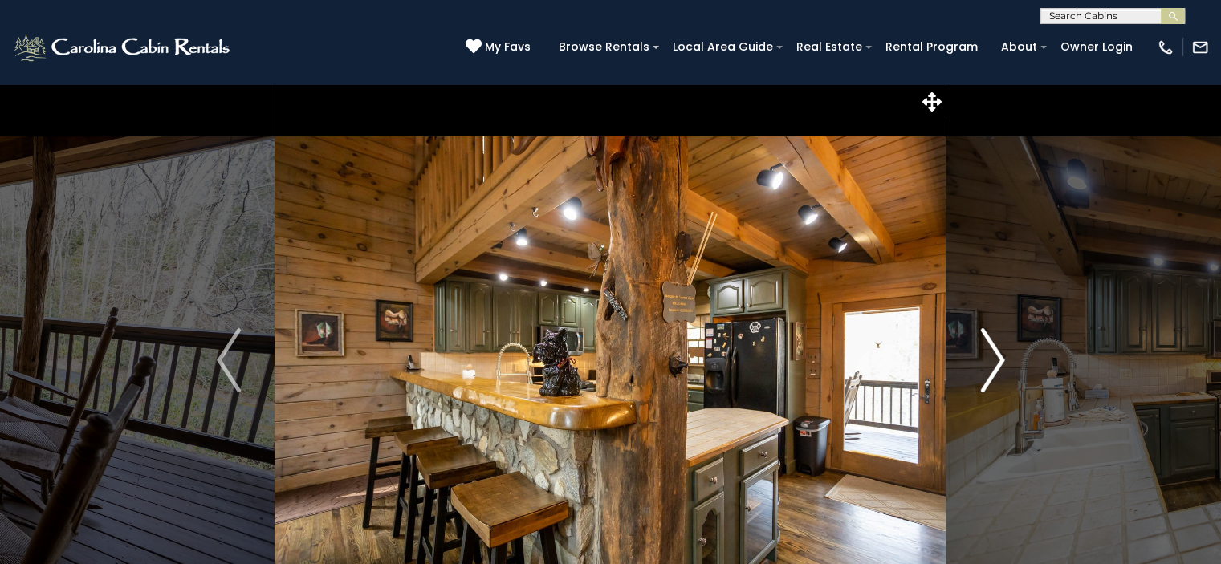
click at [992, 361] on img "Next" at bounding box center [992, 360] width 24 height 64
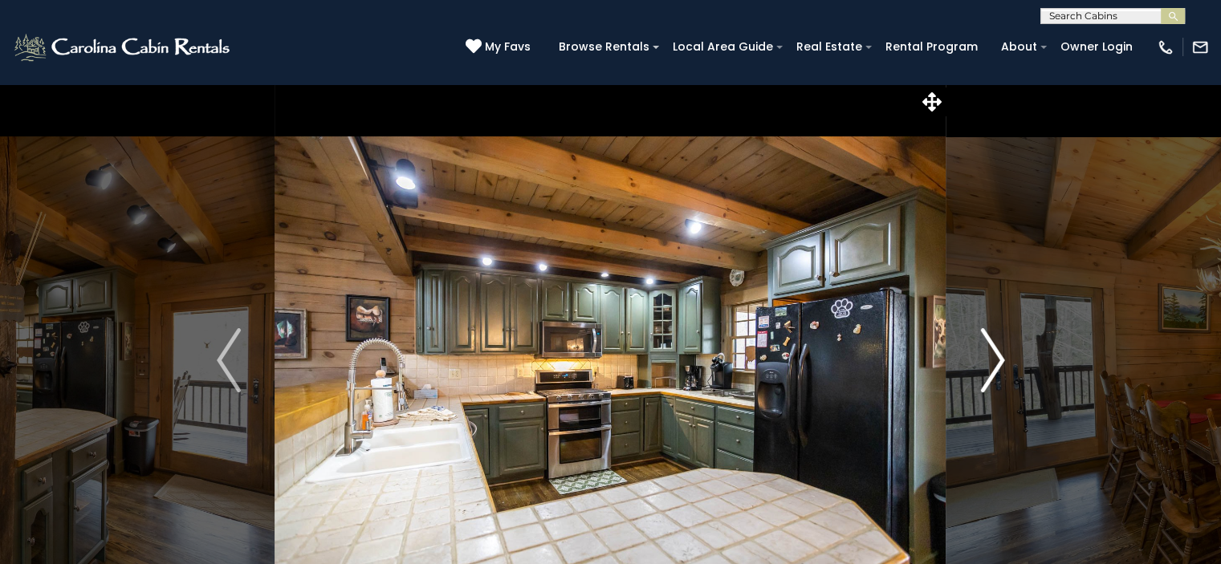
click at [992, 361] on img "Next" at bounding box center [992, 360] width 24 height 64
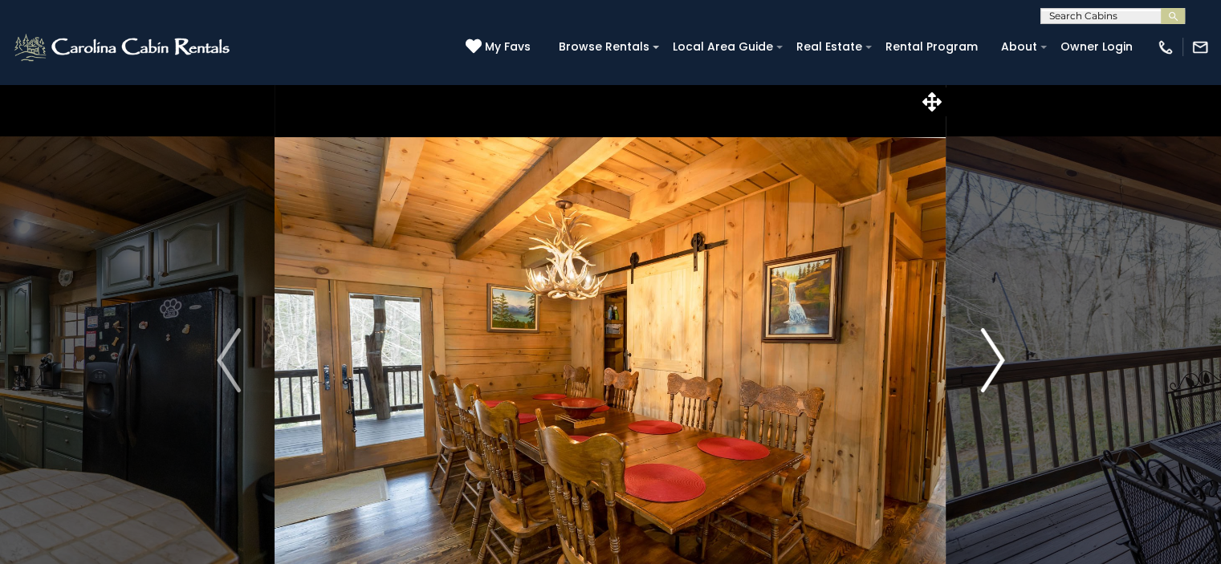
click at [992, 360] on img "Next" at bounding box center [992, 360] width 24 height 64
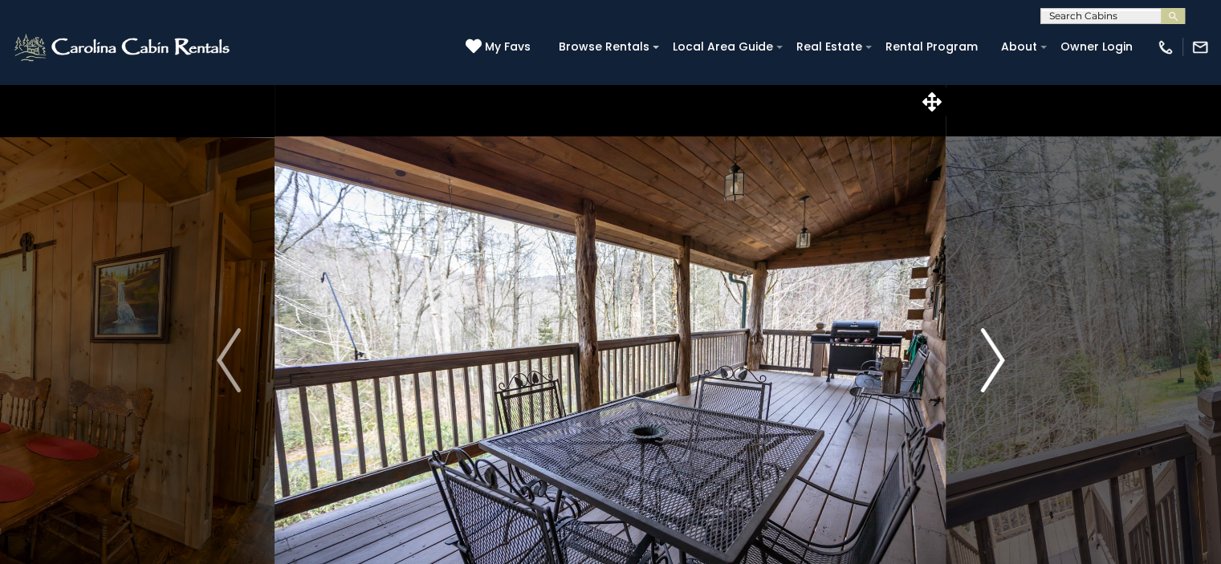
click at [992, 356] on img "Next" at bounding box center [992, 360] width 24 height 64
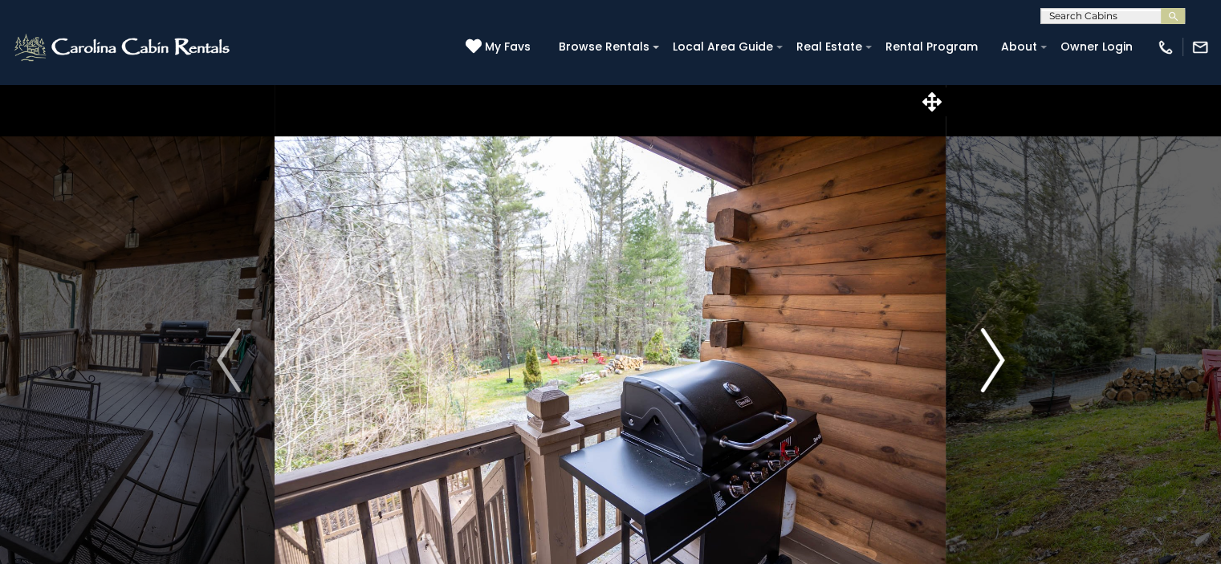
click at [992, 356] on img "Next" at bounding box center [992, 360] width 24 height 64
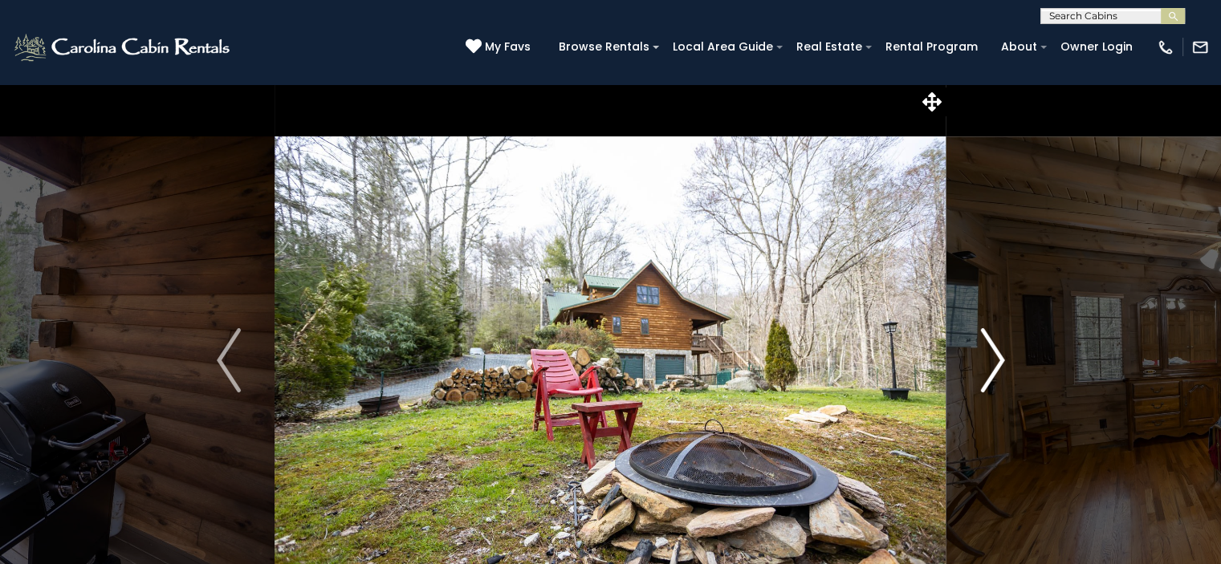
click at [992, 356] on img "Next" at bounding box center [992, 360] width 24 height 64
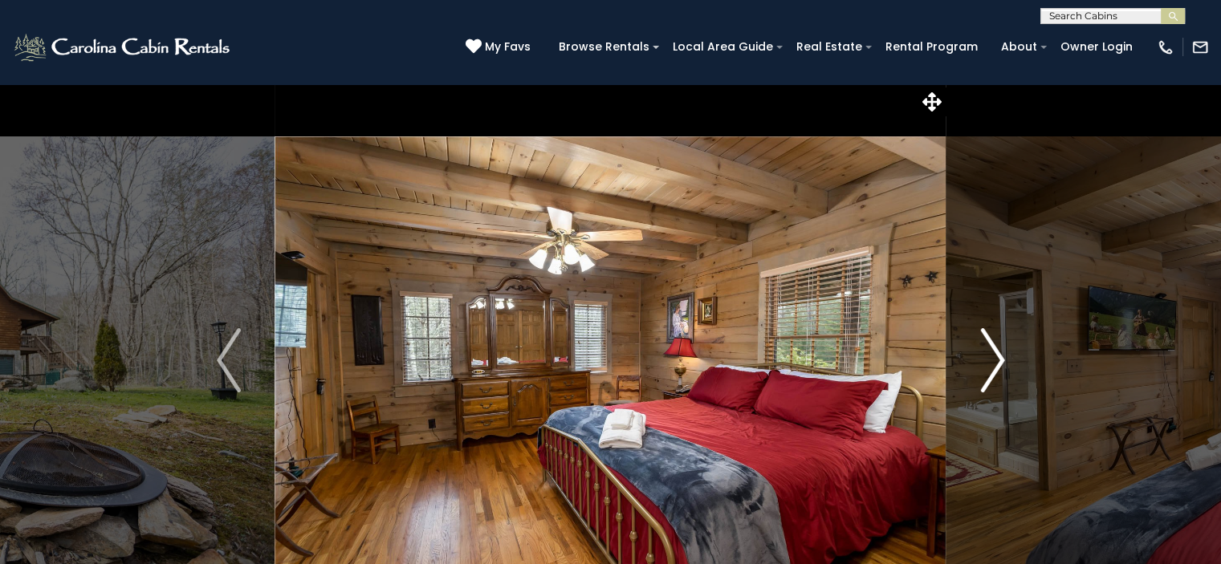
click at [992, 356] on img "Next" at bounding box center [992, 360] width 24 height 64
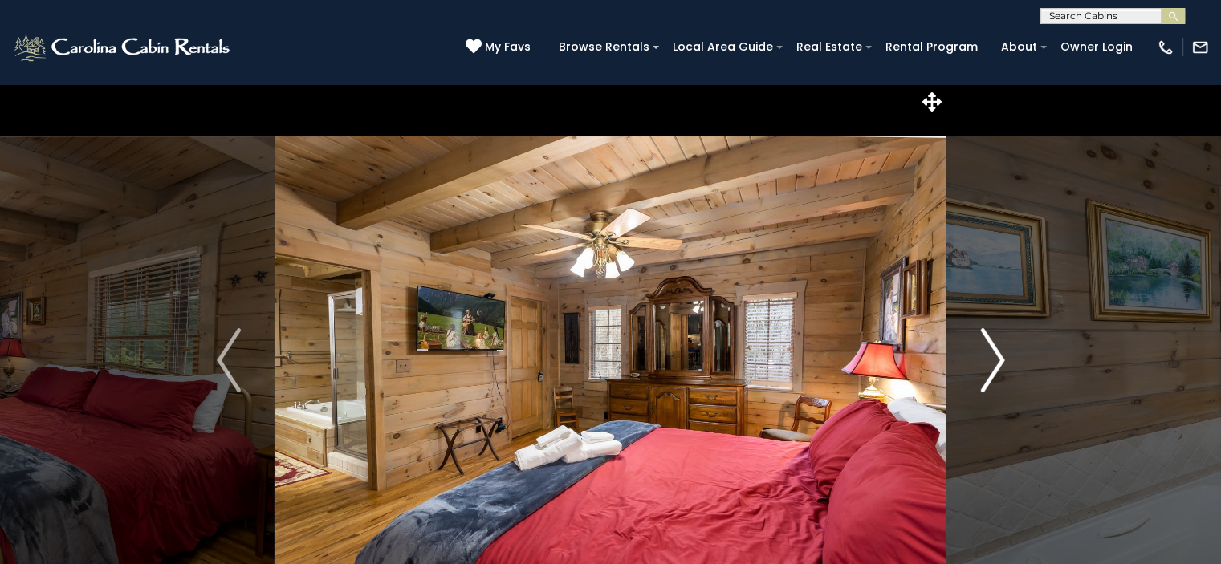
click at [997, 355] on img "Next" at bounding box center [992, 360] width 24 height 64
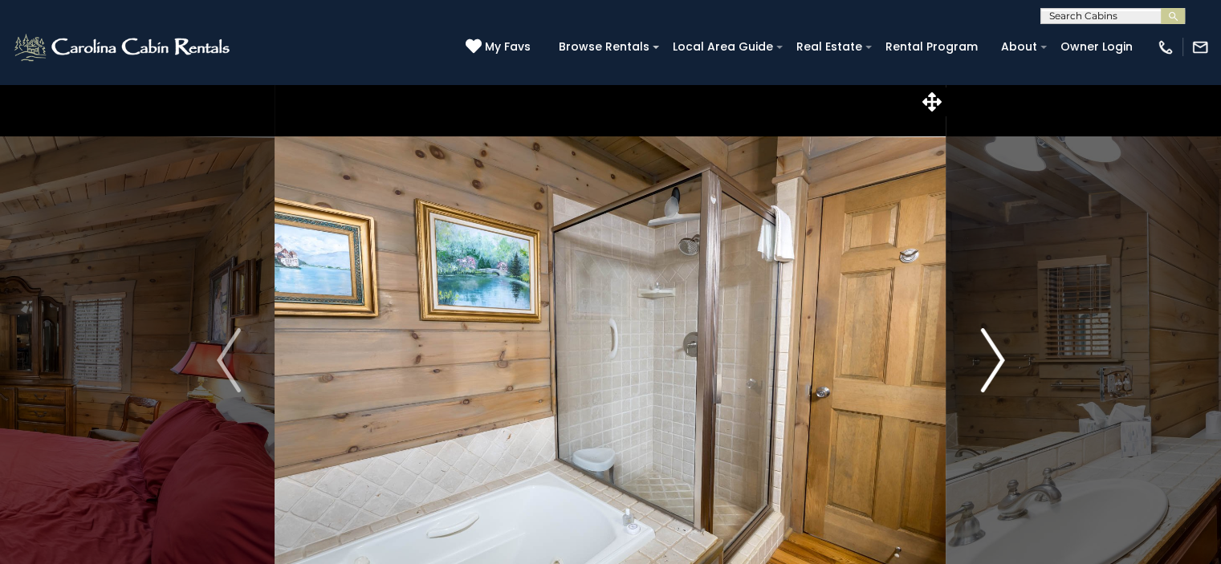
click at [997, 355] on img "Next" at bounding box center [992, 360] width 24 height 64
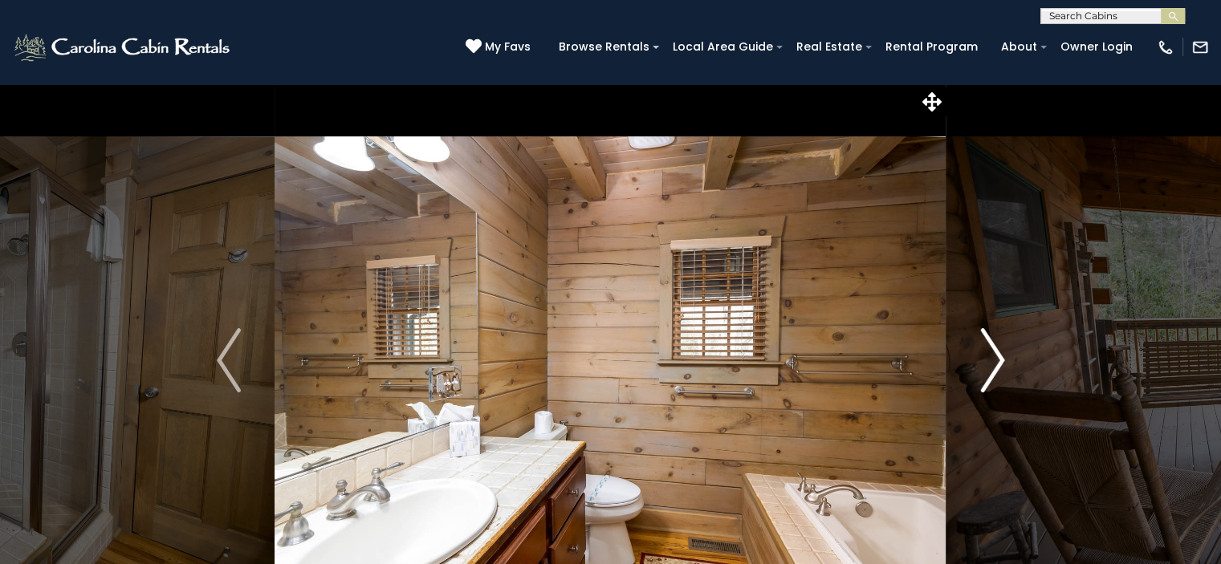
click at [997, 355] on img "Next" at bounding box center [992, 360] width 24 height 64
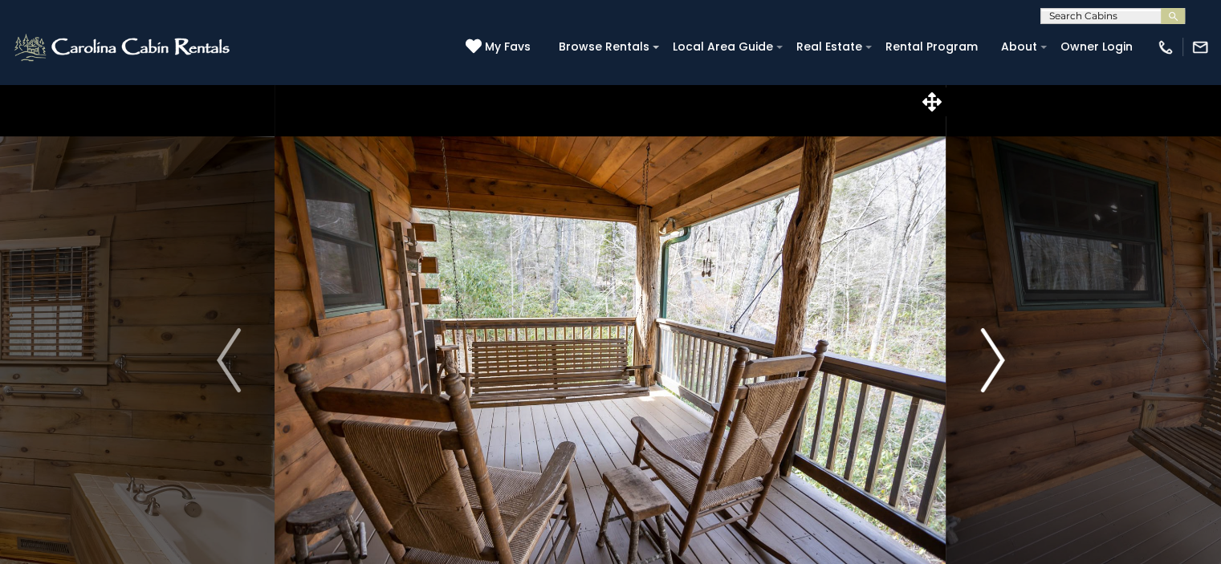
click at [997, 355] on img "Next" at bounding box center [992, 360] width 24 height 64
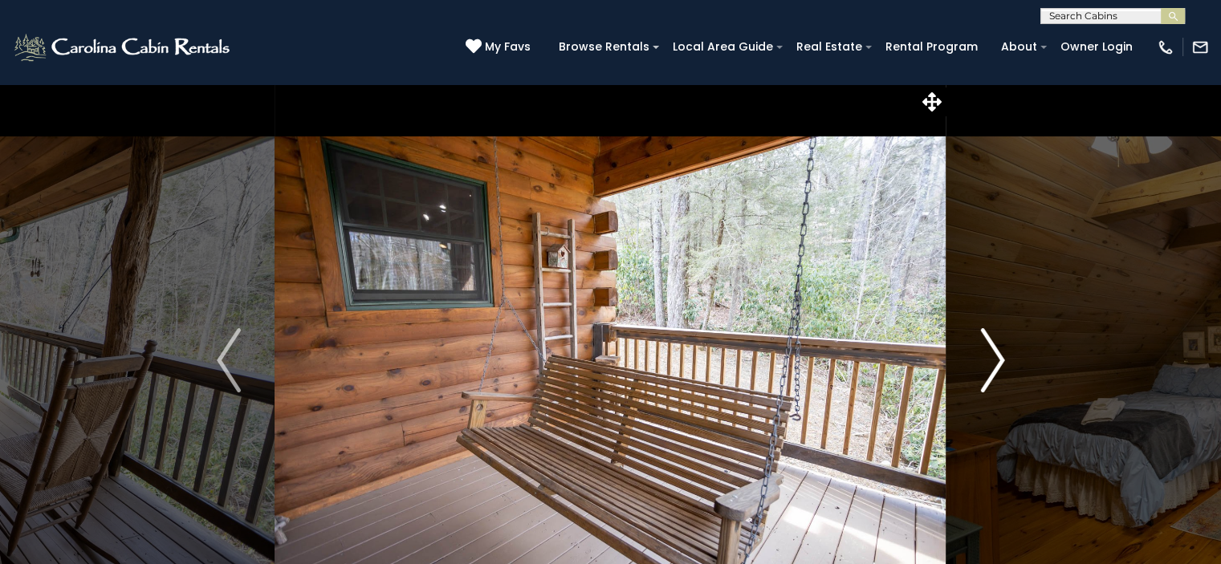
click at [997, 355] on img "Next" at bounding box center [992, 360] width 24 height 64
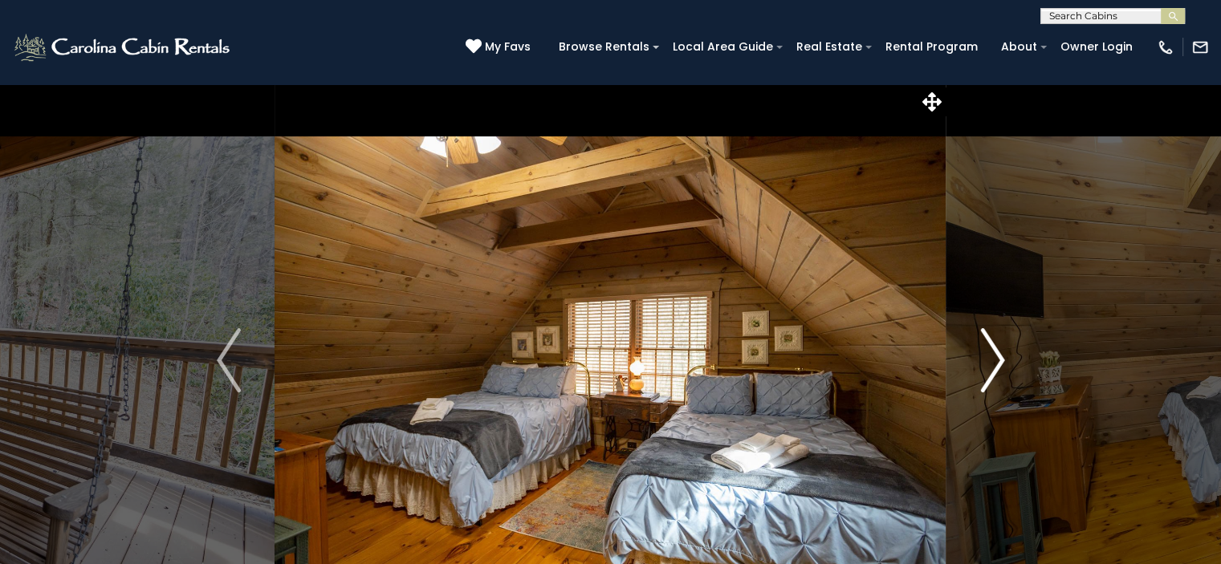
click at [997, 355] on img "Next" at bounding box center [992, 360] width 24 height 64
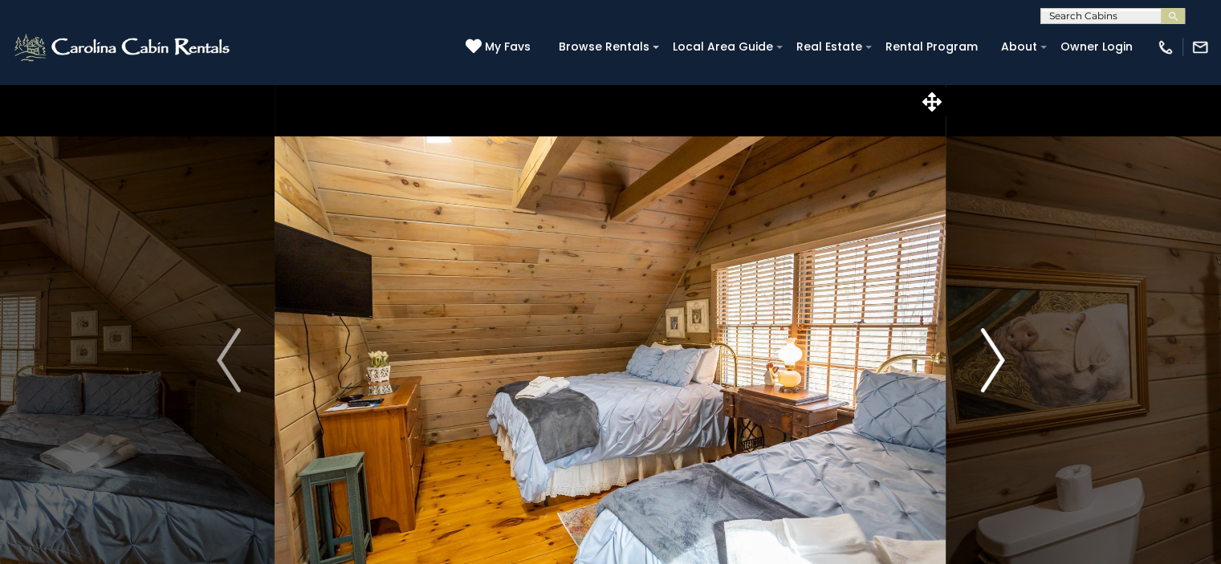
click at [997, 355] on img "Next" at bounding box center [992, 360] width 24 height 64
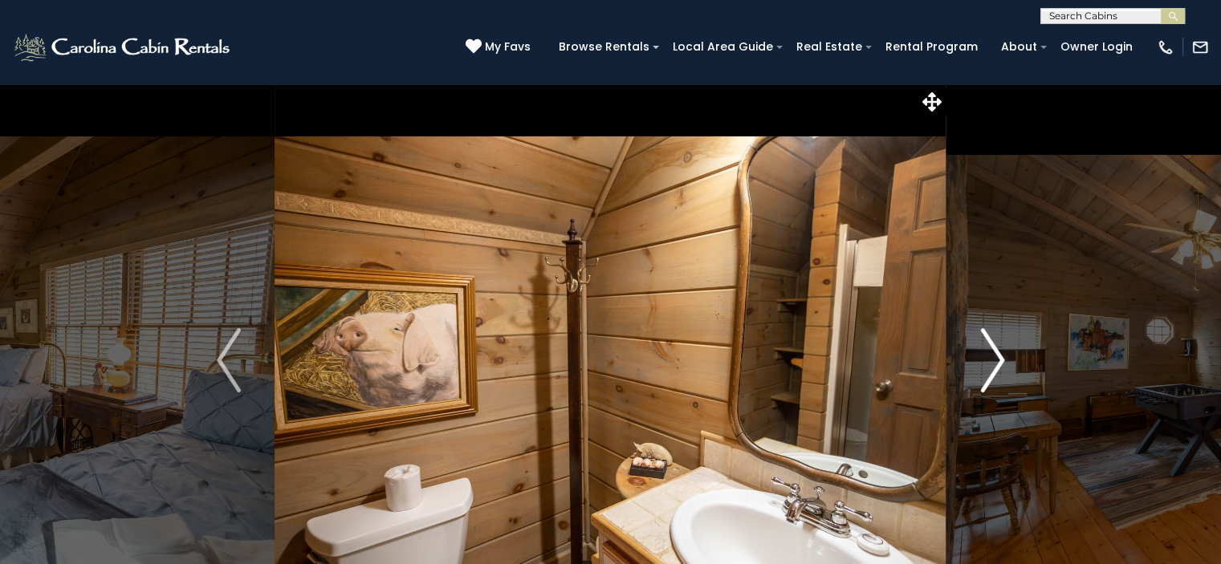
click at [997, 355] on img "Next" at bounding box center [992, 360] width 24 height 64
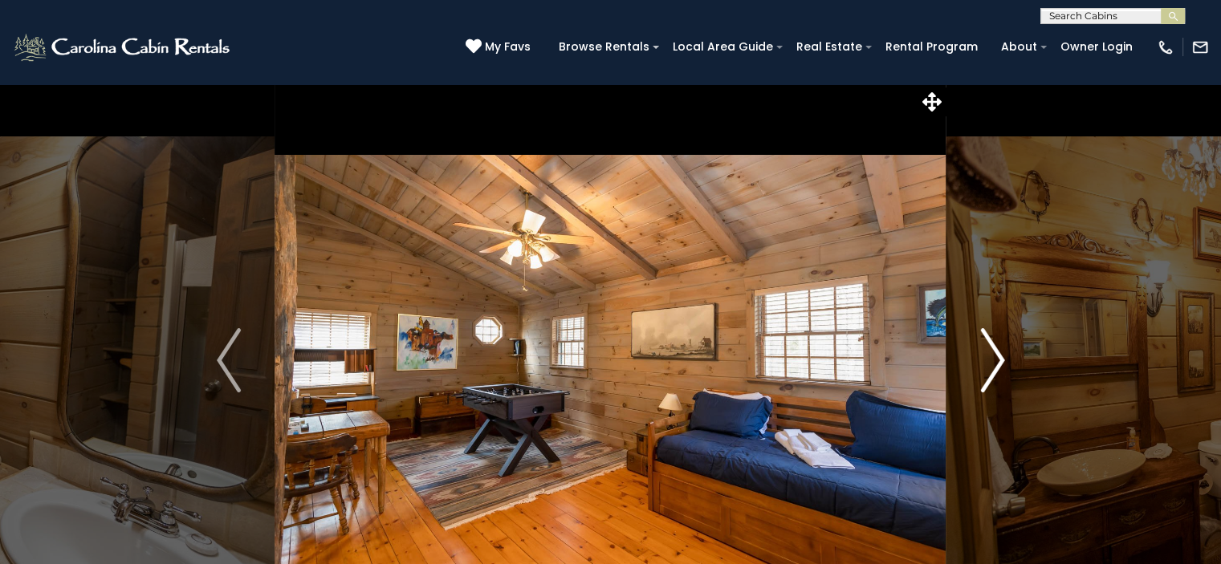
click at [997, 355] on img "Next" at bounding box center [992, 360] width 24 height 64
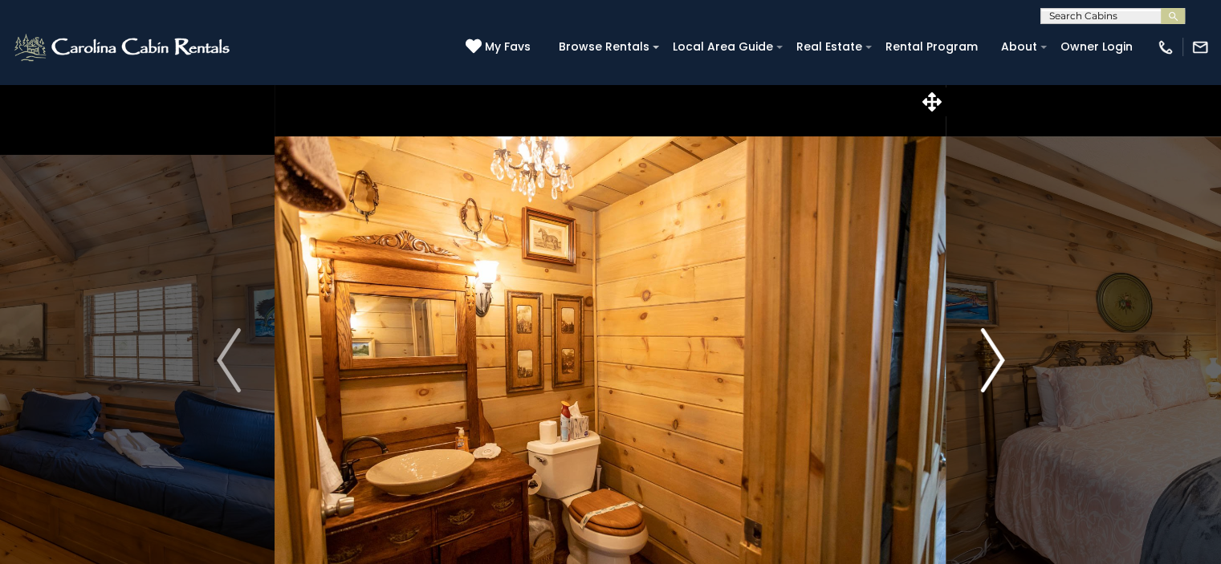
click at [997, 355] on img "Next" at bounding box center [992, 360] width 24 height 64
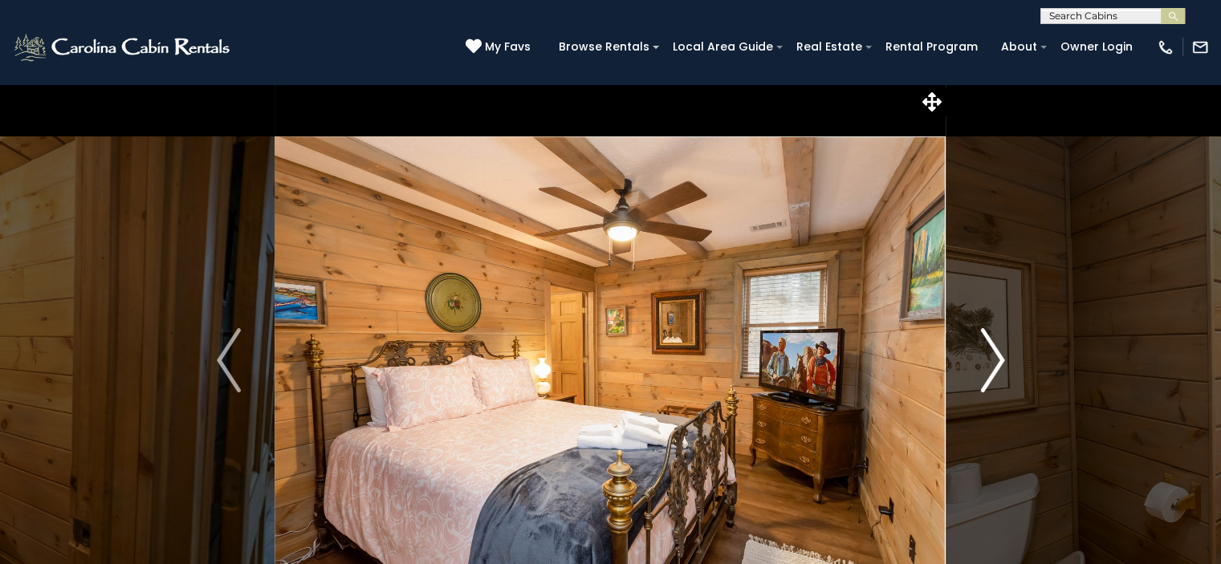
click at [1001, 356] on img "Next" at bounding box center [992, 360] width 24 height 64
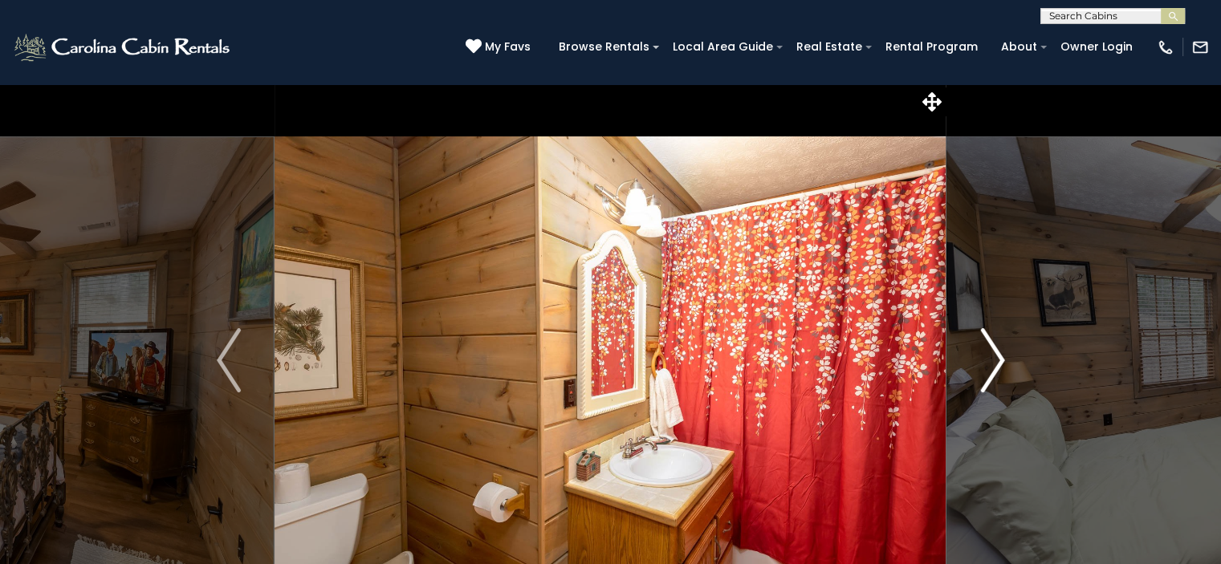
click at [1001, 356] on img "Next" at bounding box center [992, 360] width 24 height 64
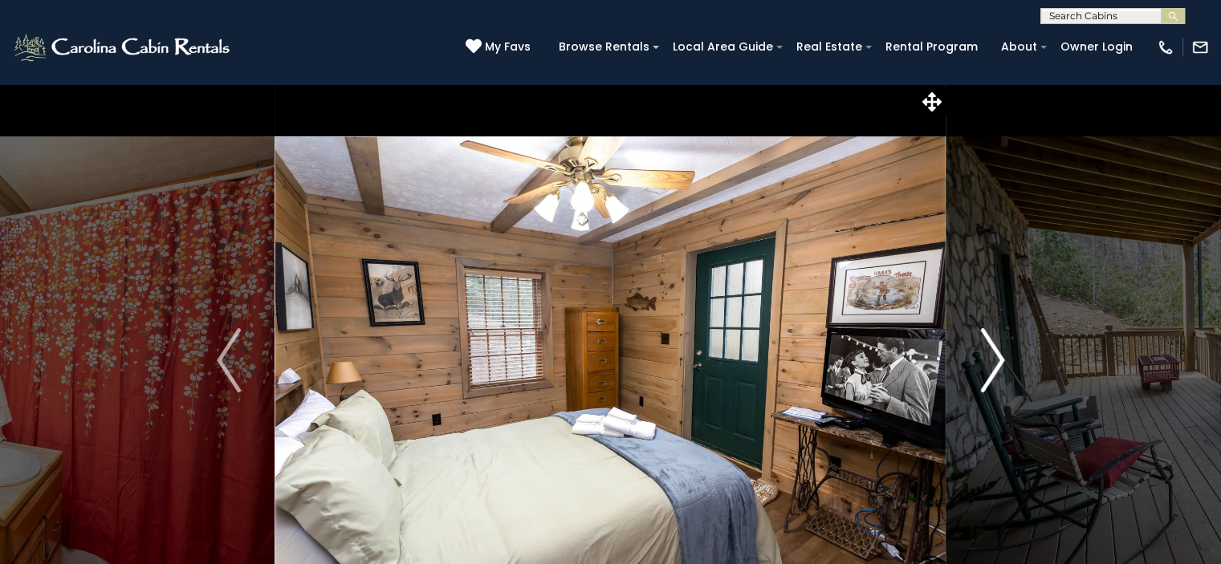
click at [1001, 357] on img "Next" at bounding box center [992, 360] width 24 height 64
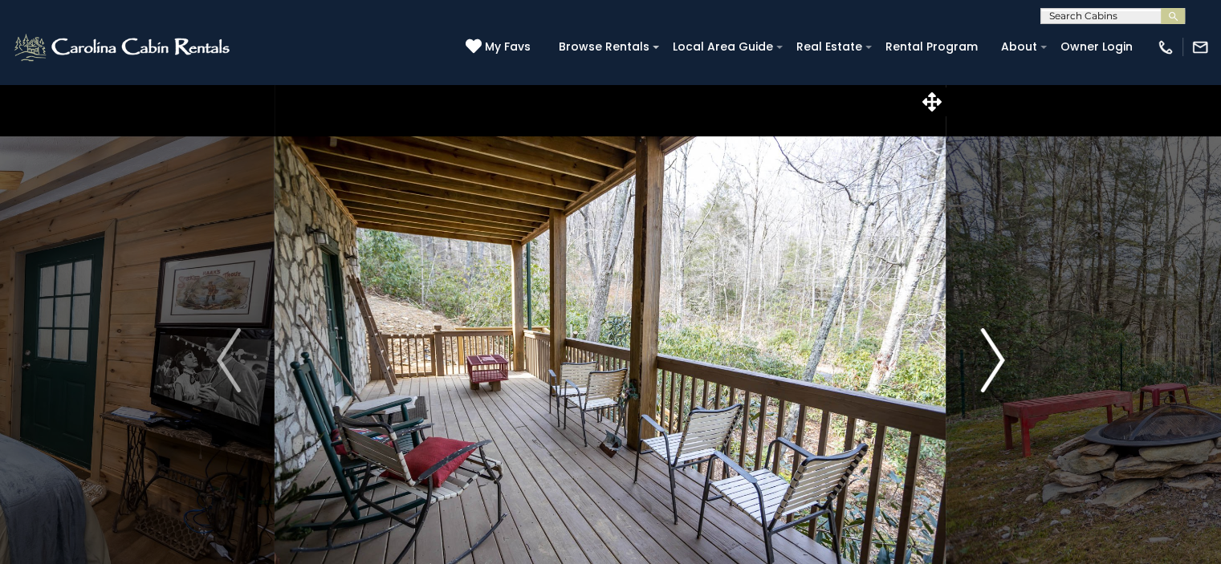
click at [1001, 357] on img "Next" at bounding box center [992, 360] width 24 height 64
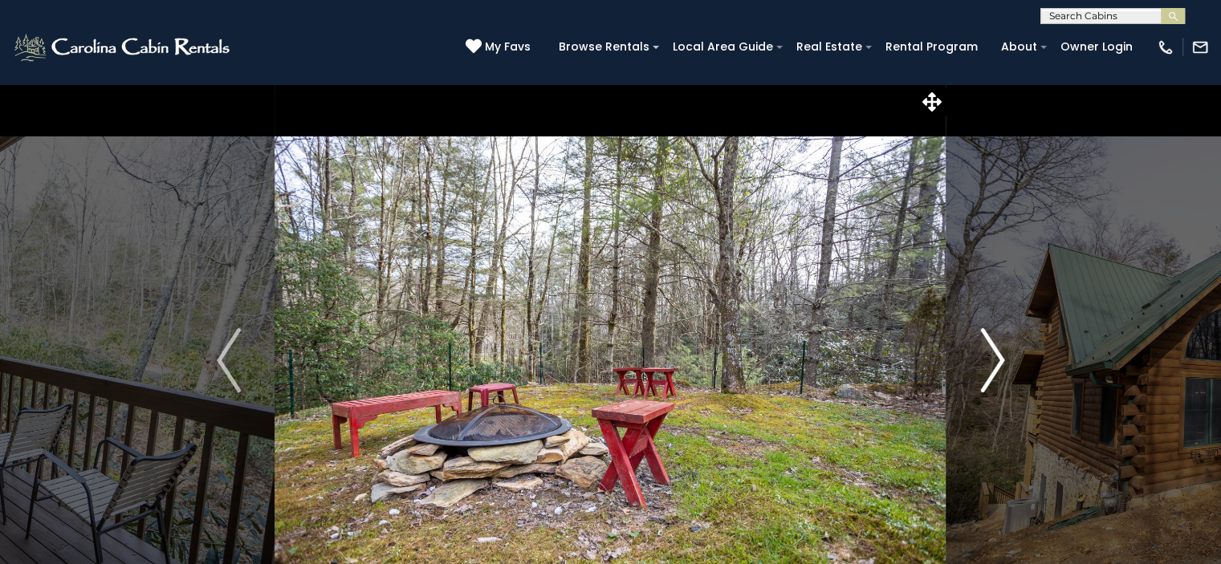
click at [1001, 357] on img "Next" at bounding box center [992, 360] width 24 height 64
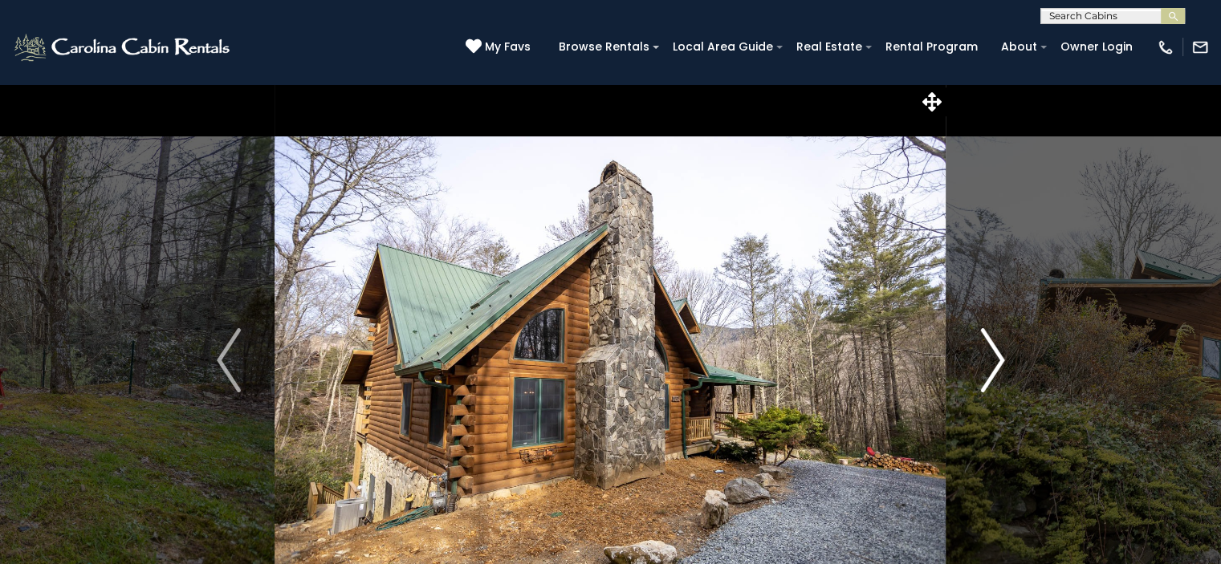
click at [1001, 357] on img "Next" at bounding box center [992, 360] width 24 height 64
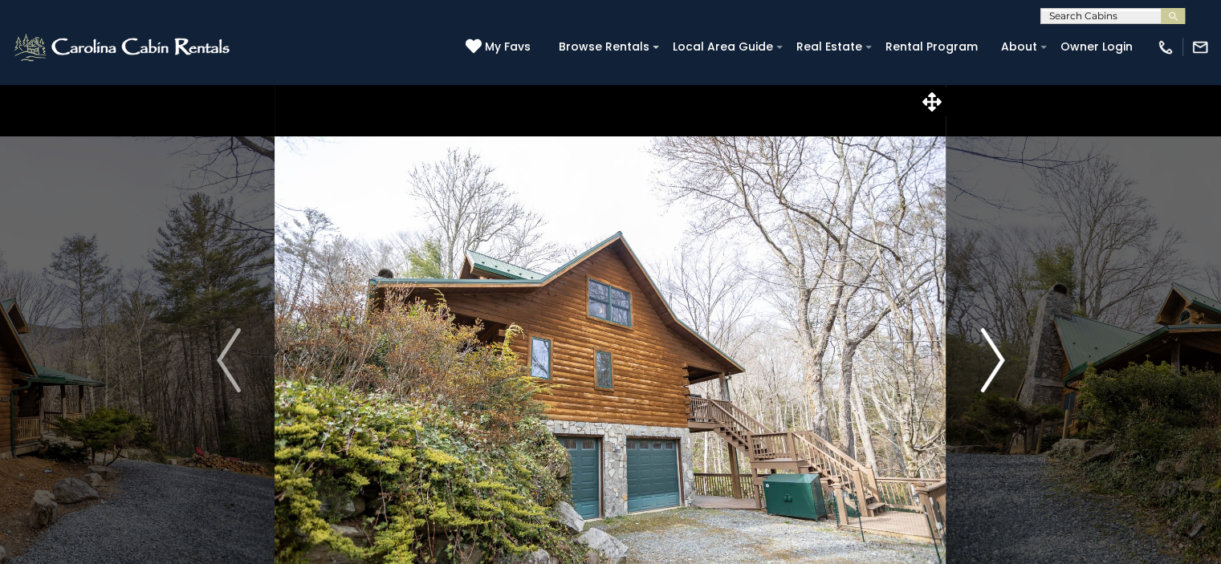
click at [1001, 357] on img "Next" at bounding box center [992, 360] width 24 height 64
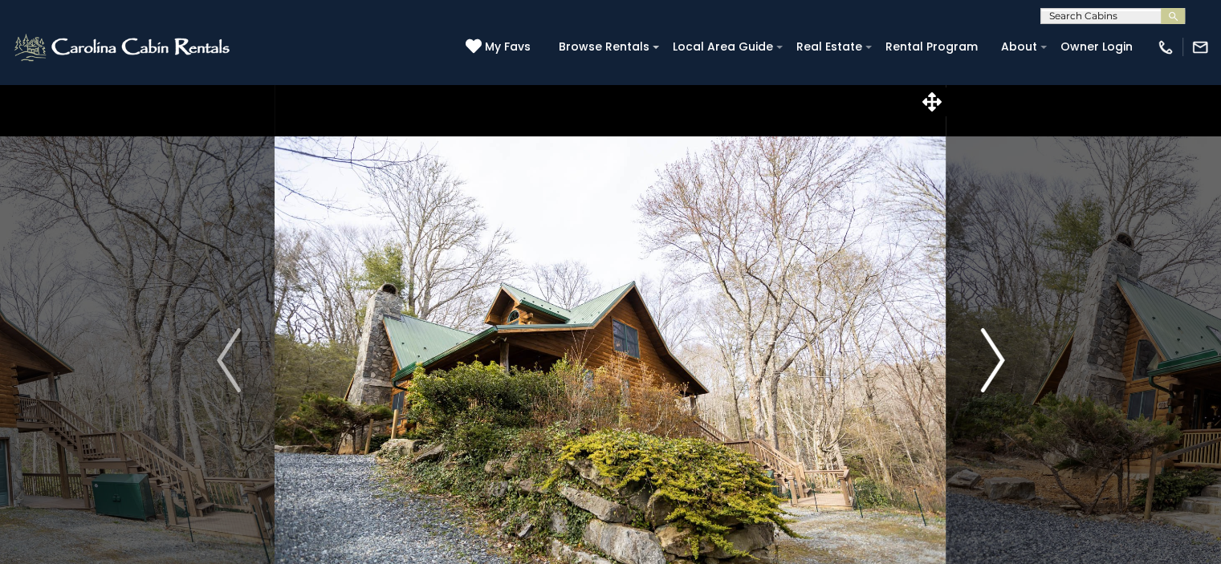
click at [1001, 357] on img "Next" at bounding box center [992, 360] width 24 height 64
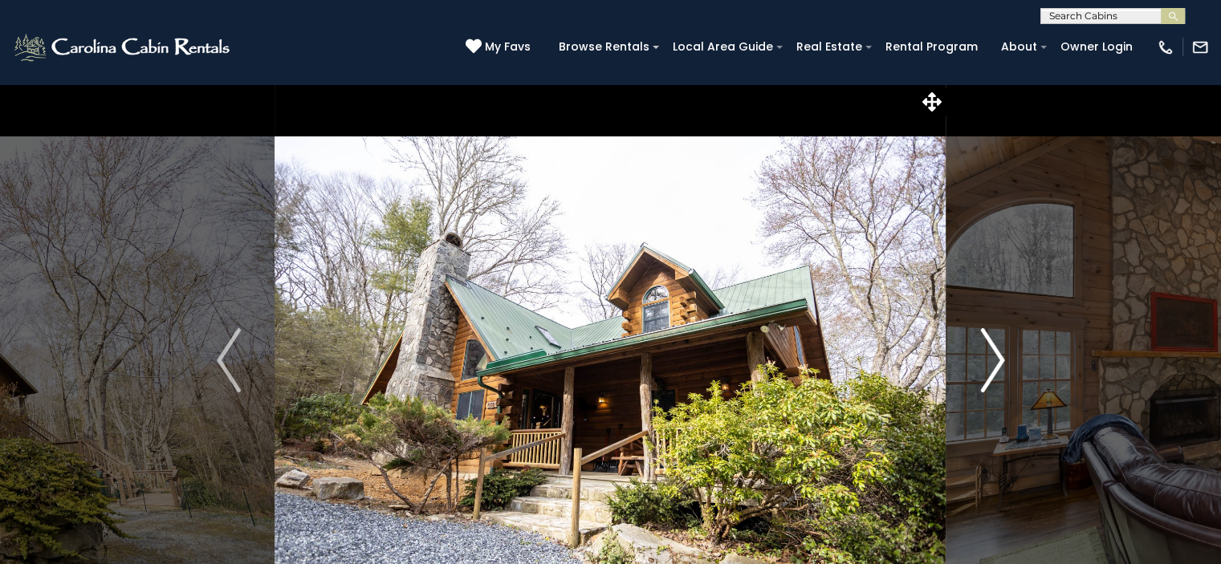
click at [1001, 357] on img "Next" at bounding box center [992, 360] width 24 height 64
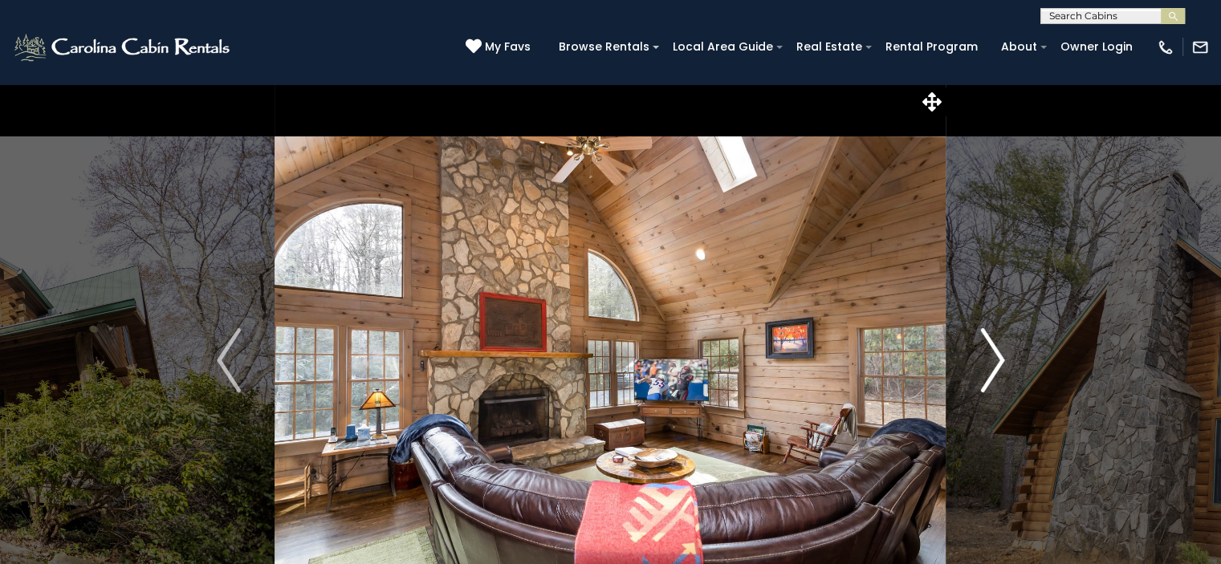
click at [1001, 357] on img "Next" at bounding box center [992, 360] width 24 height 64
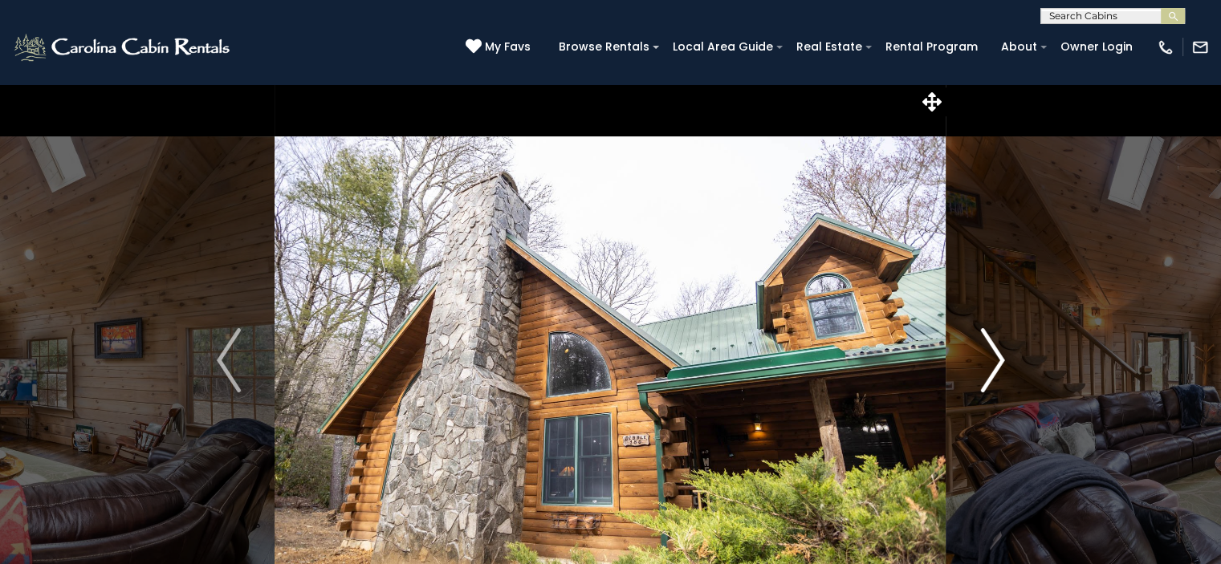
click at [1001, 357] on img "Next" at bounding box center [992, 360] width 24 height 64
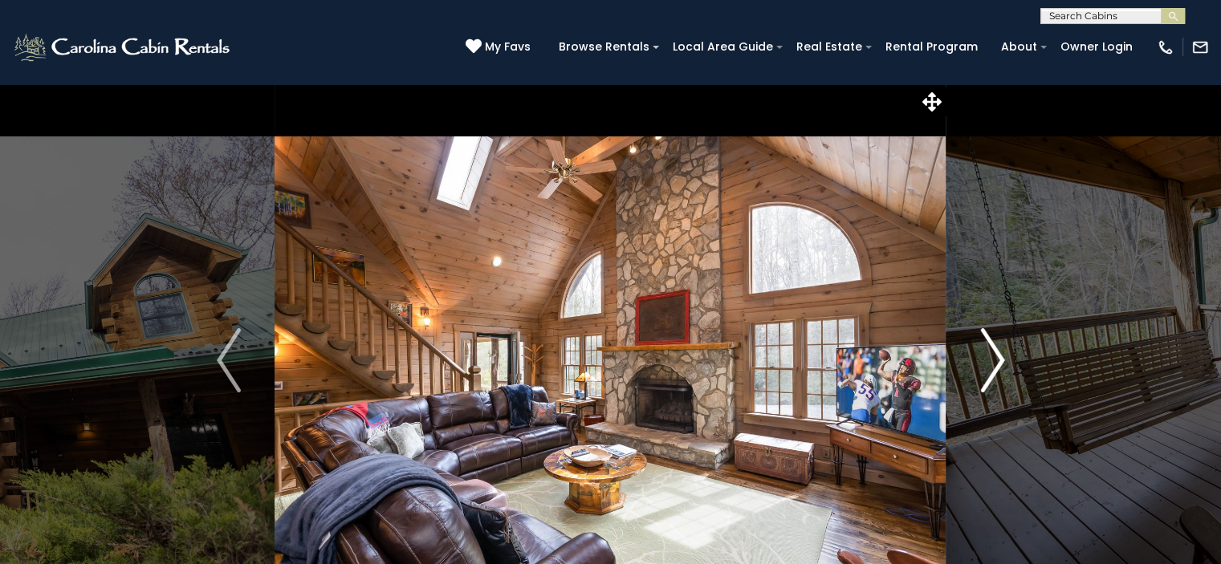
click at [1001, 354] on img "Next" at bounding box center [992, 360] width 24 height 64
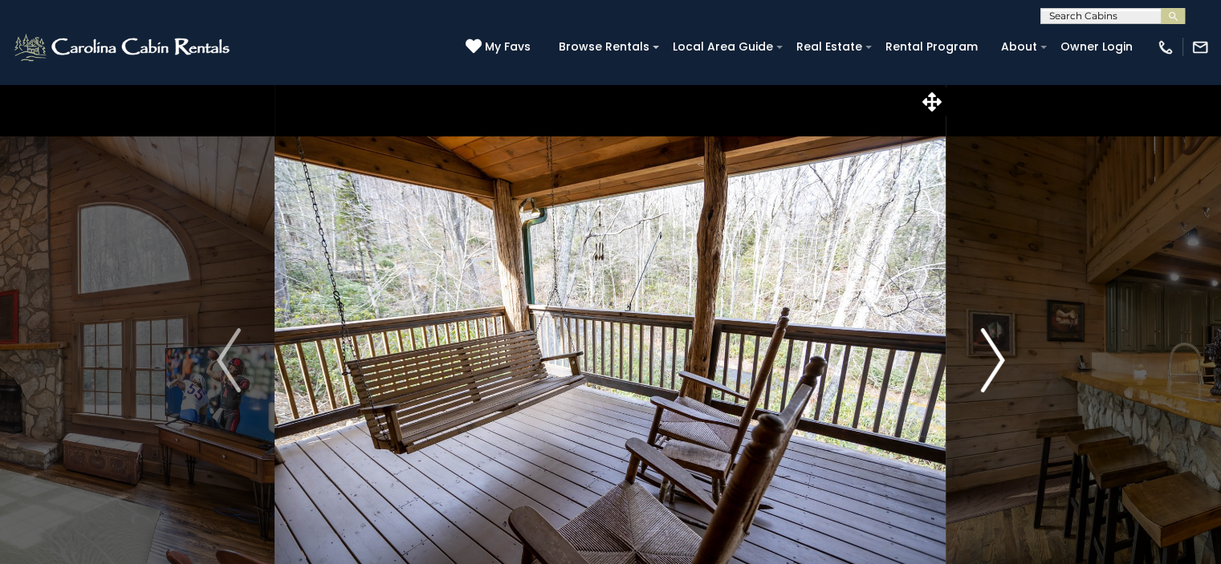
click at [1001, 354] on img "Next" at bounding box center [992, 360] width 24 height 64
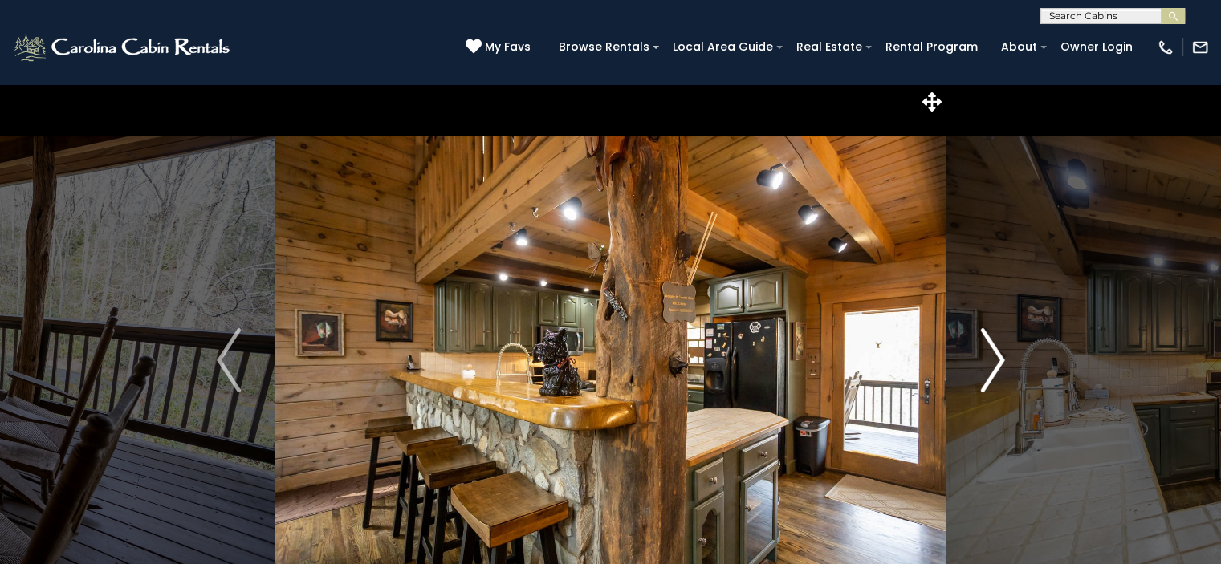
click at [1001, 354] on img "Next" at bounding box center [992, 360] width 24 height 64
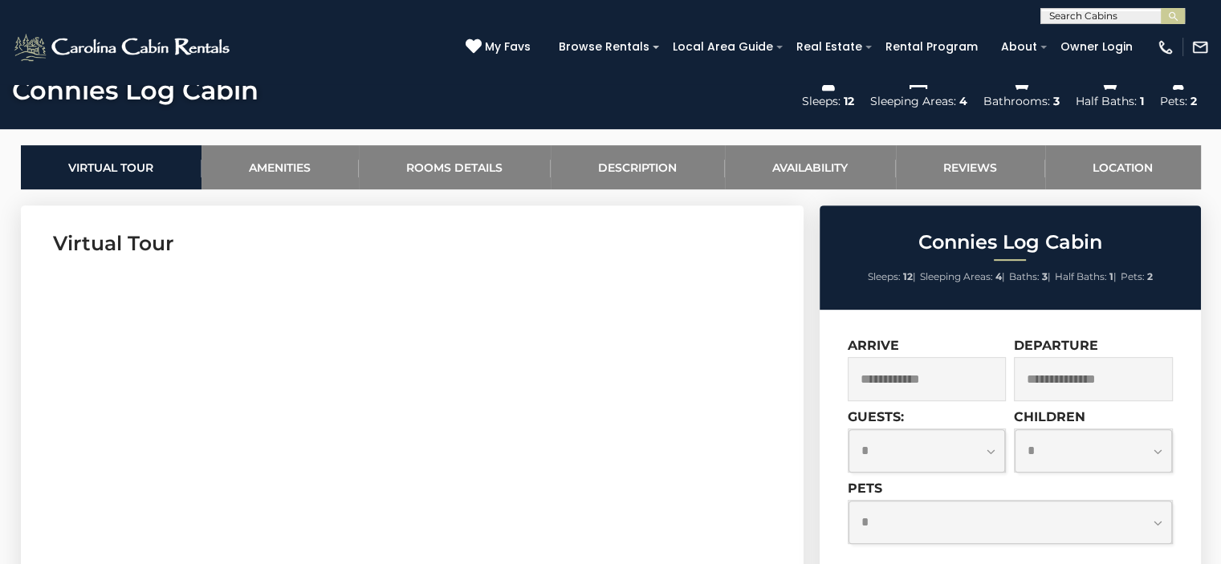
scroll to position [721, 0]
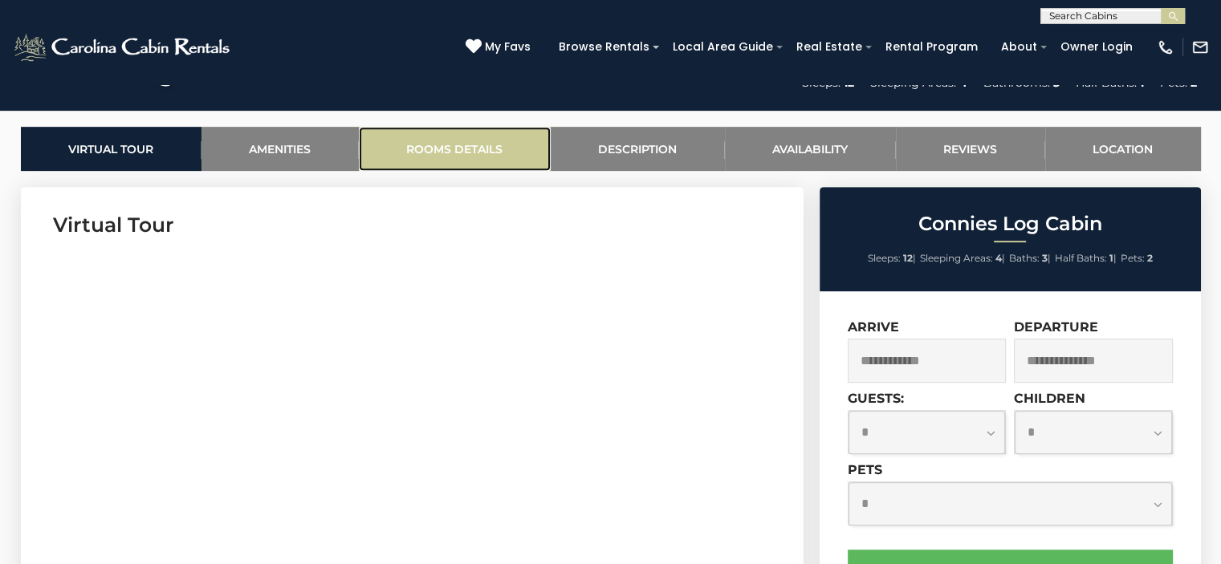
click at [488, 158] on link "Rooms Details" at bounding box center [455, 149] width 192 height 44
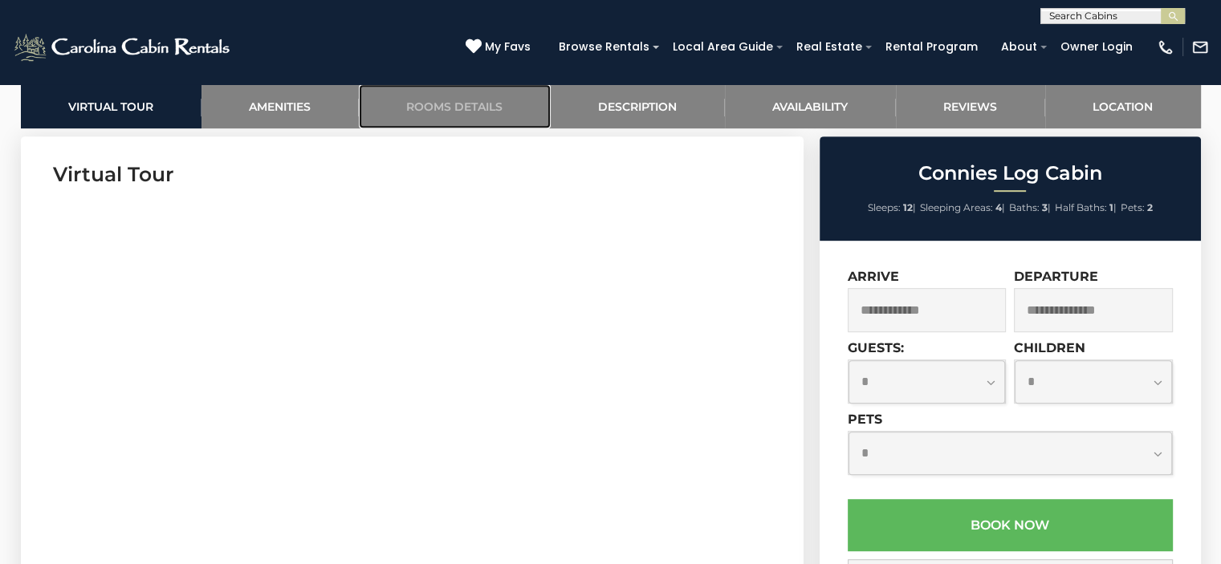
scroll to position [766, 0]
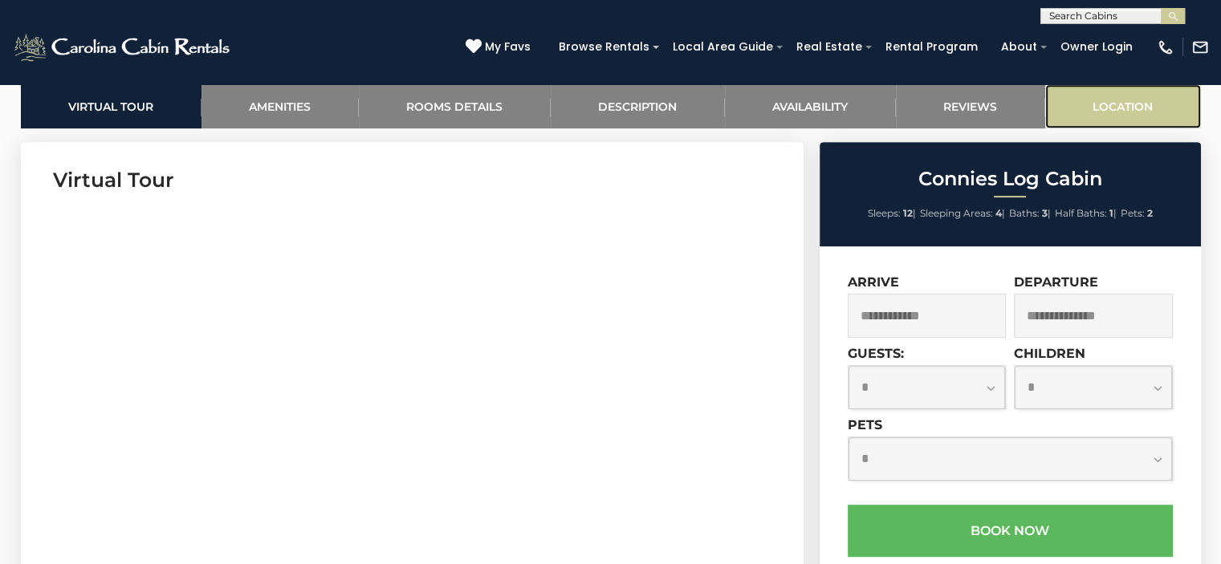
click at [1122, 105] on link "Location" at bounding box center [1123, 106] width 156 height 44
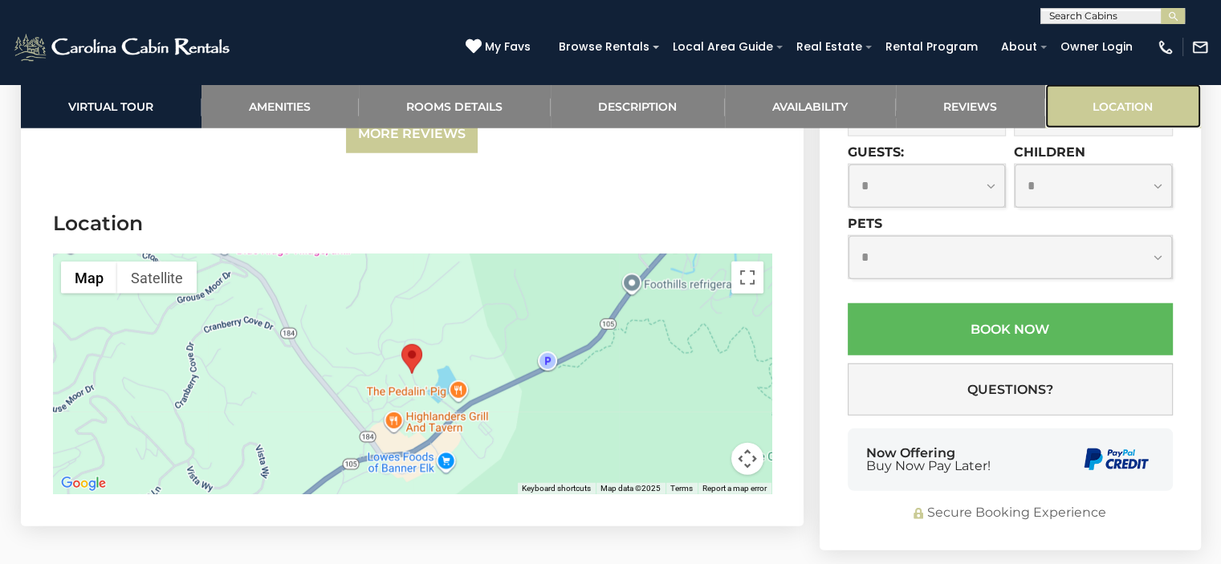
scroll to position [4261, 0]
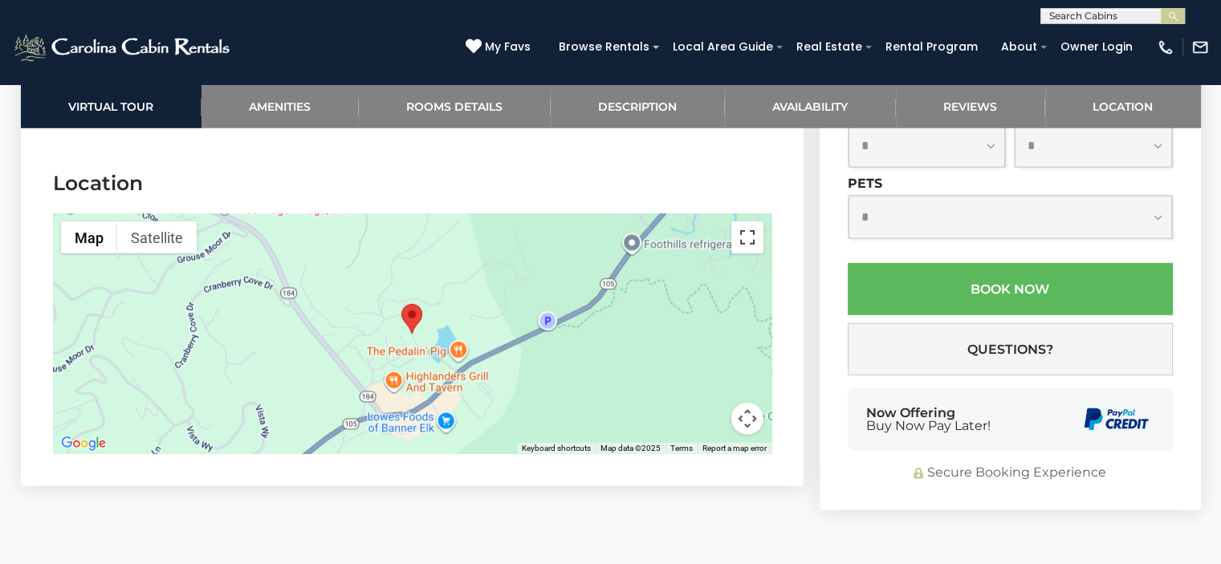
click at [743, 224] on button "Toggle fullscreen view" at bounding box center [747, 237] width 32 height 32
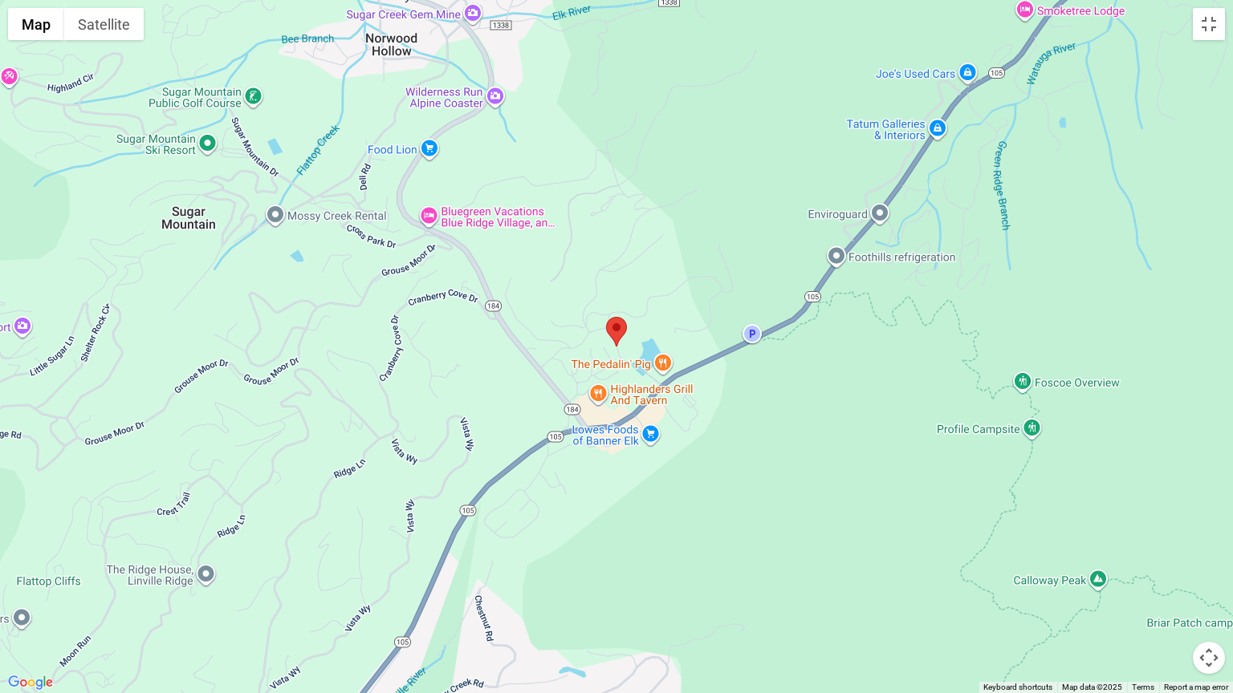
click at [854, 396] on div at bounding box center [616, 346] width 1233 height 693
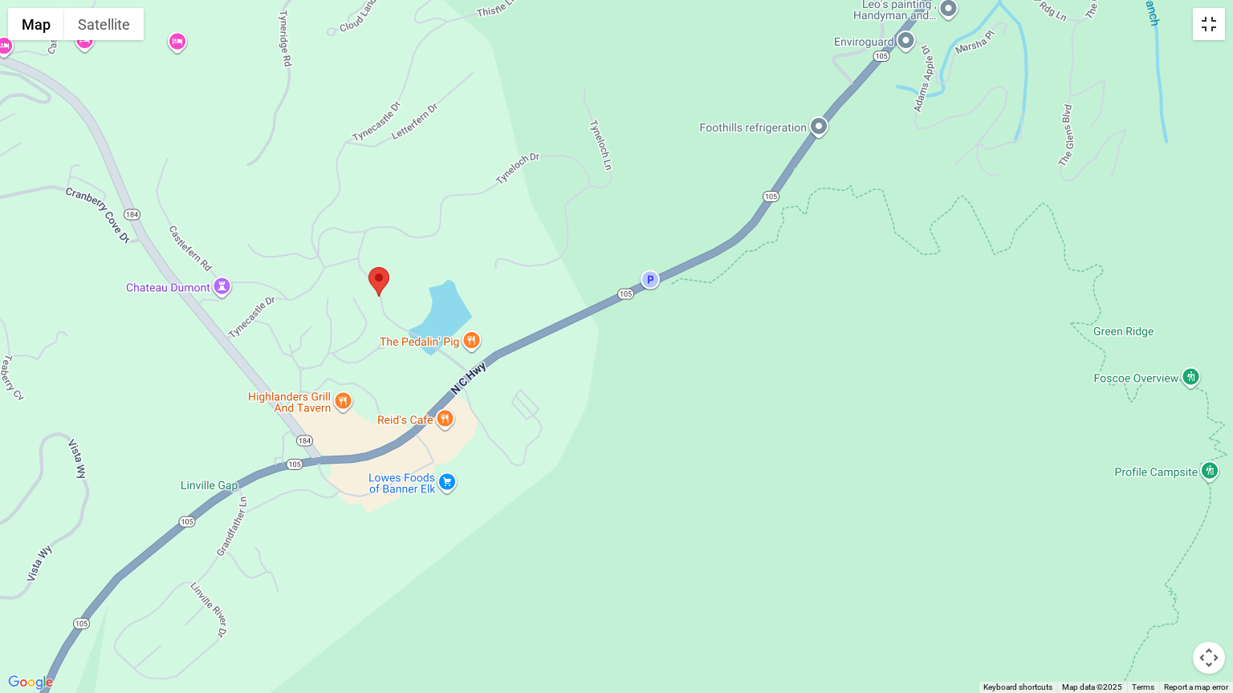
click at [1213, 28] on button "Toggle fullscreen view" at bounding box center [1208, 24] width 32 height 32
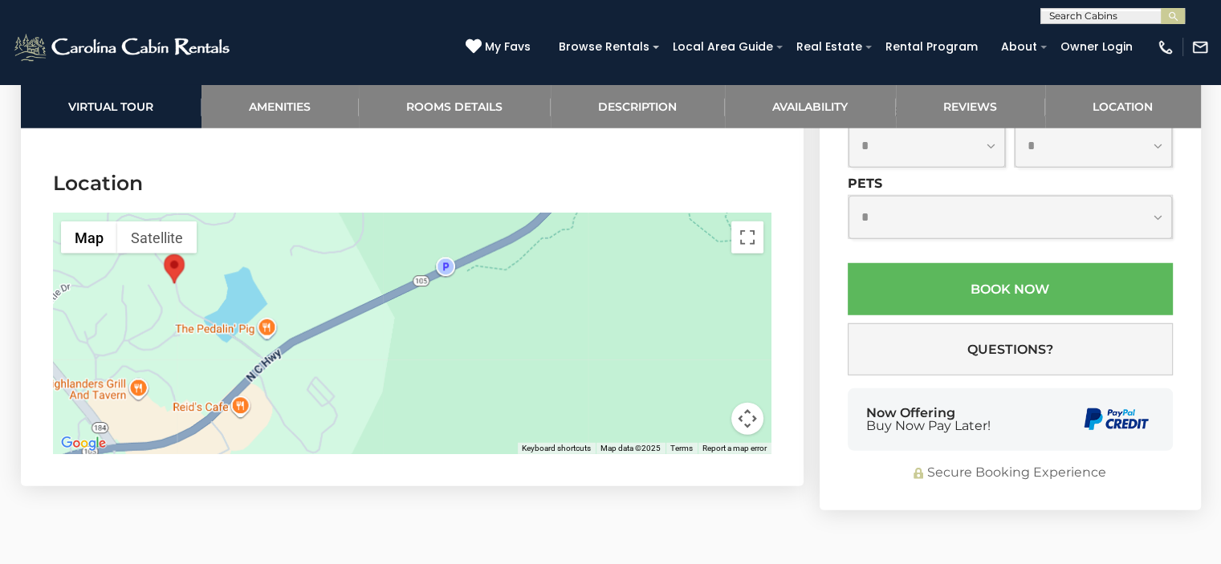
click at [444, 294] on div at bounding box center [412, 333] width 718 height 241
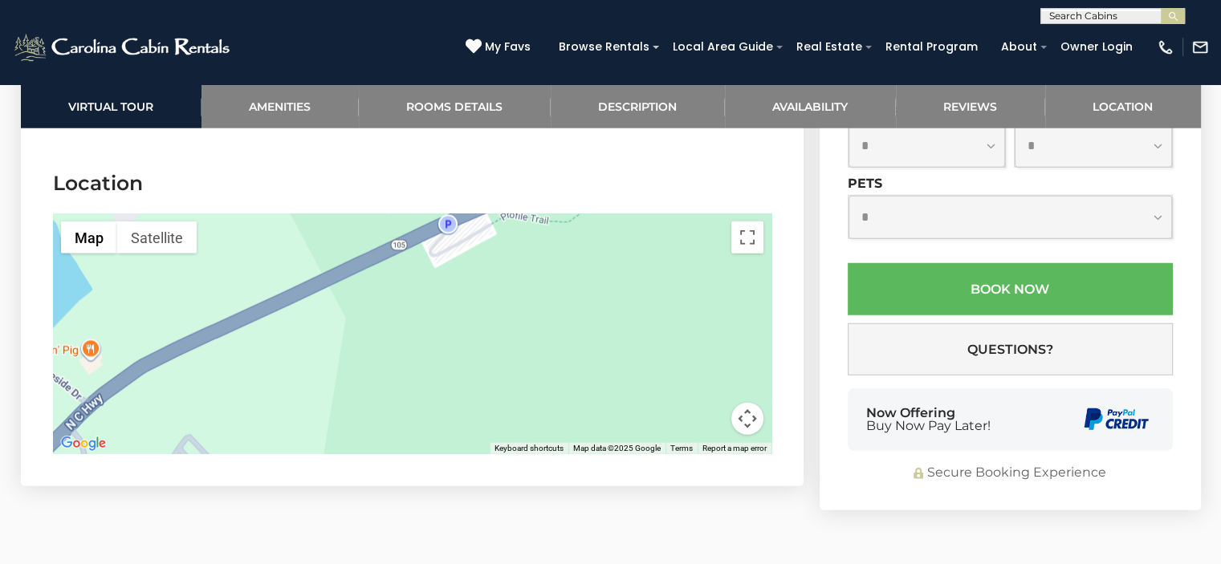
click at [444, 294] on div at bounding box center [412, 333] width 718 height 241
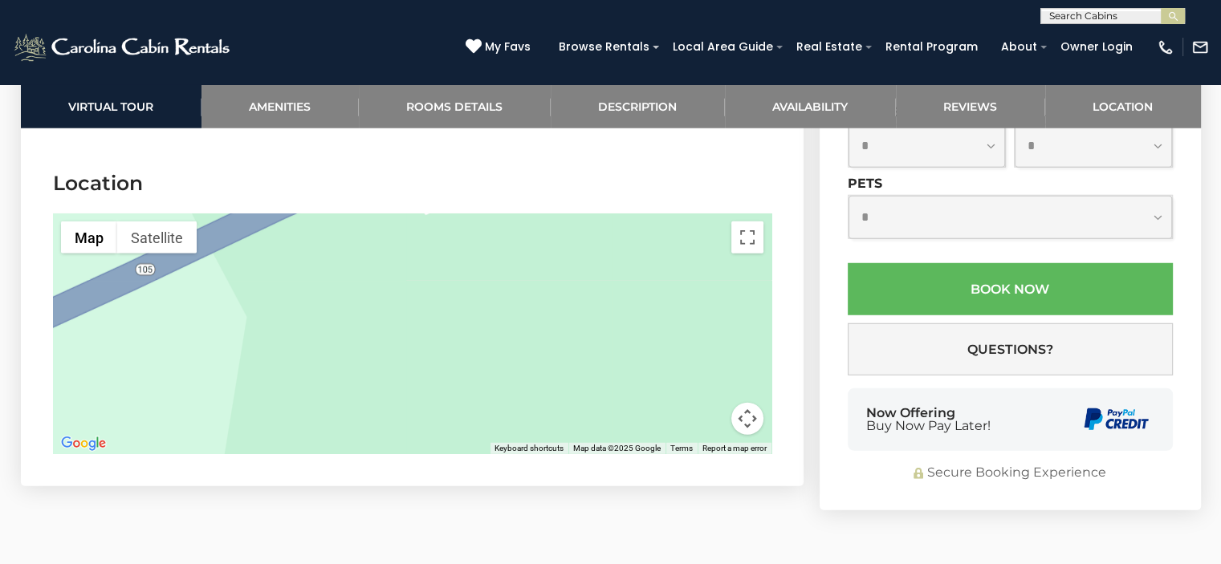
click at [444, 294] on div at bounding box center [412, 333] width 718 height 241
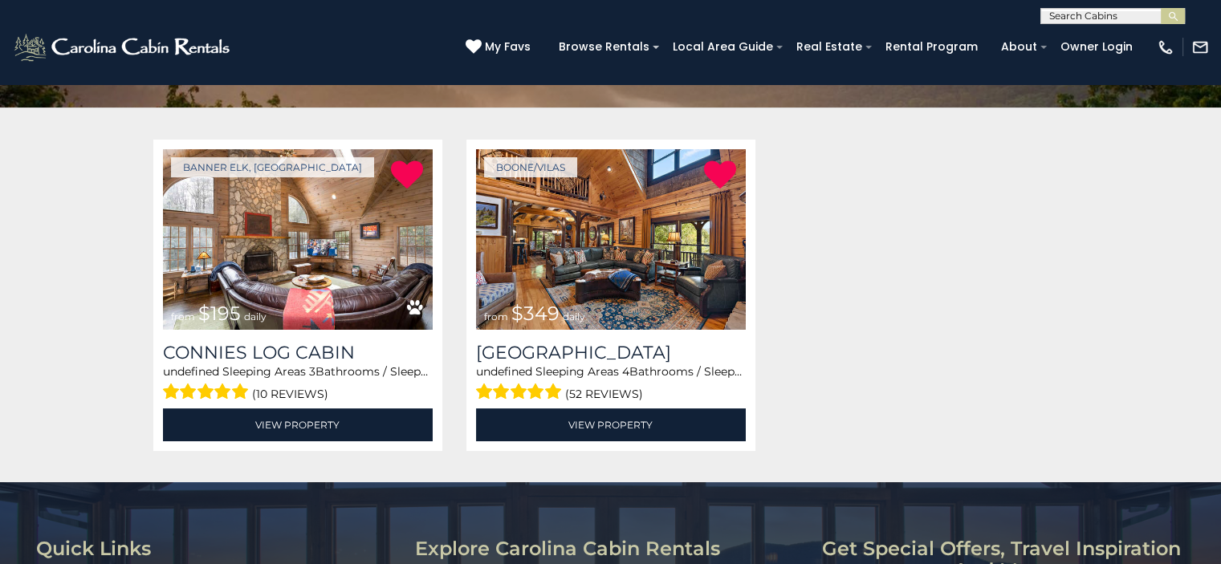
scroll to position [294, 0]
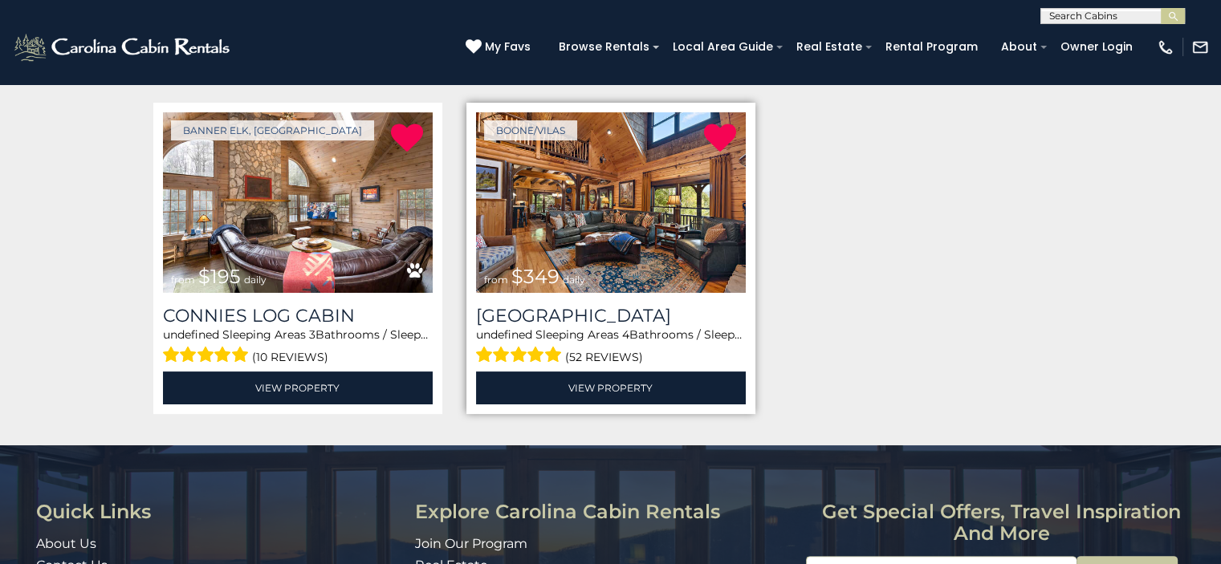
click at [581, 258] on img at bounding box center [611, 202] width 270 height 181
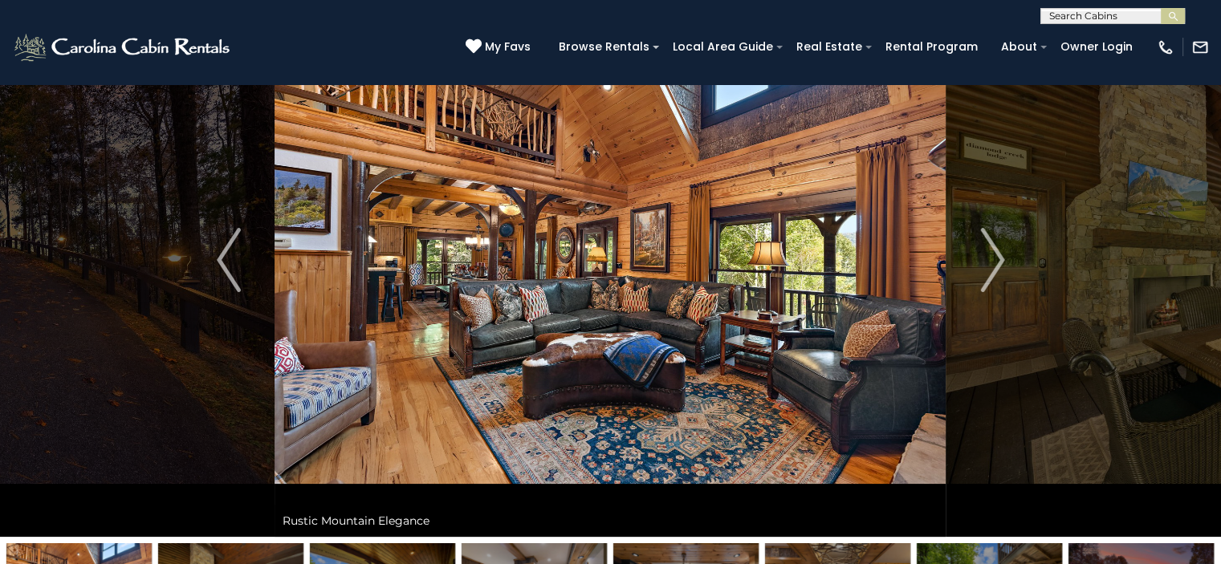
scroll to position [133, 0]
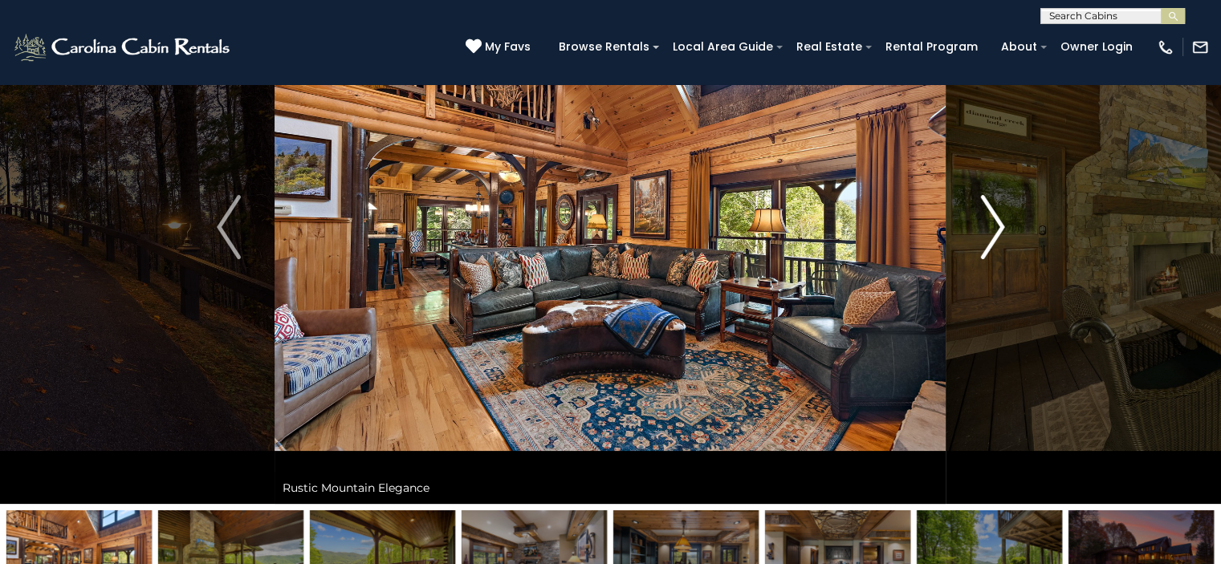
click at [1006, 236] on button "Next" at bounding box center [992, 227] width 92 height 554
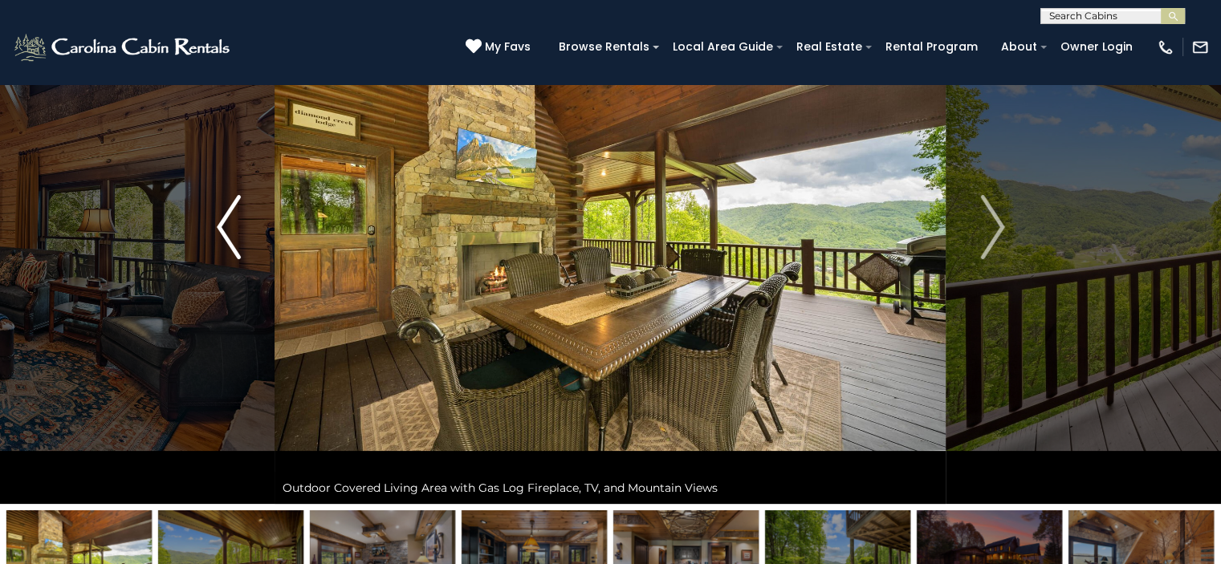
click at [237, 244] on img "Previous" at bounding box center [229, 227] width 24 height 64
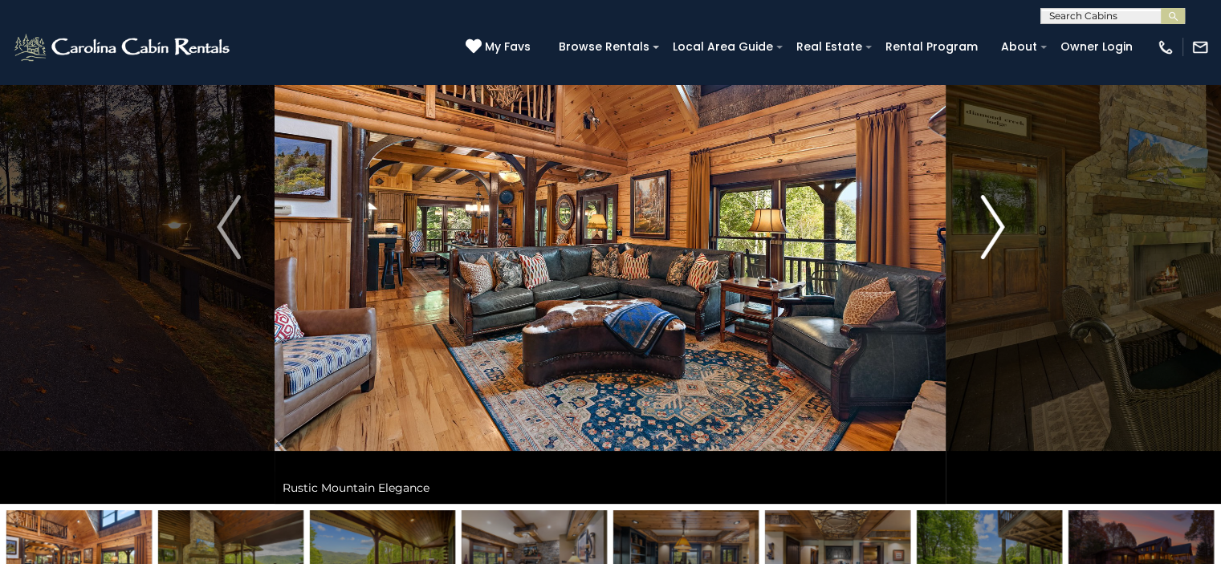
click at [987, 234] on img "Next" at bounding box center [992, 227] width 24 height 64
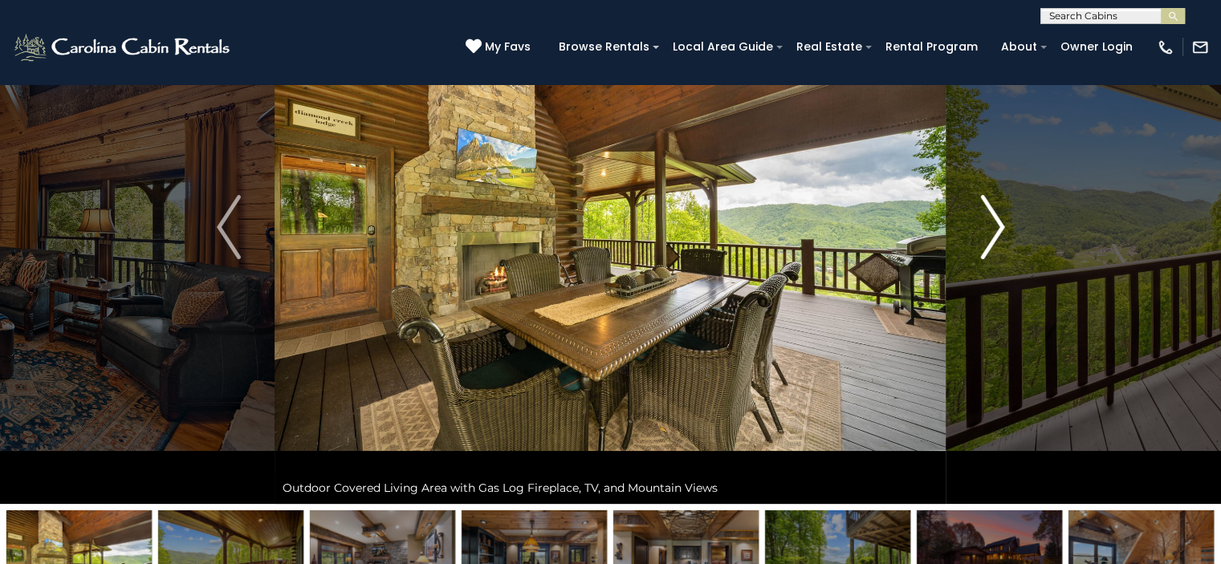
click at [998, 224] on img "Next" at bounding box center [992, 227] width 24 height 64
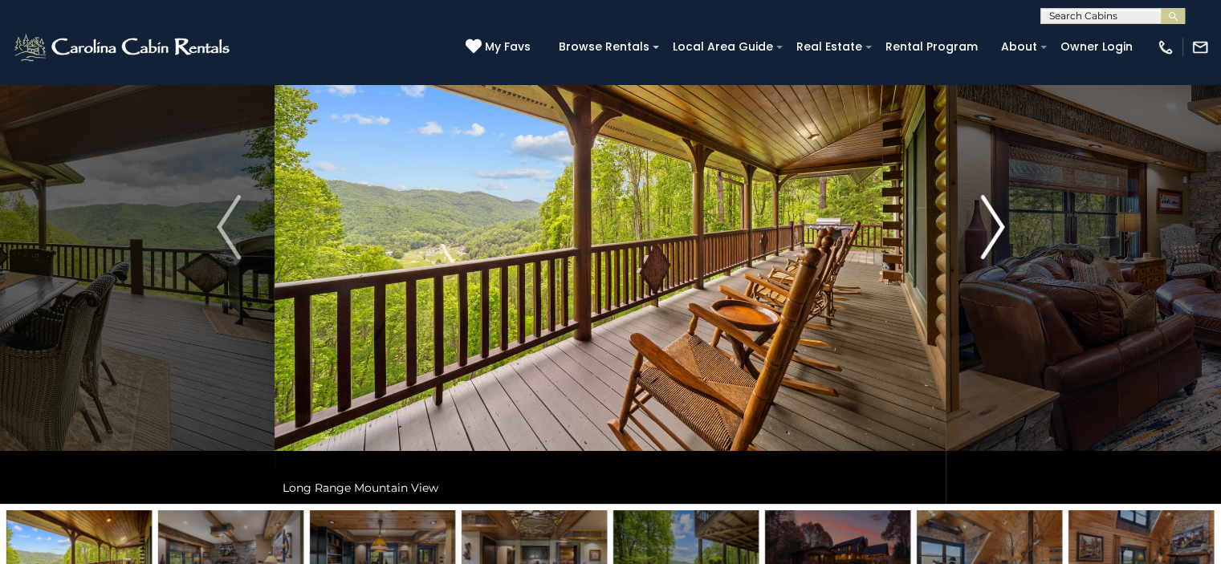
click at [998, 224] on img "Next" at bounding box center [992, 227] width 24 height 64
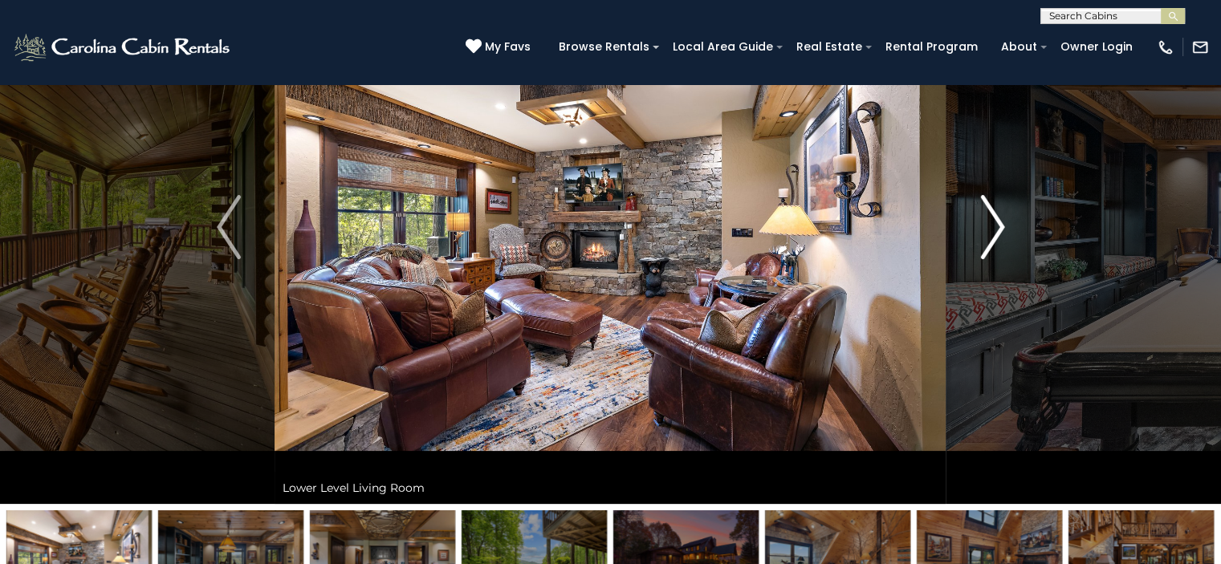
click at [998, 224] on img "Next" at bounding box center [992, 227] width 24 height 64
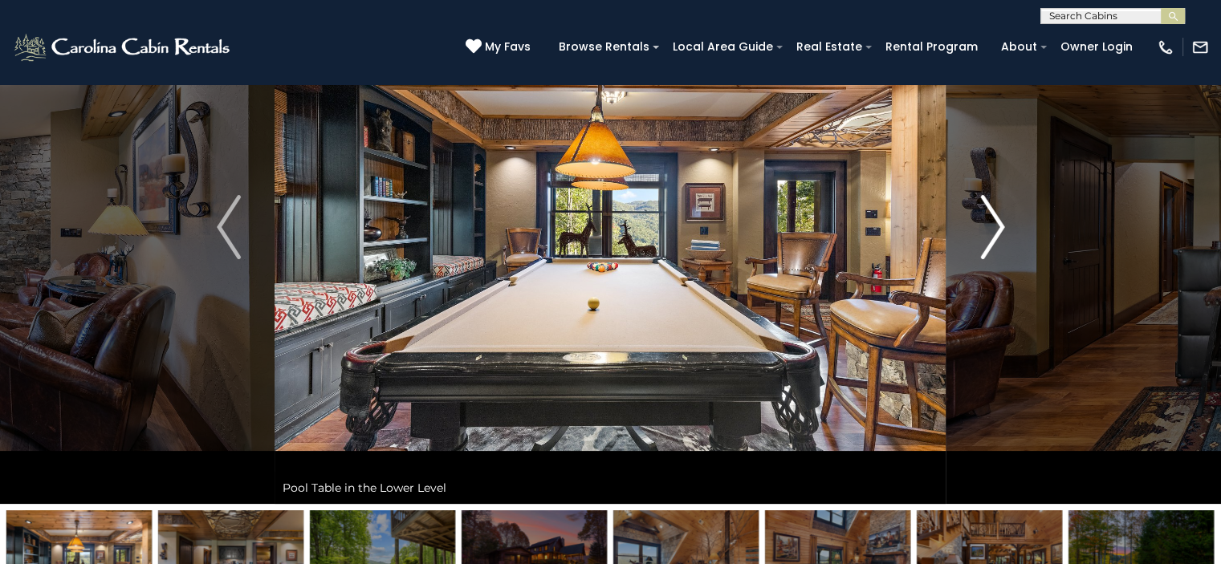
click at [998, 224] on img "Next" at bounding box center [992, 227] width 24 height 64
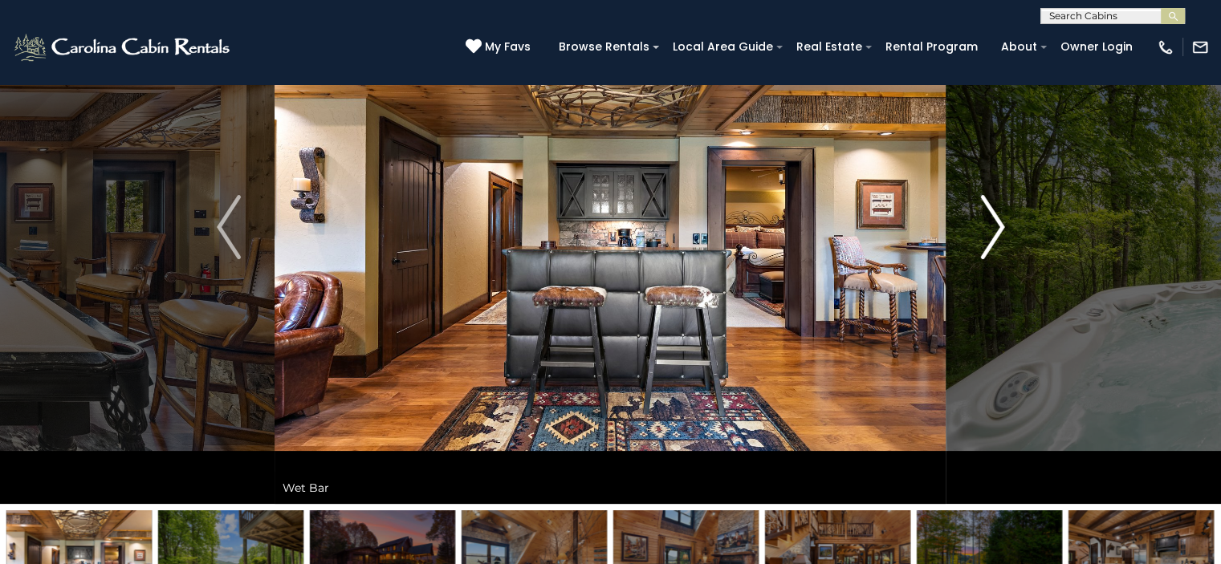
click at [998, 224] on img "Next" at bounding box center [992, 227] width 24 height 64
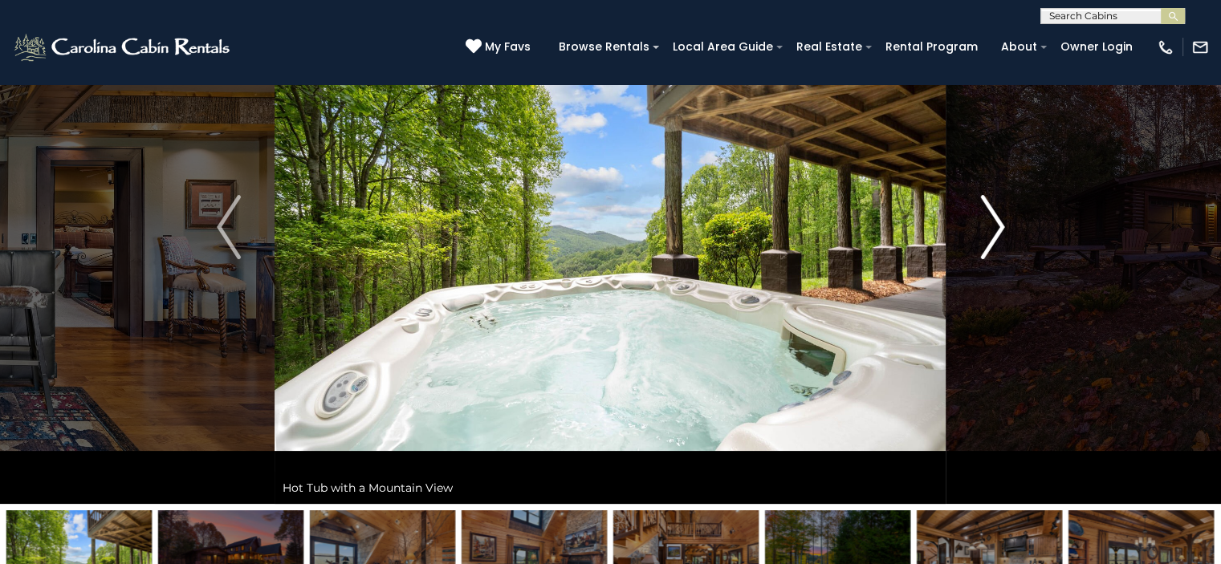
click at [998, 224] on img "Next" at bounding box center [992, 227] width 24 height 64
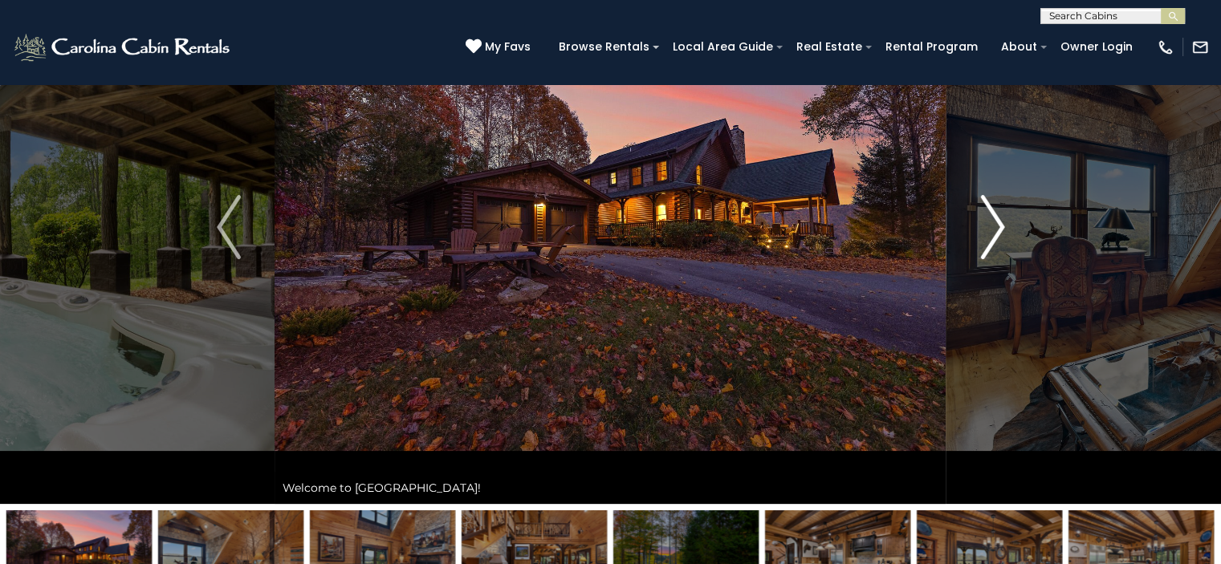
click at [998, 224] on img "Next" at bounding box center [992, 227] width 24 height 64
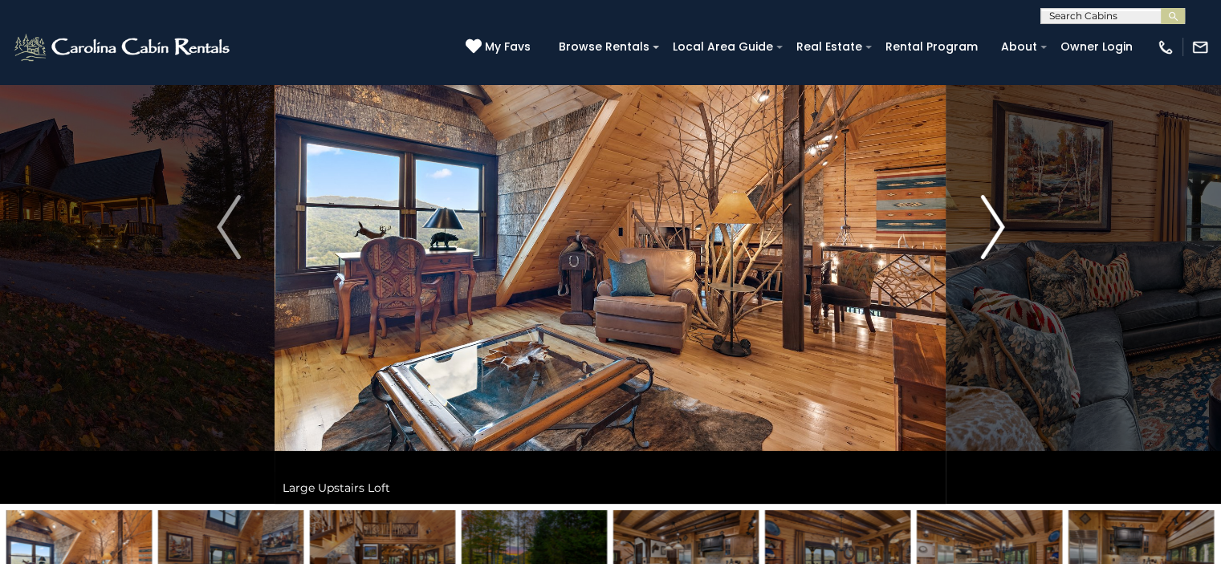
click at [998, 224] on img "Next" at bounding box center [992, 227] width 24 height 64
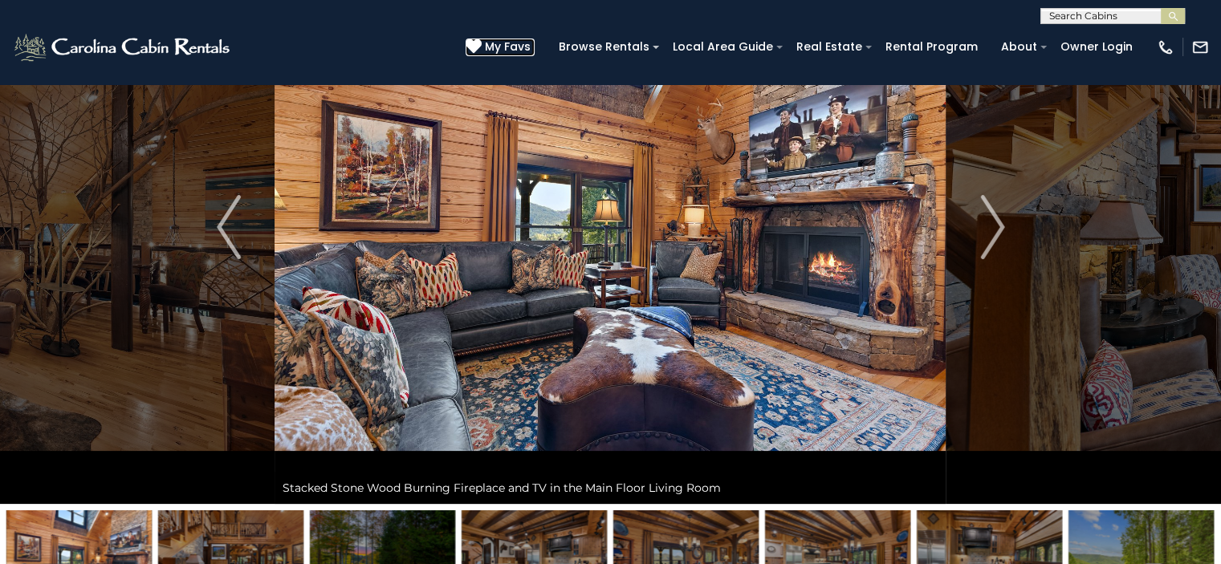
click at [481, 47] on icon at bounding box center [473, 47] width 16 height 16
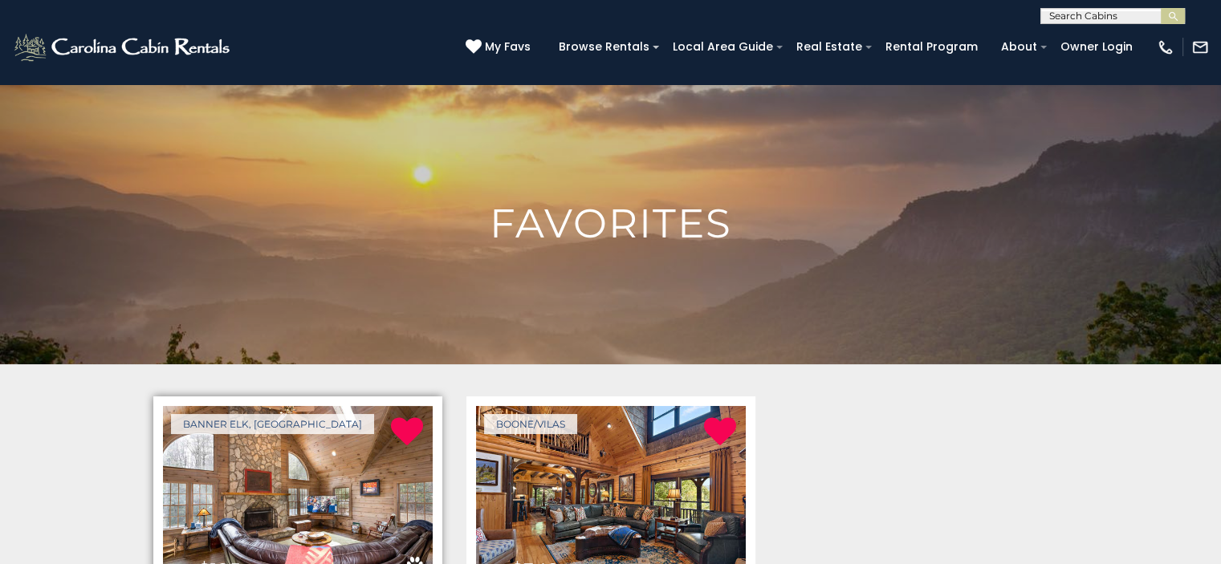
click at [314, 489] on img at bounding box center [298, 496] width 270 height 181
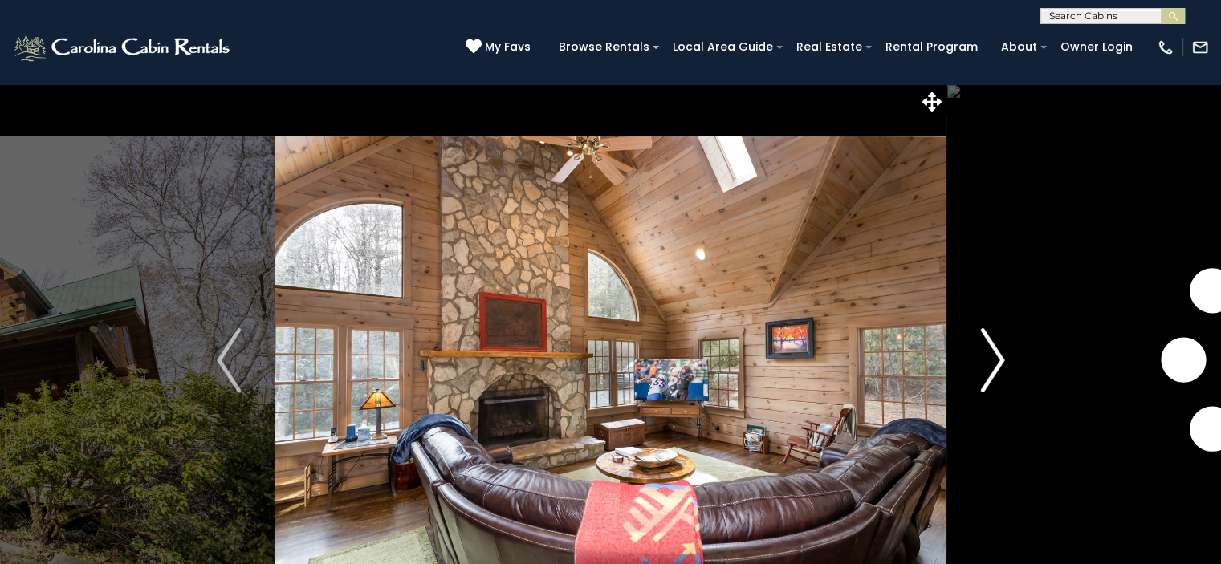
click at [994, 357] on img "Next" at bounding box center [992, 360] width 24 height 64
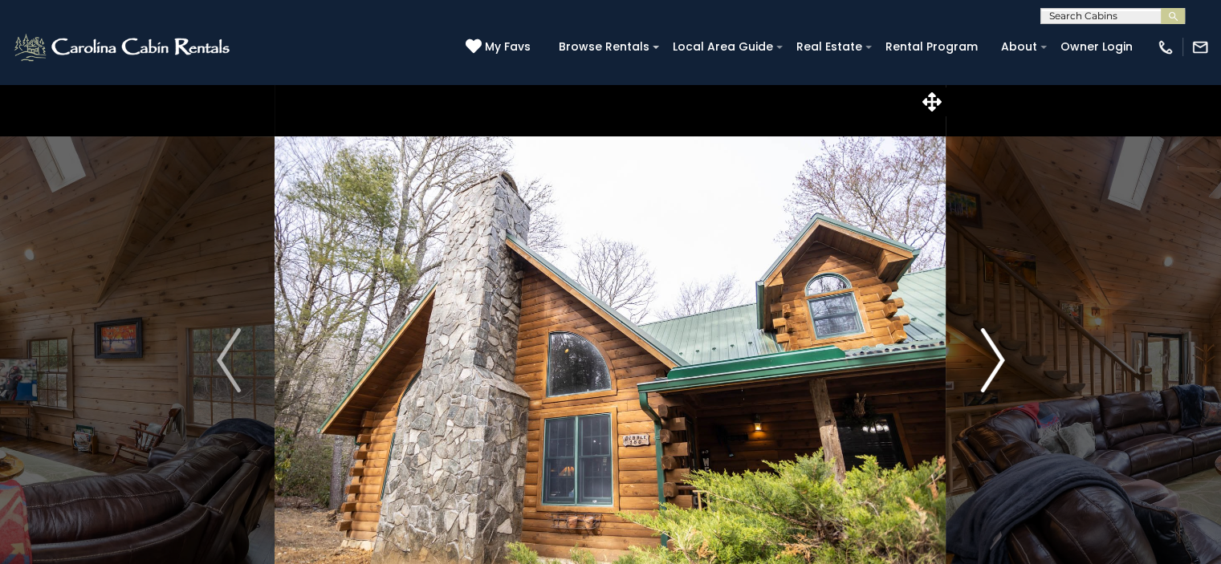
click at [999, 360] on img "Next" at bounding box center [992, 360] width 24 height 64
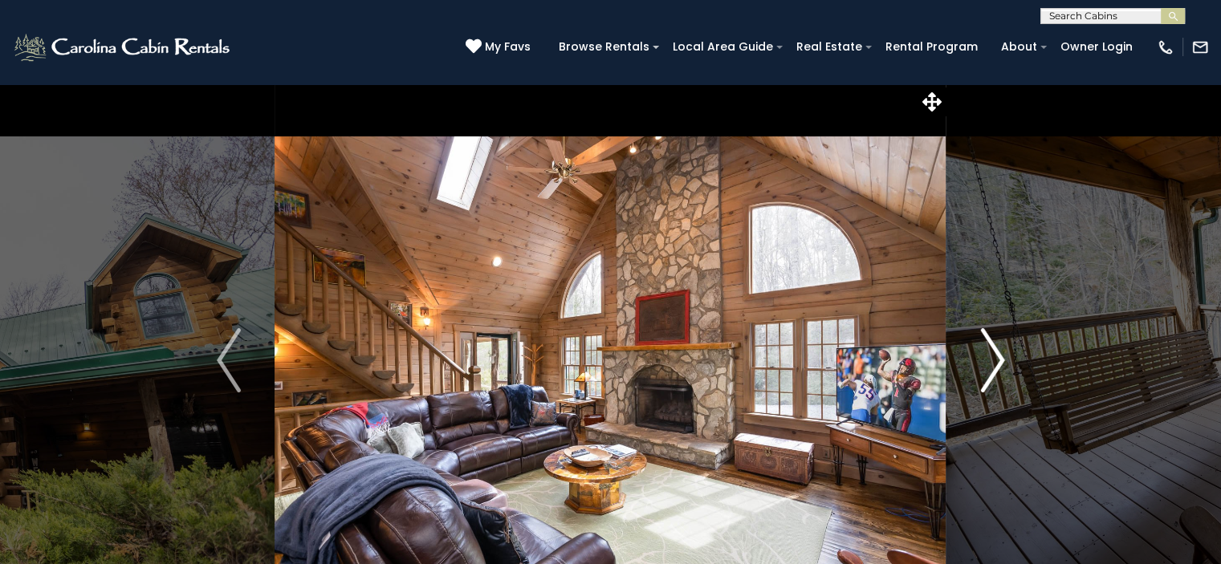
click at [999, 360] on img "Next" at bounding box center [992, 360] width 24 height 64
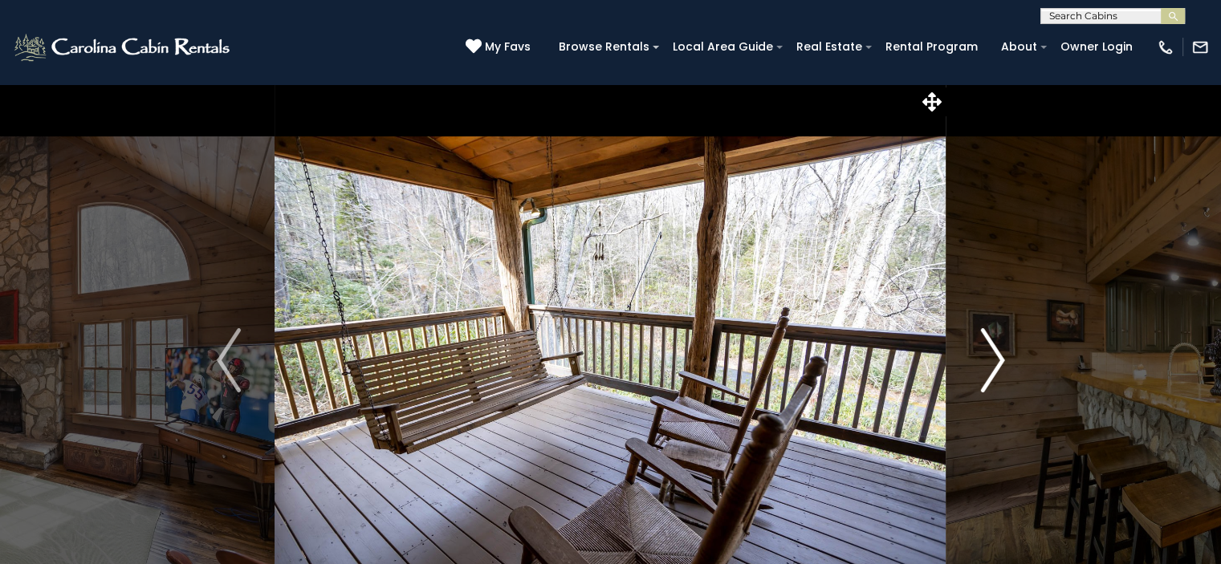
click at [999, 360] on img "Next" at bounding box center [992, 360] width 24 height 64
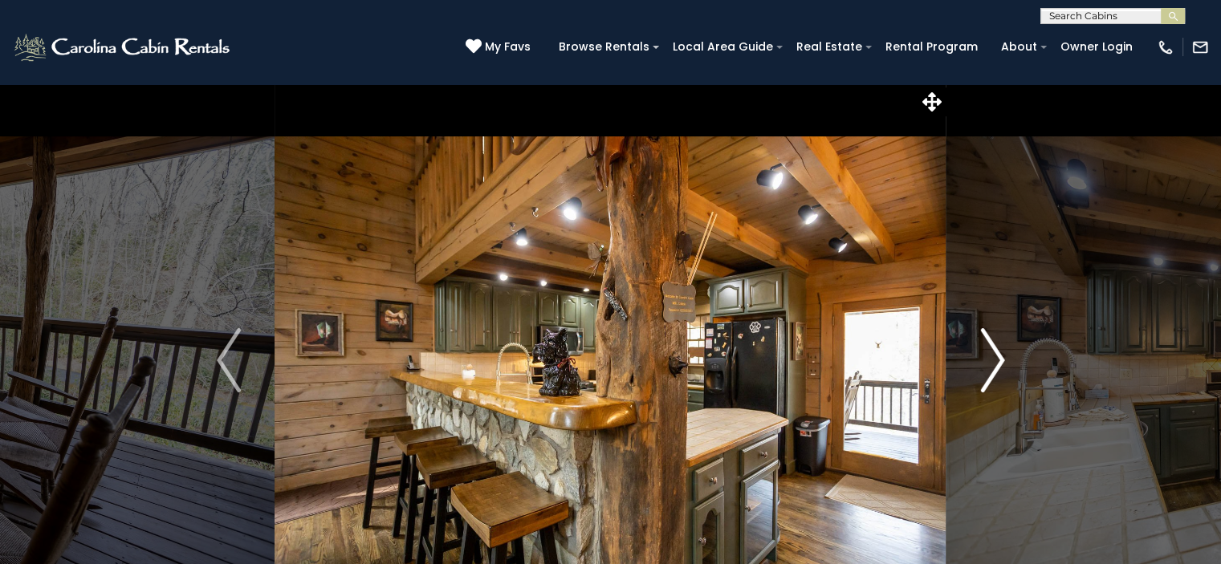
click at [999, 360] on img "Next" at bounding box center [992, 360] width 24 height 64
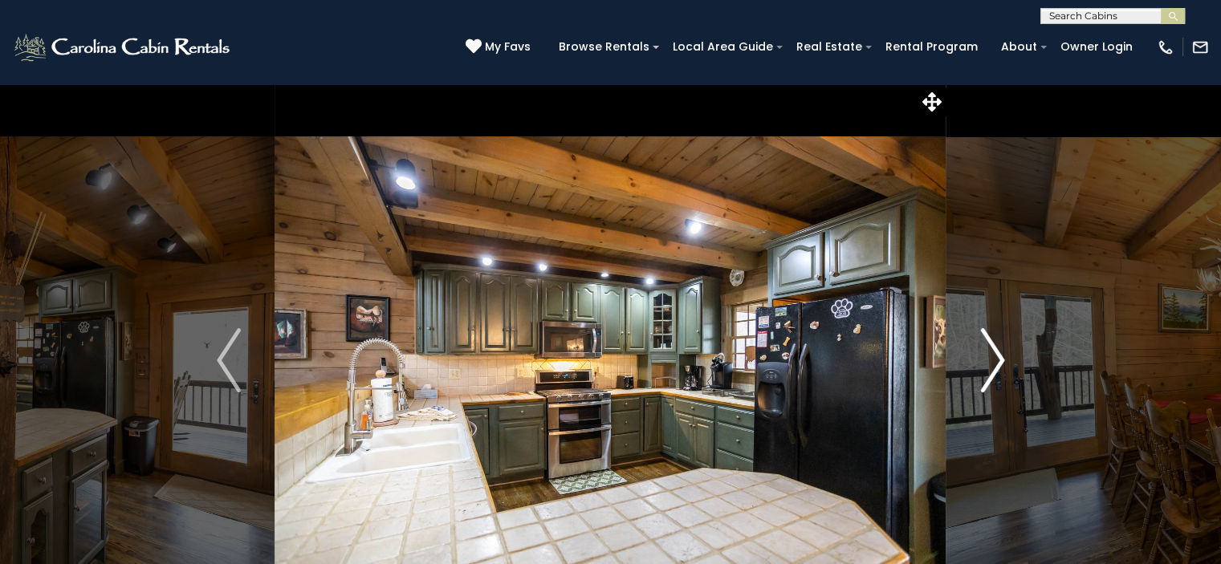
click at [999, 360] on img "Next" at bounding box center [992, 360] width 24 height 64
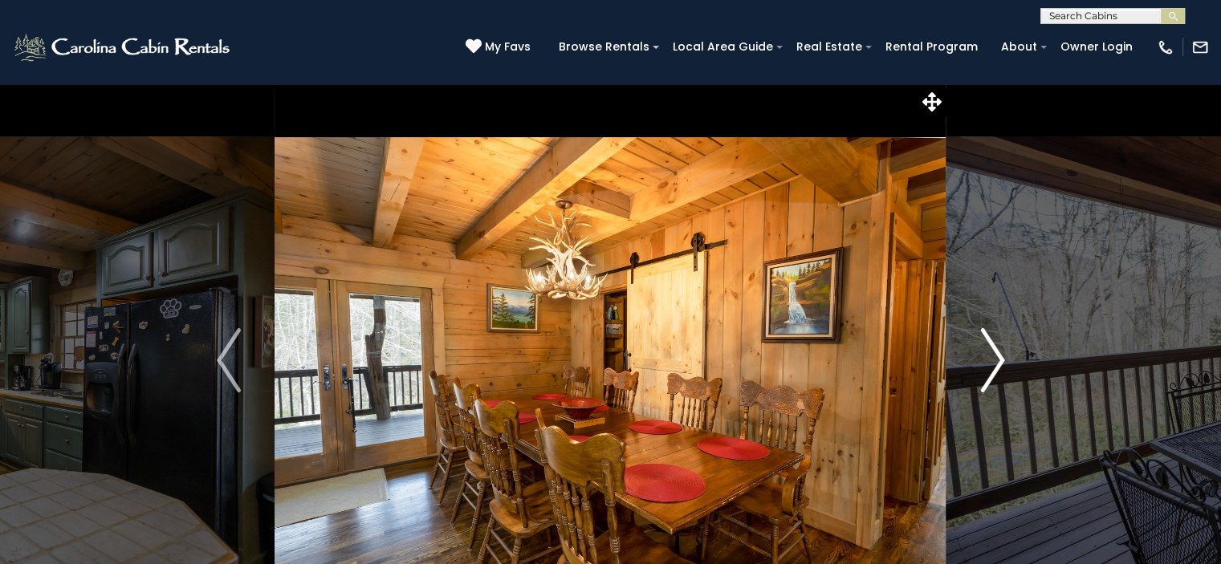
click at [999, 360] on img "Next" at bounding box center [992, 360] width 24 height 64
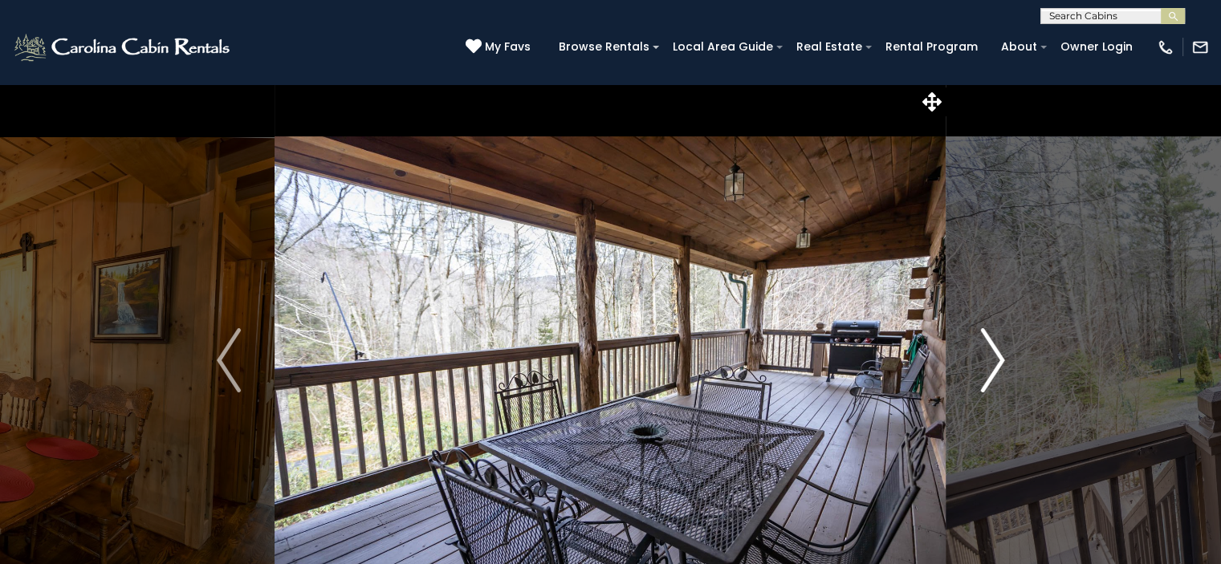
click at [999, 360] on img "Next" at bounding box center [992, 360] width 24 height 64
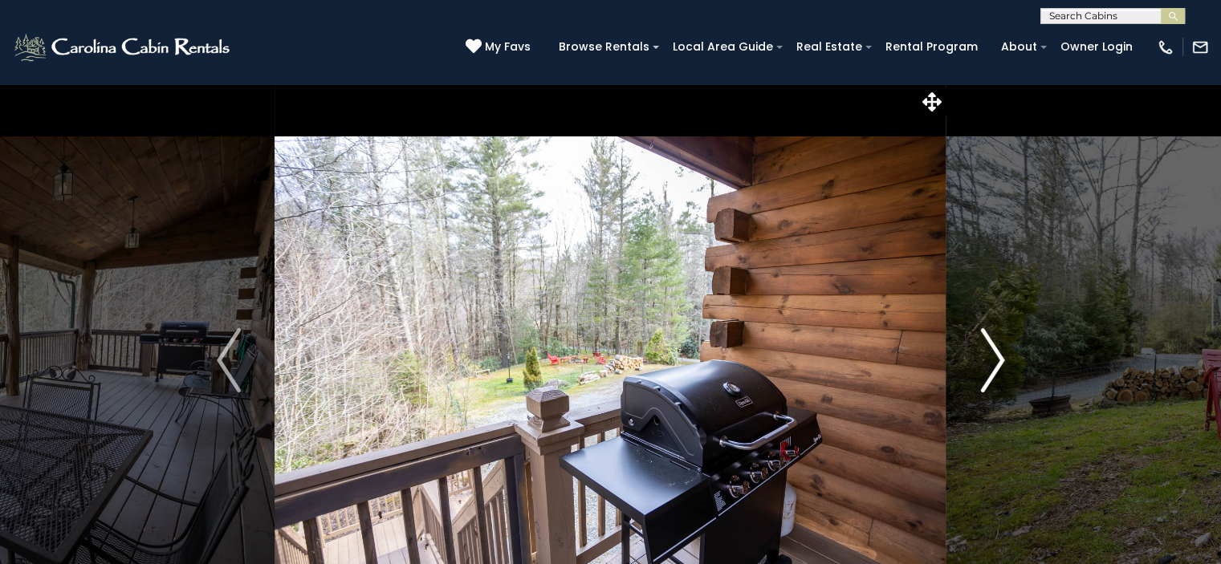
click at [999, 360] on img "Next" at bounding box center [992, 360] width 24 height 64
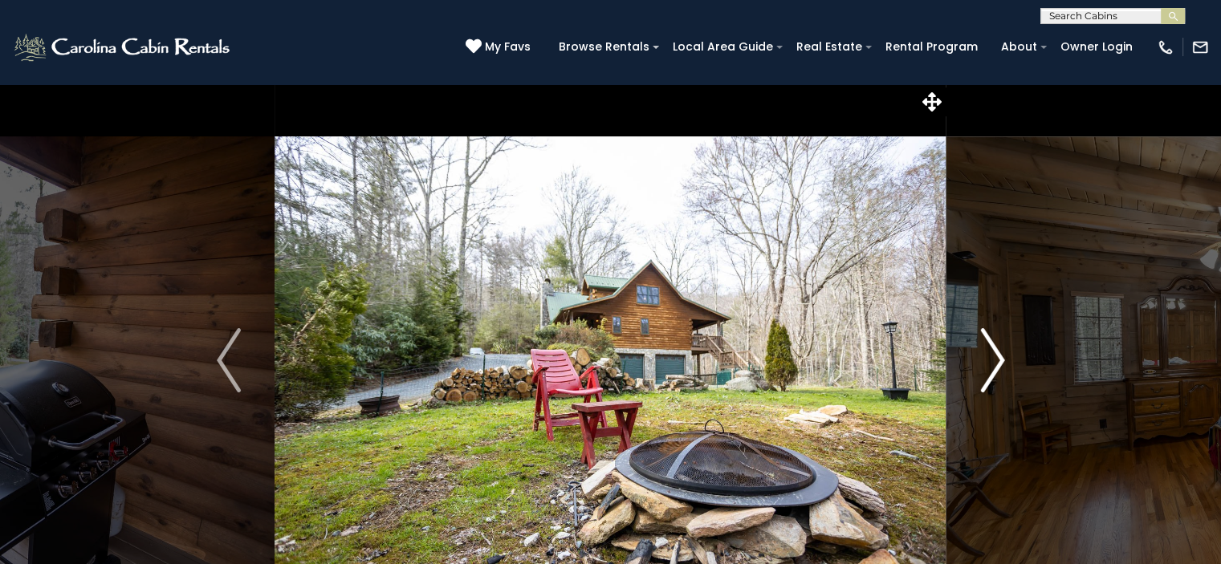
click at [999, 360] on img "Next" at bounding box center [992, 360] width 24 height 64
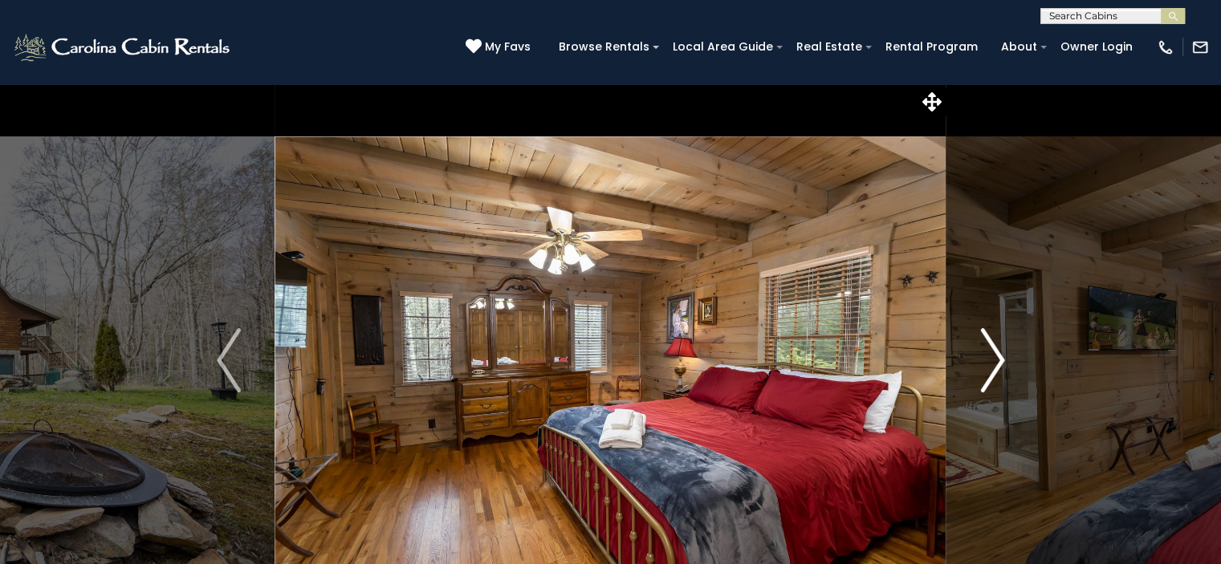
click at [999, 360] on img "Next" at bounding box center [992, 360] width 24 height 64
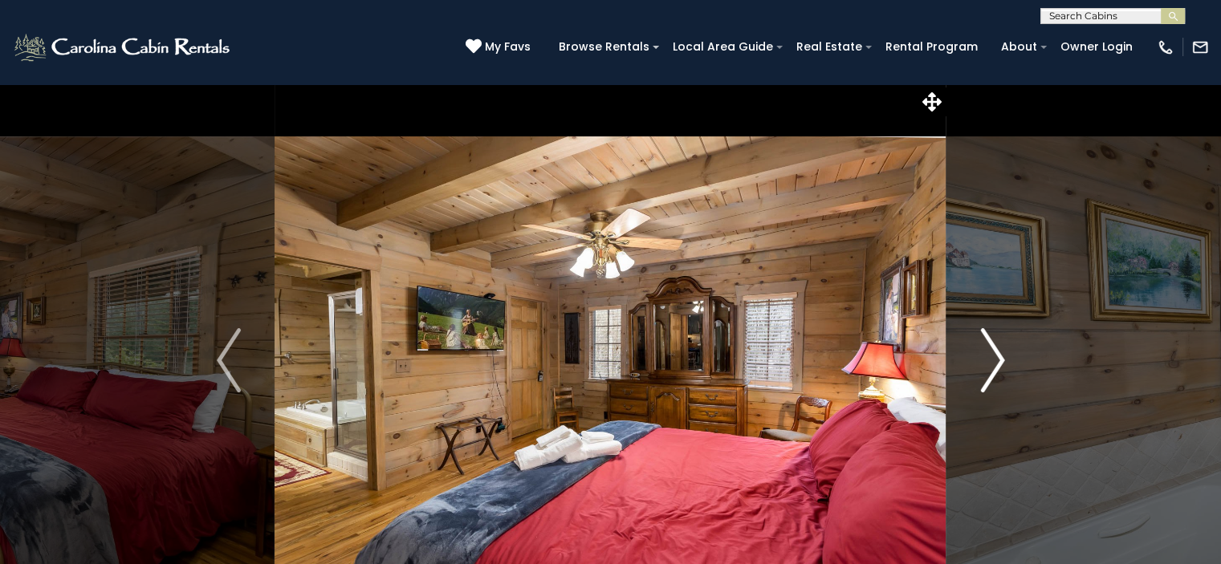
click at [999, 360] on img "Next" at bounding box center [992, 360] width 24 height 64
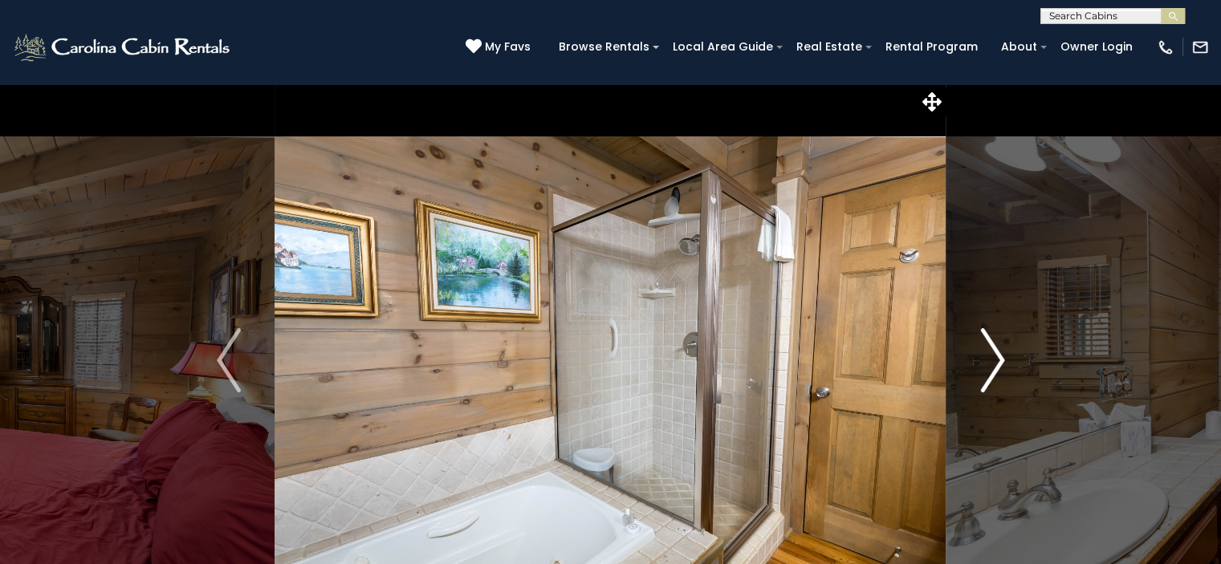
click at [999, 360] on img "Next" at bounding box center [992, 360] width 24 height 64
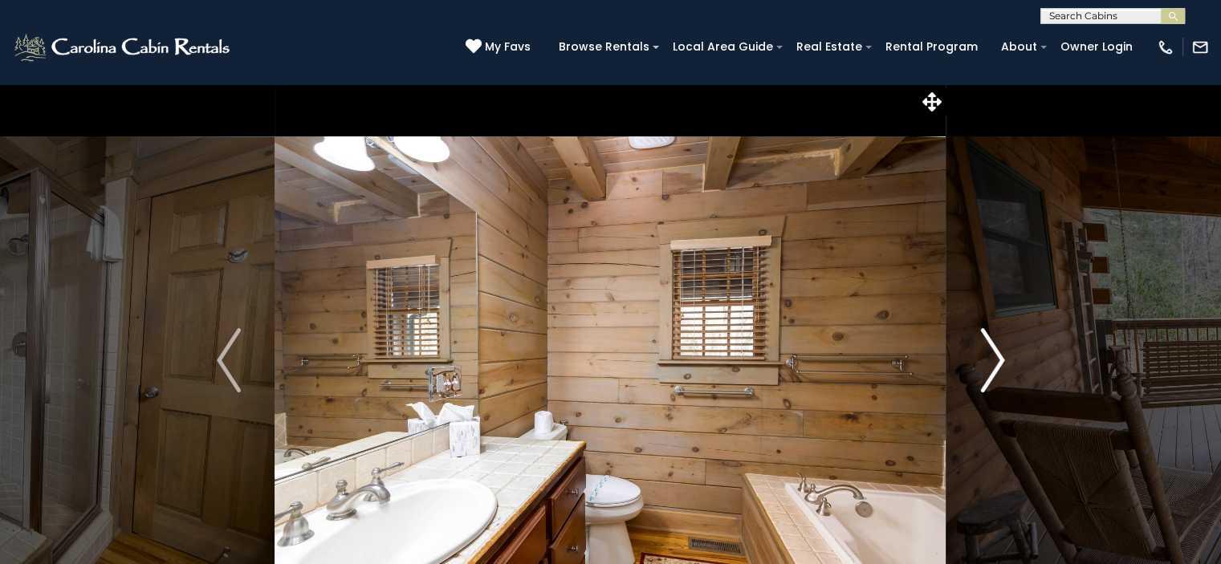
click at [999, 360] on img "Next" at bounding box center [992, 360] width 24 height 64
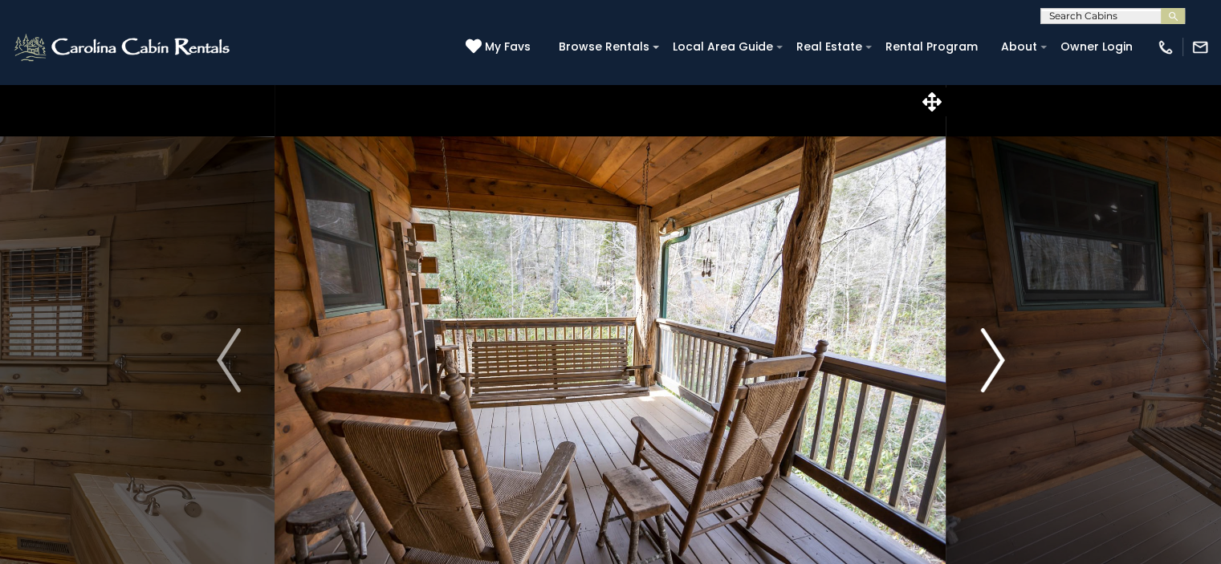
click at [999, 360] on img "Next" at bounding box center [992, 360] width 24 height 64
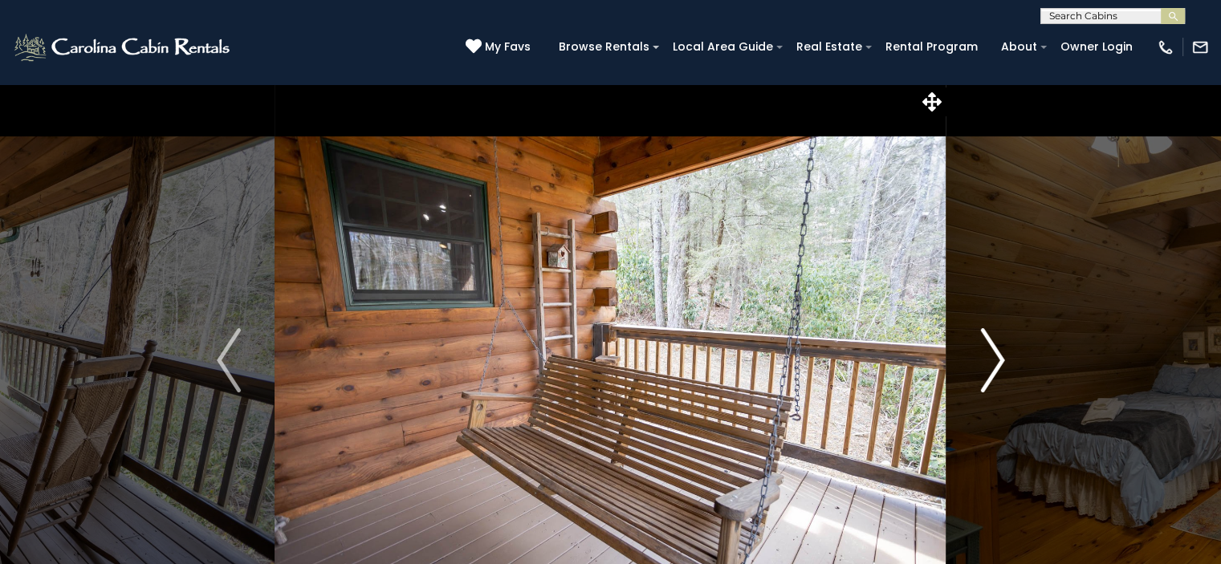
click at [999, 360] on img "Next" at bounding box center [992, 360] width 24 height 64
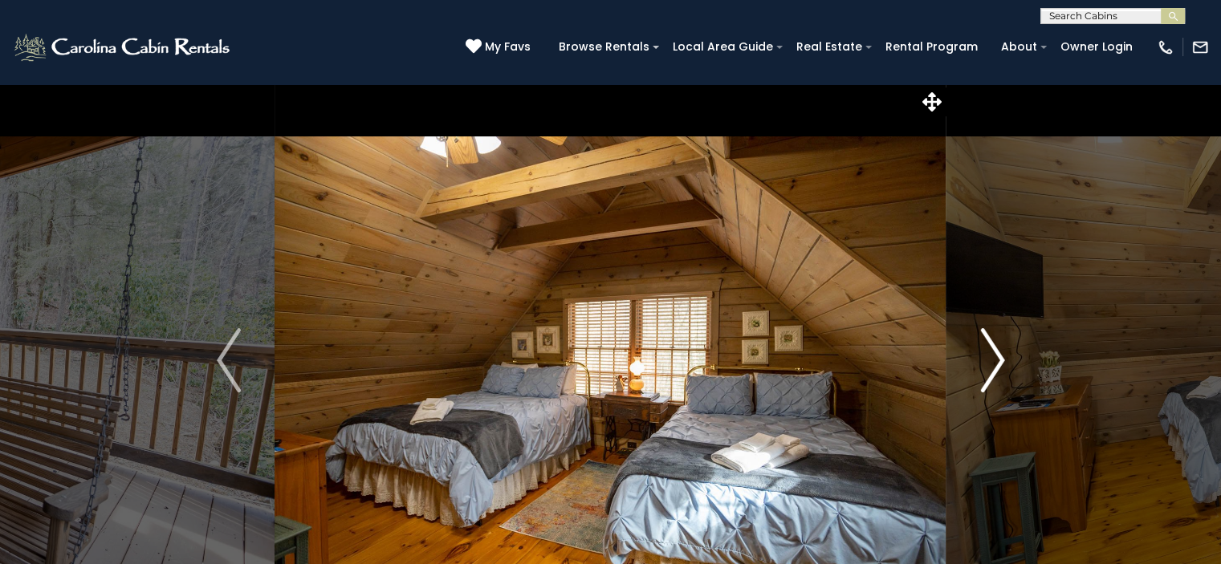
click at [999, 360] on img "Next" at bounding box center [992, 360] width 24 height 64
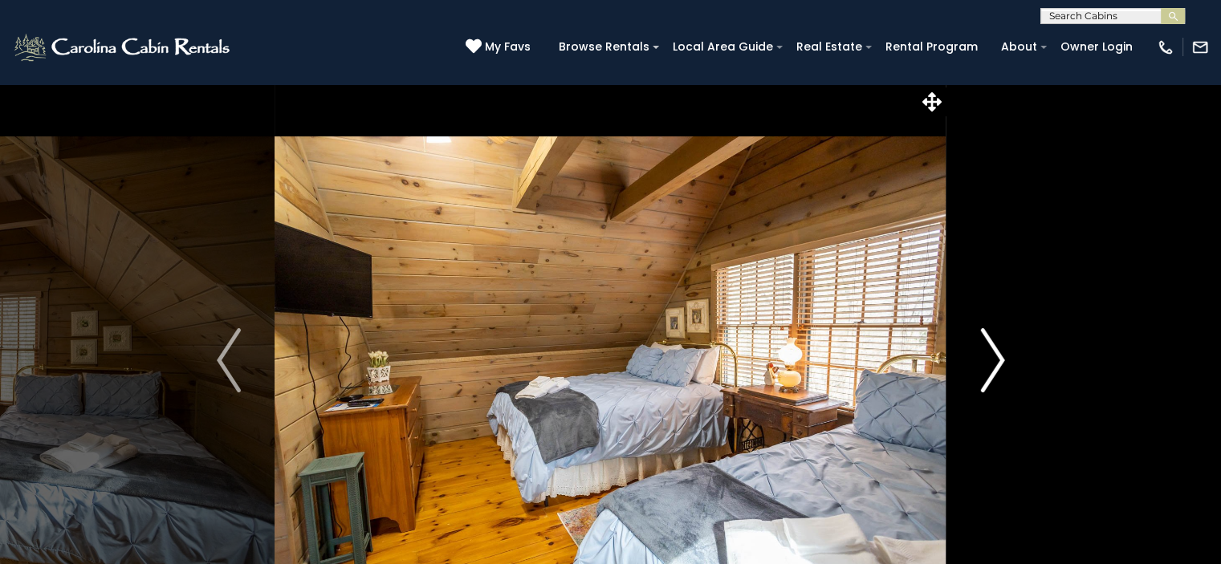
click at [999, 360] on img "Next" at bounding box center [992, 360] width 24 height 64
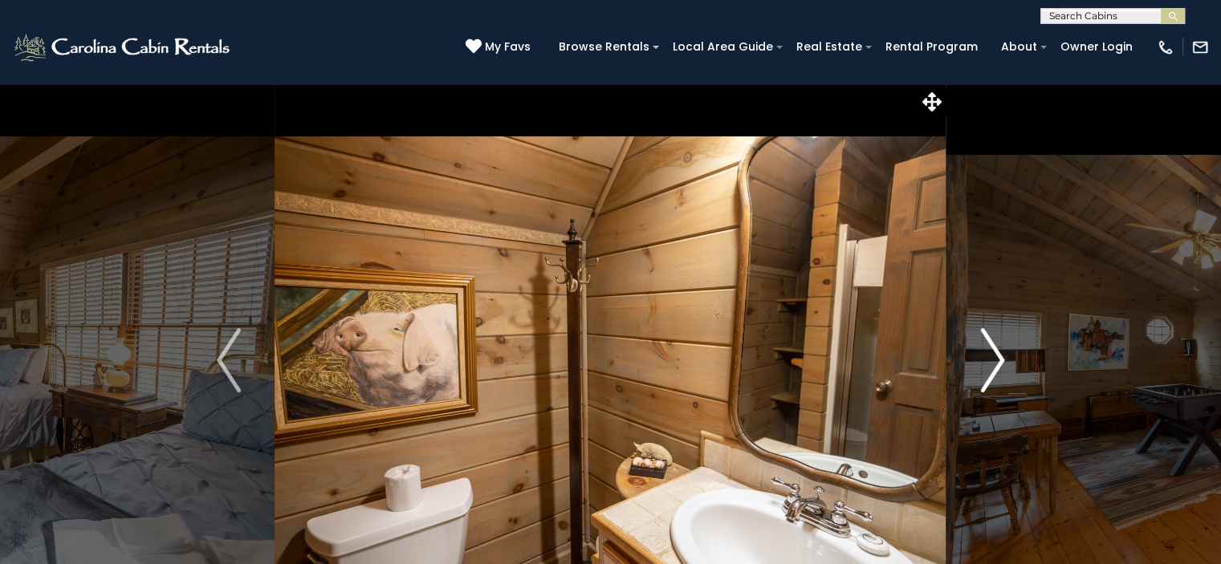
click at [1005, 362] on button "Next" at bounding box center [992, 360] width 92 height 554
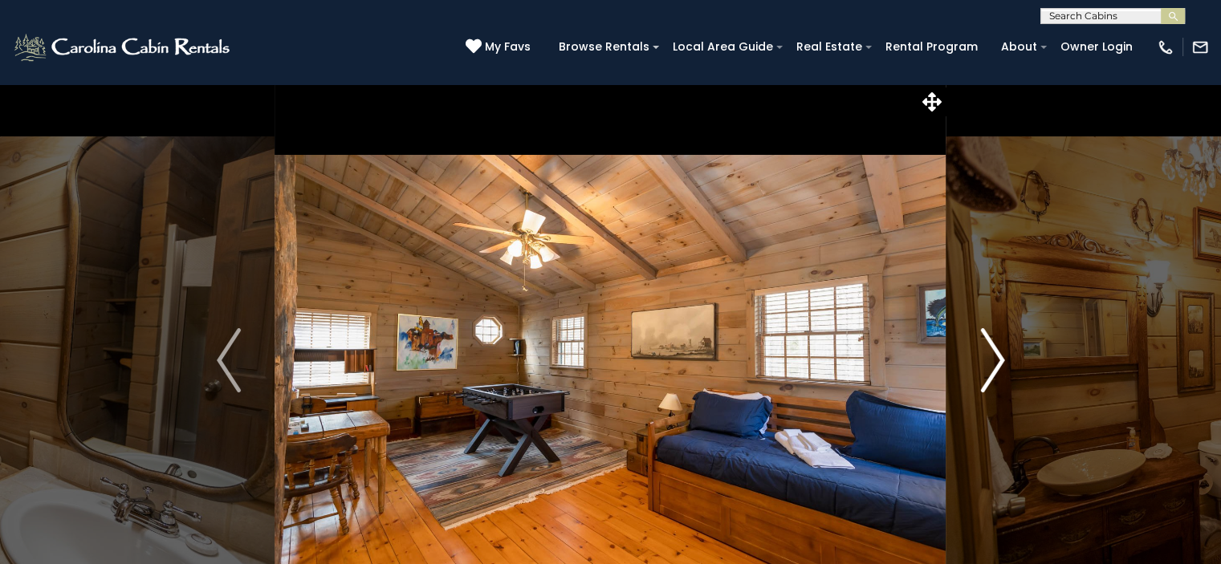
click at [1005, 362] on button "Next" at bounding box center [992, 360] width 92 height 554
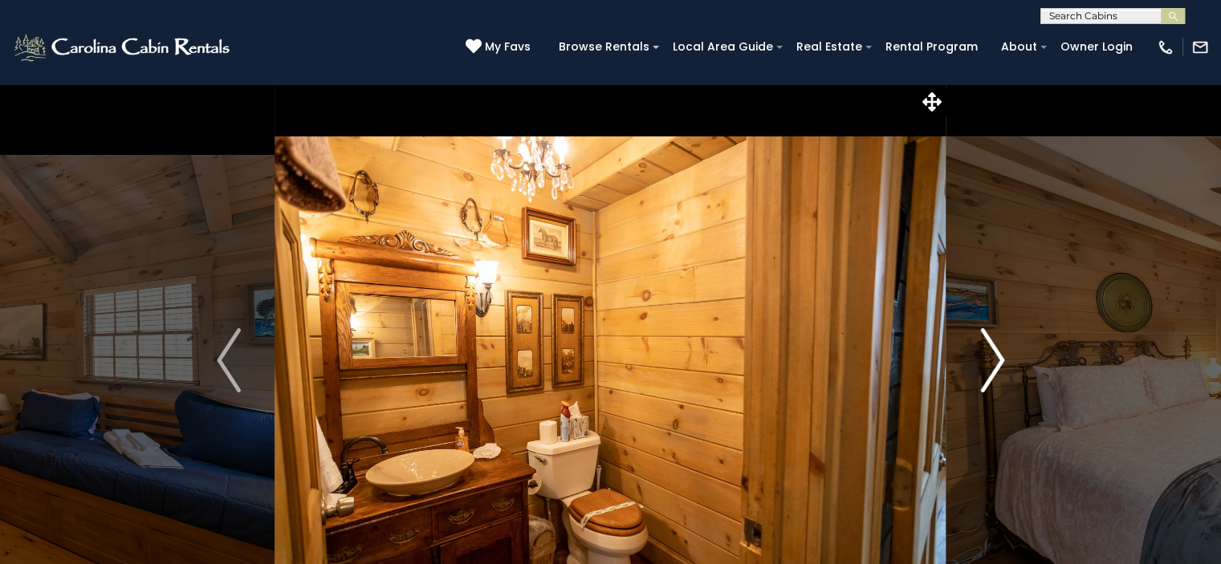
click at [1005, 362] on button "Next" at bounding box center [992, 360] width 92 height 554
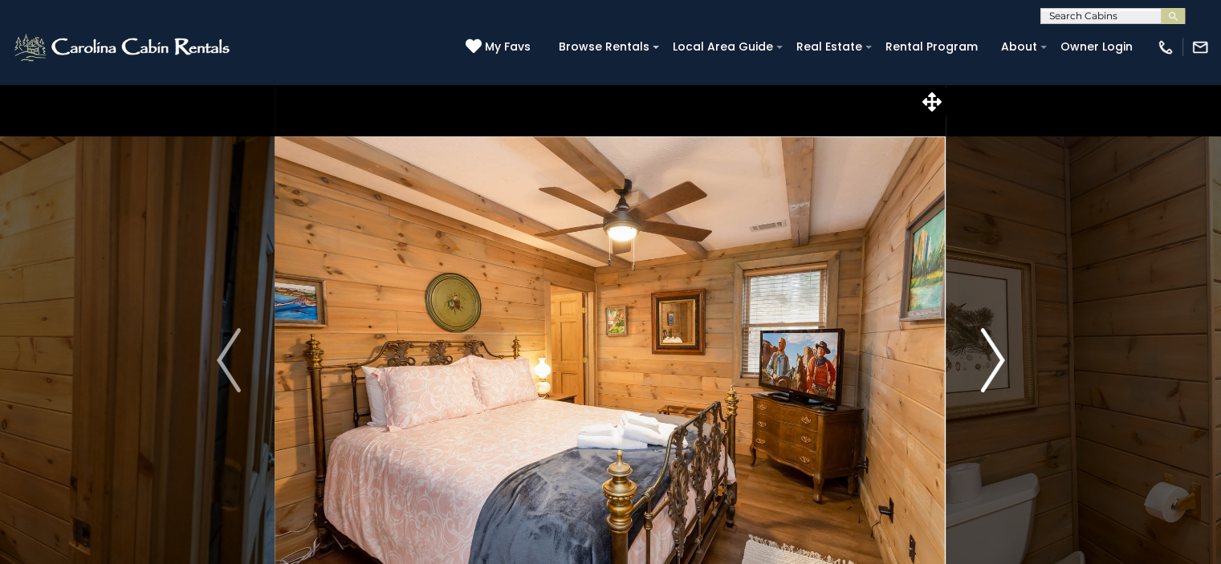
click at [1005, 362] on button "Next" at bounding box center [992, 360] width 92 height 554
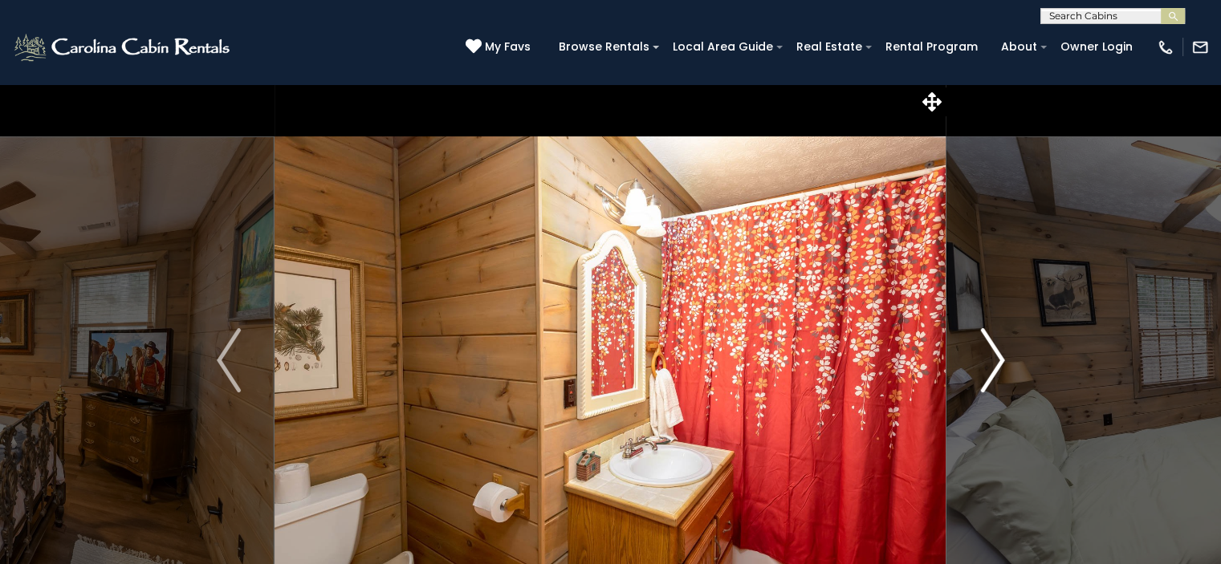
click at [1005, 362] on button "Next" at bounding box center [992, 360] width 92 height 554
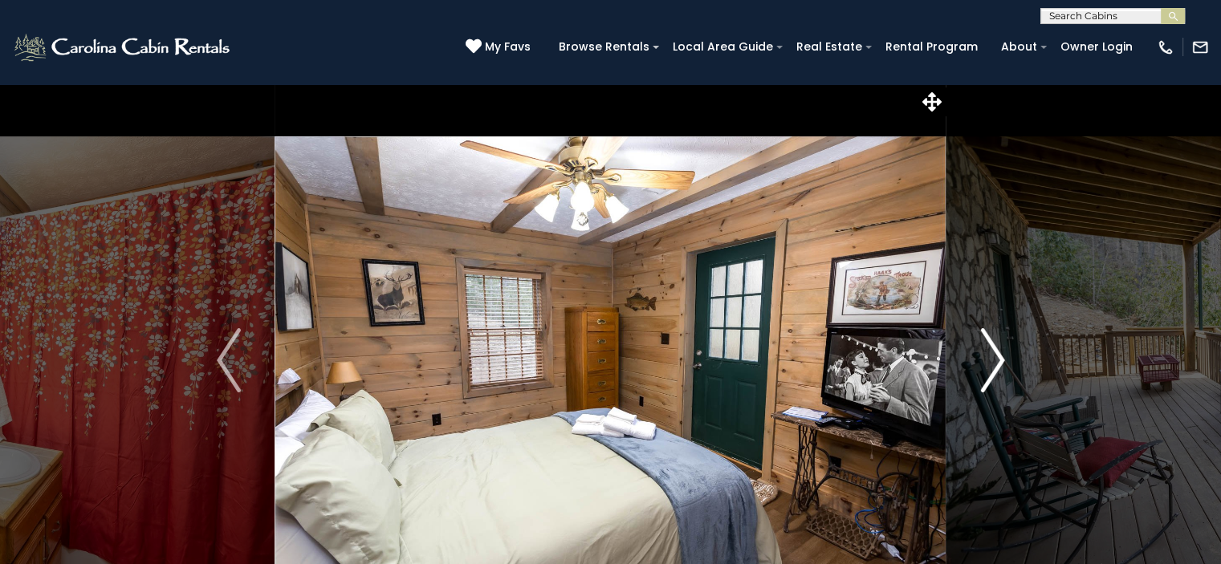
click at [1005, 362] on button "Next" at bounding box center [992, 360] width 92 height 554
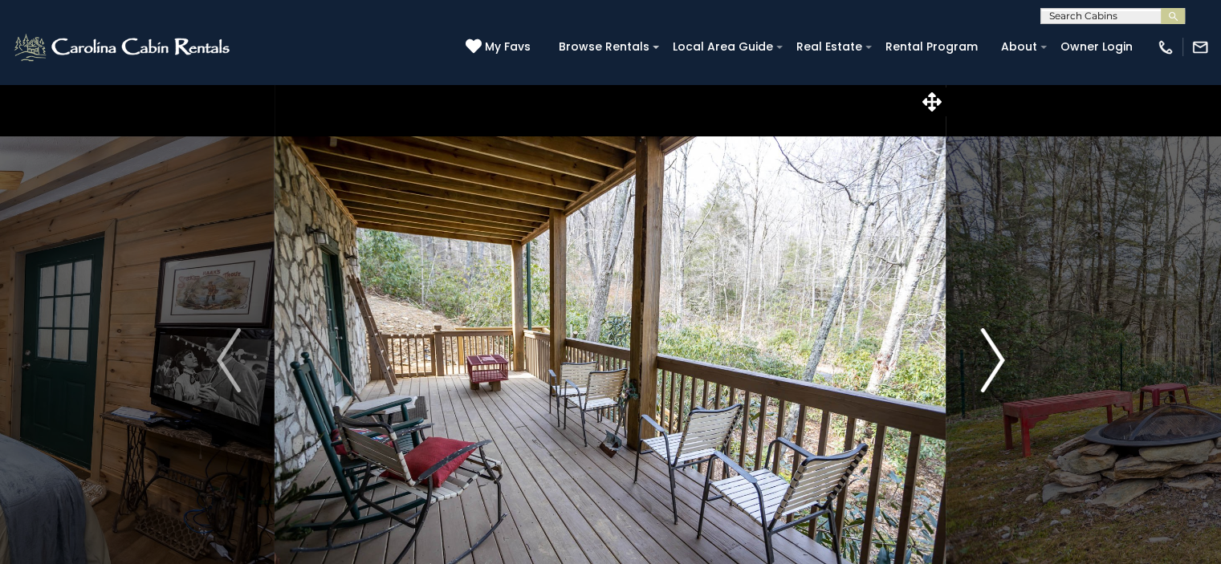
click at [1005, 362] on button "Next" at bounding box center [992, 360] width 92 height 554
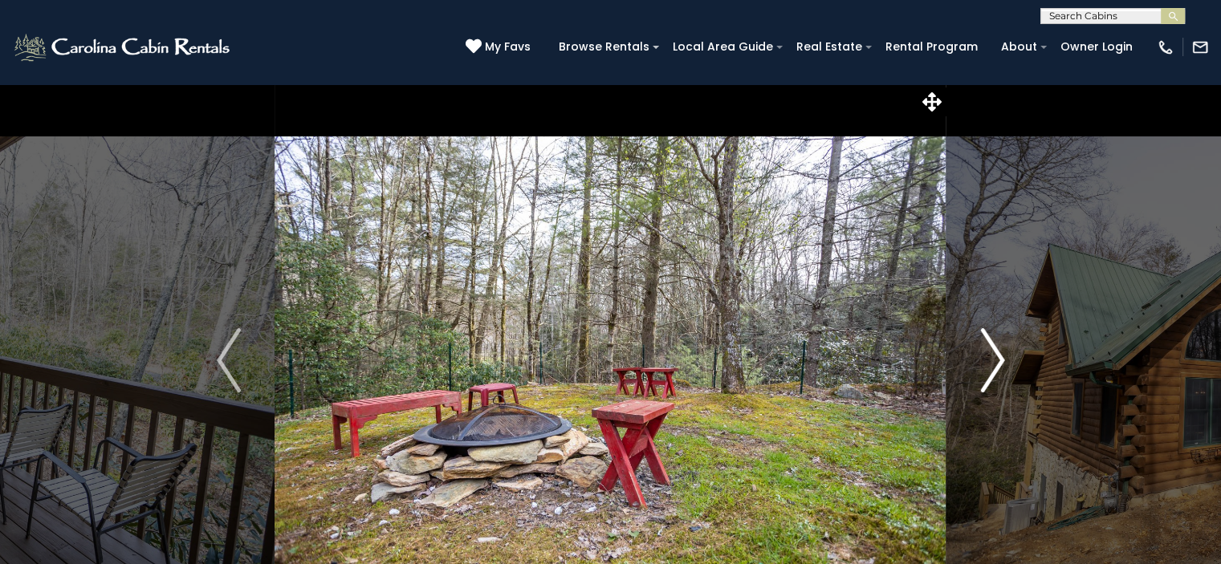
click at [1005, 362] on button "Next" at bounding box center [992, 360] width 92 height 554
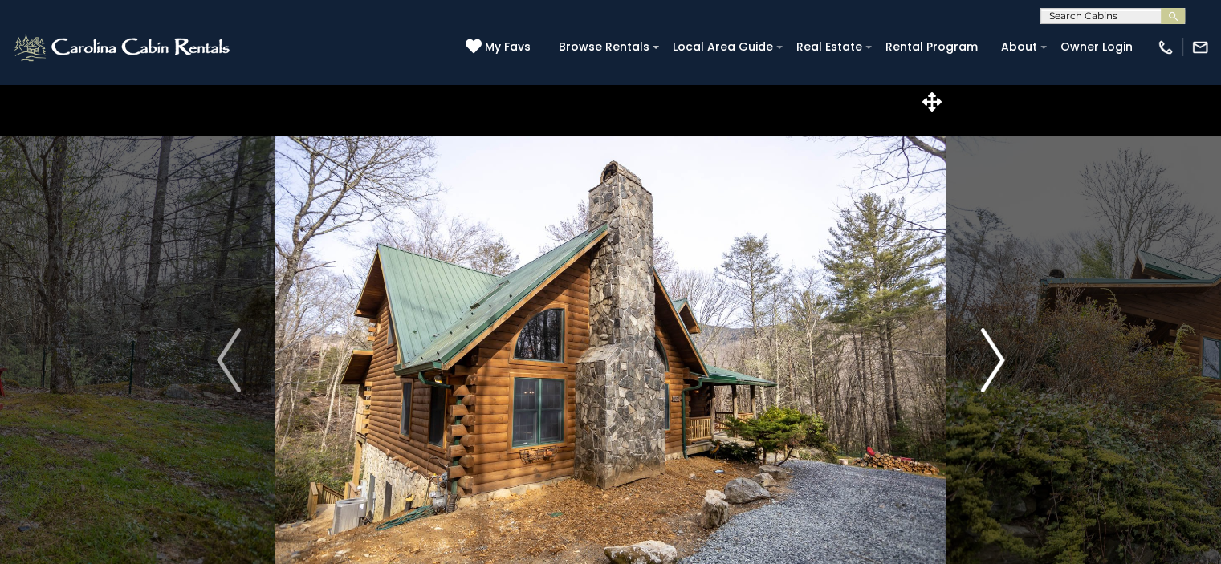
click at [1005, 362] on button "Next" at bounding box center [992, 360] width 92 height 554
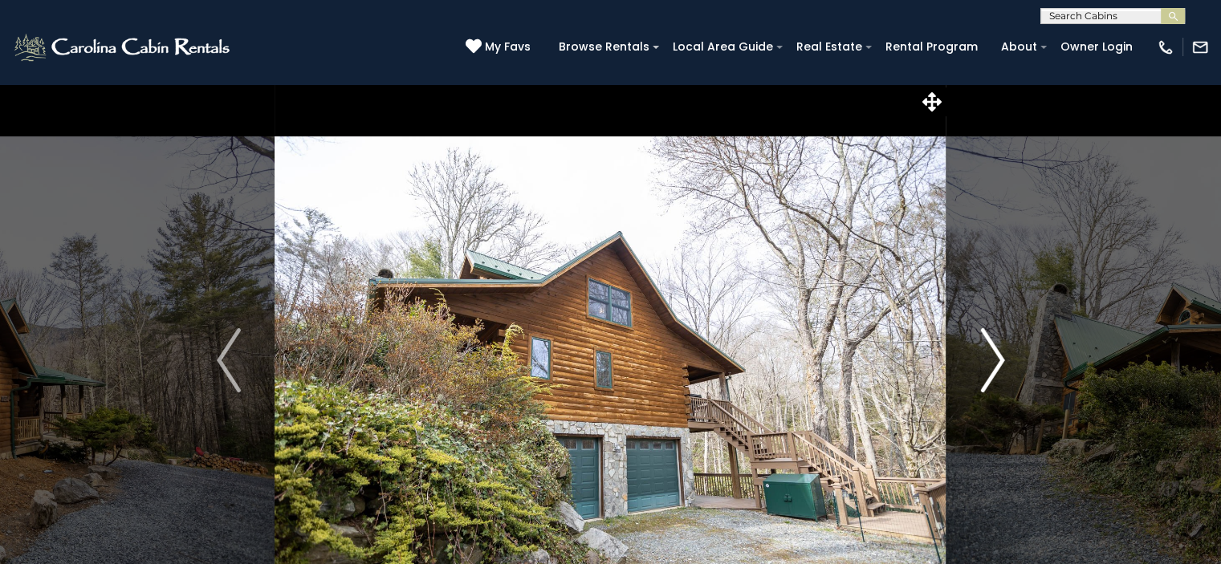
click at [1005, 362] on button "Next" at bounding box center [992, 360] width 92 height 554
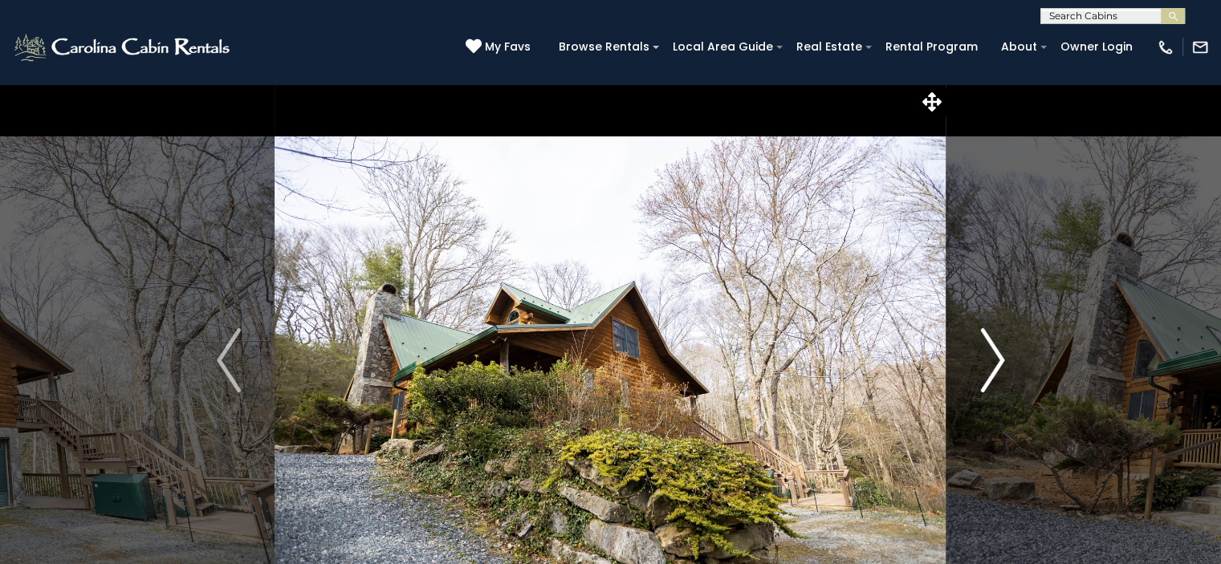
click at [1005, 362] on button "Next" at bounding box center [992, 360] width 92 height 554
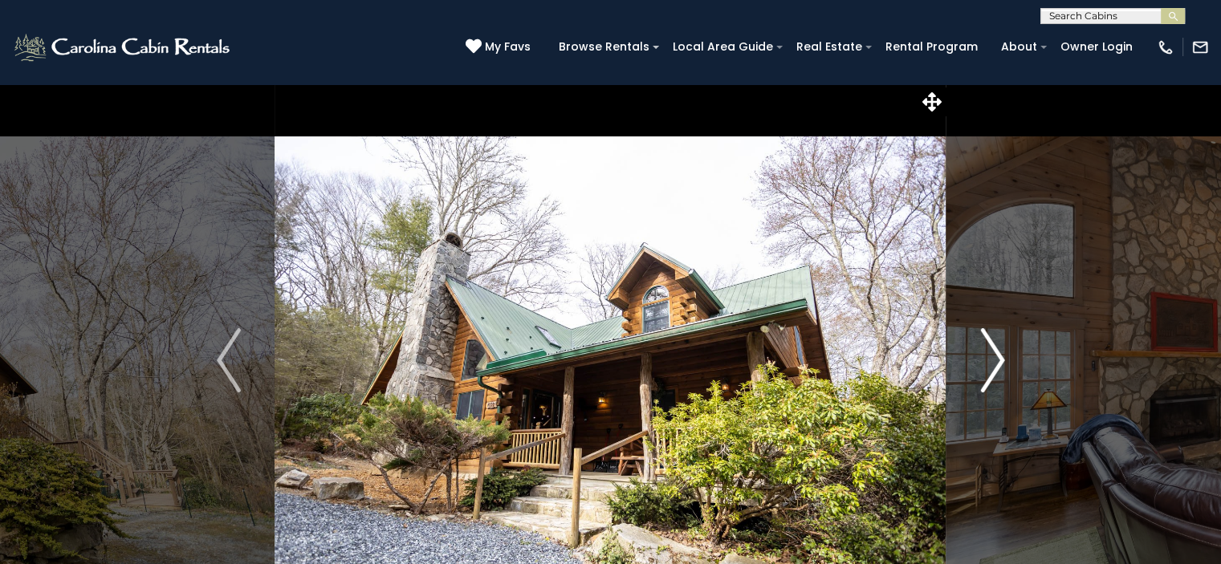
click at [1005, 362] on button "Next" at bounding box center [992, 360] width 92 height 554
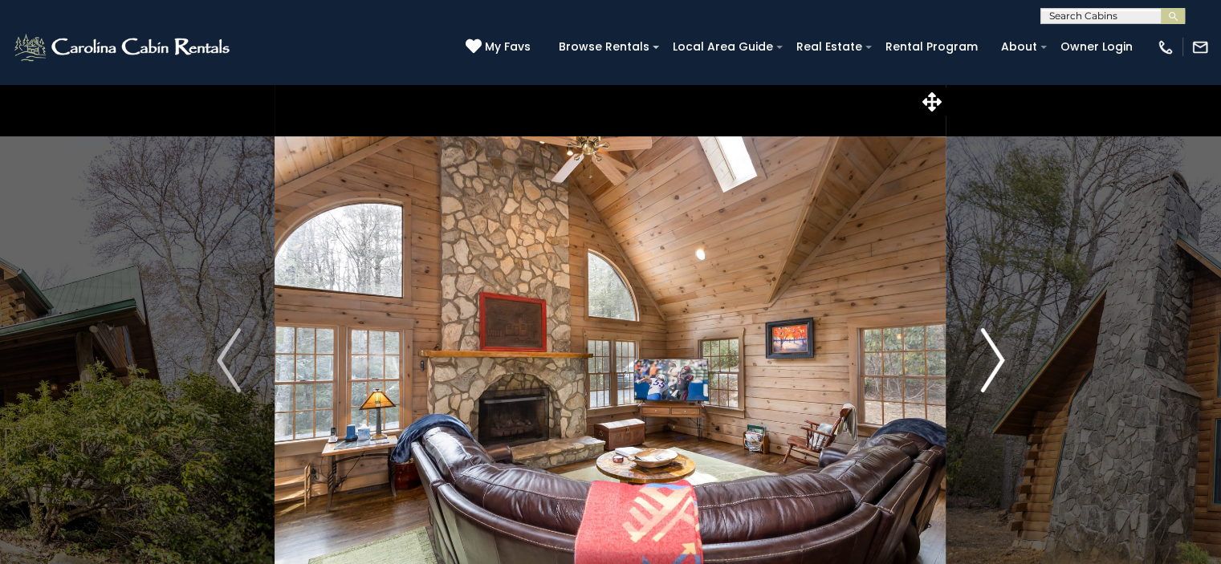
click at [1005, 362] on button "Next" at bounding box center [992, 360] width 92 height 554
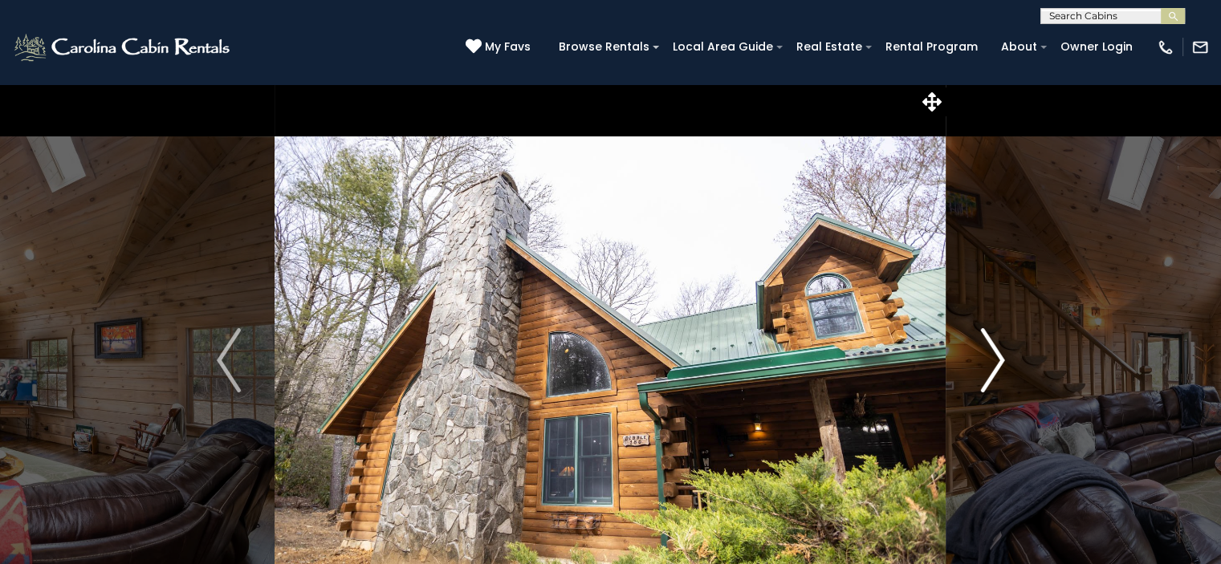
click at [1005, 362] on button "Next" at bounding box center [992, 360] width 92 height 554
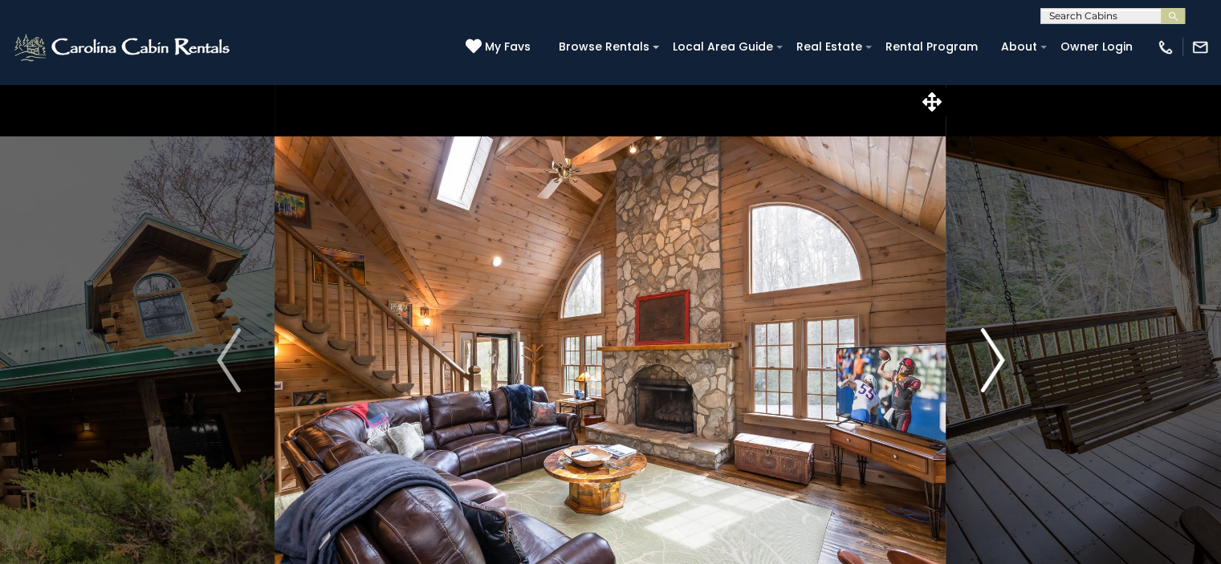
click at [1005, 362] on button "Next" at bounding box center [992, 360] width 92 height 554
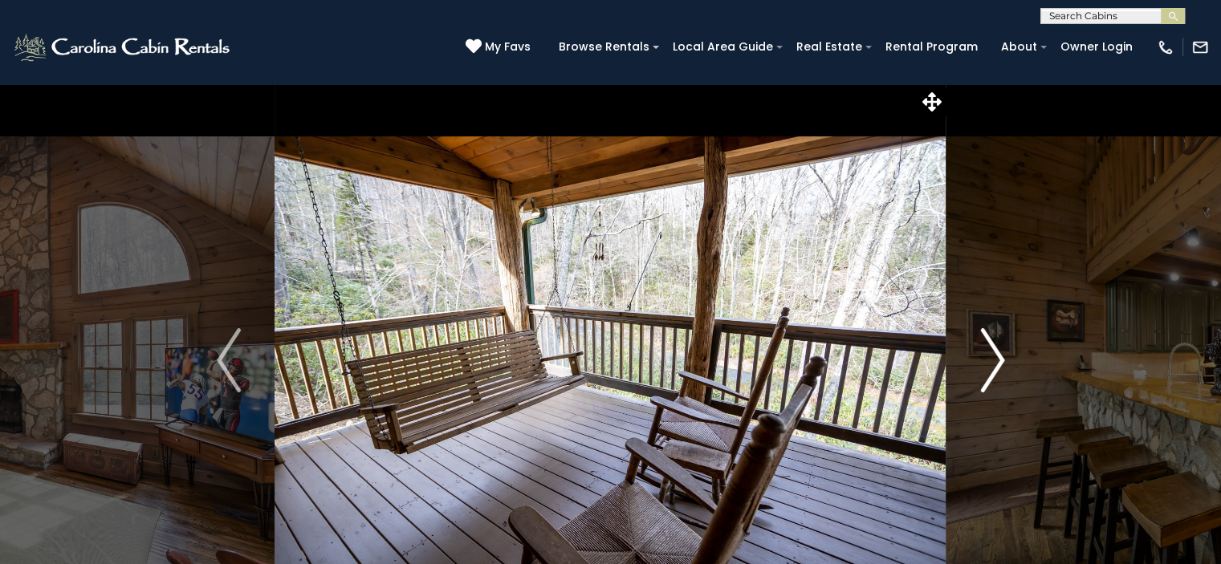
click at [1005, 362] on button "Next" at bounding box center [992, 360] width 92 height 554
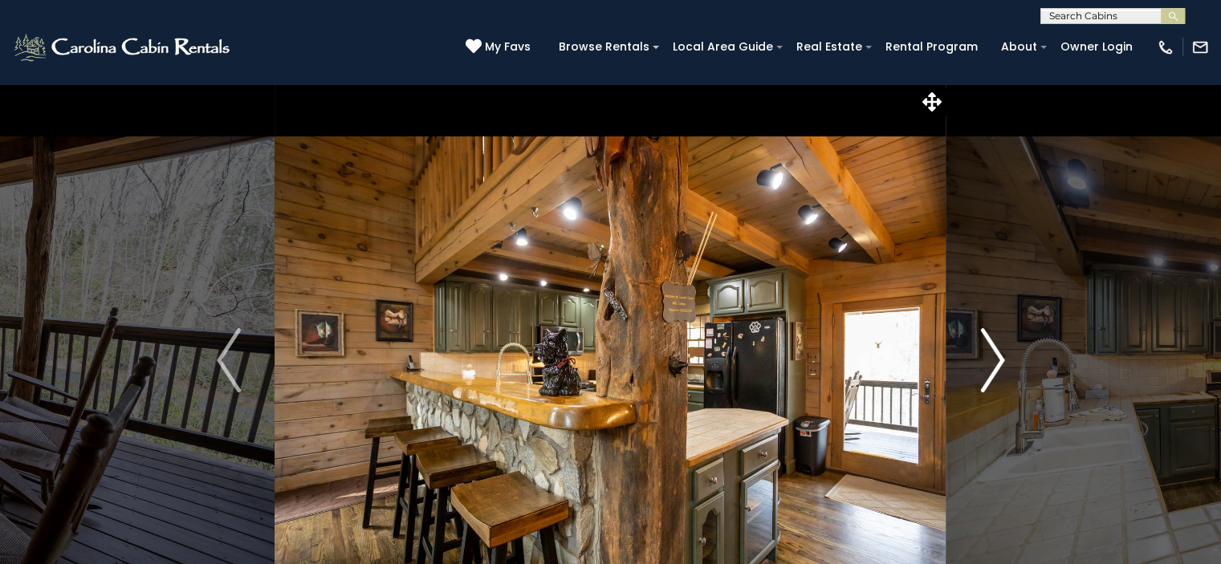
click at [996, 367] on img "Next" at bounding box center [992, 360] width 24 height 64
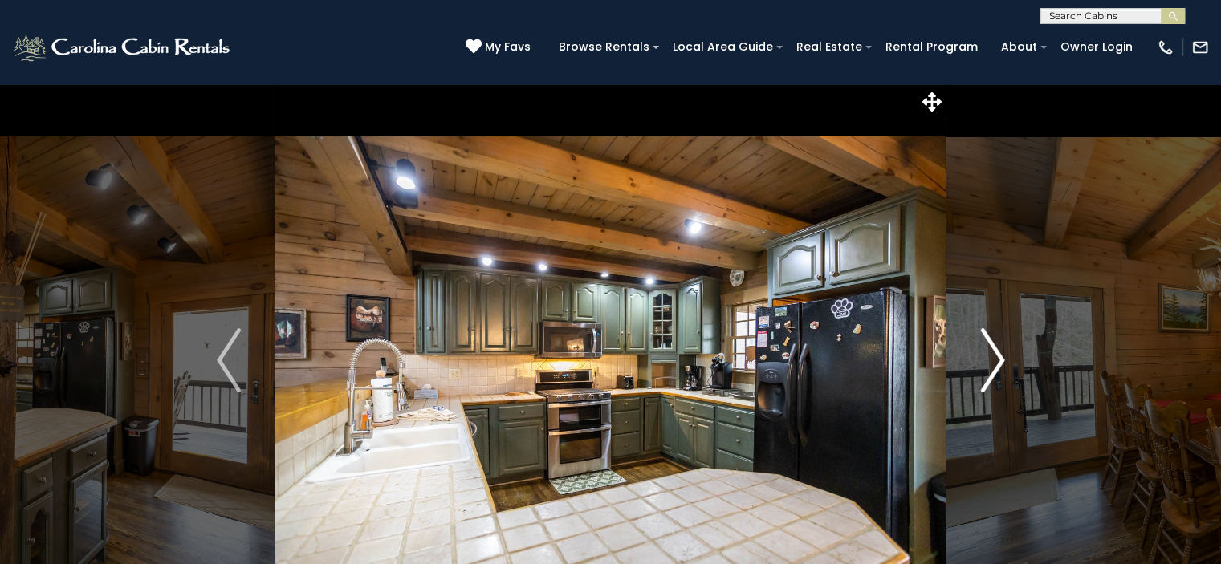
click at [996, 367] on img "Next" at bounding box center [992, 360] width 24 height 64
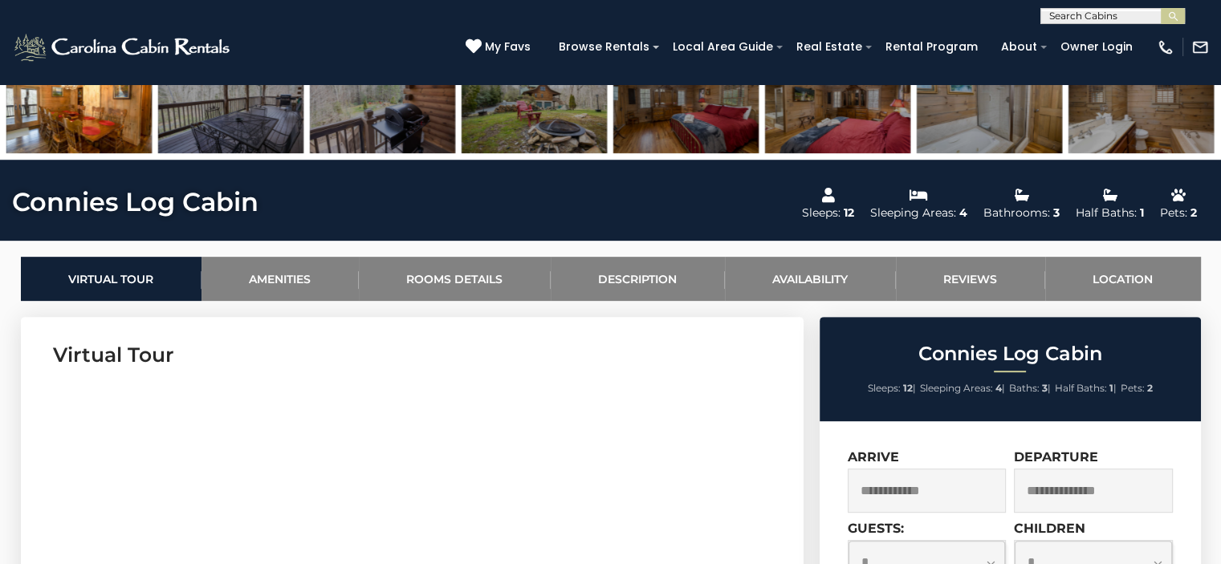
scroll to position [751, 0]
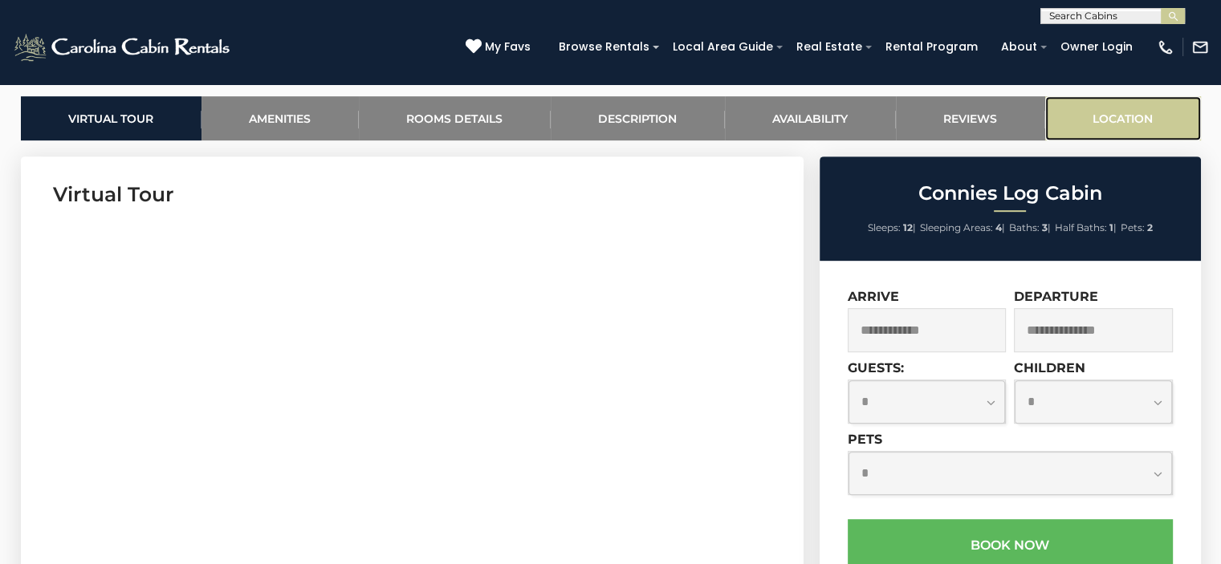
click at [1117, 108] on link "Location" at bounding box center [1123, 118] width 156 height 44
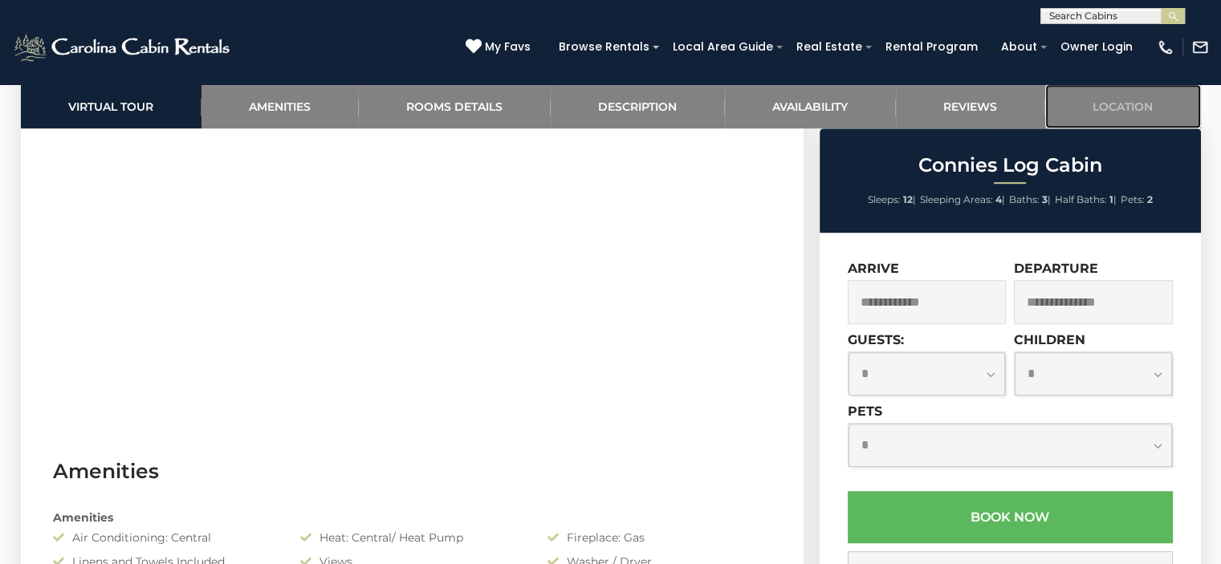
scroll to position [927, 0]
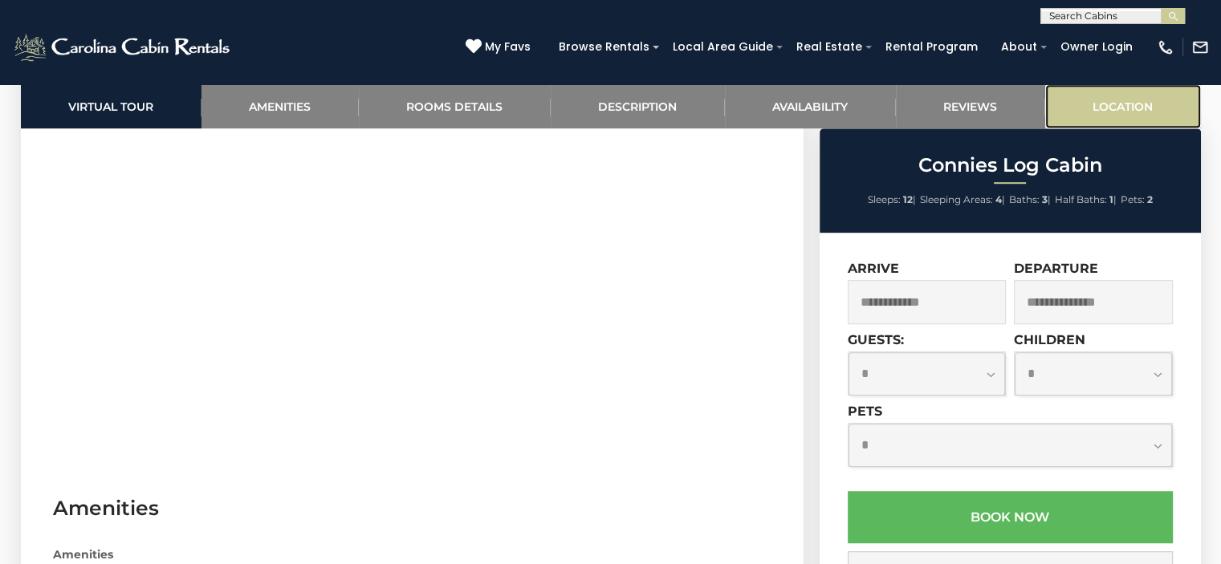
click at [1101, 95] on link "Location" at bounding box center [1123, 106] width 156 height 44
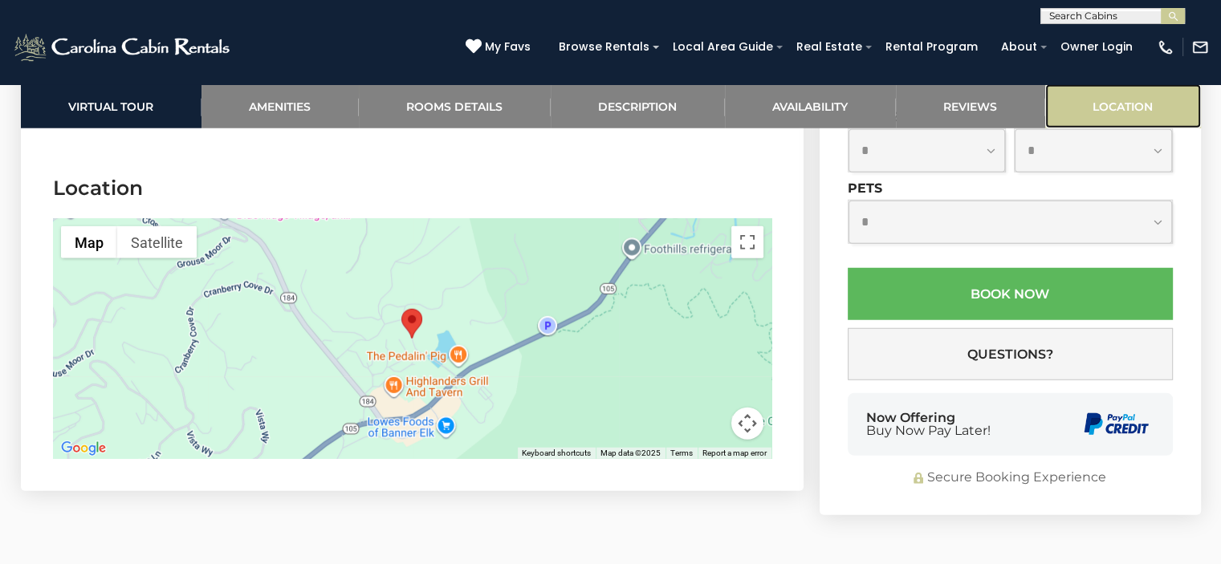
scroll to position [4261, 0]
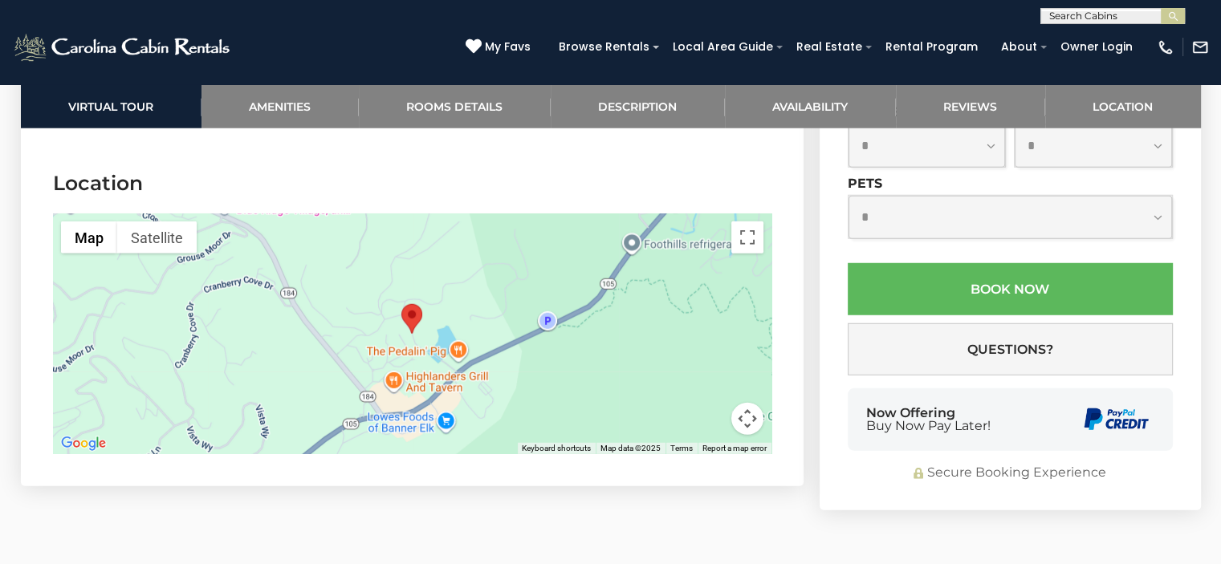
click at [494, 347] on div at bounding box center [412, 333] width 718 height 241
click at [661, 328] on div at bounding box center [412, 333] width 718 height 241
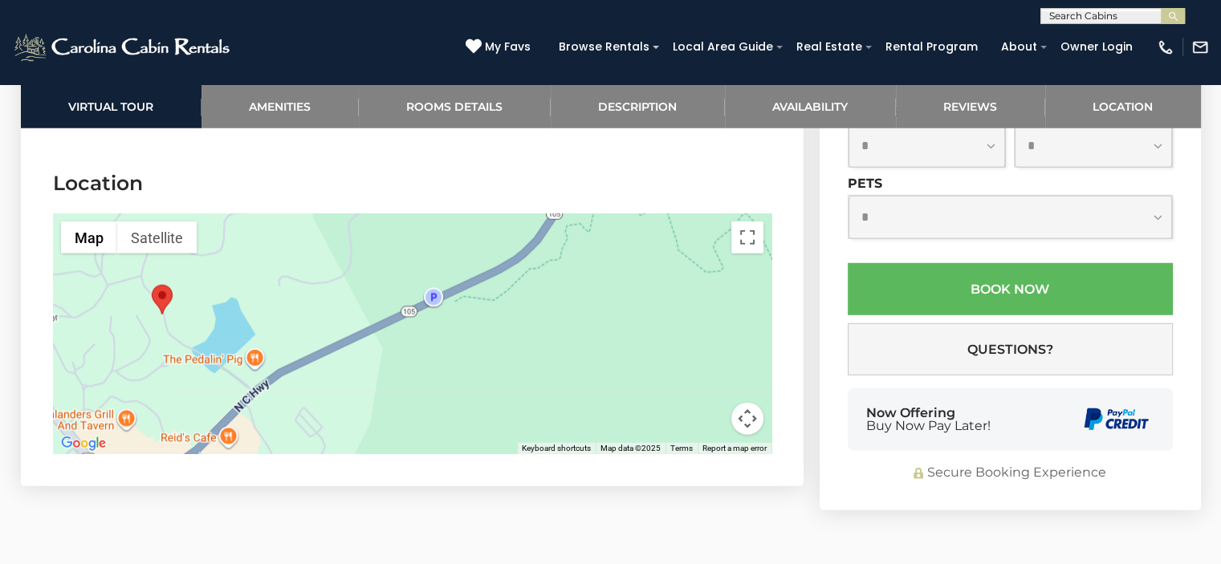
click at [582, 351] on div at bounding box center [412, 333] width 718 height 241
click at [438, 354] on div at bounding box center [412, 333] width 718 height 241
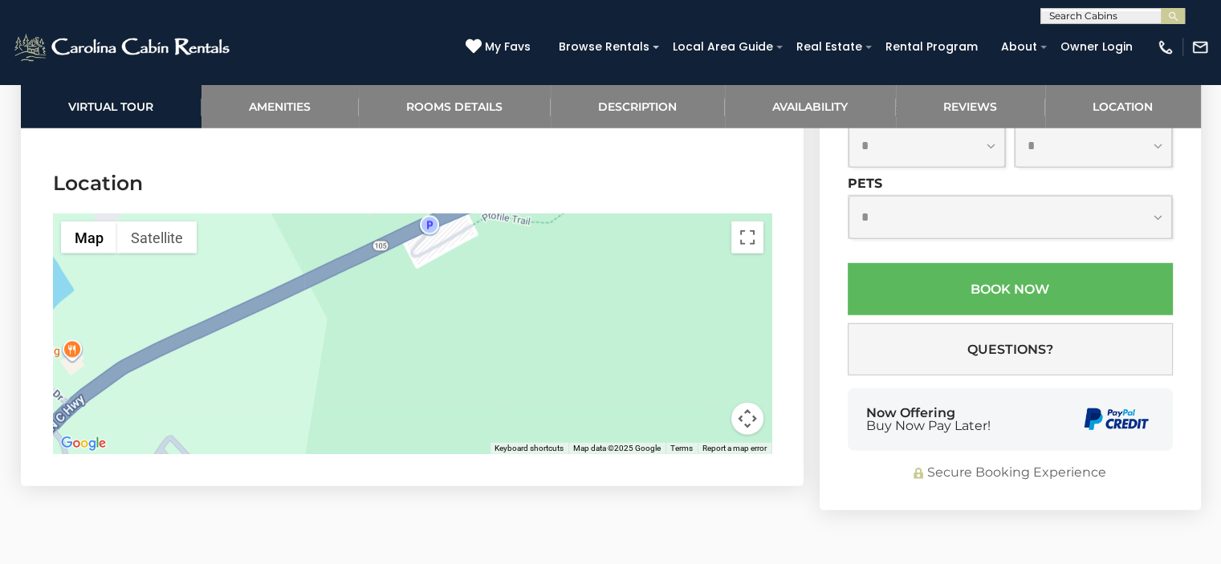
click at [645, 310] on div at bounding box center [412, 333] width 718 height 241
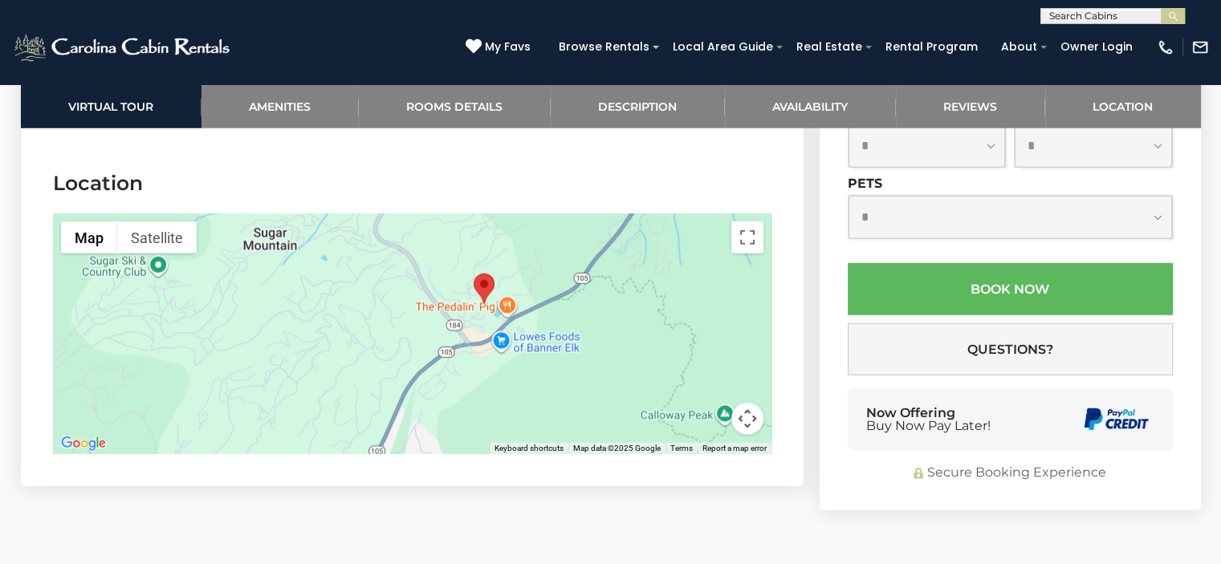
drag, startPoint x: 642, startPoint y: 332, endPoint x: 458, endPoint y: 316, distance: 184.5
click at [473, 274] on area "Connies Log Cabin" at bounding box center [473, 274] width 0 height 0
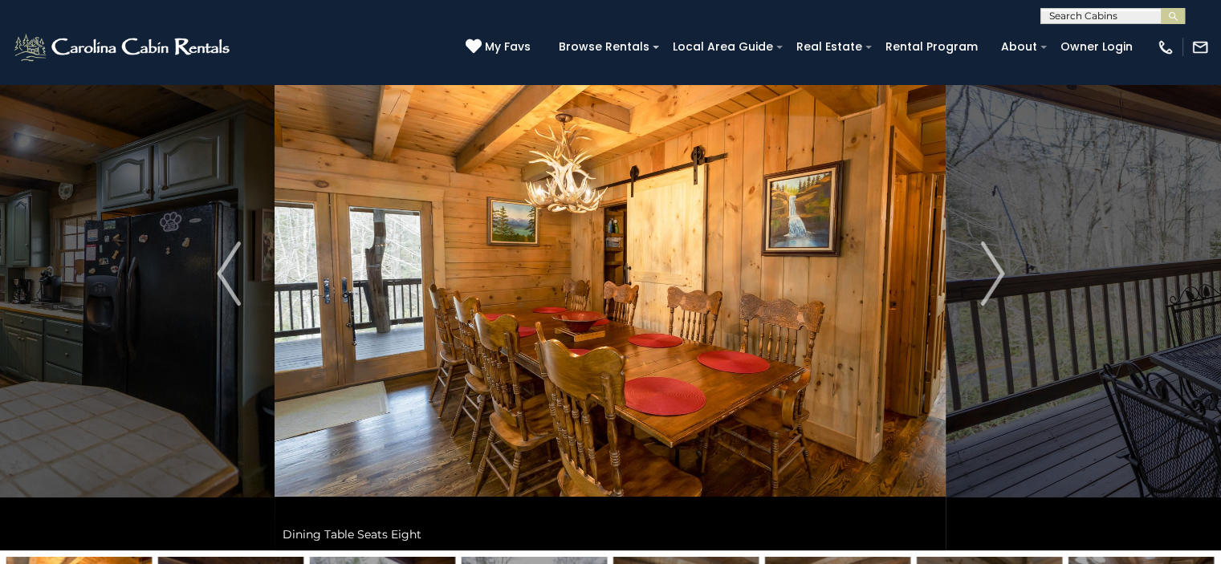
scroll to position [0, 0]
